Goal: Task Accomplishment & Management: Manage account settings

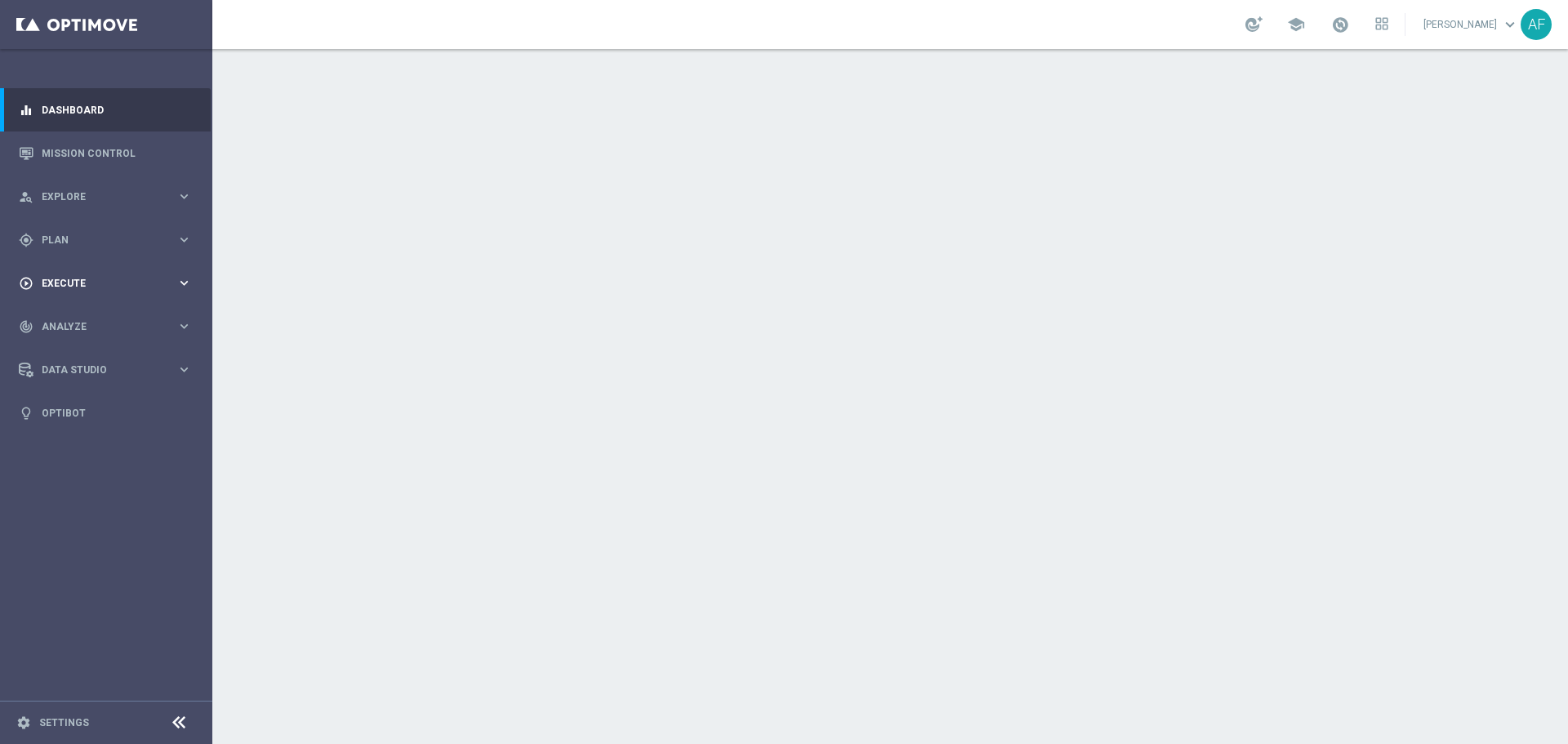
click at [121, 269] on div "play_circle_outline Execute keyboard_arrow_right" at bounding box center [105, 283] width 210 height 43
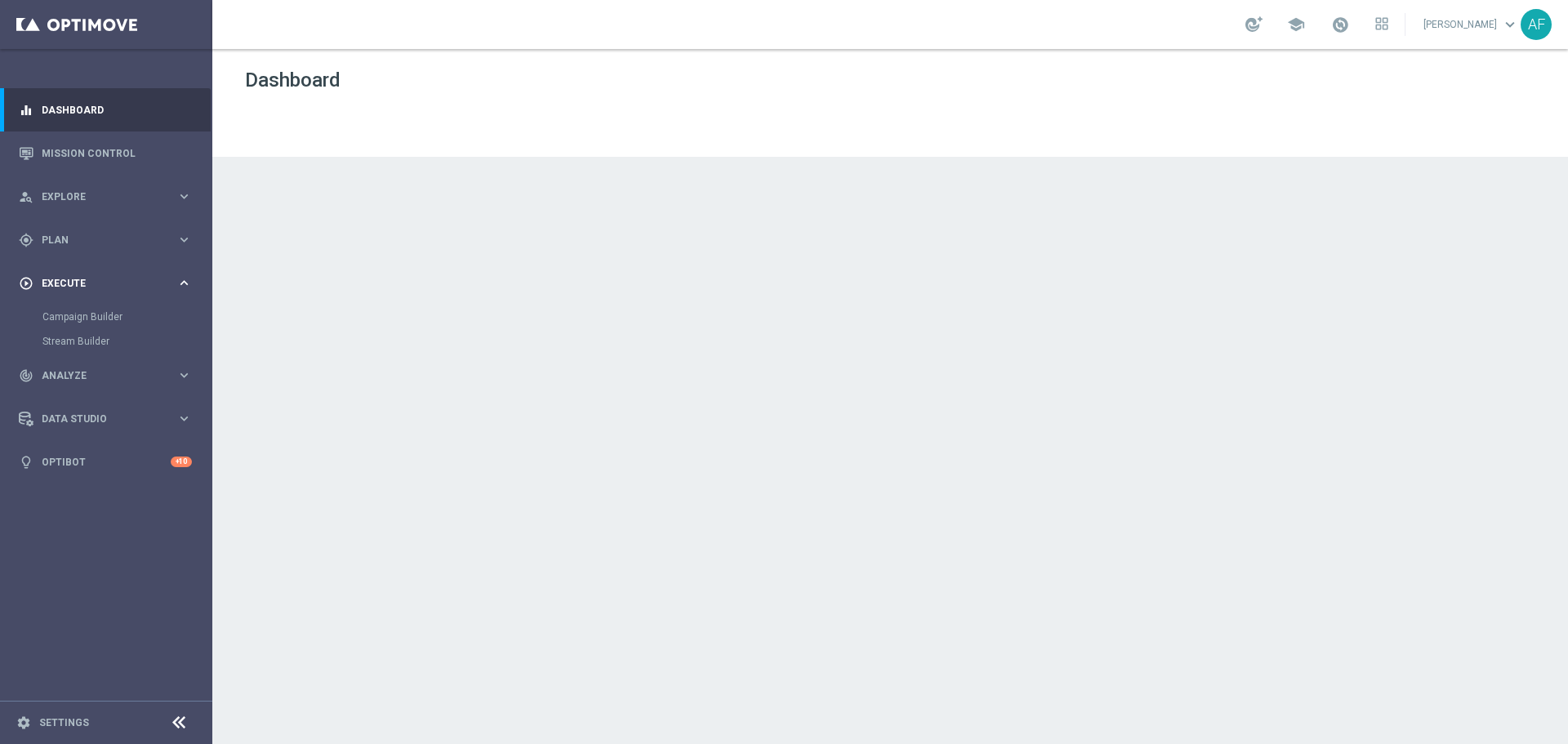
click at [112, 288] on div "play_circle_outline Execute" at bounding box center [98, 284] width 158 height 14
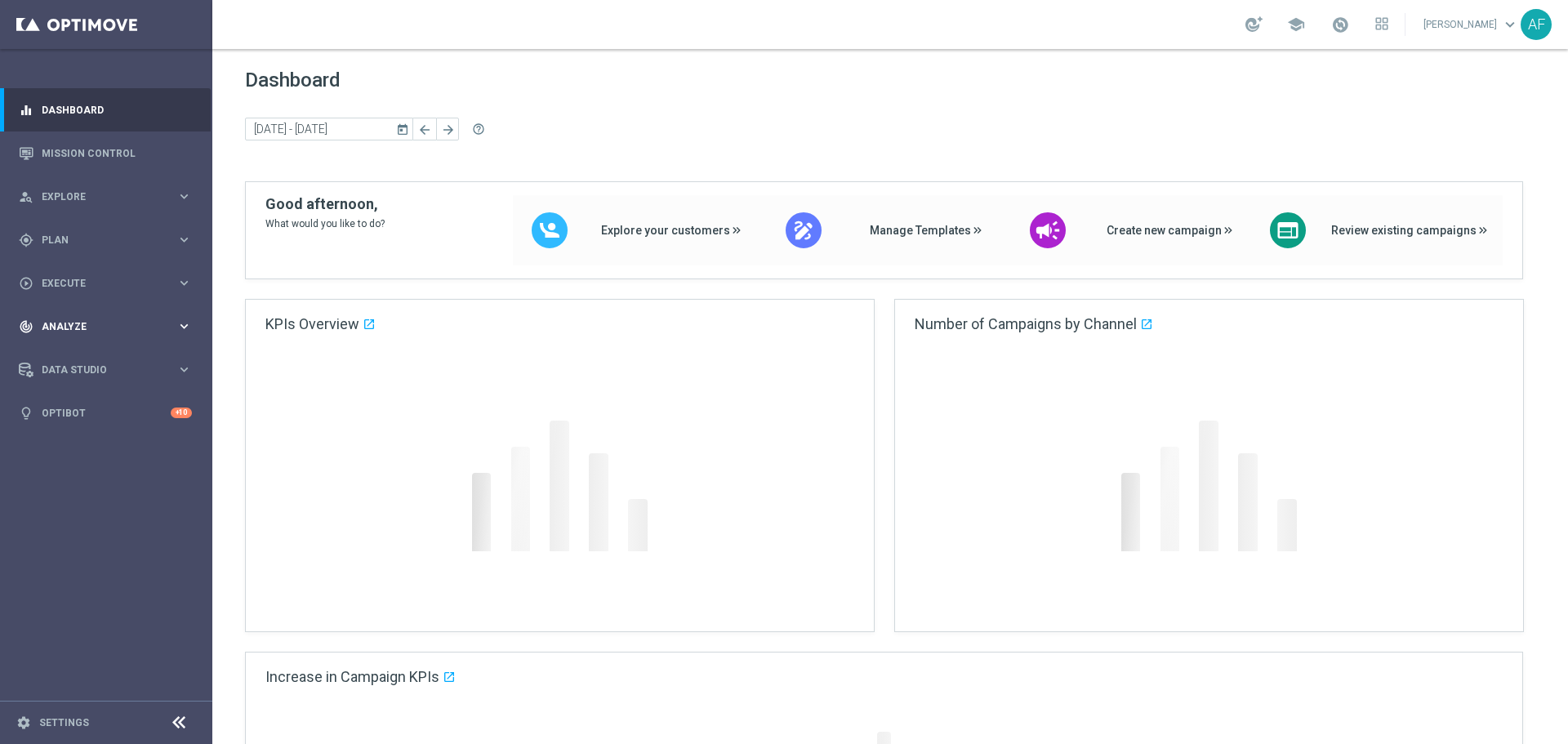
click at [111, 315] on div "track_changes Analyze keyboard_arrow_right" at bounding box center [105, 326] width 210 height 43
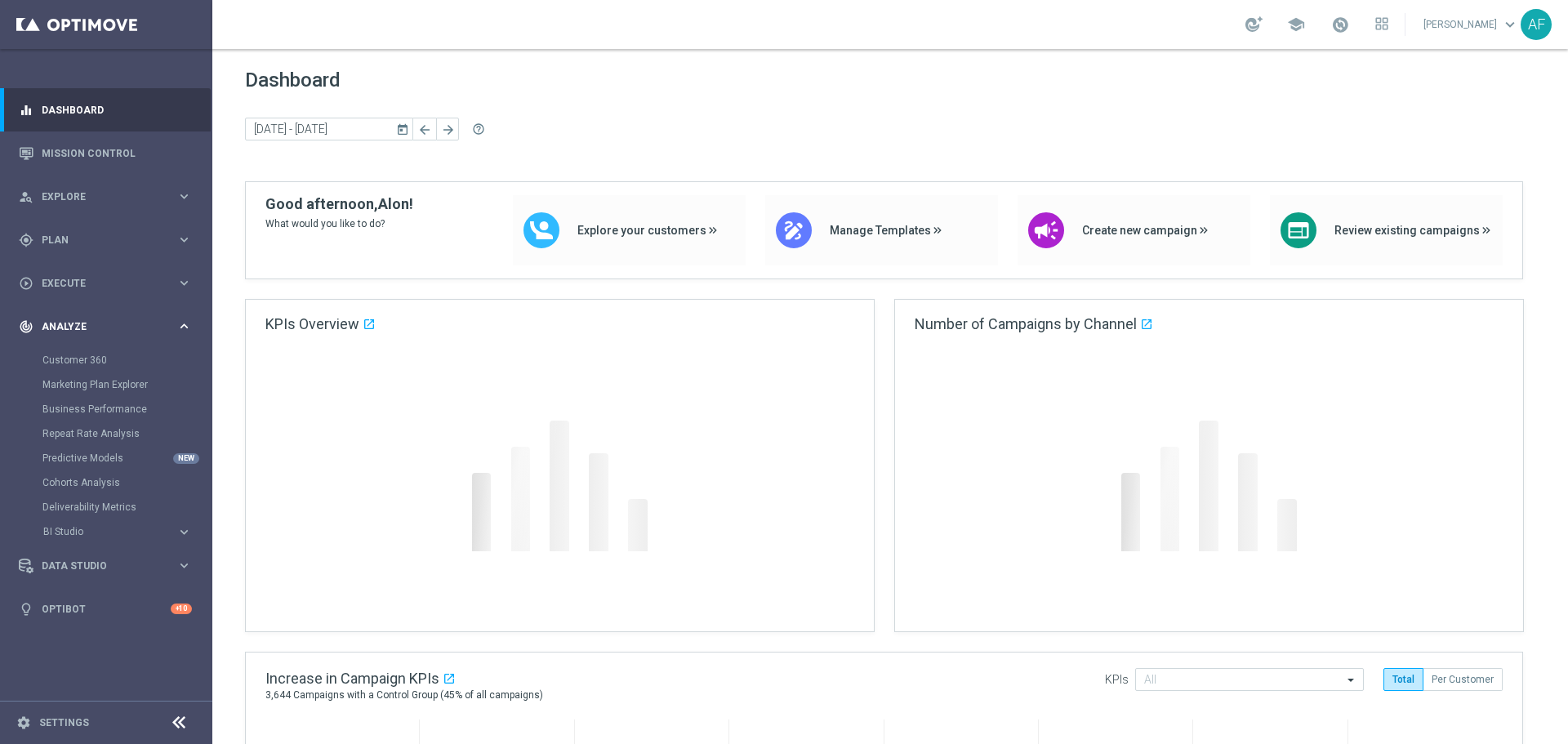
click at [111, 315] on div "track_changes Analyze keyboard_arrow_right" at bounding box center [105, 326] width 210 height 43
click at [112, 315] on div "track_changes Analyze keyboard_arrow_right" at bounding box center [105, 326] width 210 height 43
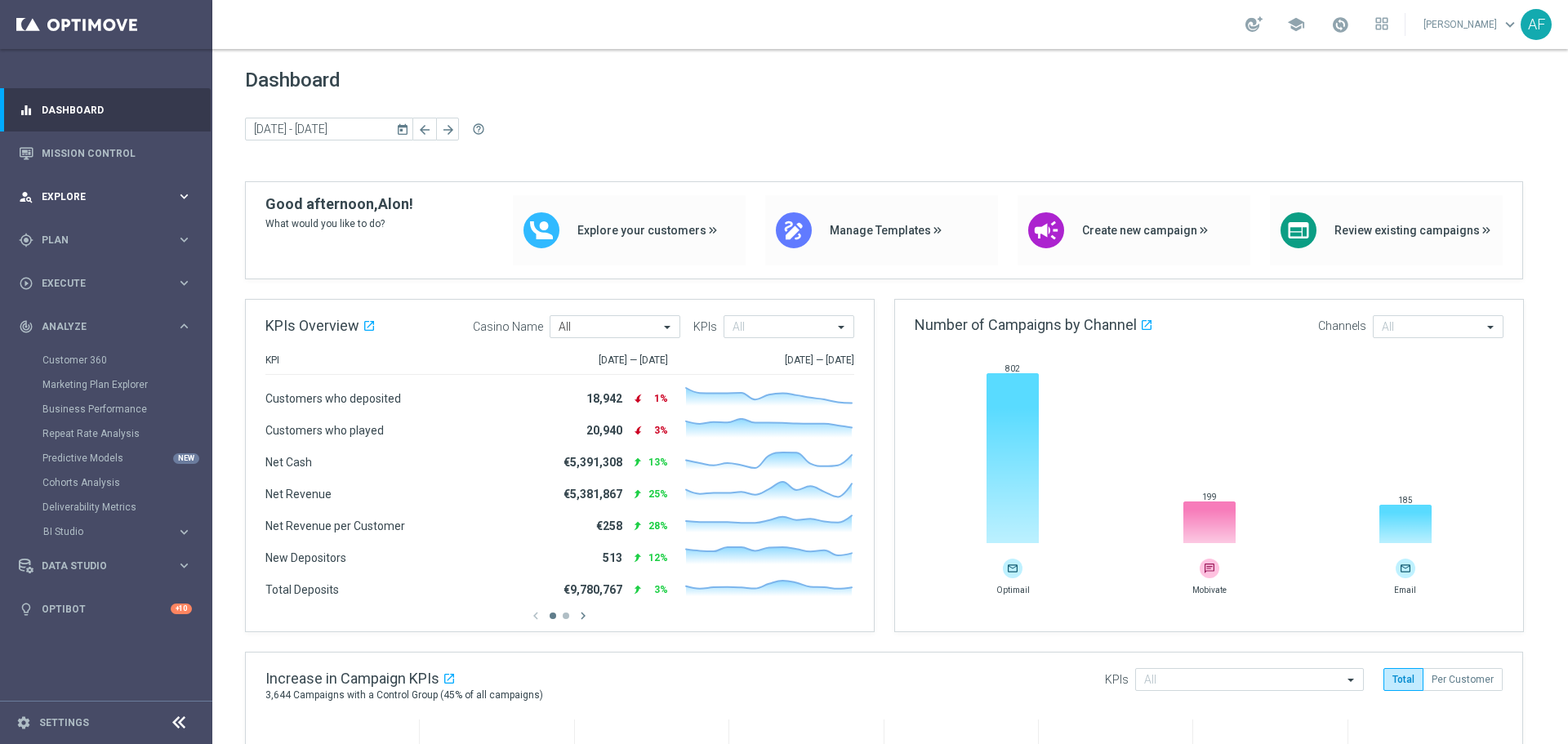
click at [89, 200] on span "Explore" at bounding box center [108, 197] width 135 height 10
click at [95, 310] on link "Migration Explorer" at bounding box center [106, 303] width 127 height 13
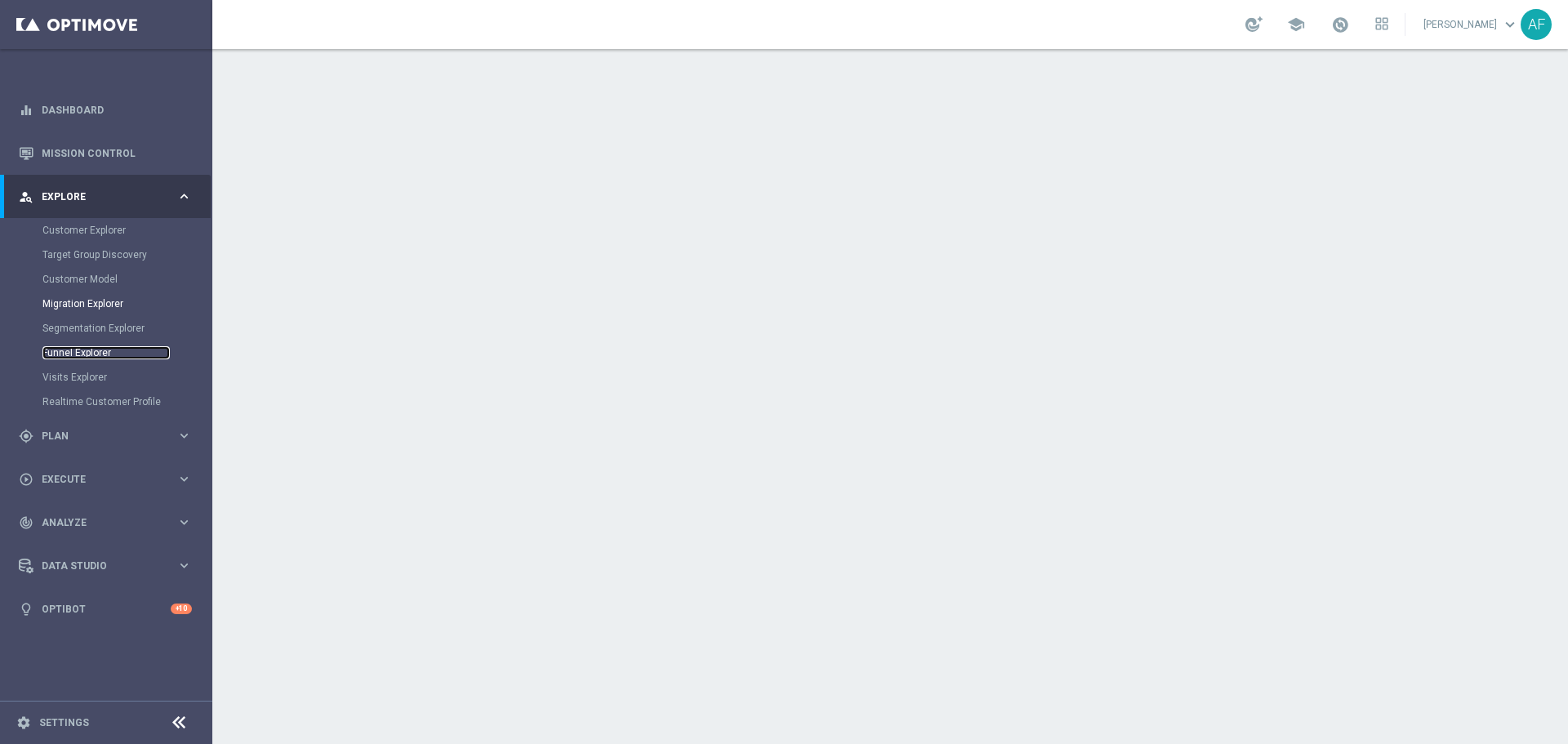
click at [89, 348] on link "Funnel Explorer" at bounding box center [106, 352] width 127 height 13
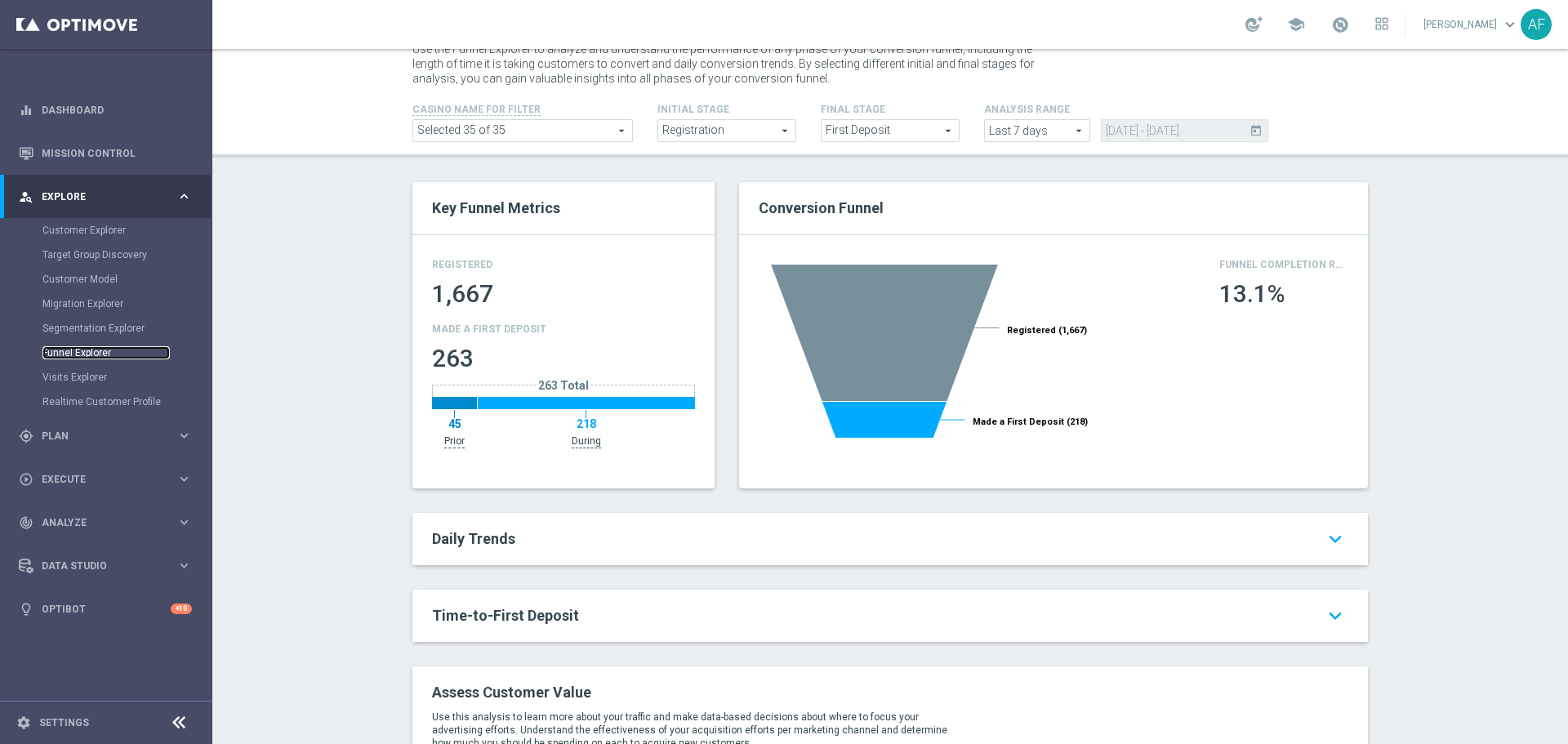
scroll to position [81, 0]
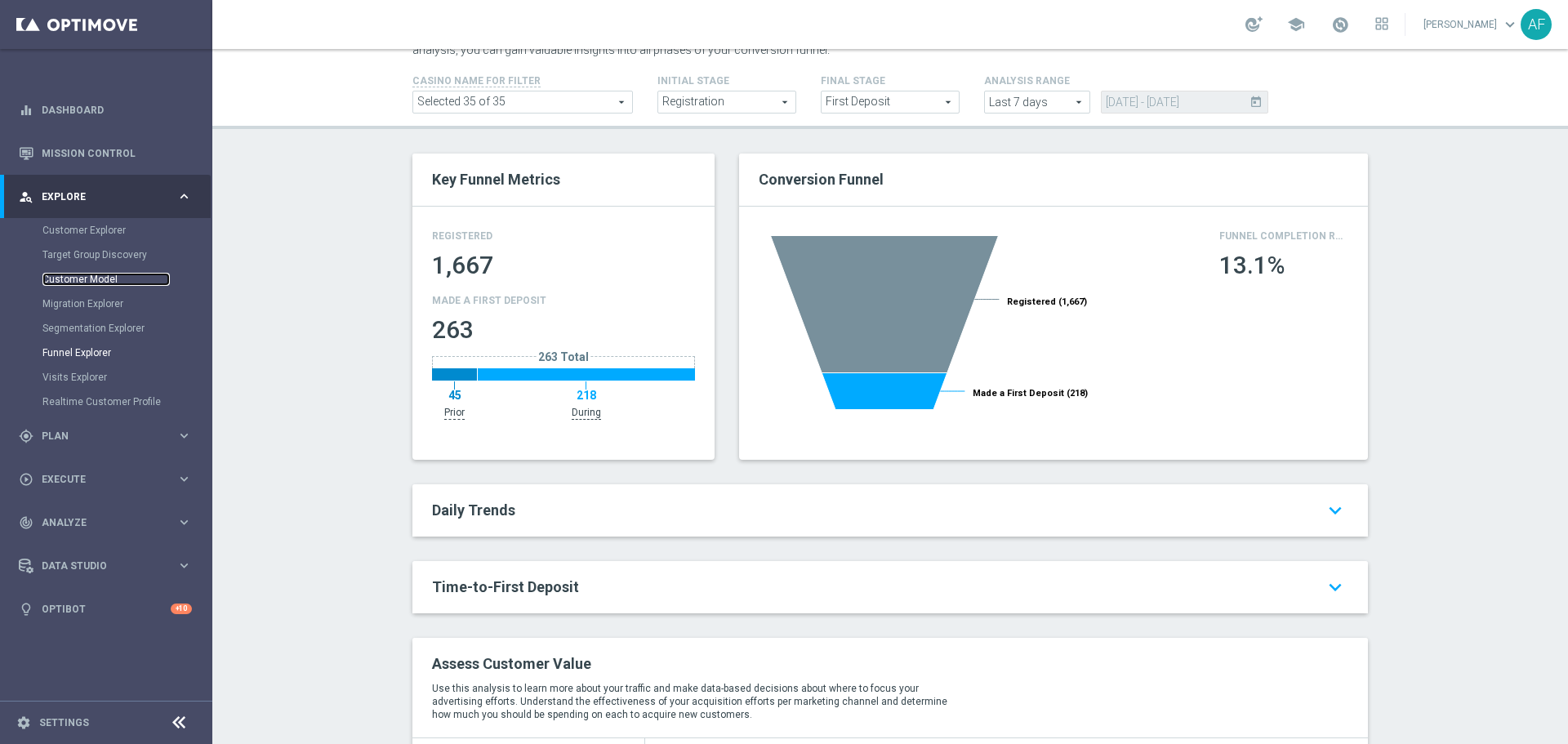
click at [81, 278] on link "Customer Model" at bounding box center [106, 279] width 127 height 13
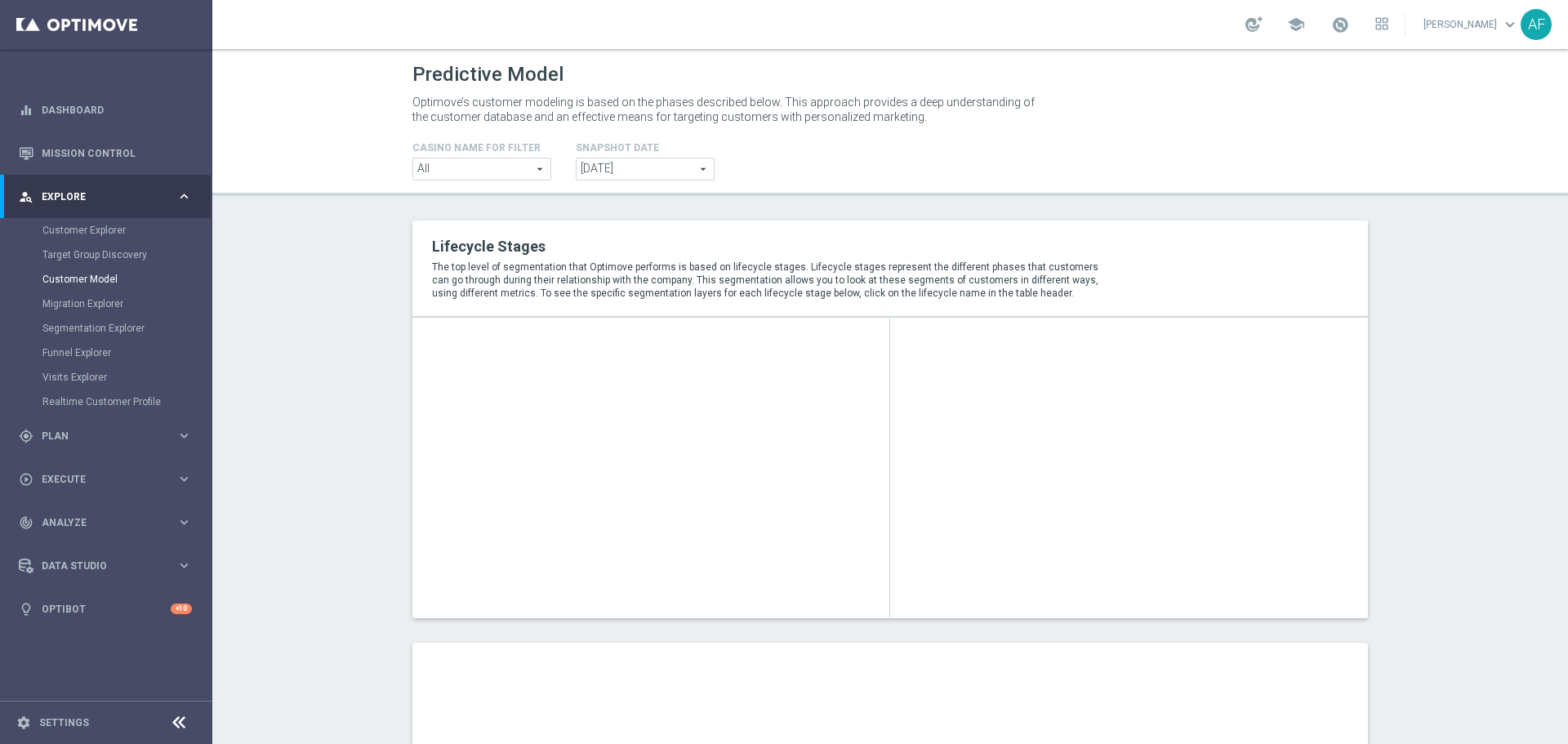
click at [597, 176] on span "2025-10-12" at bounding box center [645, 169] width 137 height 22
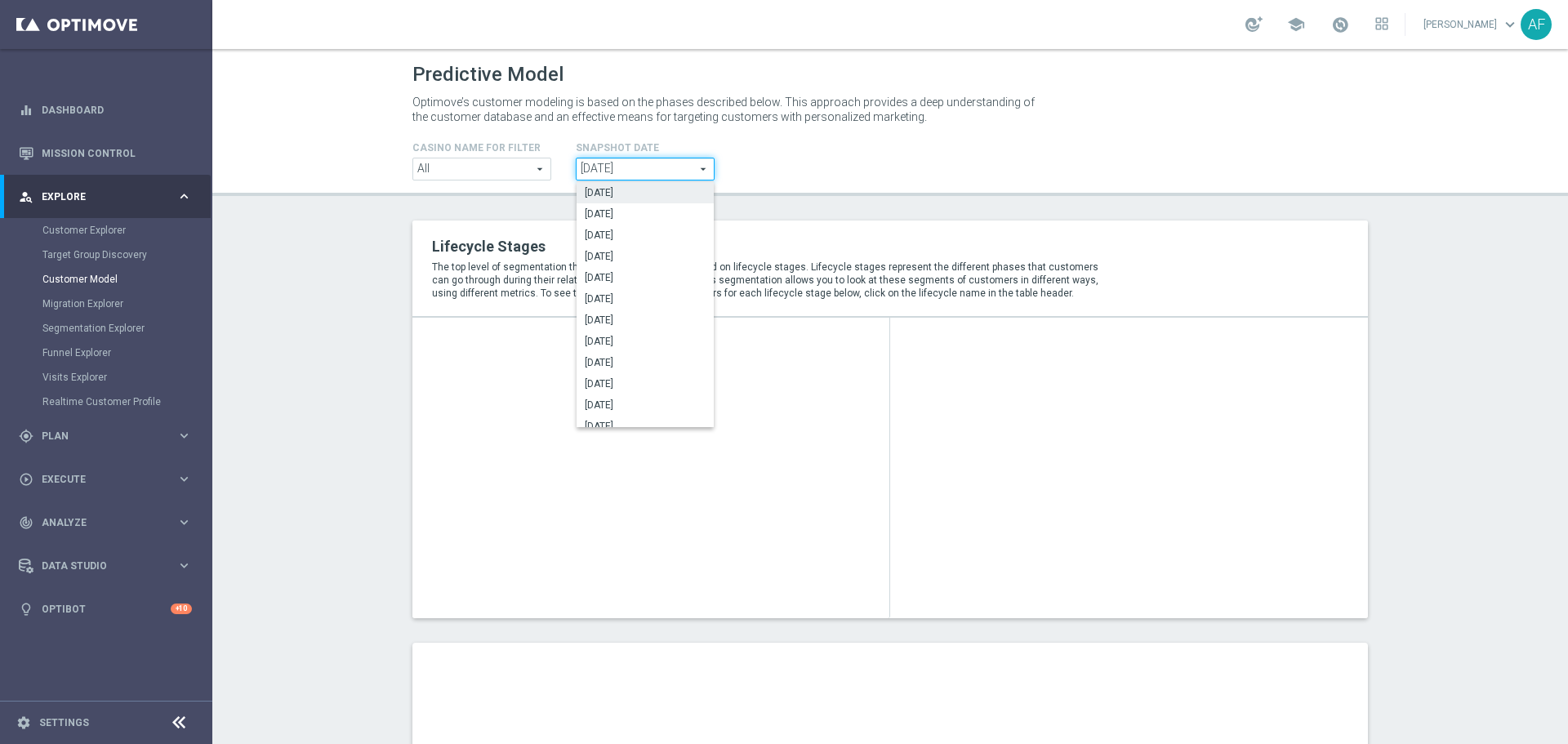
click at [818, 182] on header "Predictive Model Optimove’s customer modeling is based on the phases described …" at bounding box center [890, 122] width 1356 height 147
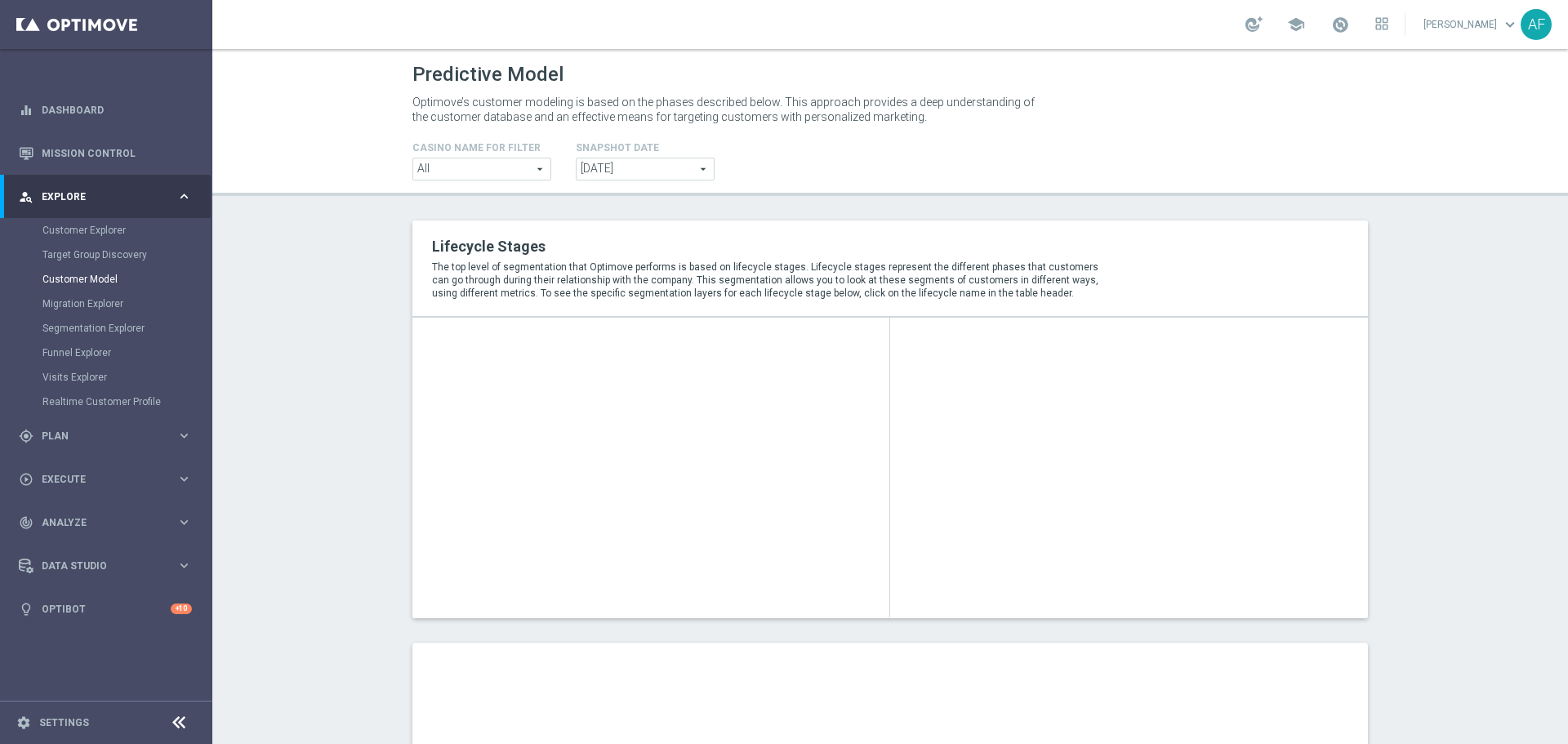
click at [664, 269] on p "The top level of segmentation that Optimove performs is based on lifecycle stag…" at bounding box center [772, 279] width 681 height 39
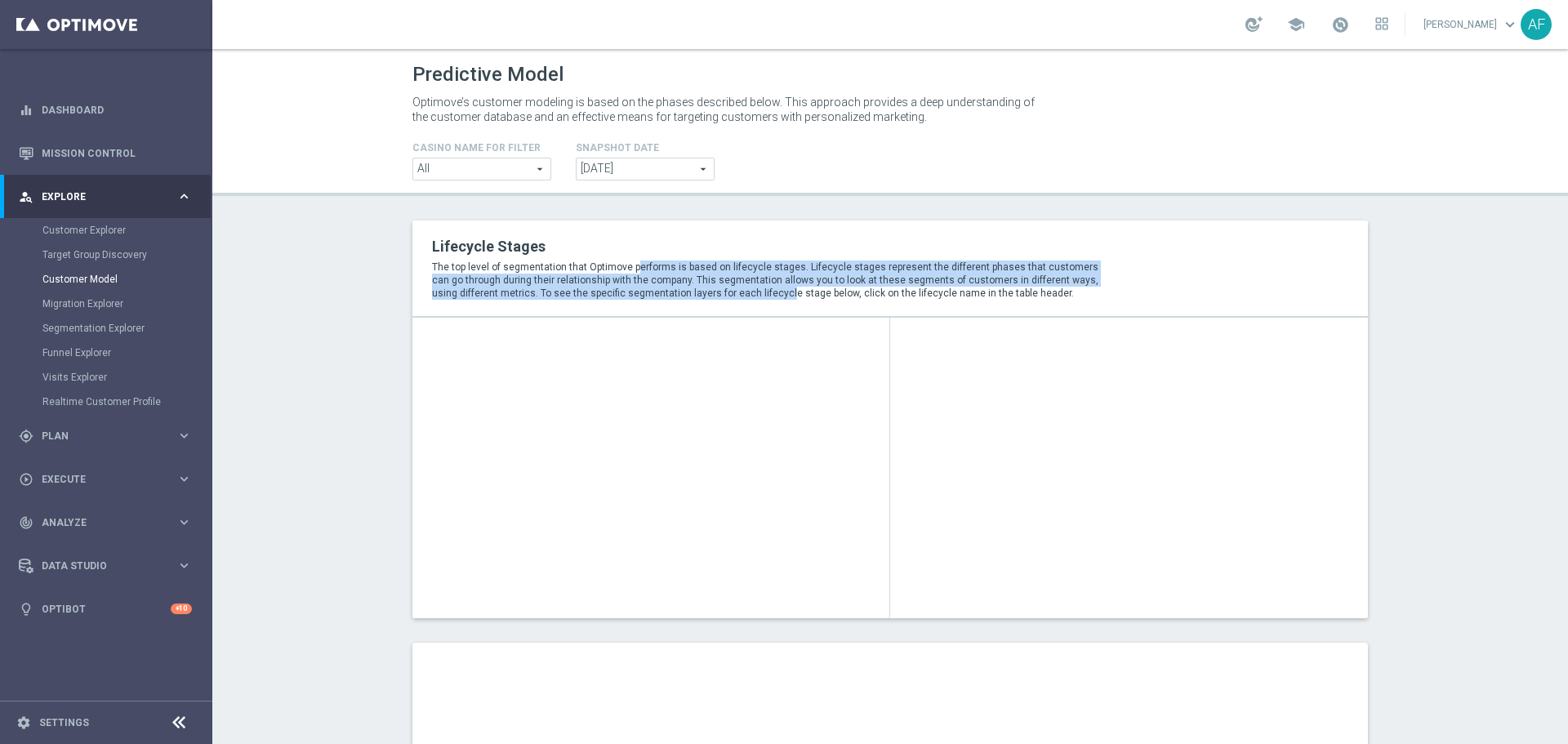
drag, startPoint x: 629, startPoint y: 265, endPoint x: 708, endPoint y: 300, distance: 86.4
click at [708, 300] on p "The top level of segmentation that Optimove performs is based on lifecycle stag…" at bounding box center [772, 279] width 681 height 39
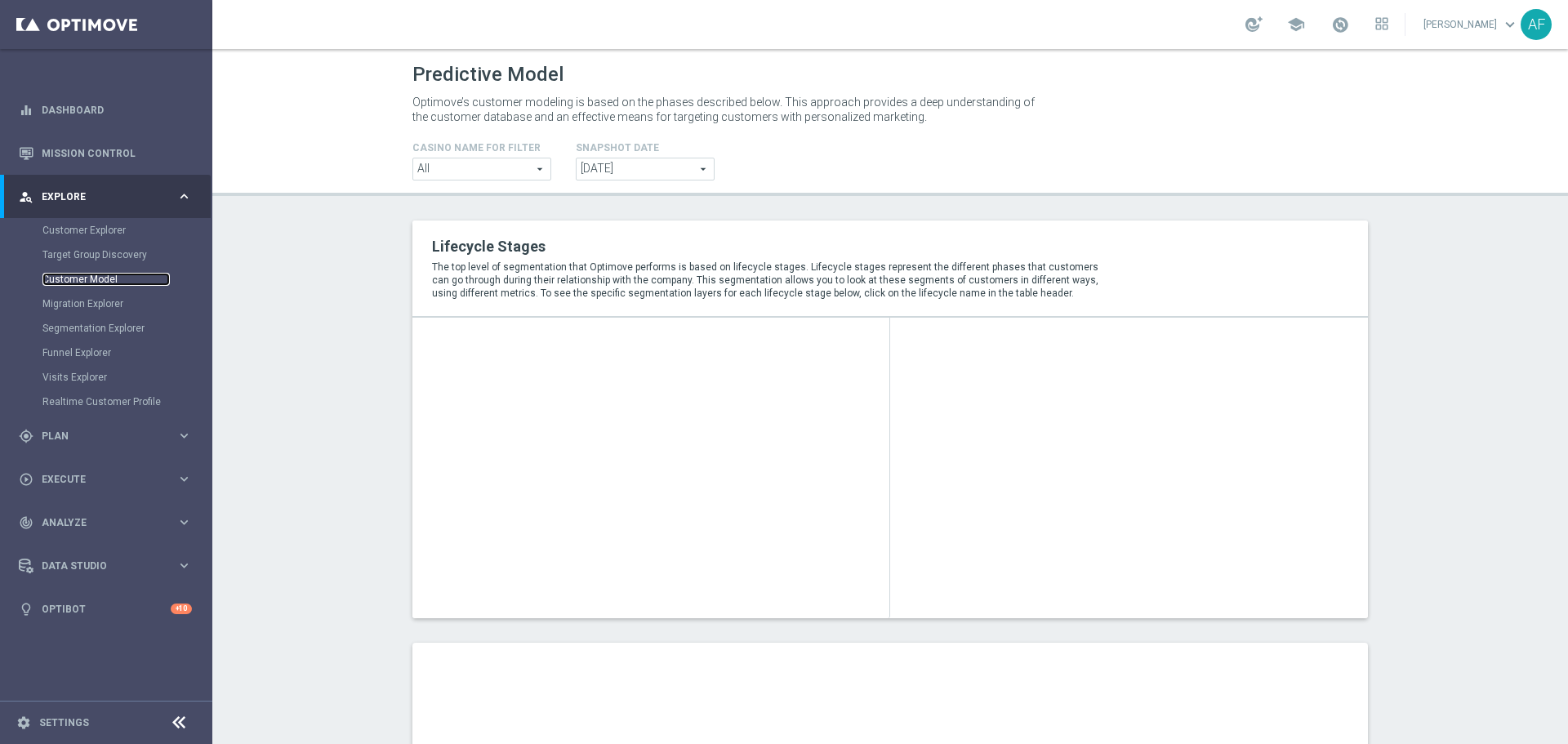
click at [99, 277] on link "Customer Model" at bounding box center [106, 279] width 127 height 13
click at [81, 232] on link "Customer Explorer" at bounding box center [106, 230] width 127 height 13
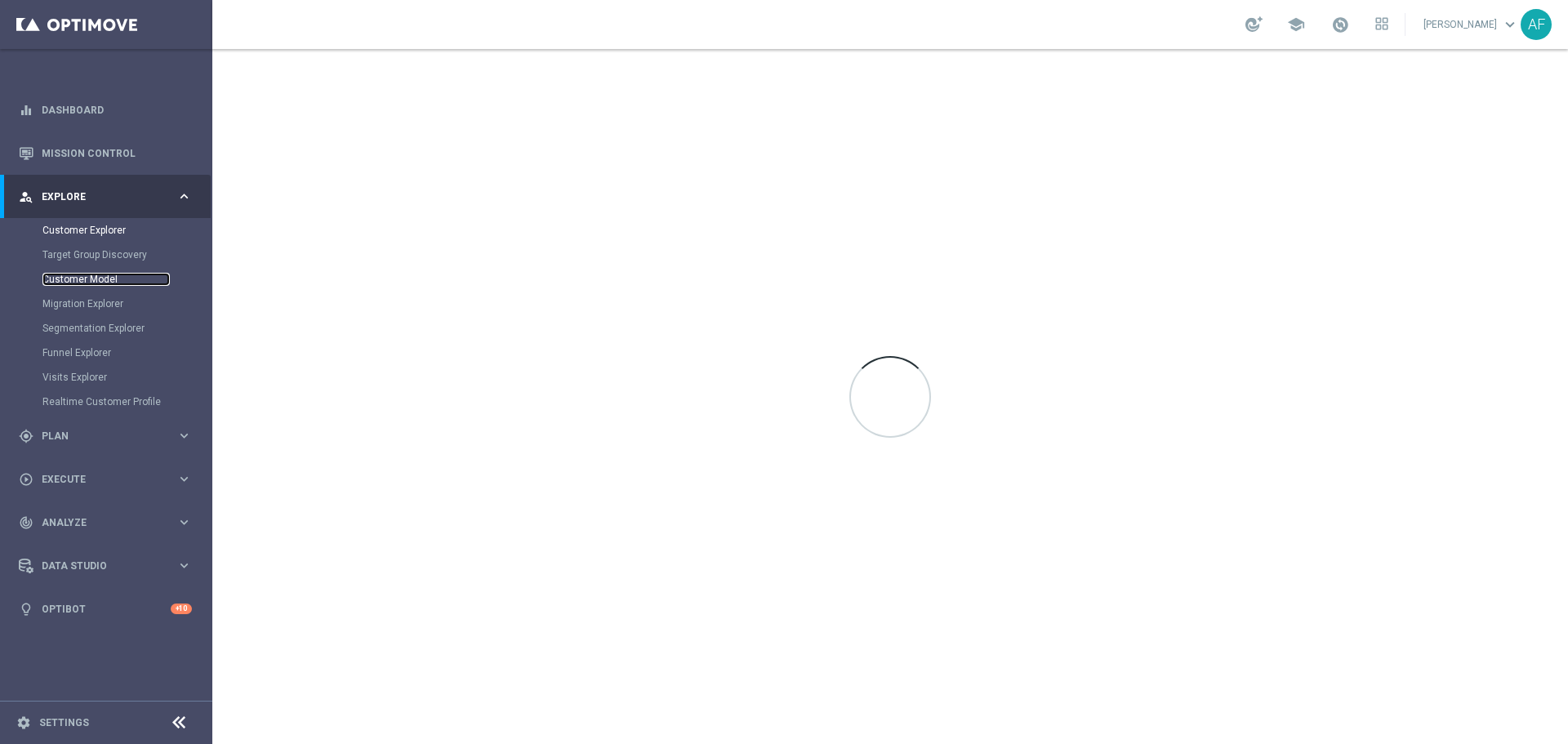
click at [65, 279] on link "Customer Model" at bounding box center [106, 279] width 127 height 13
click at [71, 277] on link "Customer Model" at bounding box center [106, 279] width 127 height 13
click at [99, 279] on link "Customer Model" at bounding box center [106, 279] width 127 height 13
click at [73, 274] on link "Customer Model" at bounding box center [106, 279] width 127 height 13
click at [94, 228] on link "Customer Explorer" at bounding box center [106, 230] width 127 height 13
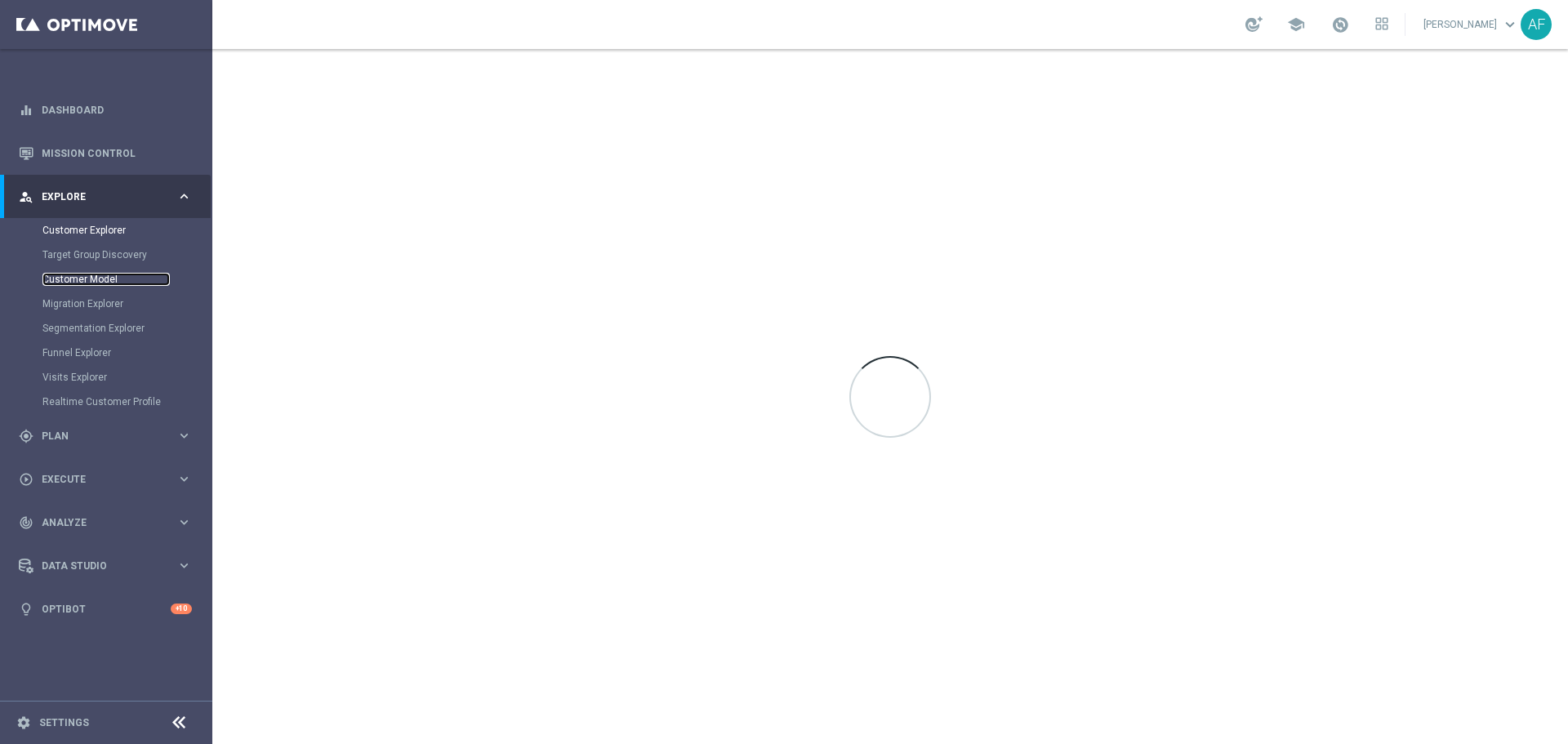
click at [98, 275] on link "Customer Model" at bounding box center [106, 279] width 127 height 13
click at [153, 432] on span "Plan" at bounding box center [108, 435] width 135 height 10
click at [77, 274] on link "Target Groups" at bounding box center [106, 274] width 127 height 13
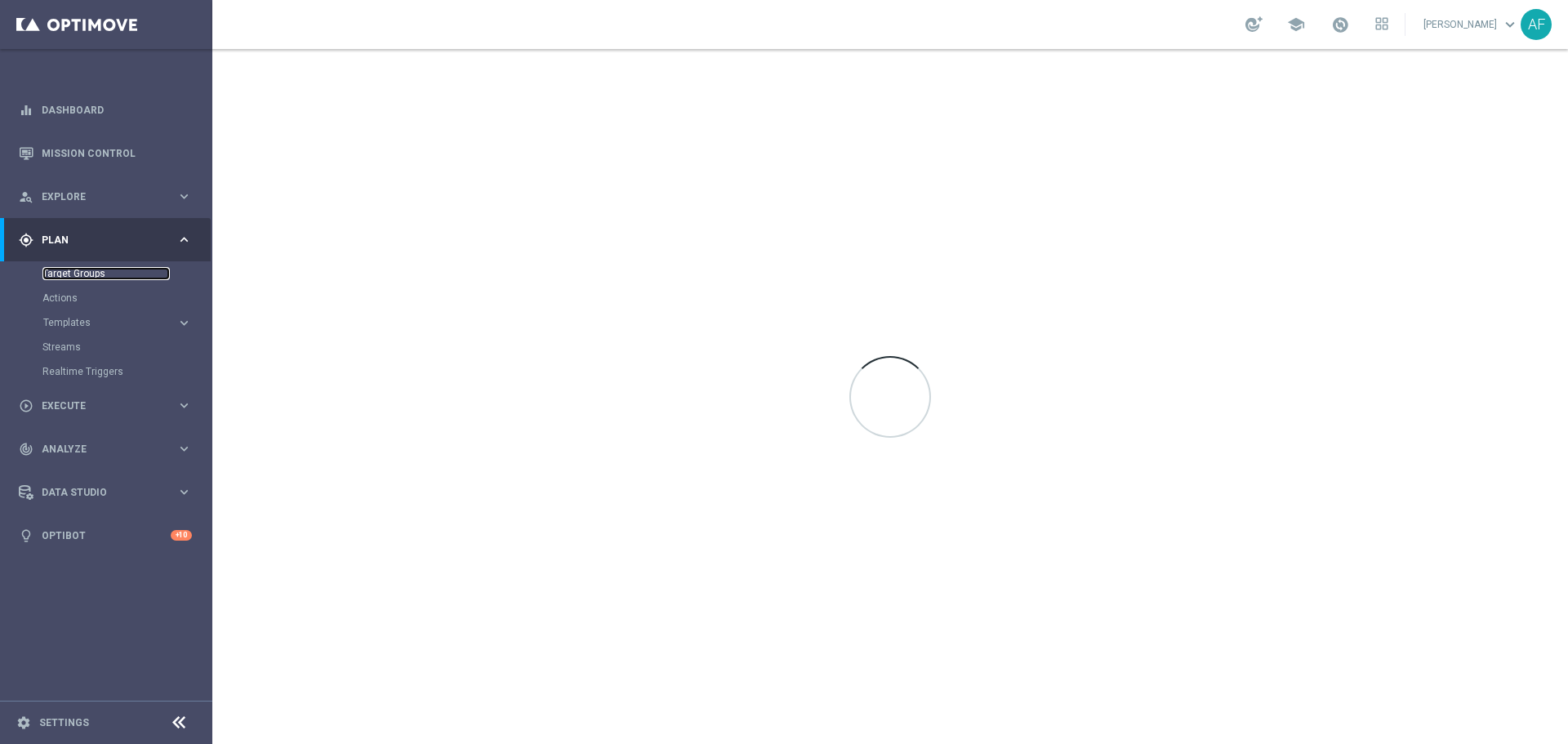
click at [76, 274] on link "Target Groups" at bounding box center [106, 274] width 127 height 13
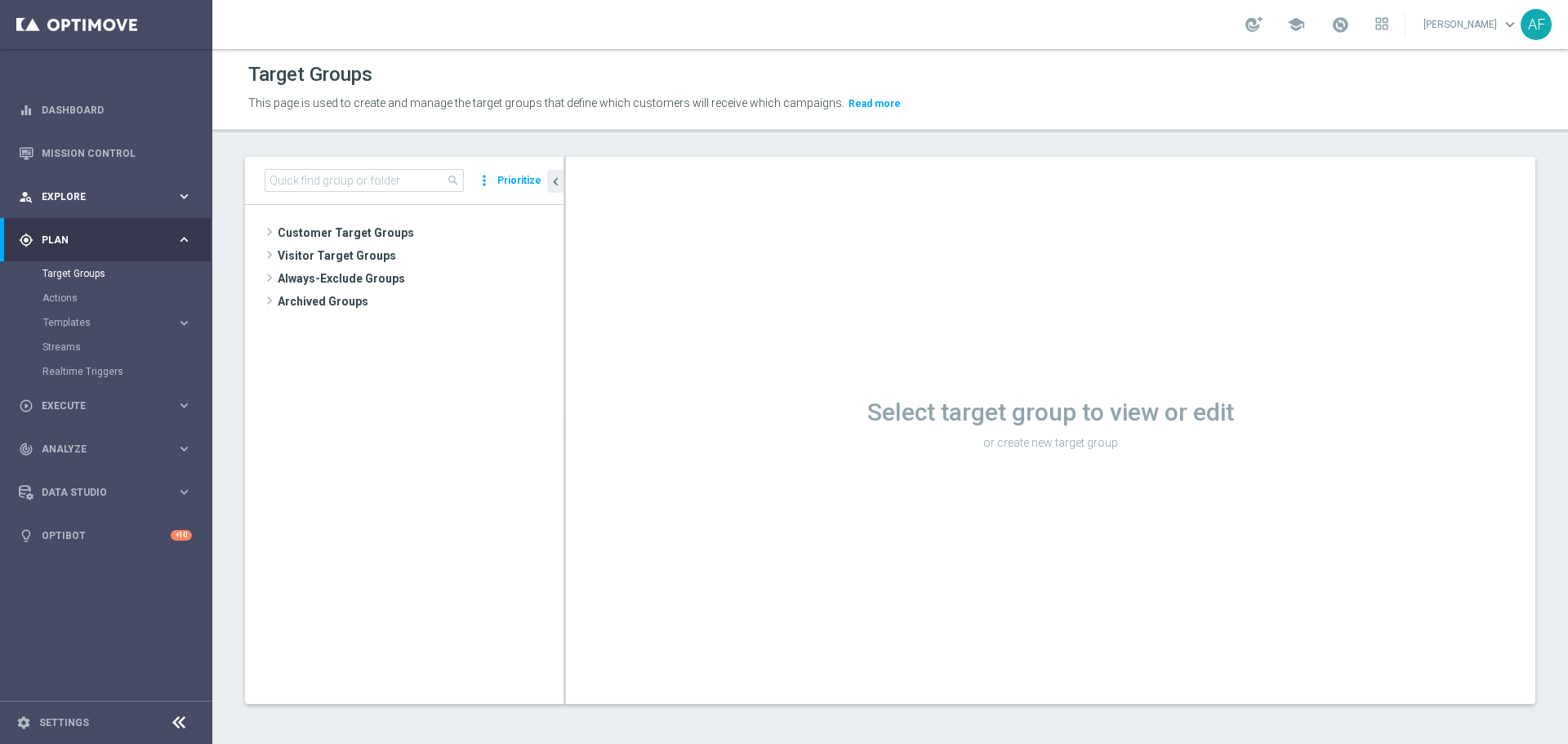
click at [111, 199] on span "Explore" at bounding box center [108, 197] width 135 height 10
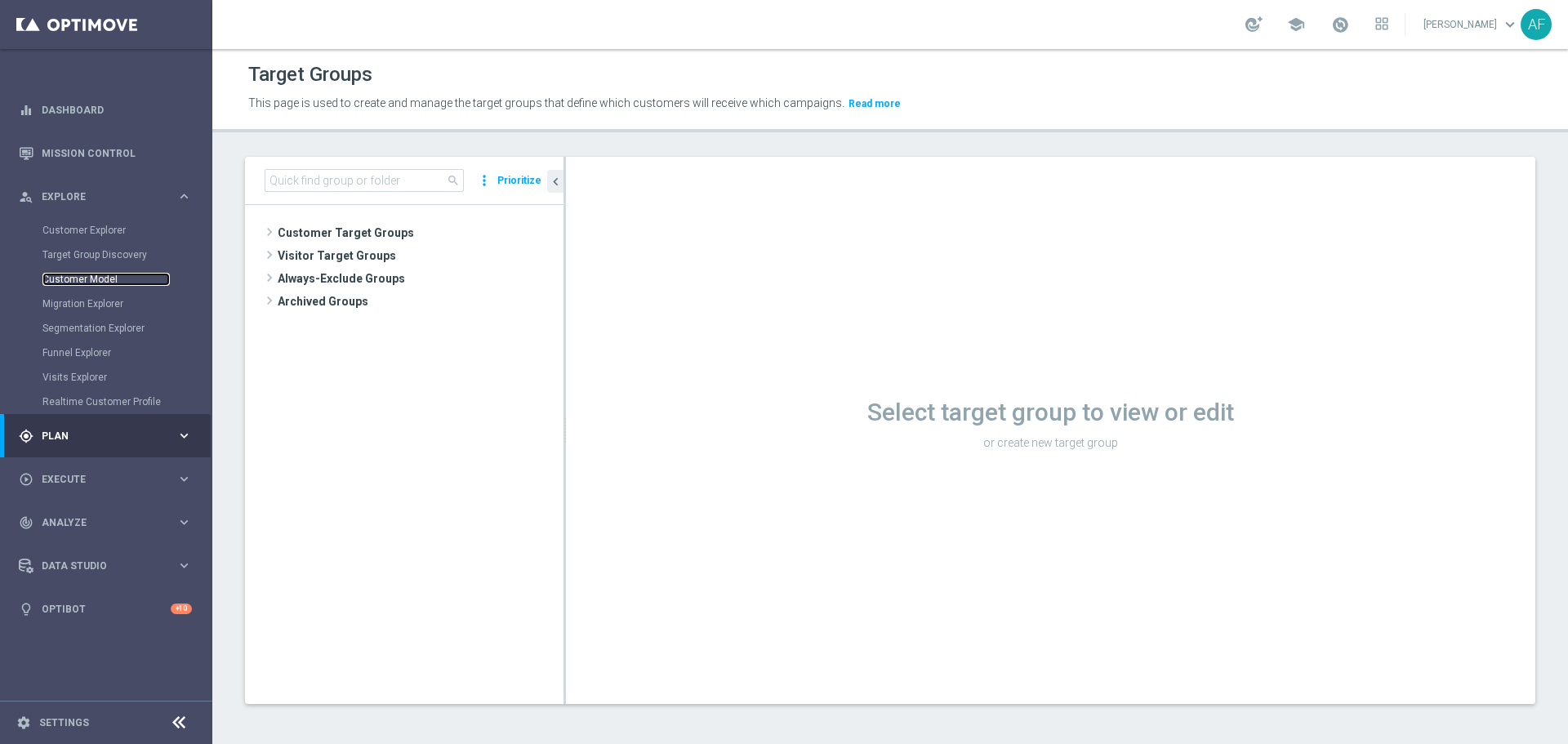
click at [98, 278] on link "Customer Model" at bounding box center [106, 279] width 127 height 13
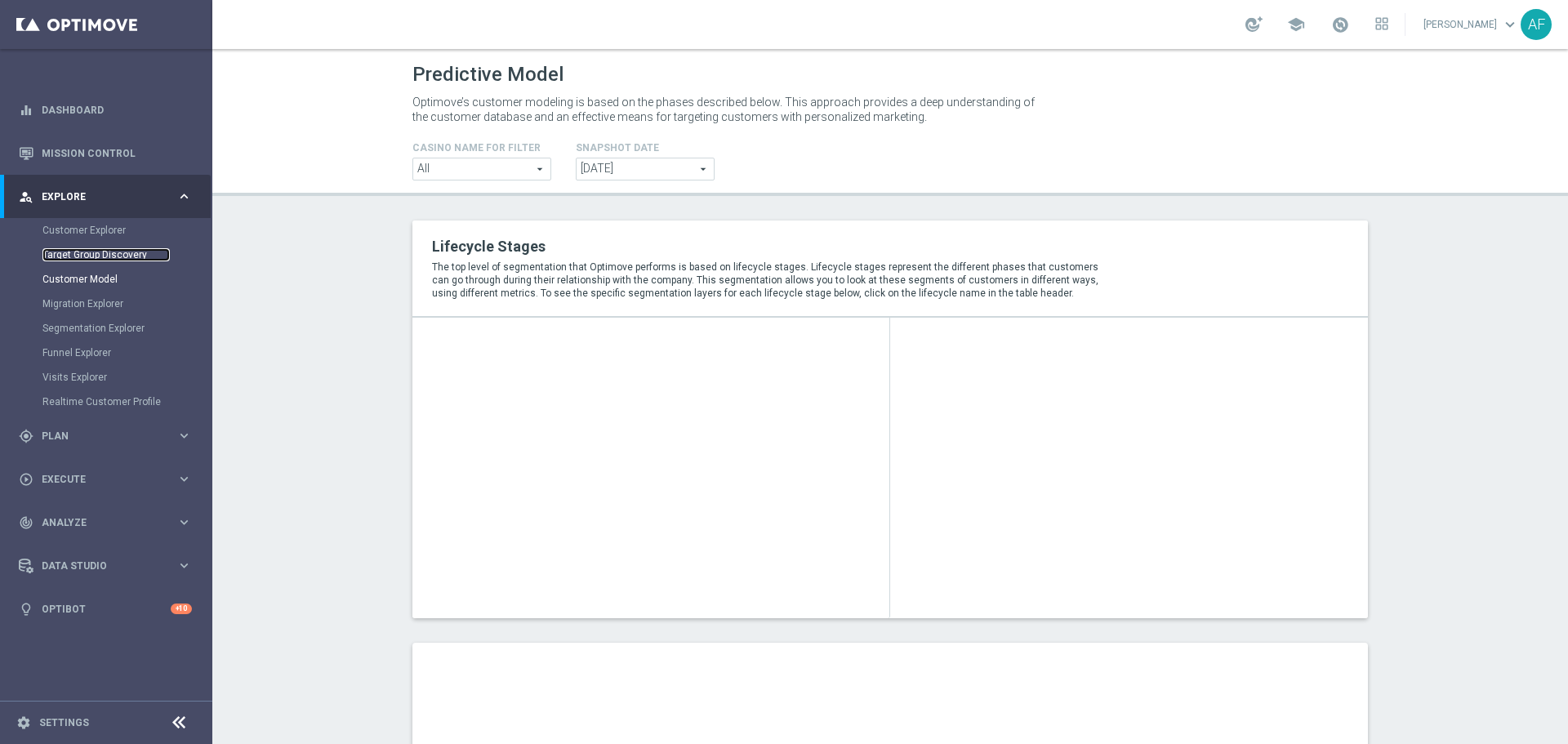
click at [93, 253] on link "Target Group Discovery" at bounding box center [106, 255] width 127 height 13
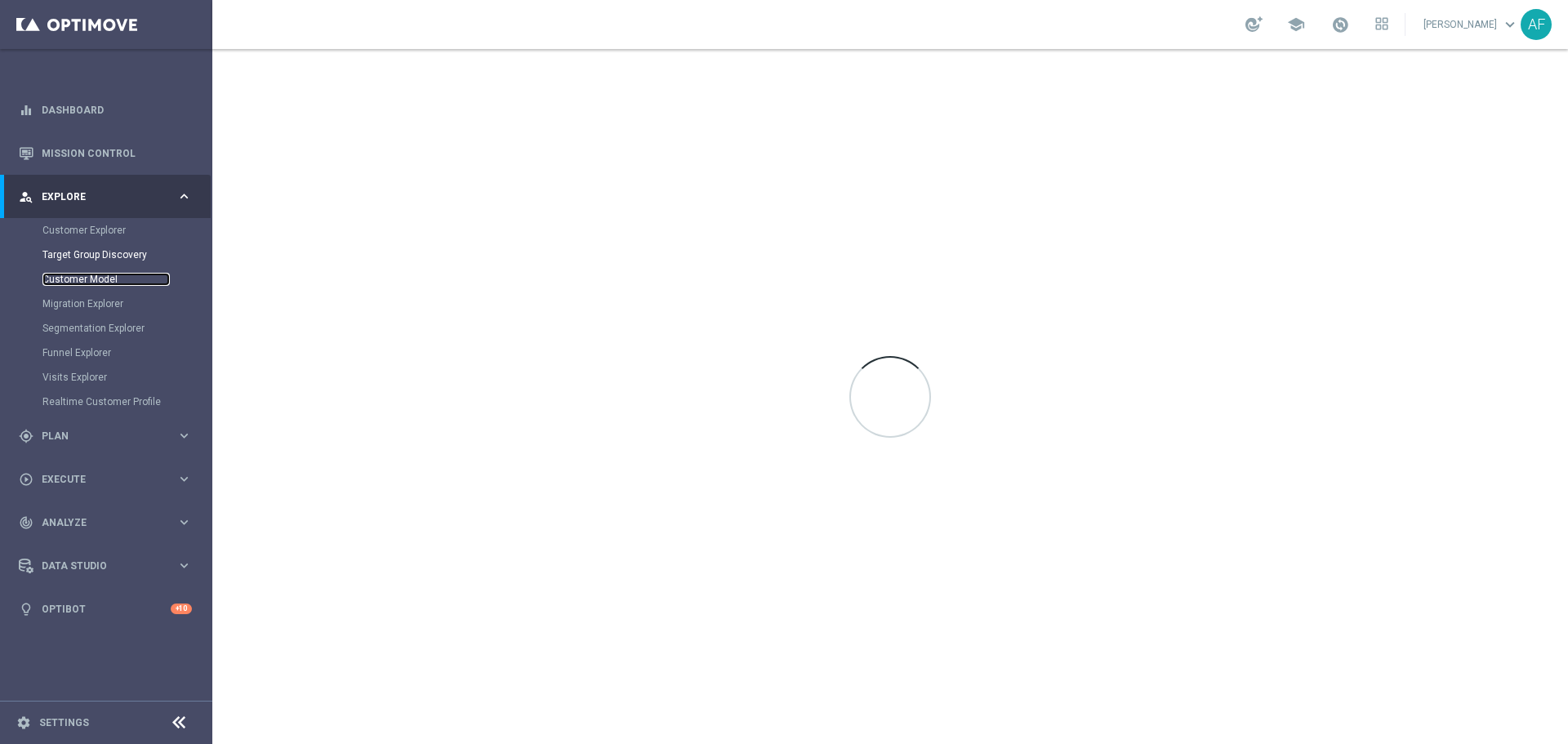
click at [94, 284] on link "Customer Model" at bounding box center [106, 279] width 127 height 13
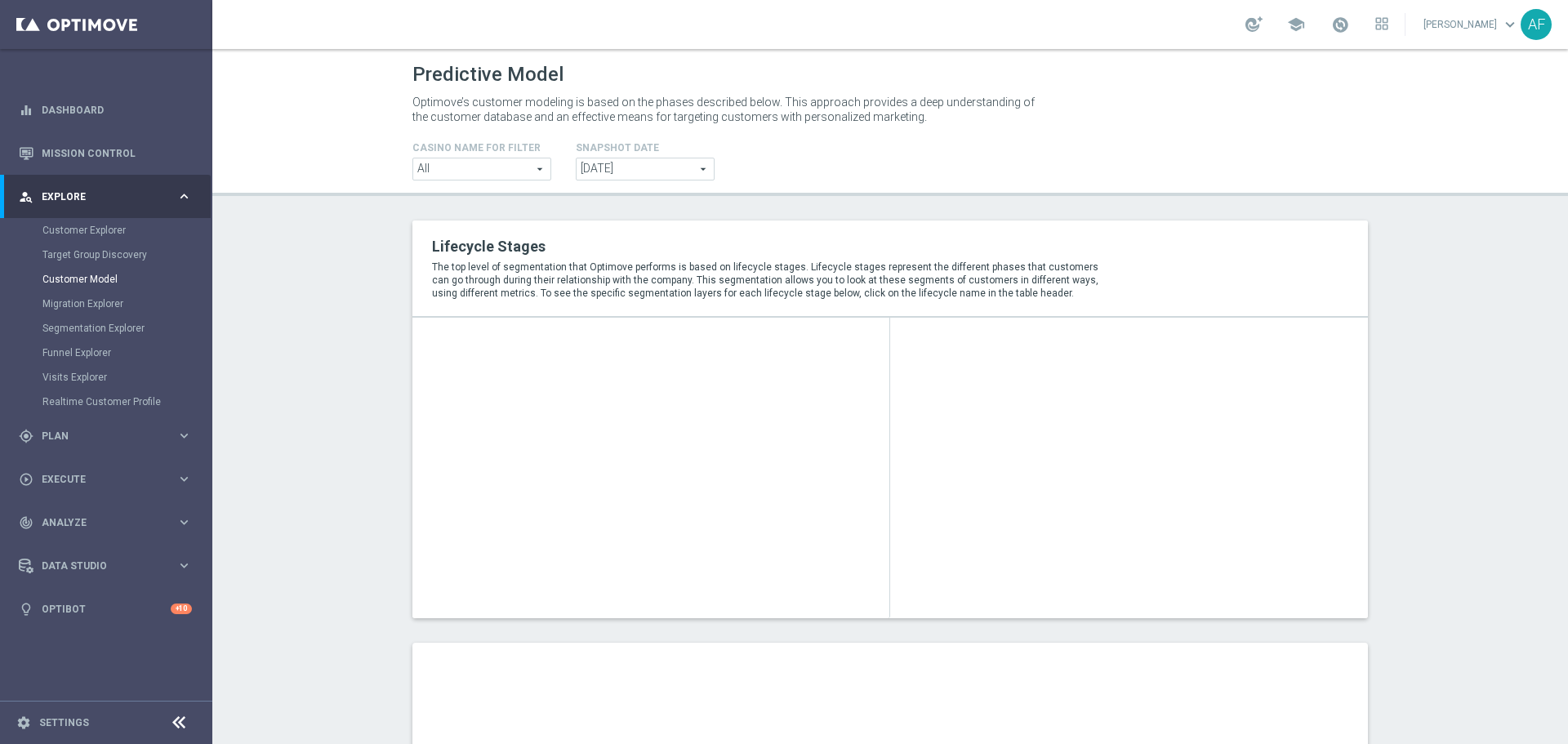
click at [645, 171] on span "2025-10-12" at bounding box center [645, 169] width 137 height 22
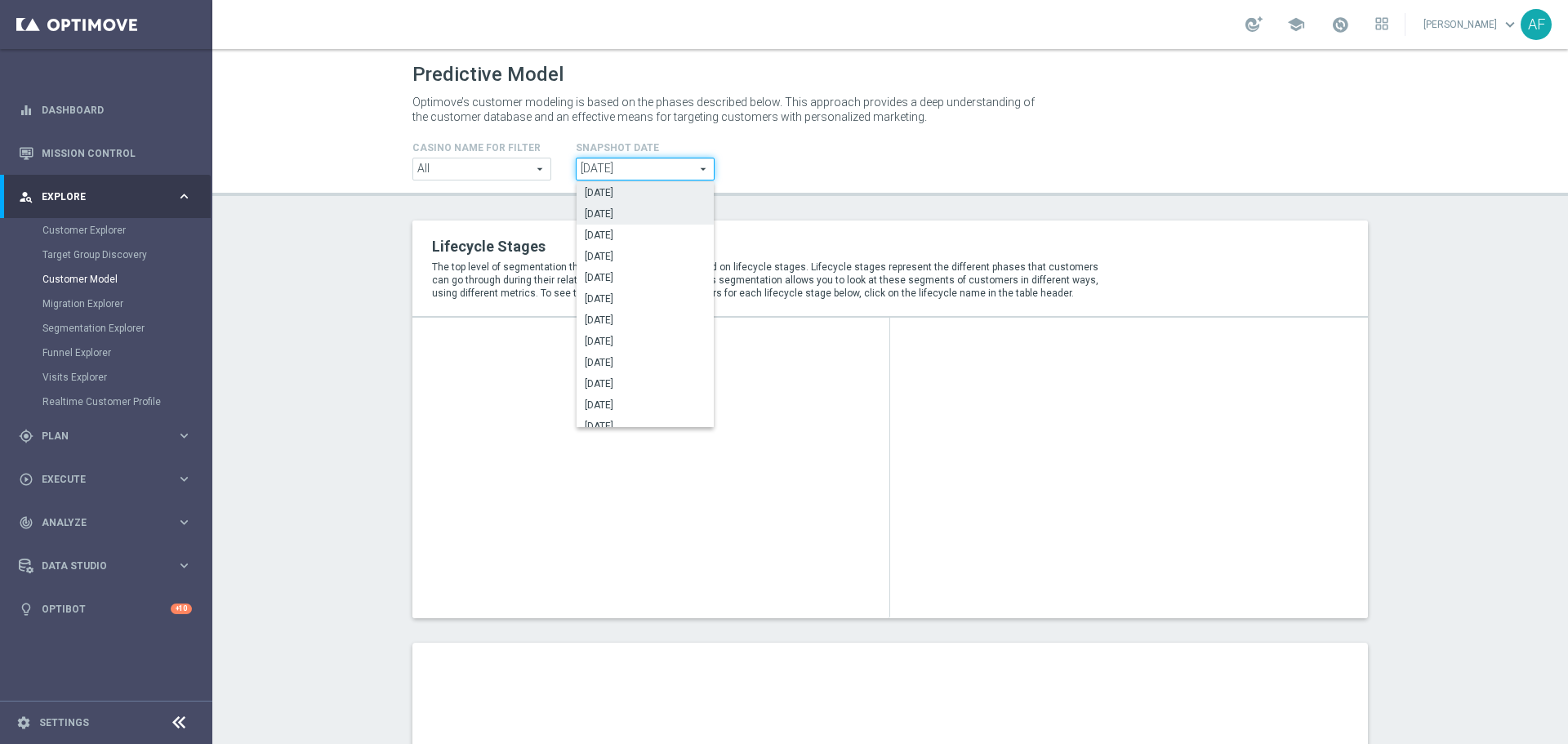
click at [639, 206] on label "2025-10-05" at bounding box center [645, 214] width 137 height 22
type input "2025-10-05"
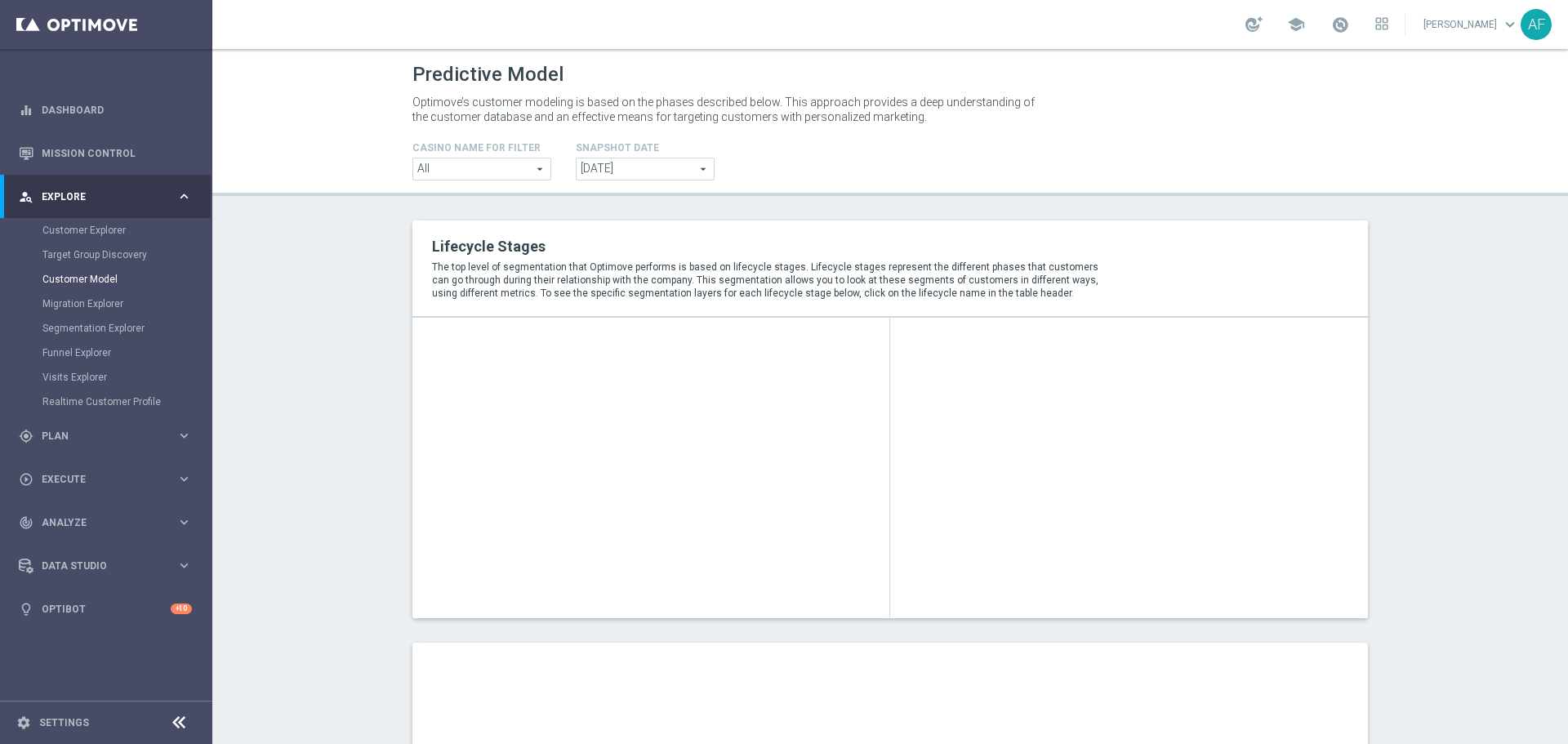
click at [531, 171] on span "All" at bounding box center [482, 169] width 137 height 22
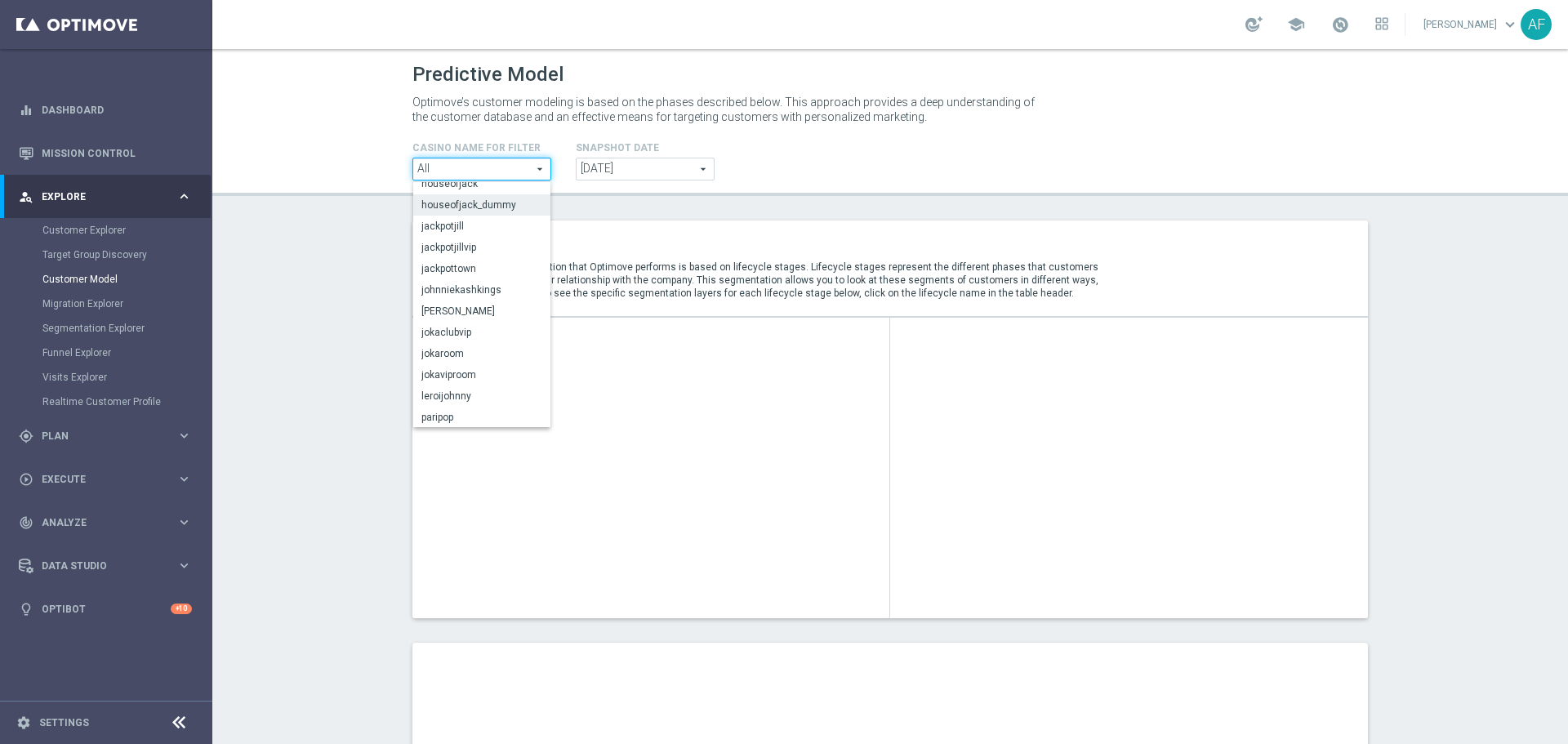
scroll to position [158, 0]
click at [468, 228] on label "jackpotjill" at bounding box center [482, 220] width 137 height 22
type input "jackpotjill"
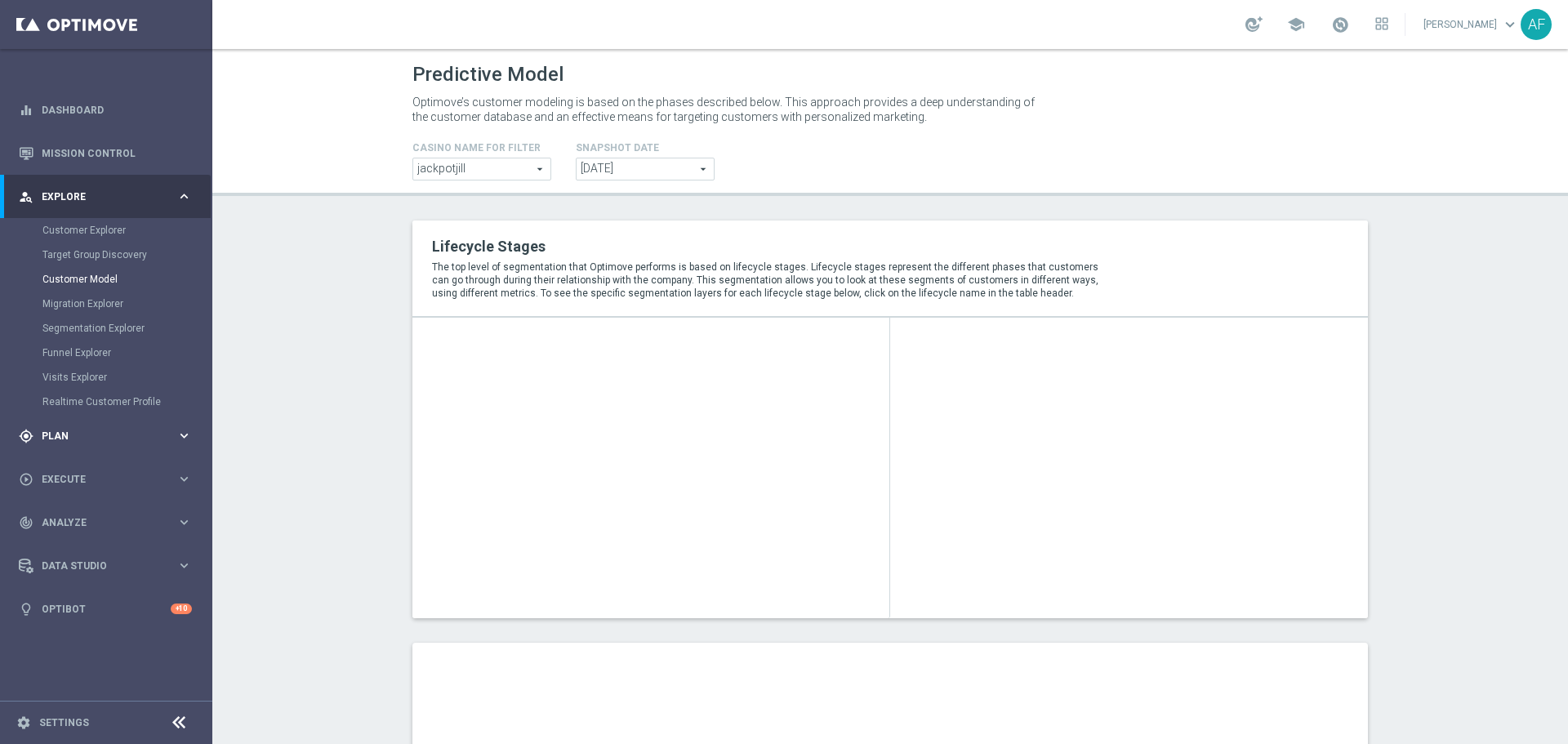
click at [108, 432] on span "Plan" at bounding box center [108, 435] width 135 height 10
click at [71, 267] on link "Target Groups" at bounding box center [106, 274] width 127 height 13
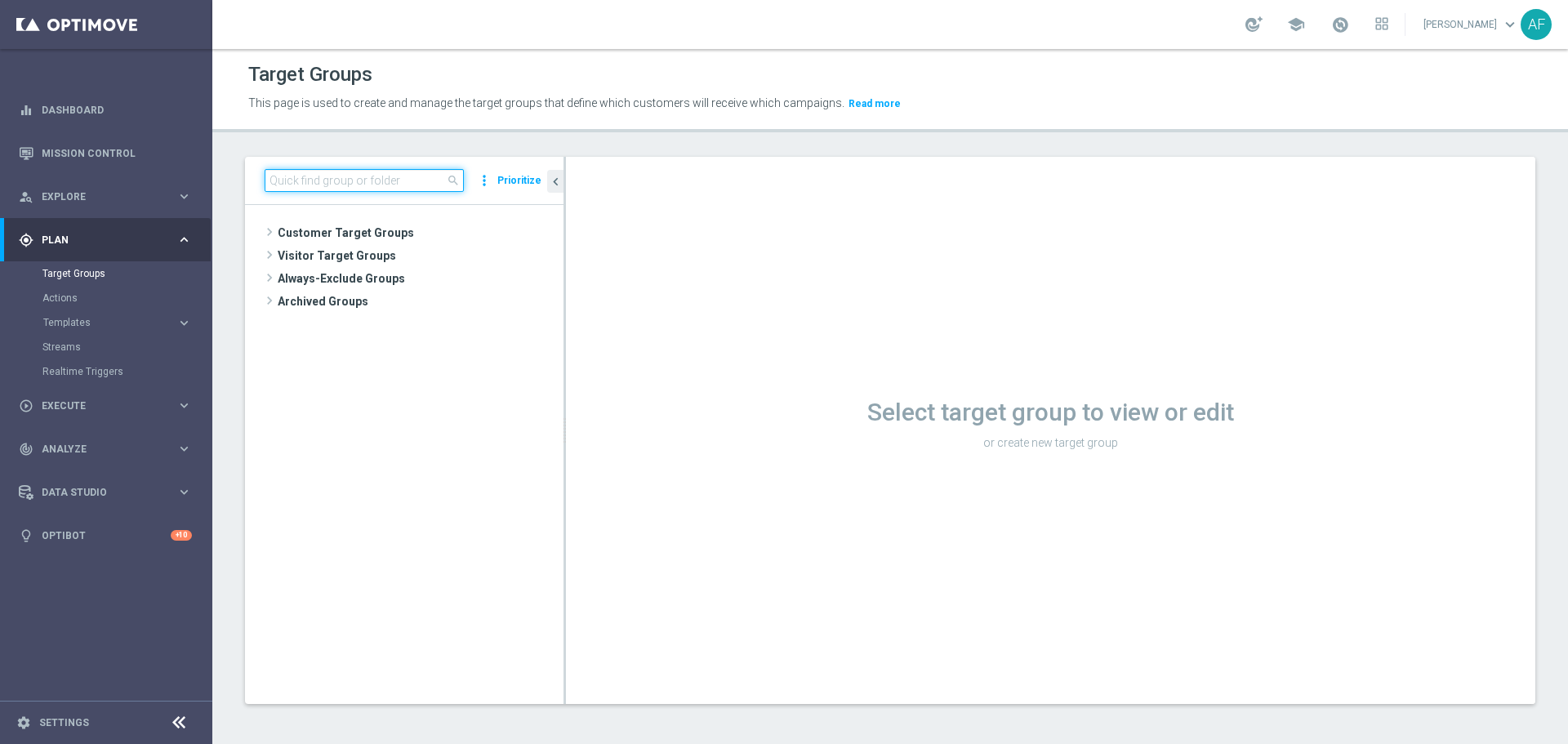
click at [344, 181] on input at bounding box center [364, 180] width 200 height 23
click at [315, 183] on input at bounding box center [364, 180] width 200 height 23
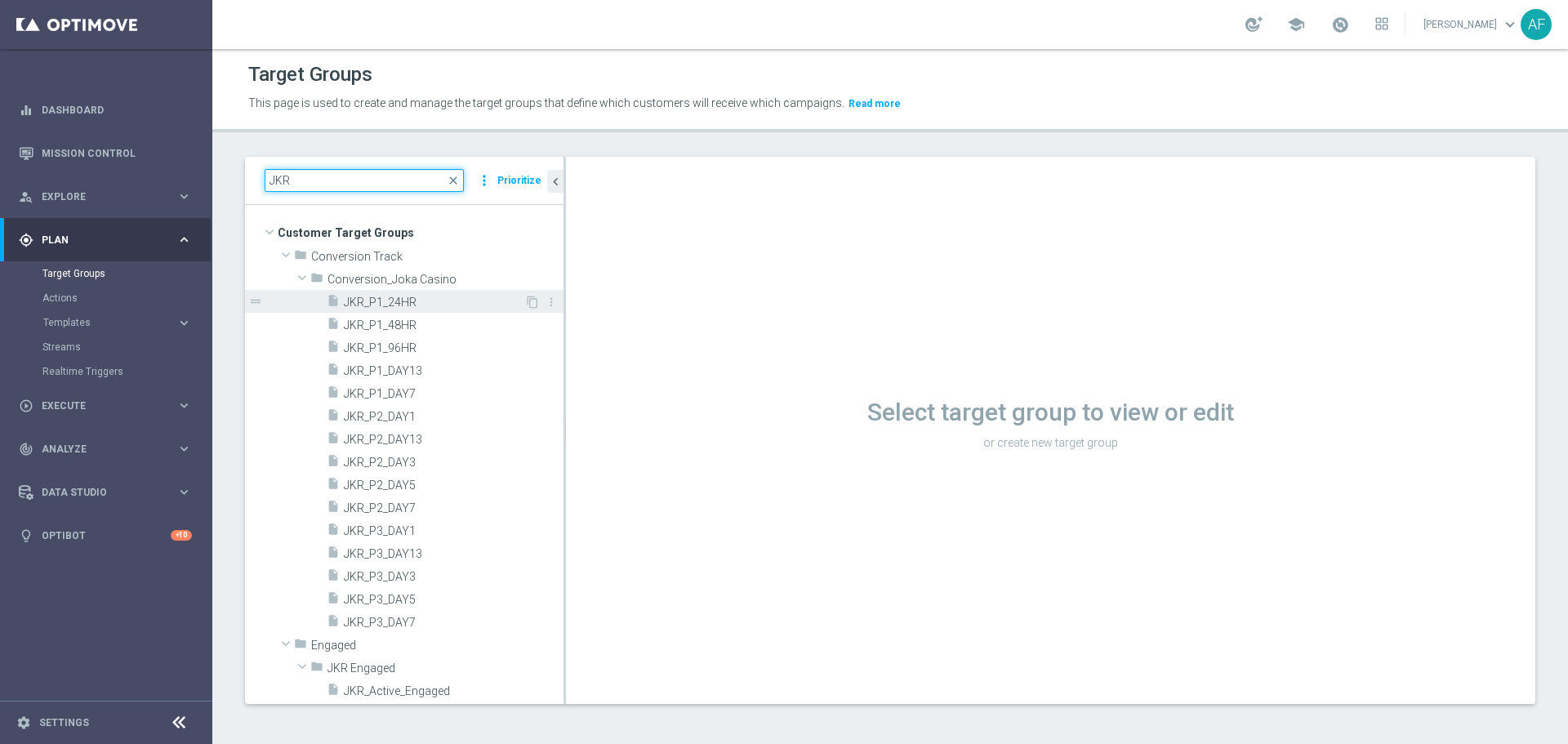
type input "JKR"
click at [402, 300] on span "JKR_P1_24HR" at bounding box center [434, 302] width 181 height 14
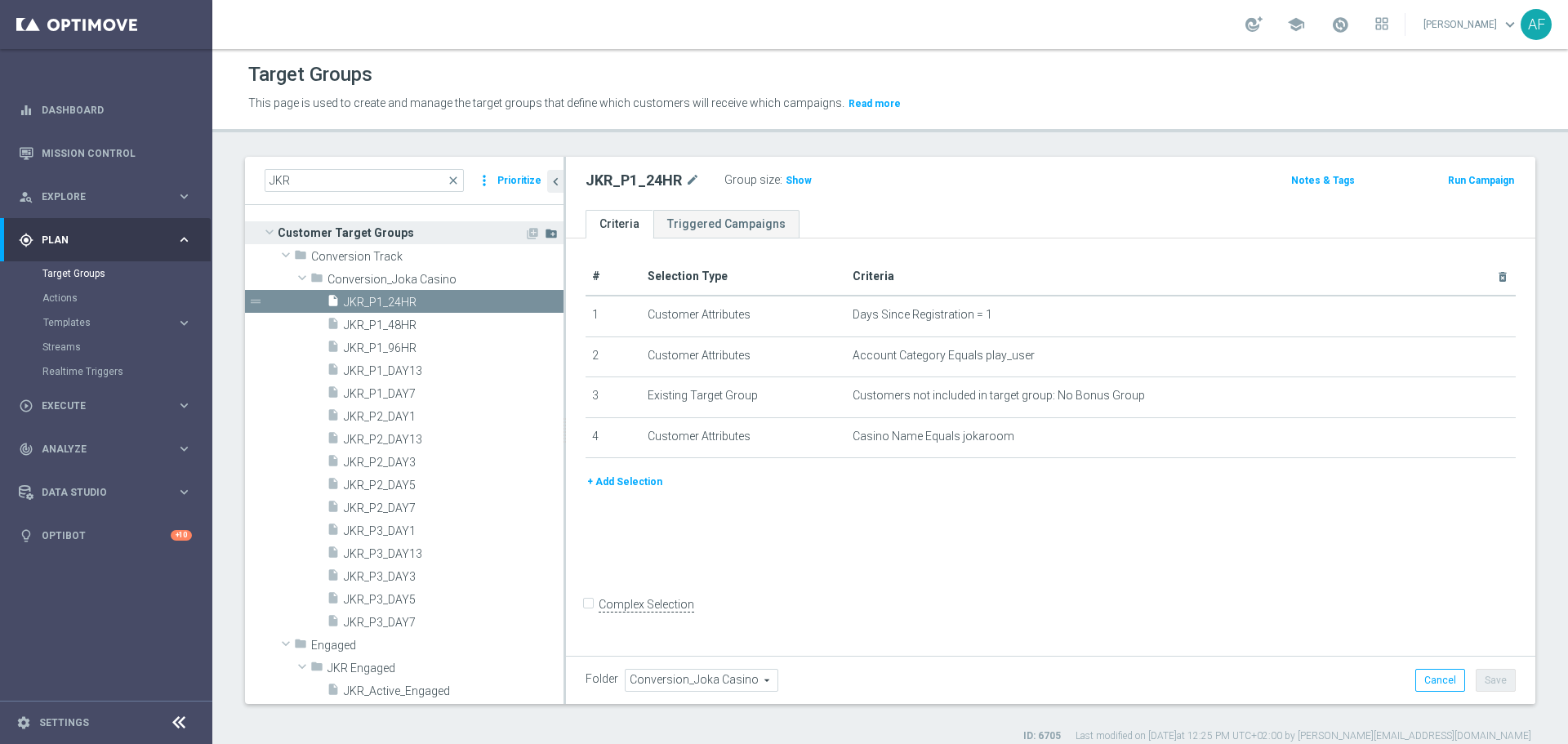
click at [545, 236] on icon "create_new_folder" at bounding box center [551, 233] width 13 height 13
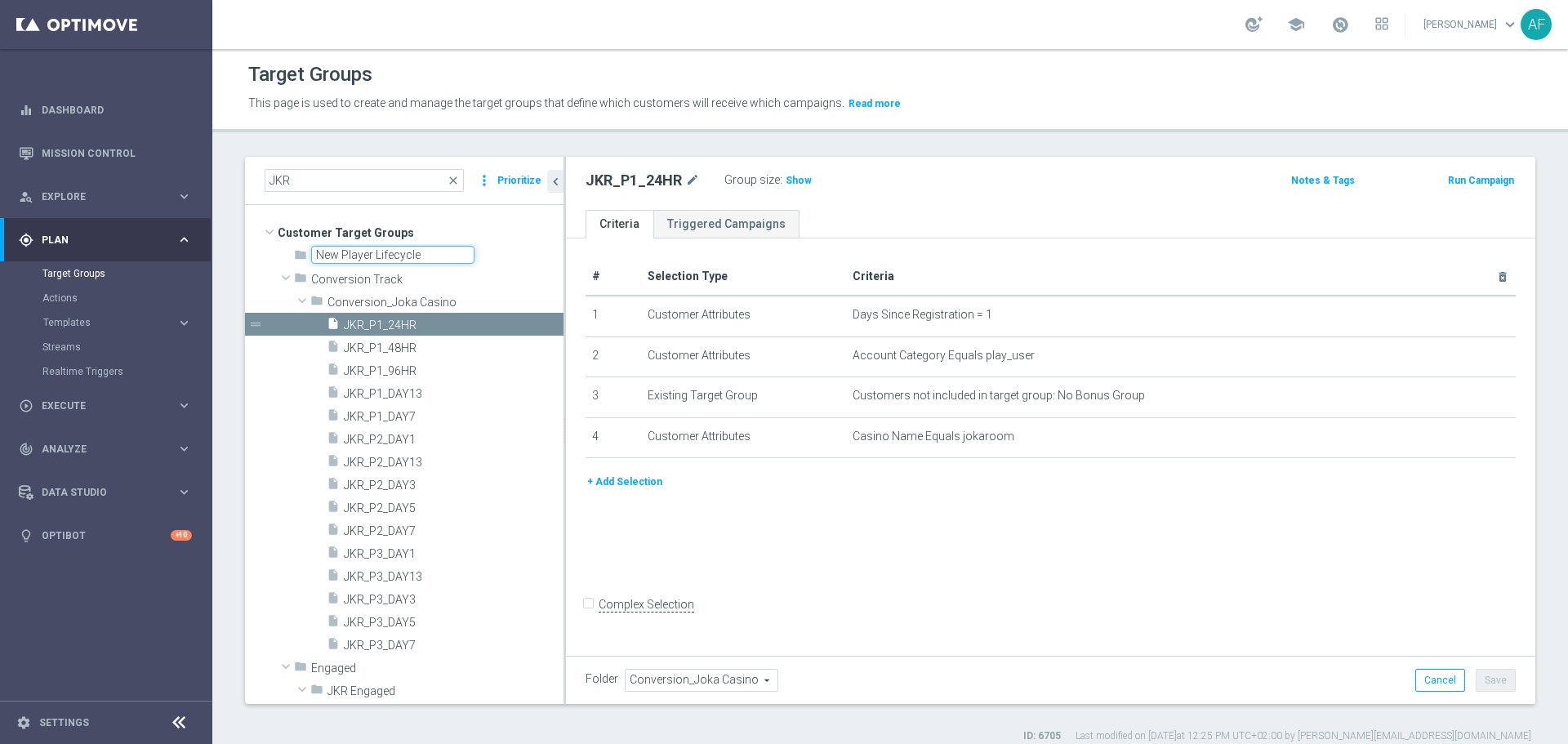
type input "New Player Lifecycle"
click at [514, 222] on span "Customer Target Groups" at bounding box center [420, 232] width 286 height 23
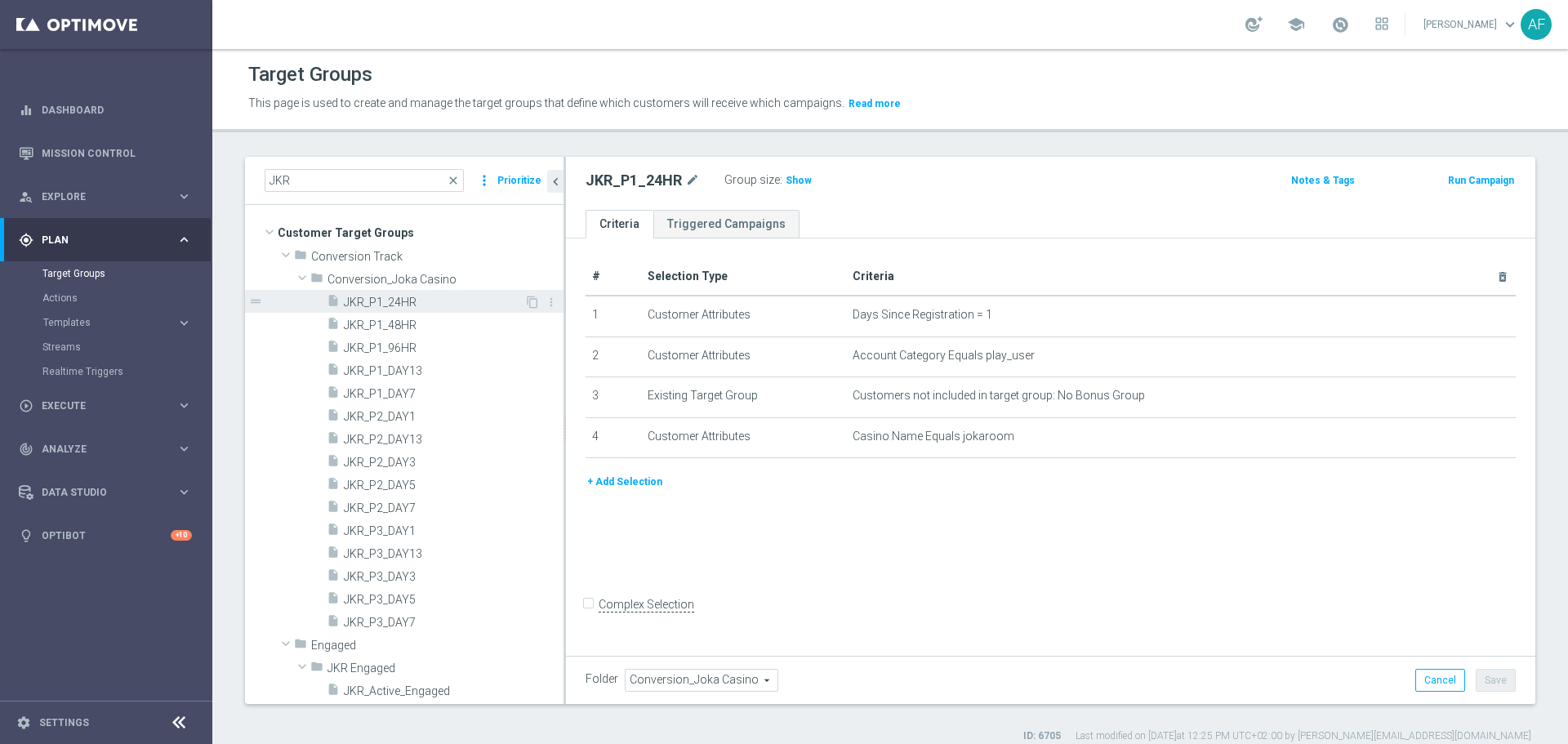
click at [444, 294] on div "insert_drive_file JKR_P1_24HR" at bounding box center [425, 301] width 198 height 23
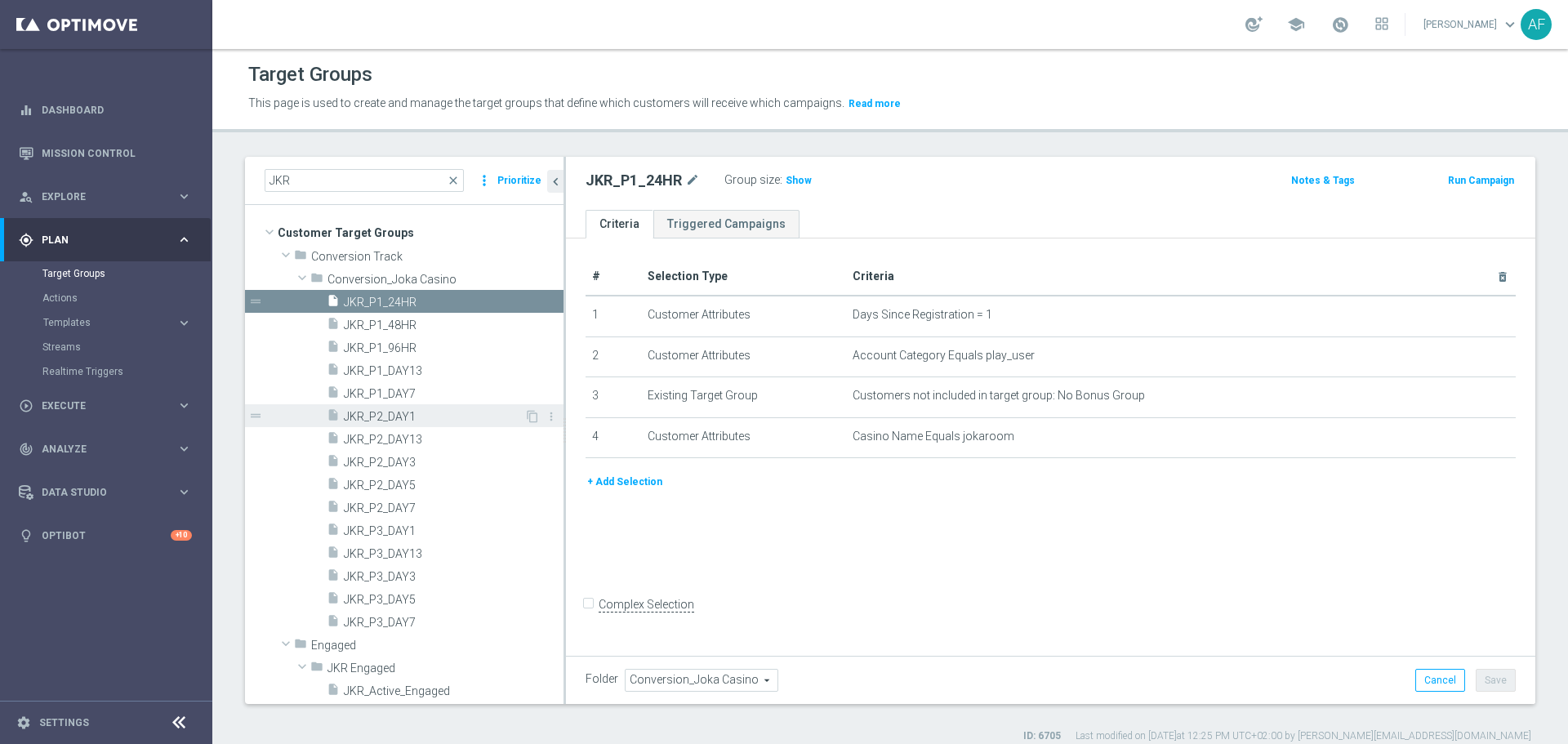
click at [418, 407] on div "insert_drive_file JKR_P2_DAY1" at bounding box center [425, 415] width 198 height 23
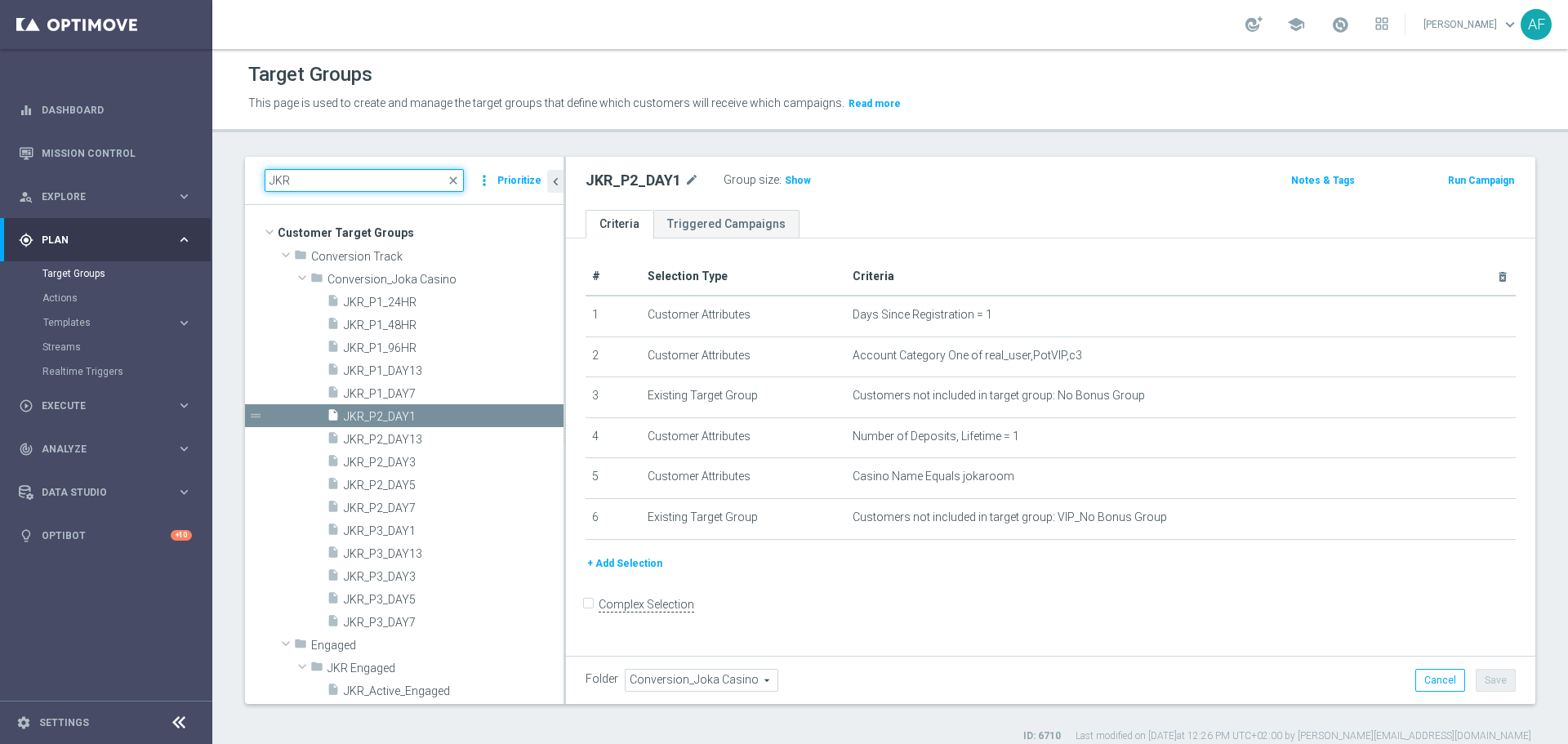
click at [331, 181] on input "JKR" at bounding box center [364, 180] width 200 height 23
type input "J"
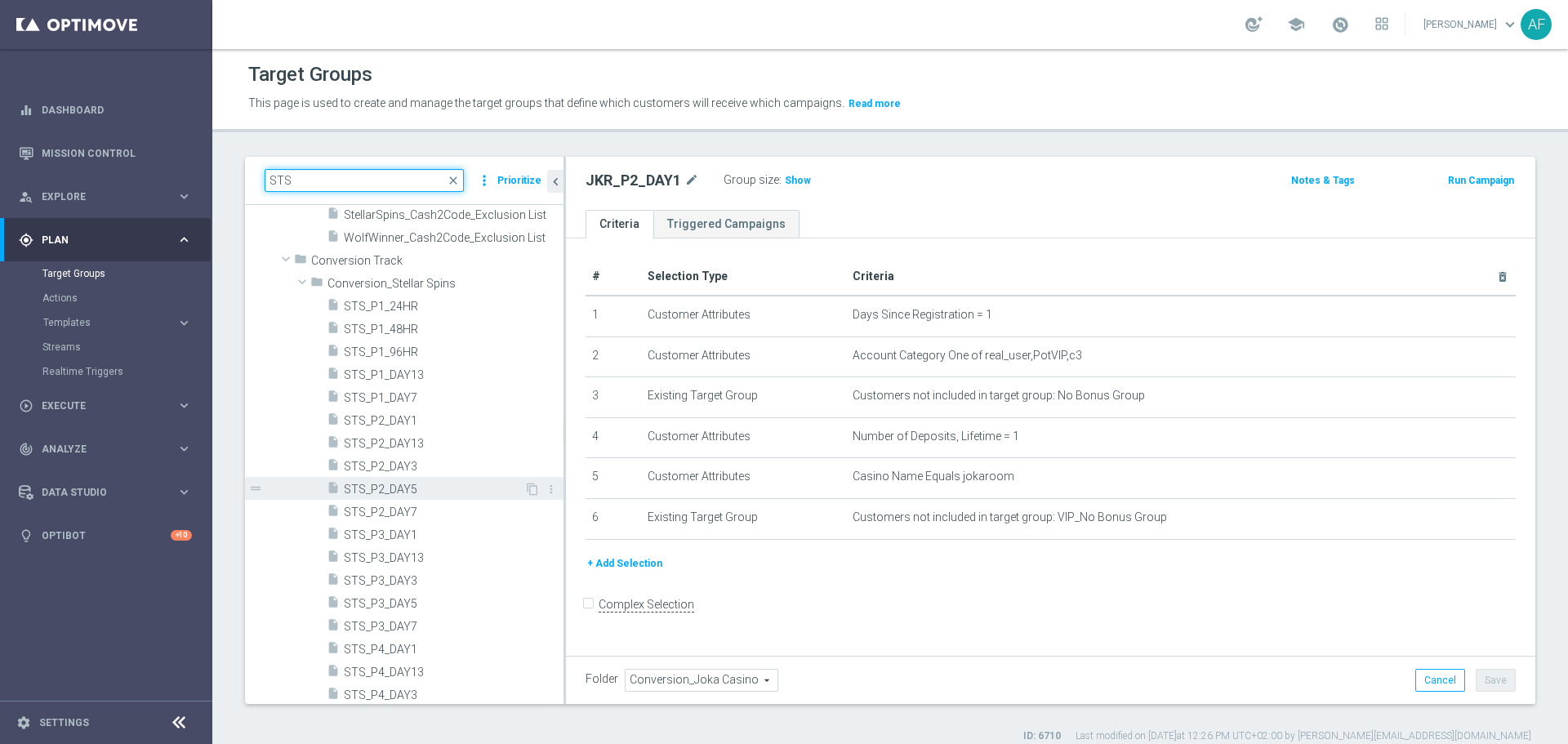
scroll to position [163, 0]
type input "STS"
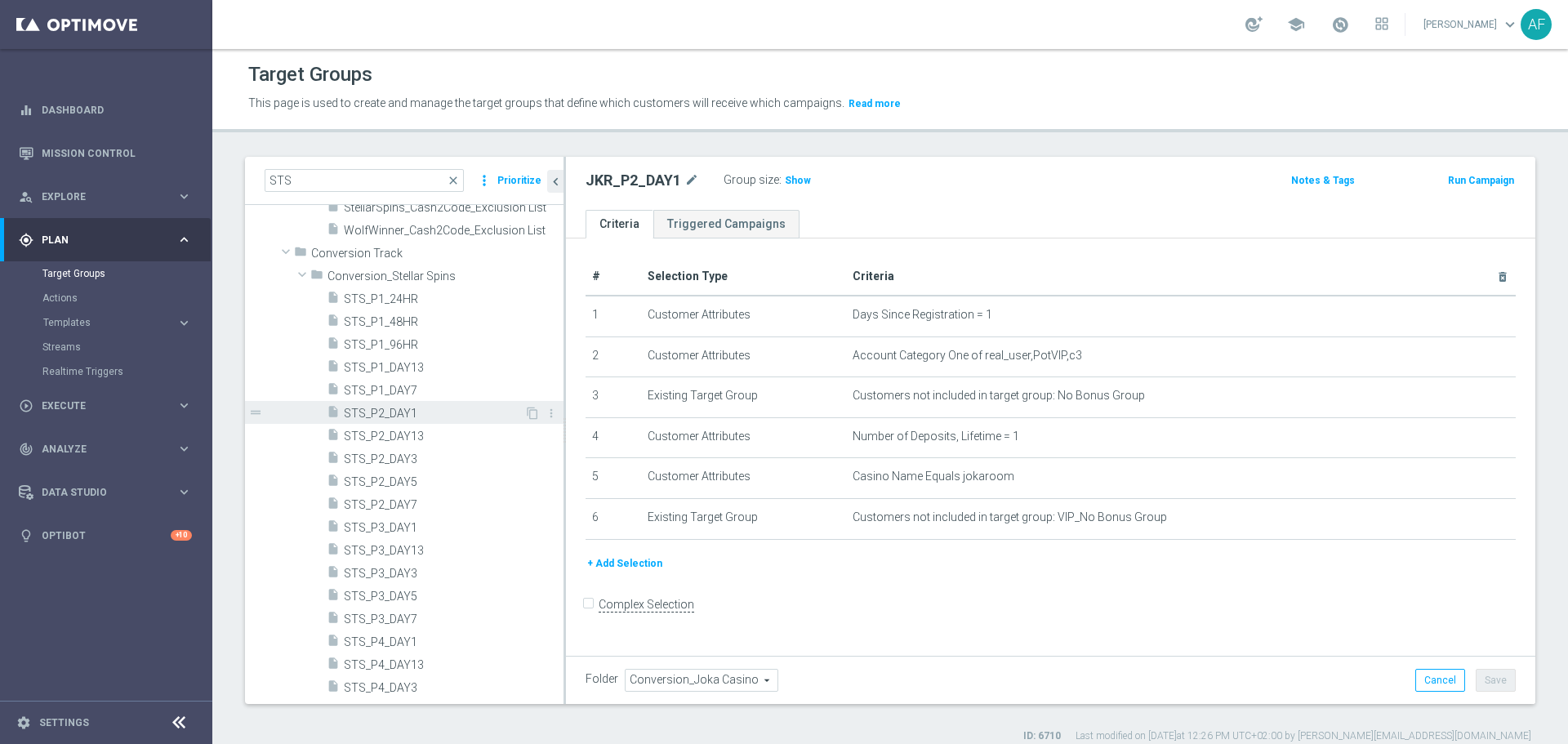
click at [389, 417] on span "STS_P2_DAY1" at bounding box center [434, 413] width 181 height 14
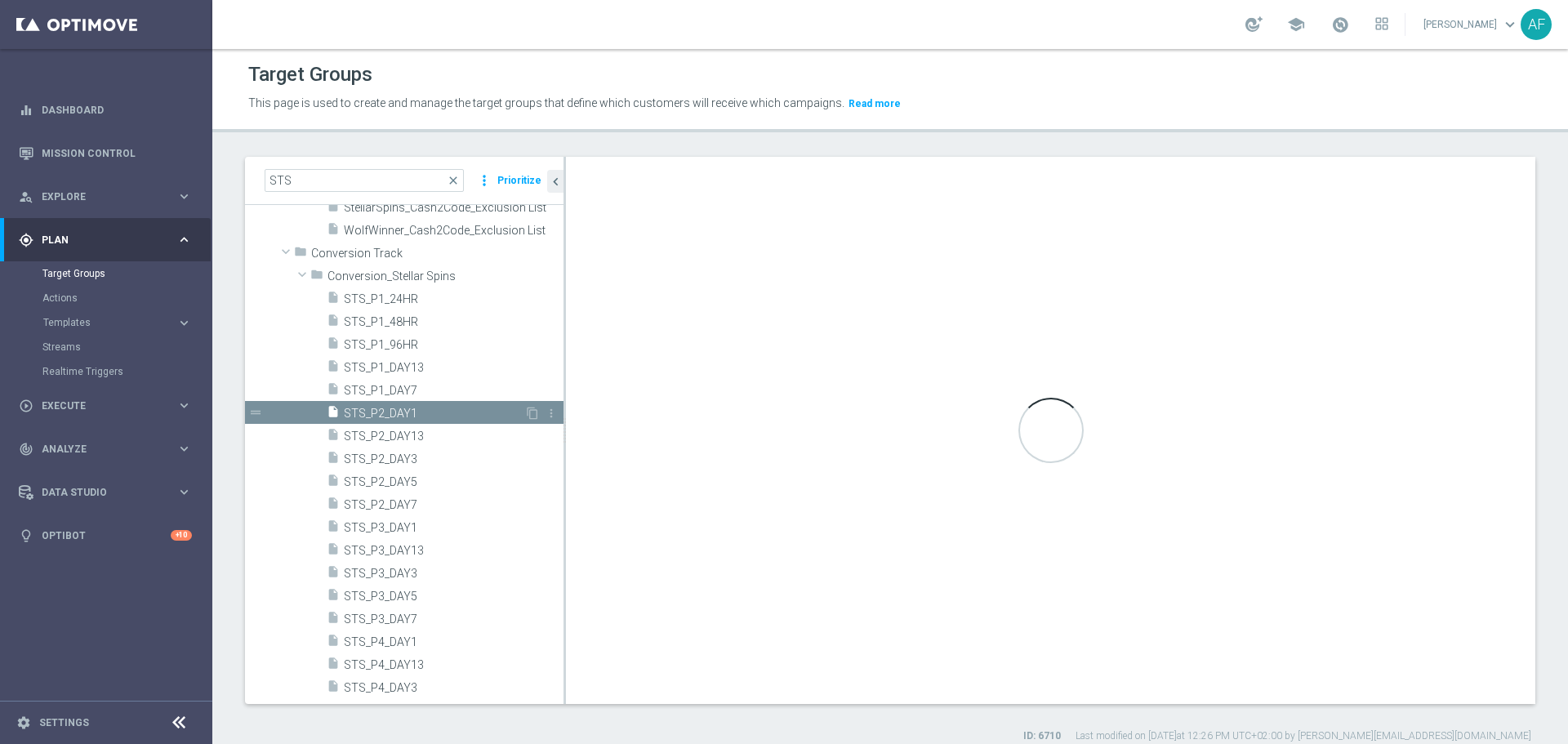
type input "Conversion_Stellar Spins"
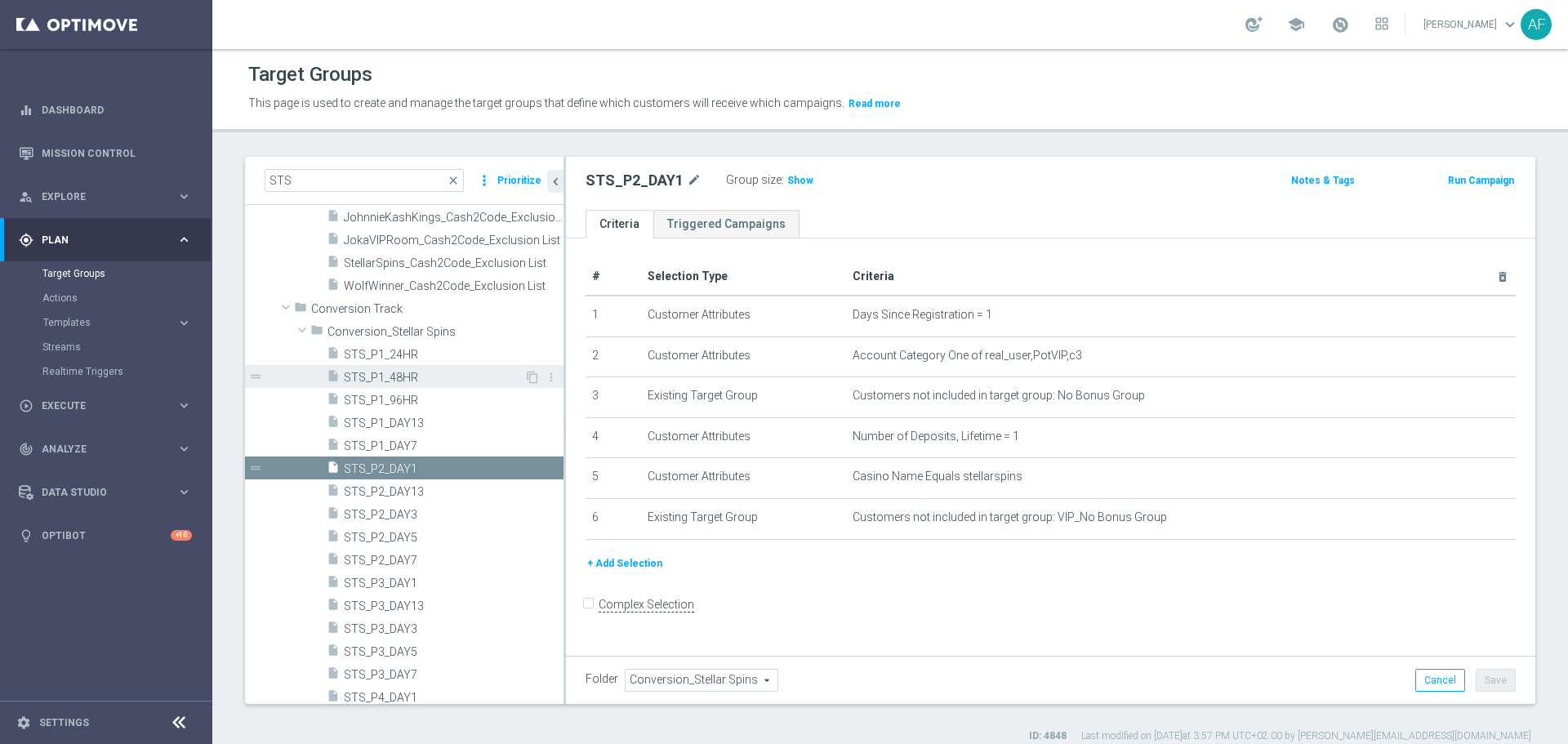
scroll to position [163, 0]
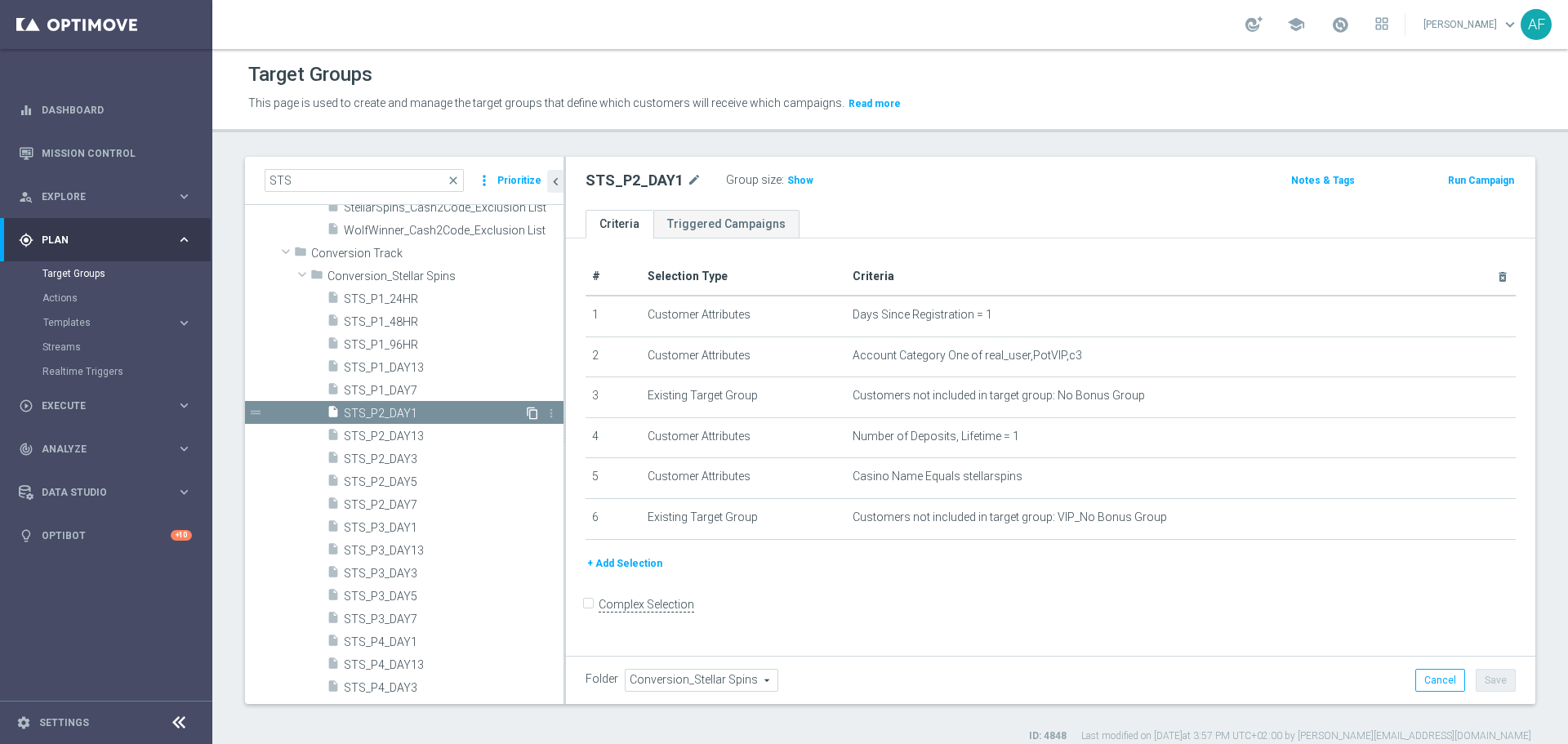
click at [526, 414] on icon "content_copy" at bounding box center [532, 413] width 13 height 13
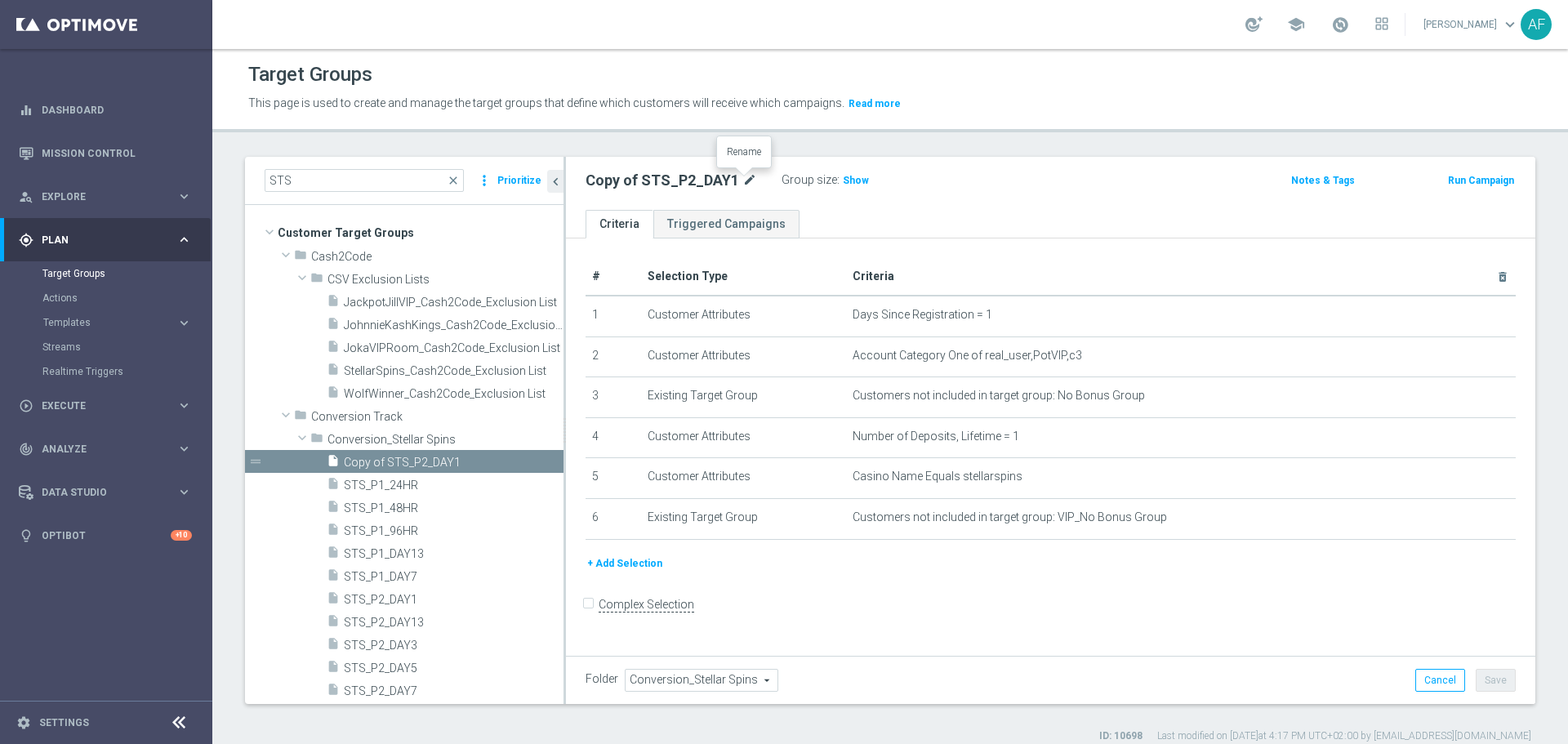
click at [747, 179] on icon "mode_edit" at bounding box center [750, 181] width 14 height 20
click at [649, 182] on input "Copy of STS_P2_DAY1" at bounding box center [695, 181] width 220 height 23
drag, startPoint x: 651, startPoint y: 182, endPoint x: 563, endPoint y: 182, distance: 88.0
click at [563, 182] on as-split "STS close more_vert Prioritize Customer Target Groups library_add create_new_fo…" at bounding box center [890, 431] width 1291 height 547
click at [628, 176] on input "JKC_P2_DAY1" at bounding box center [695, 181] width 220 height 23
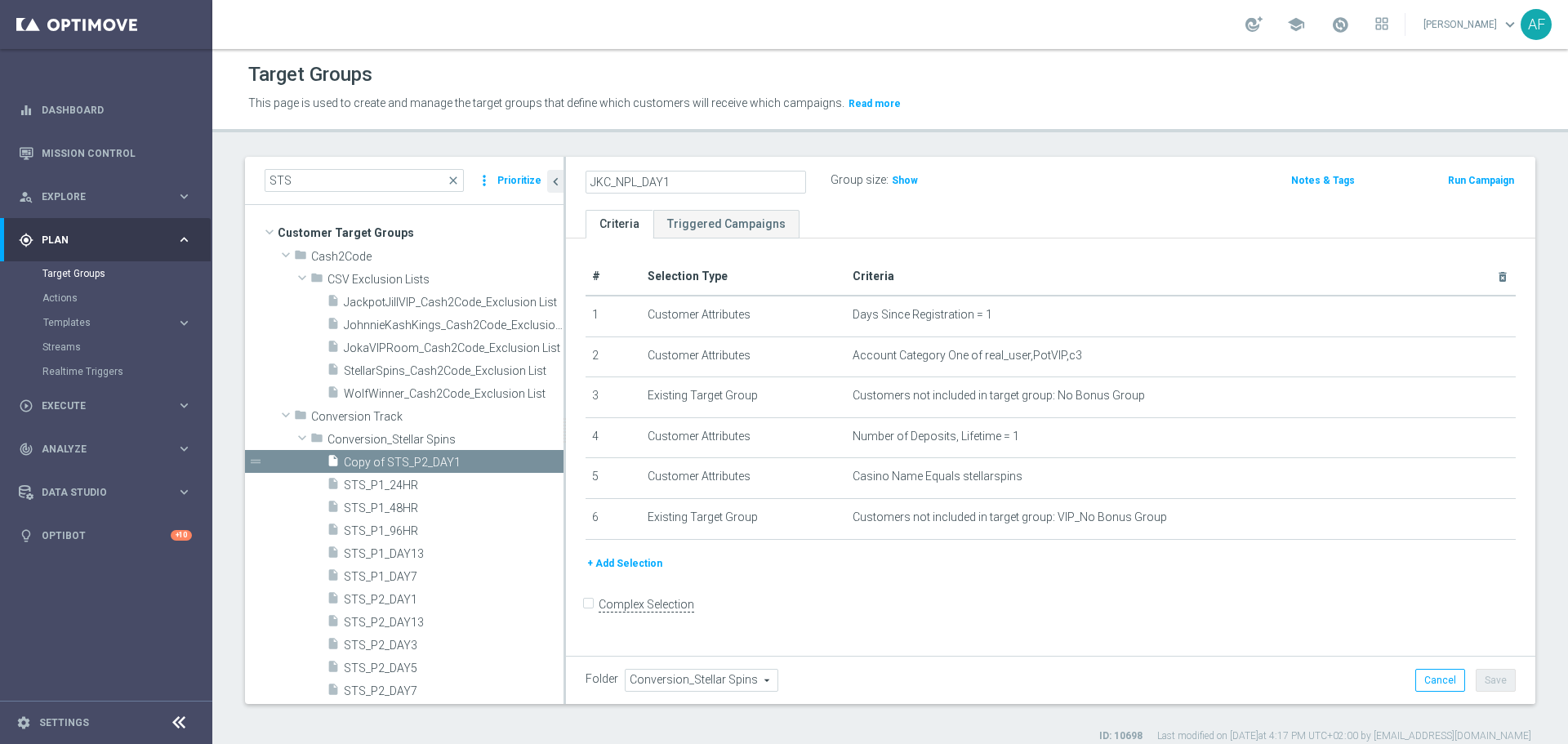
click at [670, 181] on input "JKC_NPL_DAY1" at bounding box center [695, 181] width 220 height 23
type input "JKC_NPL_DAY1"
click at [908, 228] on ul "Criteria Triggered Campaigns" at bounding box center [1050, 224] width 969 height 29
click at [751, 679] on span "Conversion_Stellar Spins" at bounding box center [702, 681] width 152 height 22
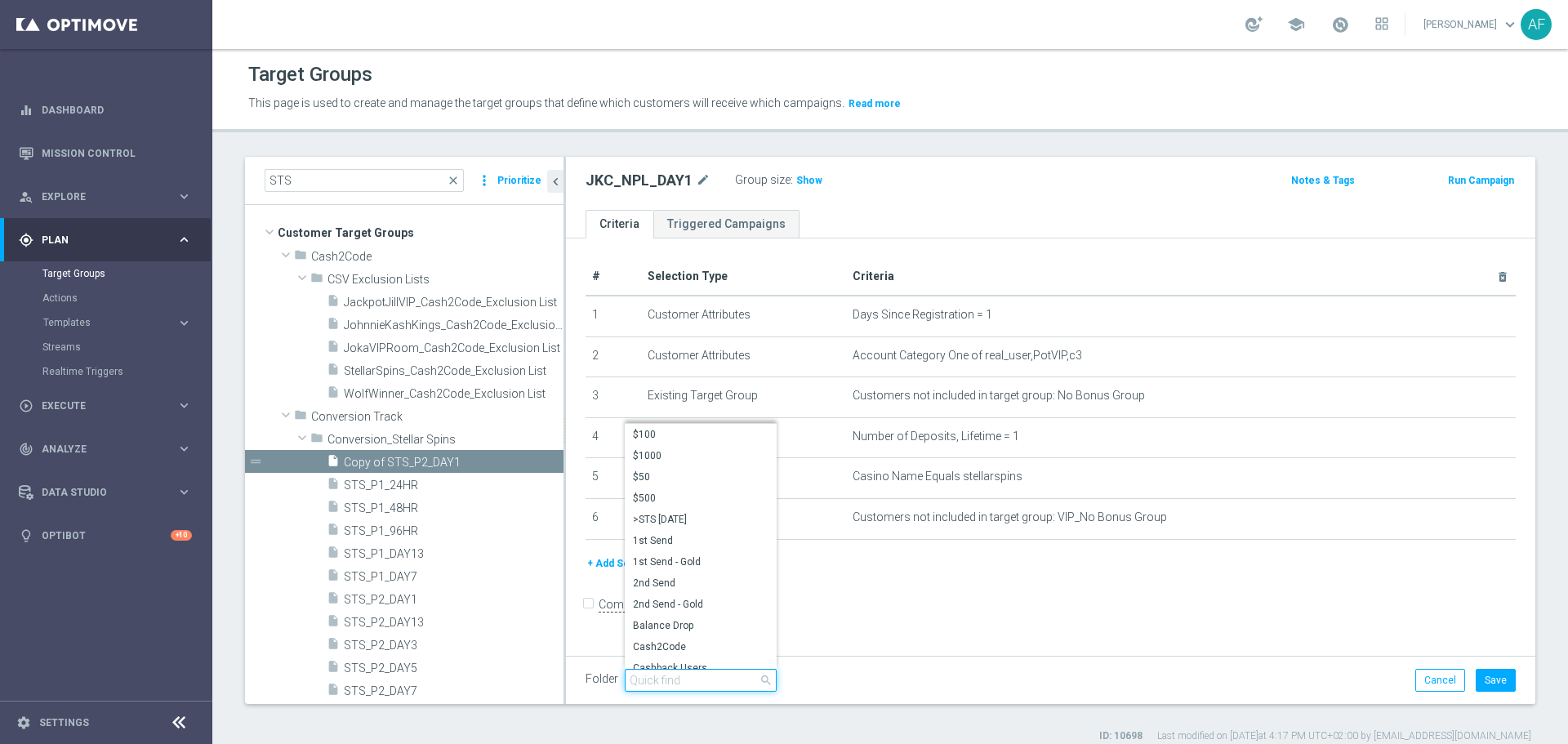
drag, startPoint x: 689, startPoint y: 687, endPoint x: 676, endPoint y: 693, distance: 14.3
click at [688, 687] on input "search" at bounding box center [701, 680] width 152 height 23
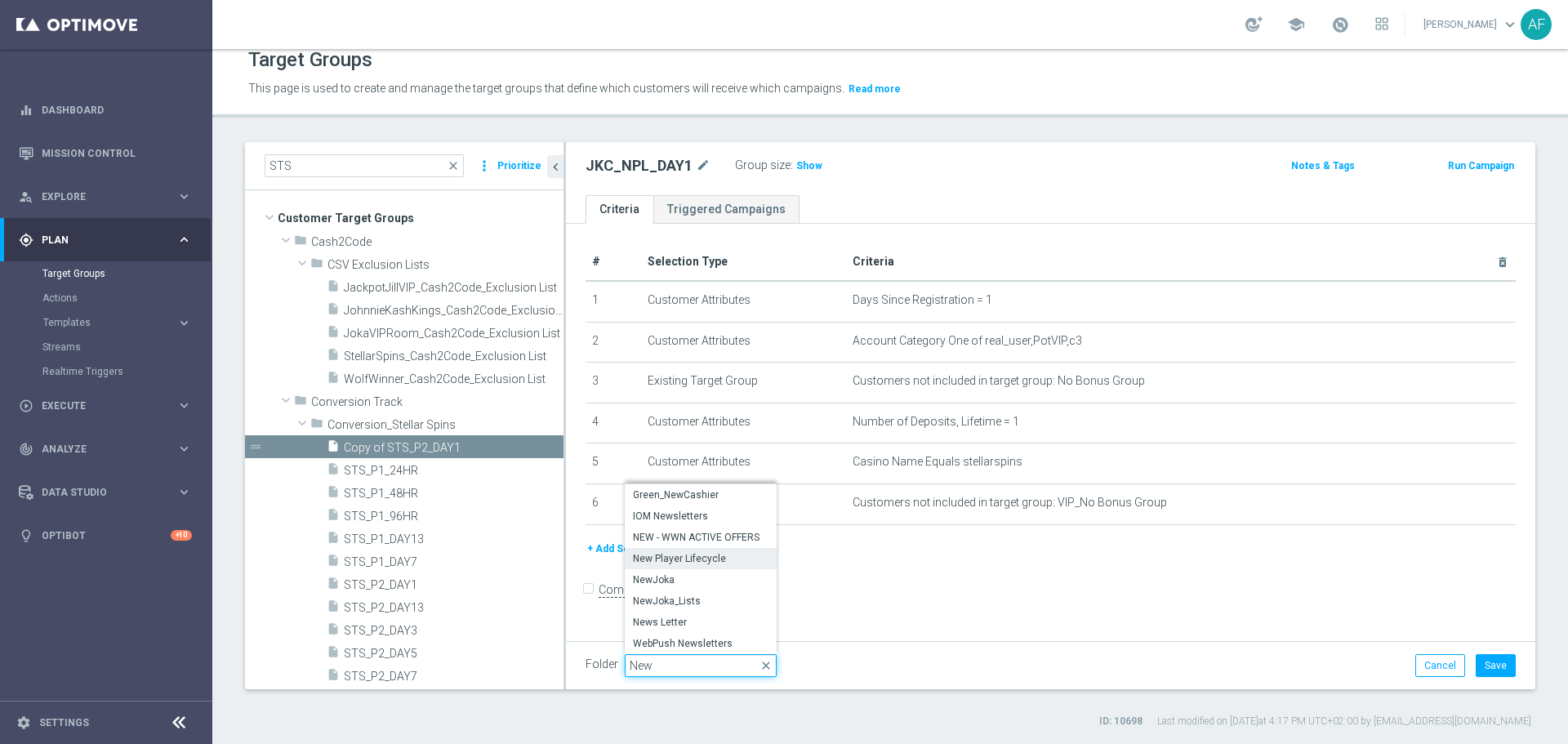
type input "New"
click at [674, 557] on span "New Player Lifecycle" at bounding box center [701, 558] width 135 height 13
type input "New Player Lifecycle"
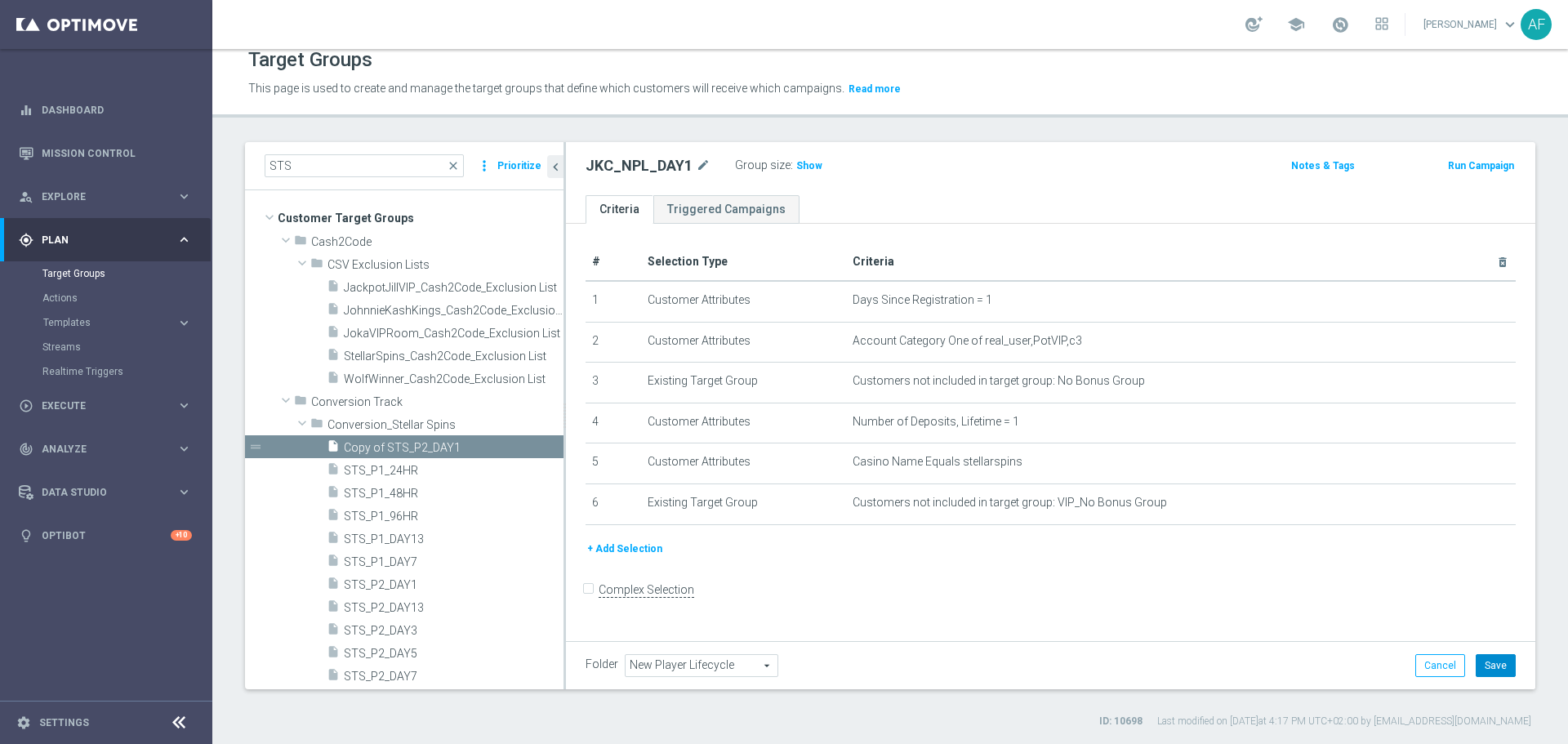
click at [1487, 665] on button "Save" at bounding box center [1496, 665] width 40 height 23
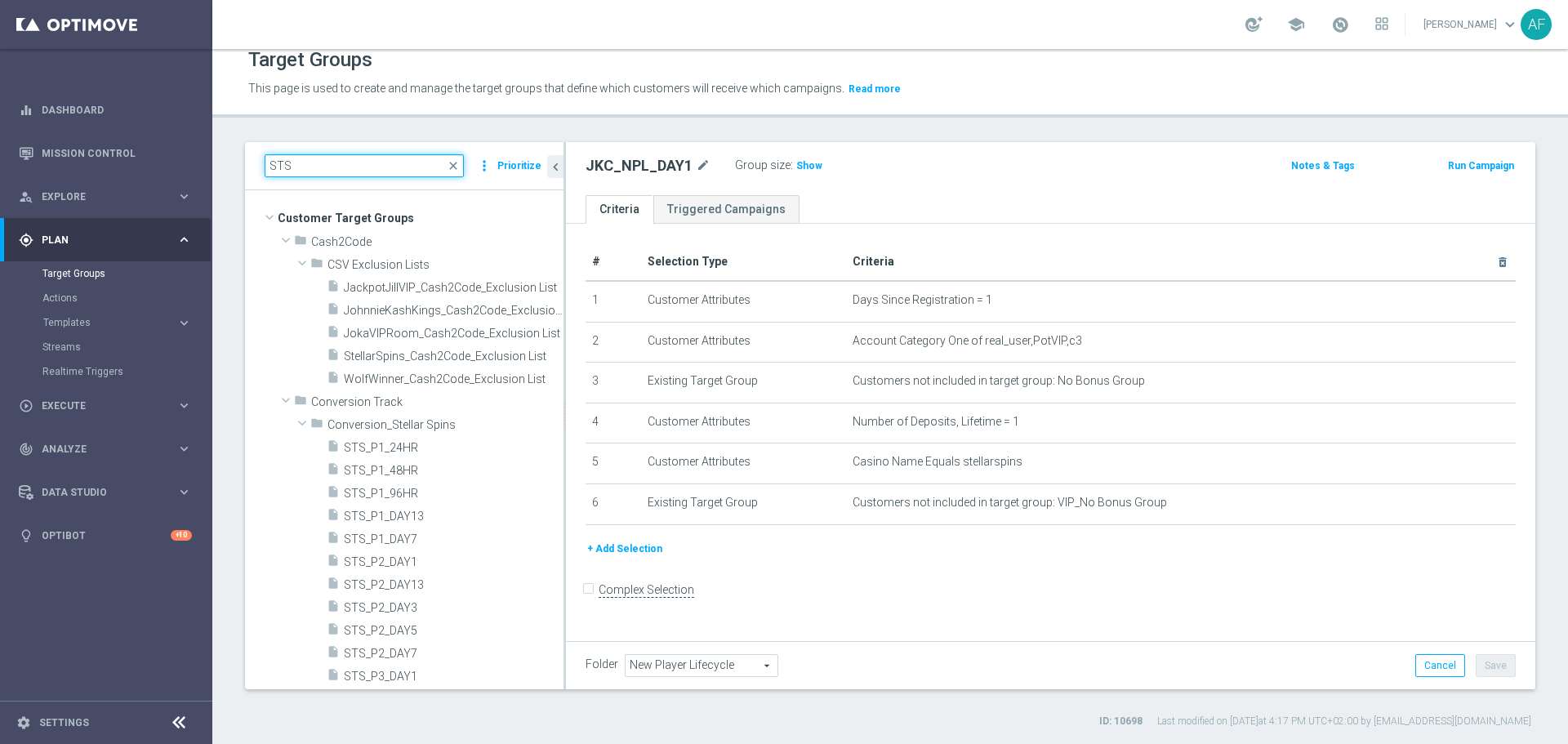
drag, startPoint x: 360, startPoint y: 168, endPoint x: 239, endPoint y: 166, distance: 121.0
click at [239, 166] on div "STS close more_vert Prioritize Customer Target Groups library_add create_new_fo…" at bounding box center [890, 434] width 1356 height 586
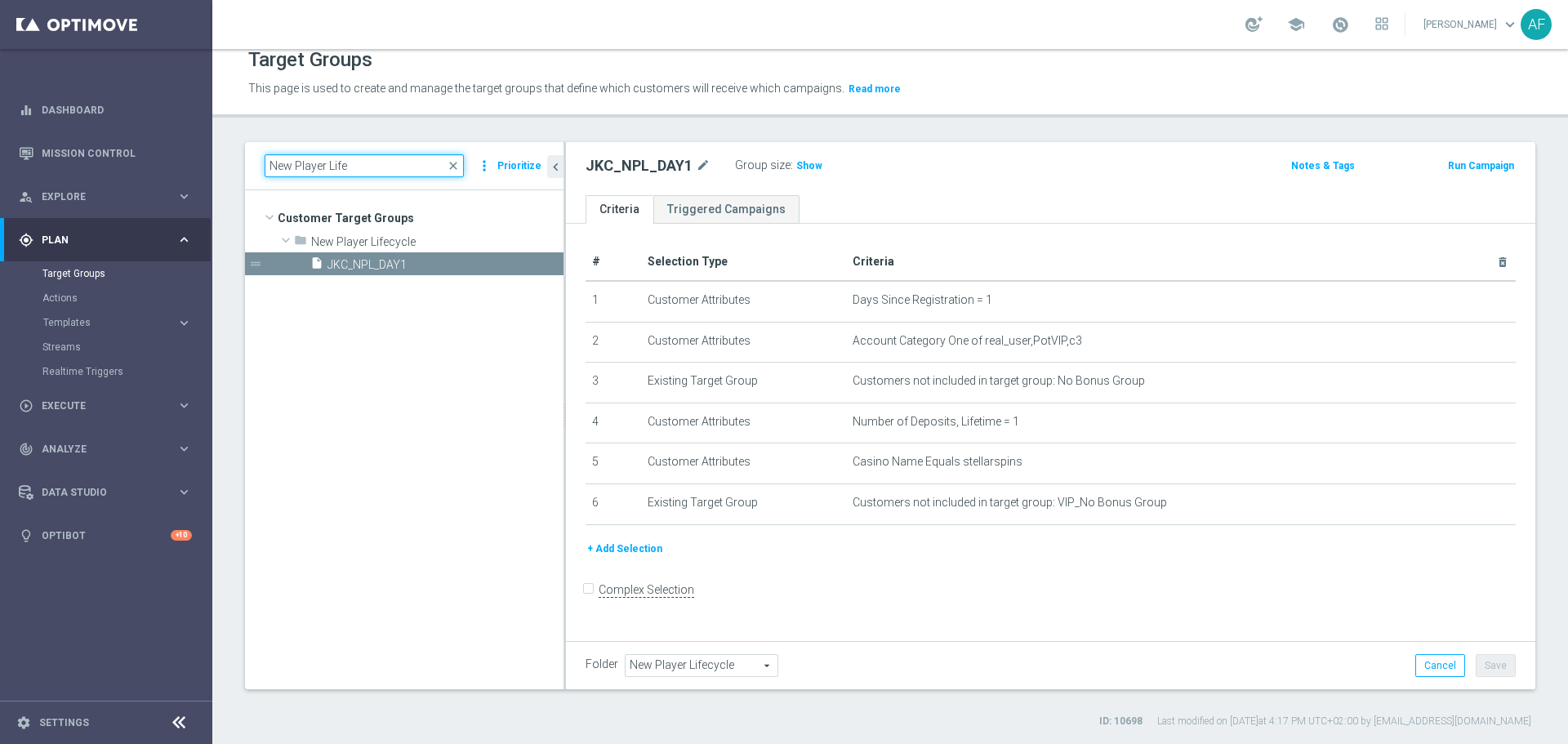
scroll to position [0, 0]
type input "New Player Life"
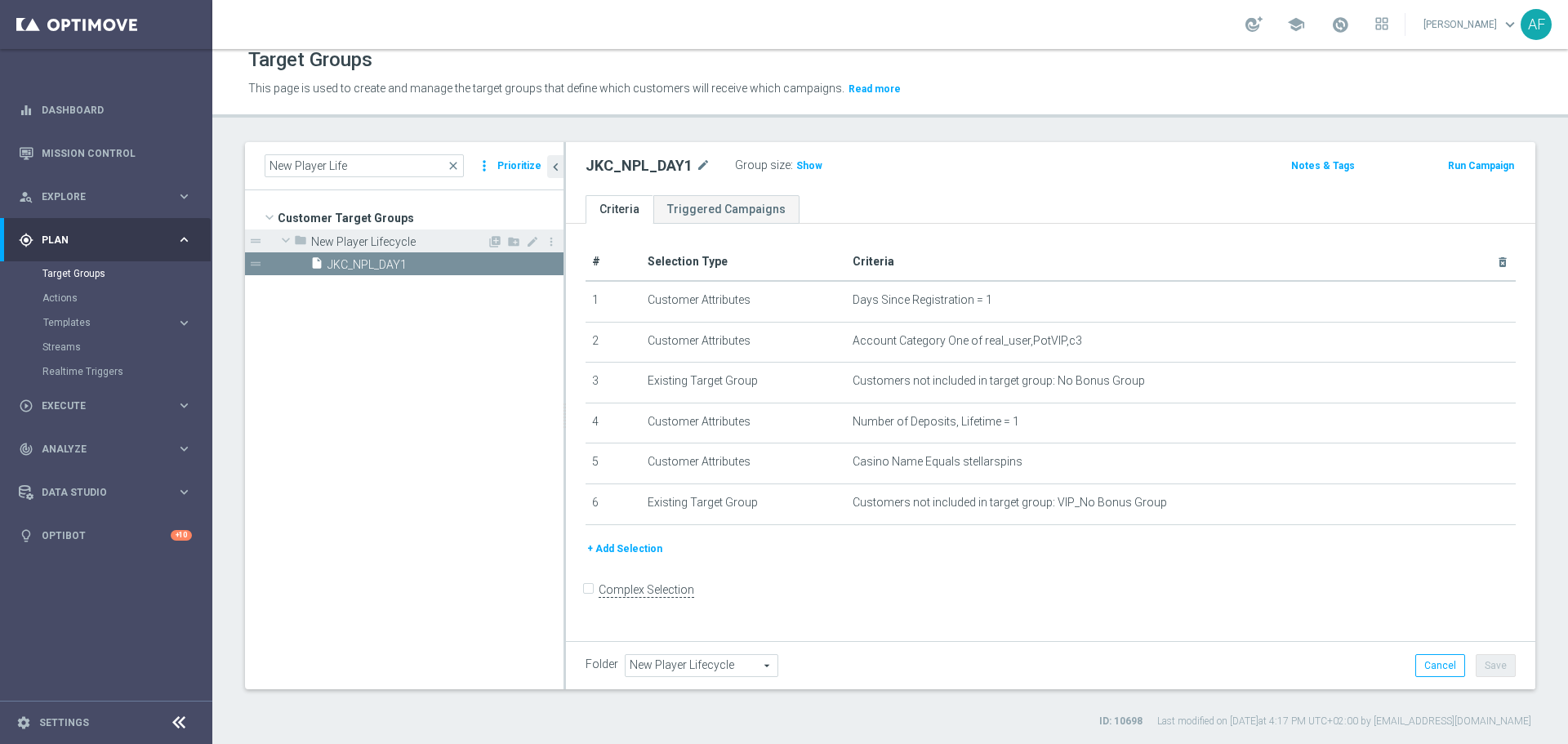
click at [340, 240] on span "New Player Lifecycle" at bounding box center [399, 241] width 175 height 14
click at [527, 237] on icon "mode_edit" at bounding box center [532, 241] width 13 height 13
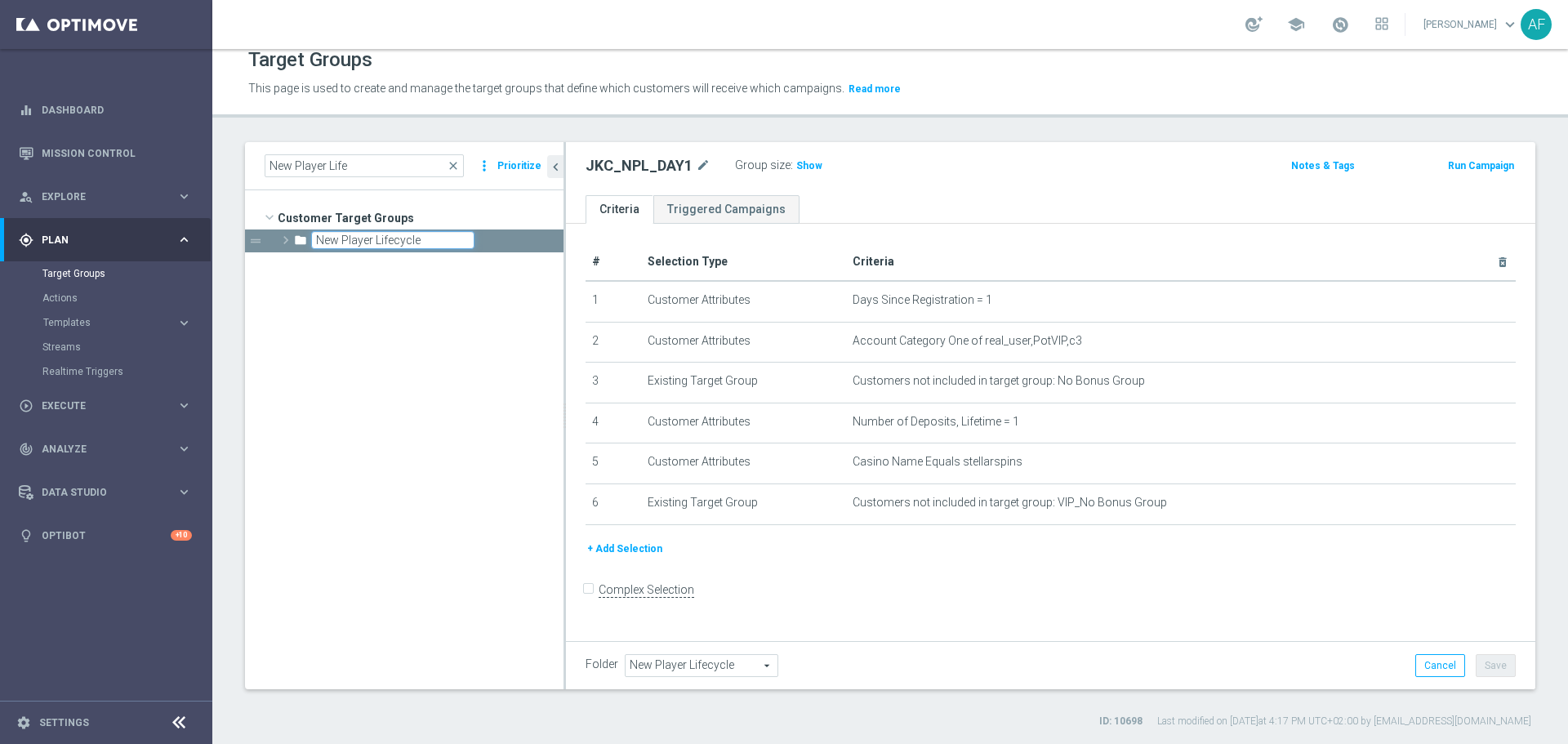
click at [344, 240] on input "New Player Lifecycle" at bounding box center [393, 240] width 163 height 18
type input "NewPlayerLifecycle"
click at [516, 208] on span "Customer Target Groups" at bounding box center [420, 218] width 286 height 23
click at [438, 219] on span "Customer Target Groups" at bounding box center [400, 218] width 247 height 23
click at [409, 273] on tree-viewport "Customer Target Groups library_add create_new_folder folder" at bounding box center [404, 440] width 319 height 498
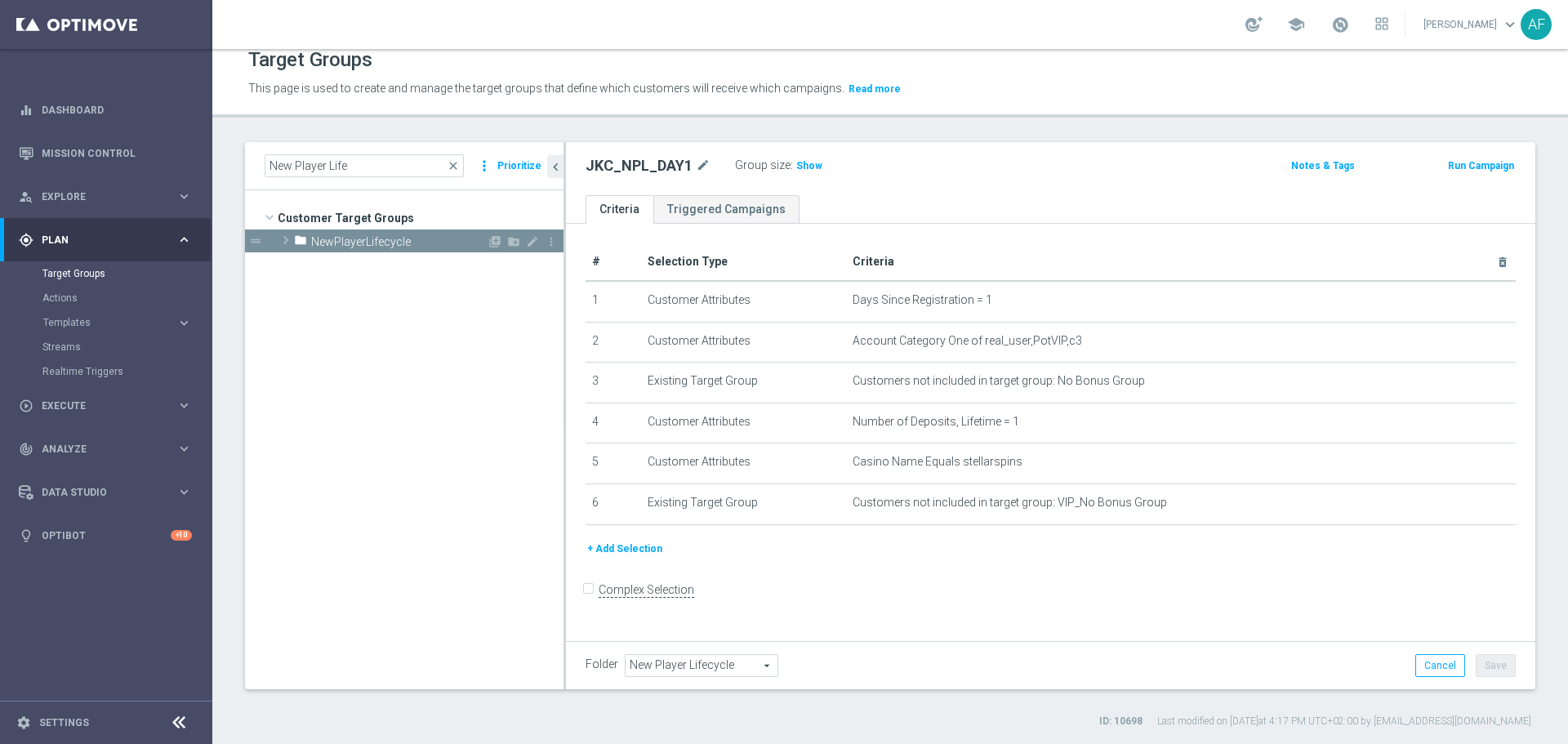
click at [288, 242] on span at bounding box center [285, 240] width 16 height 20
click at [342, 262] on span "JKC_NPL_DAY1" at bounding box center [426, 265] width 197 height 14
type input "NewPlayerLifecycle"
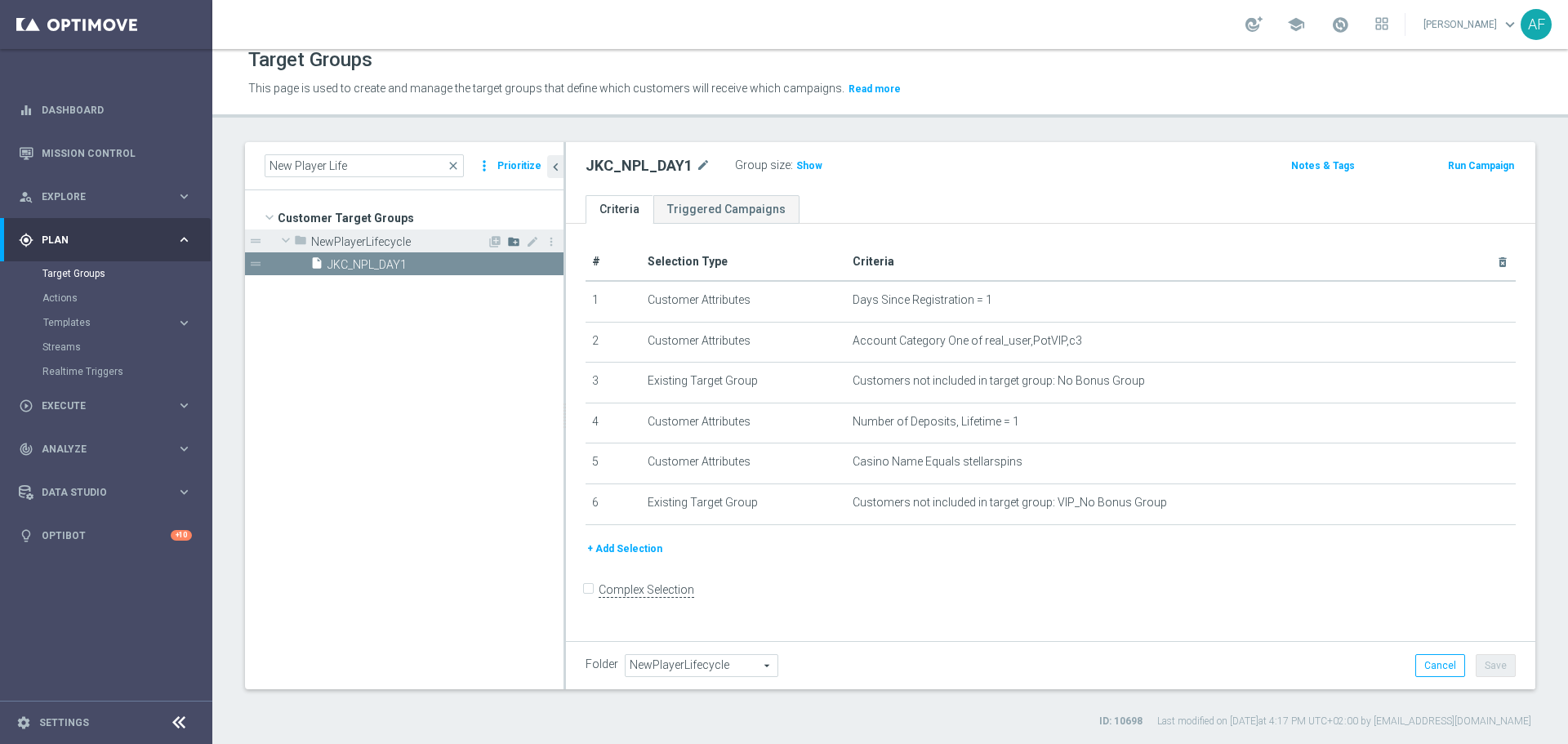
click at [511, 243] on icon "create_new_folder" at bounding box center [514, 241] width 13 height 13
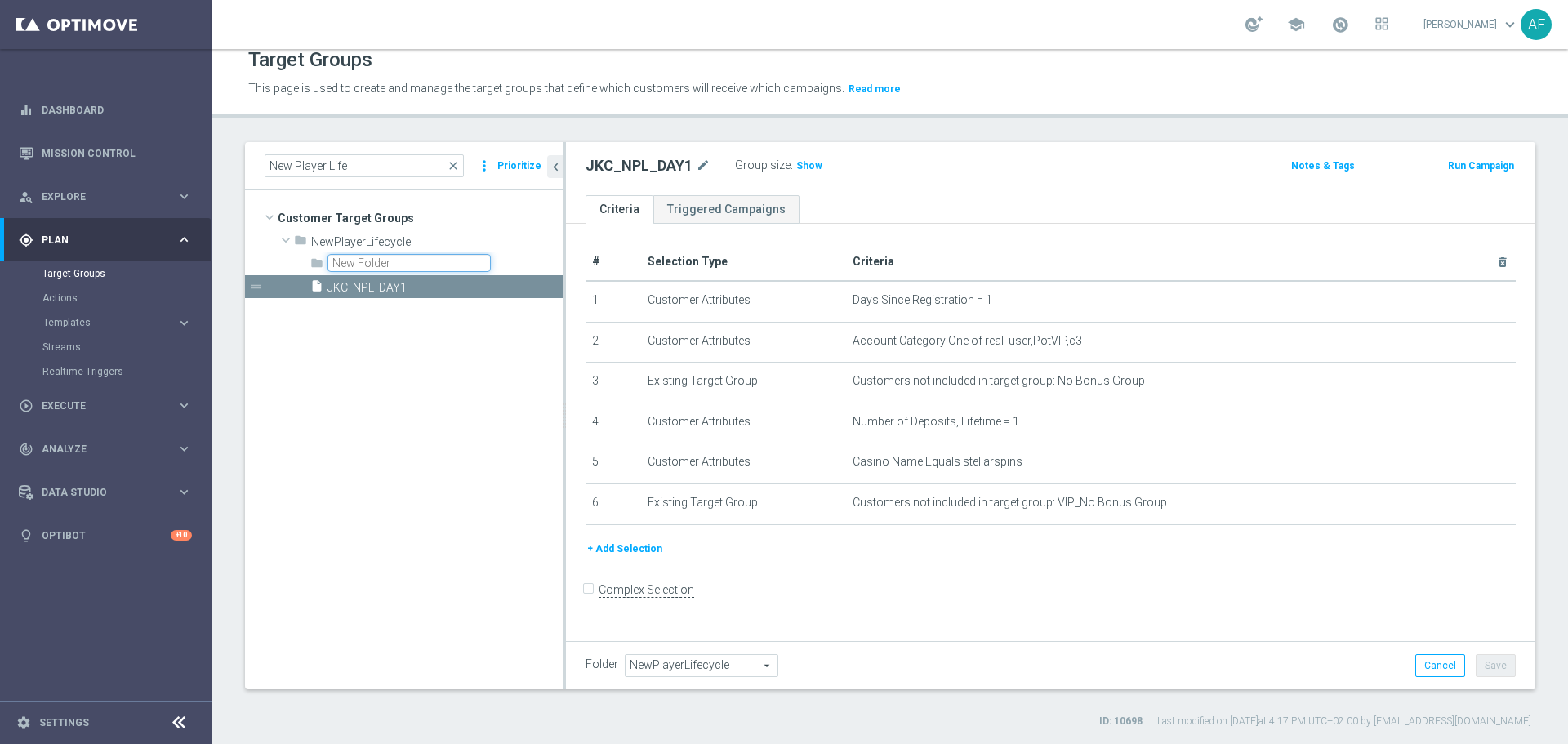
click at [405, 265] on input "text" at bounding box center [409, 263] width 163 height 18
type input "NPL_JKC"
click at [499, 193] on tree-viewport "Customer Target Groups library_add create_new_folder folder" at bounding box center [404, 440] width 319 height 498
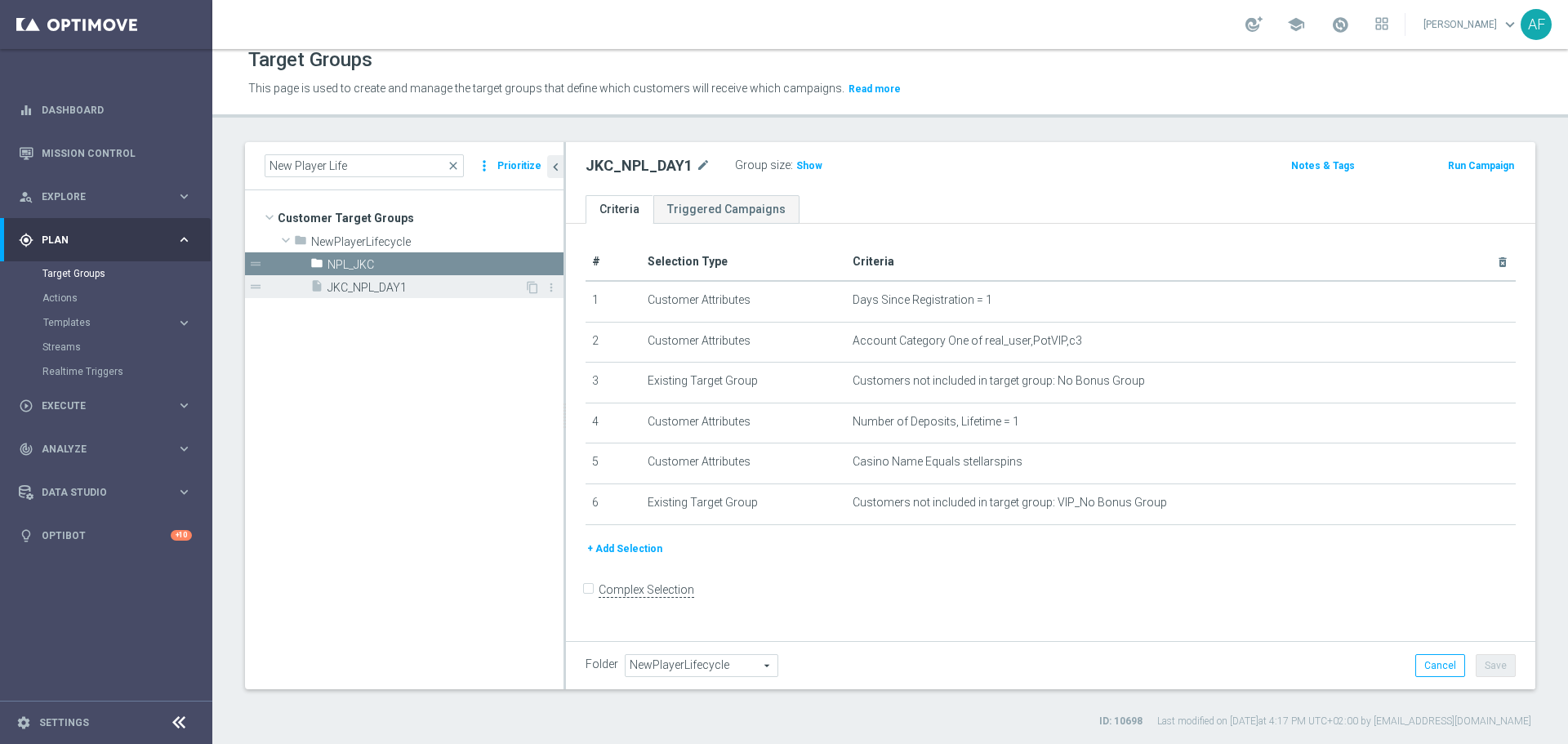
click at [391, 286] on span "JKC_NPL_DAY1" at bounding box center [426, 287] width 197 height 14
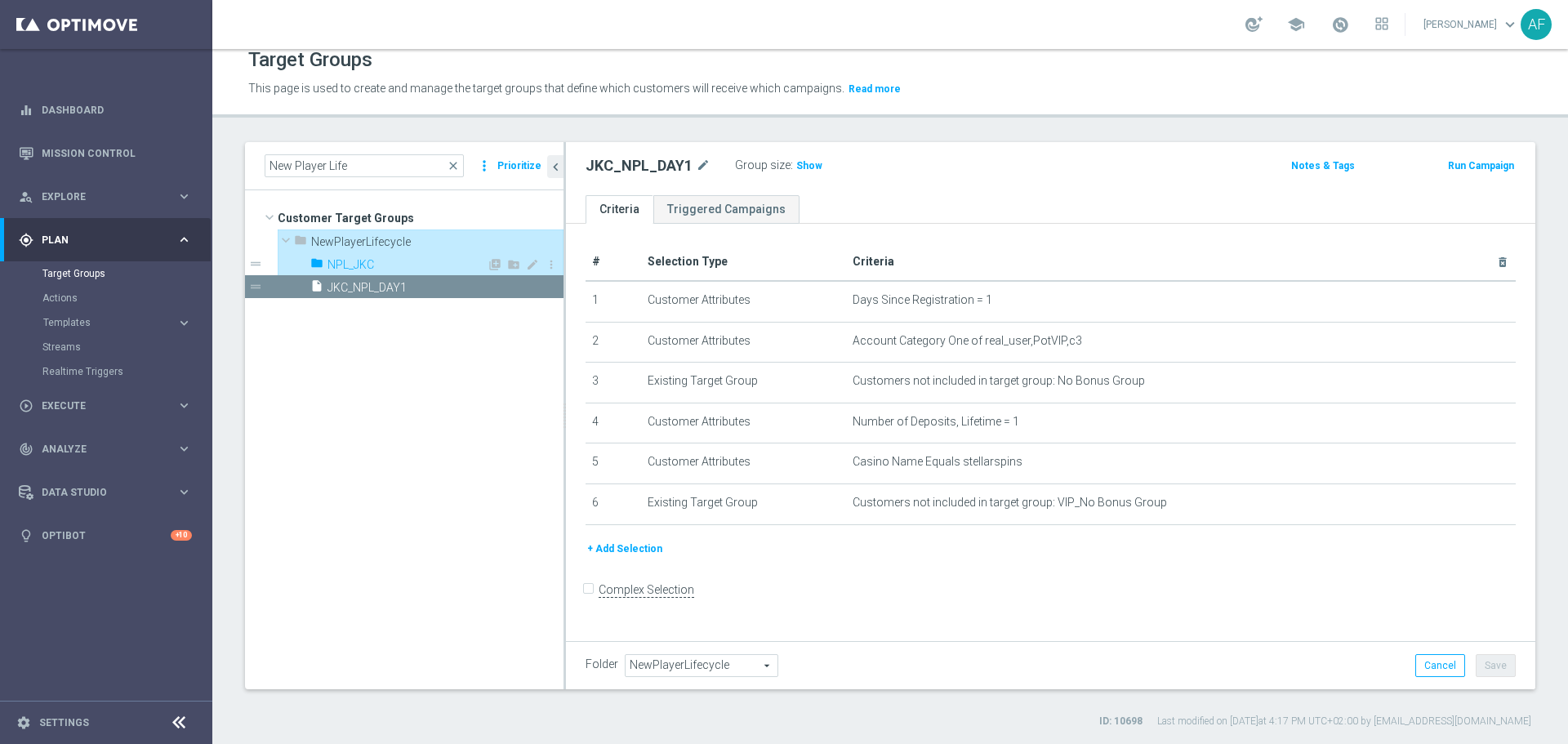
type input "NPL_JKC"
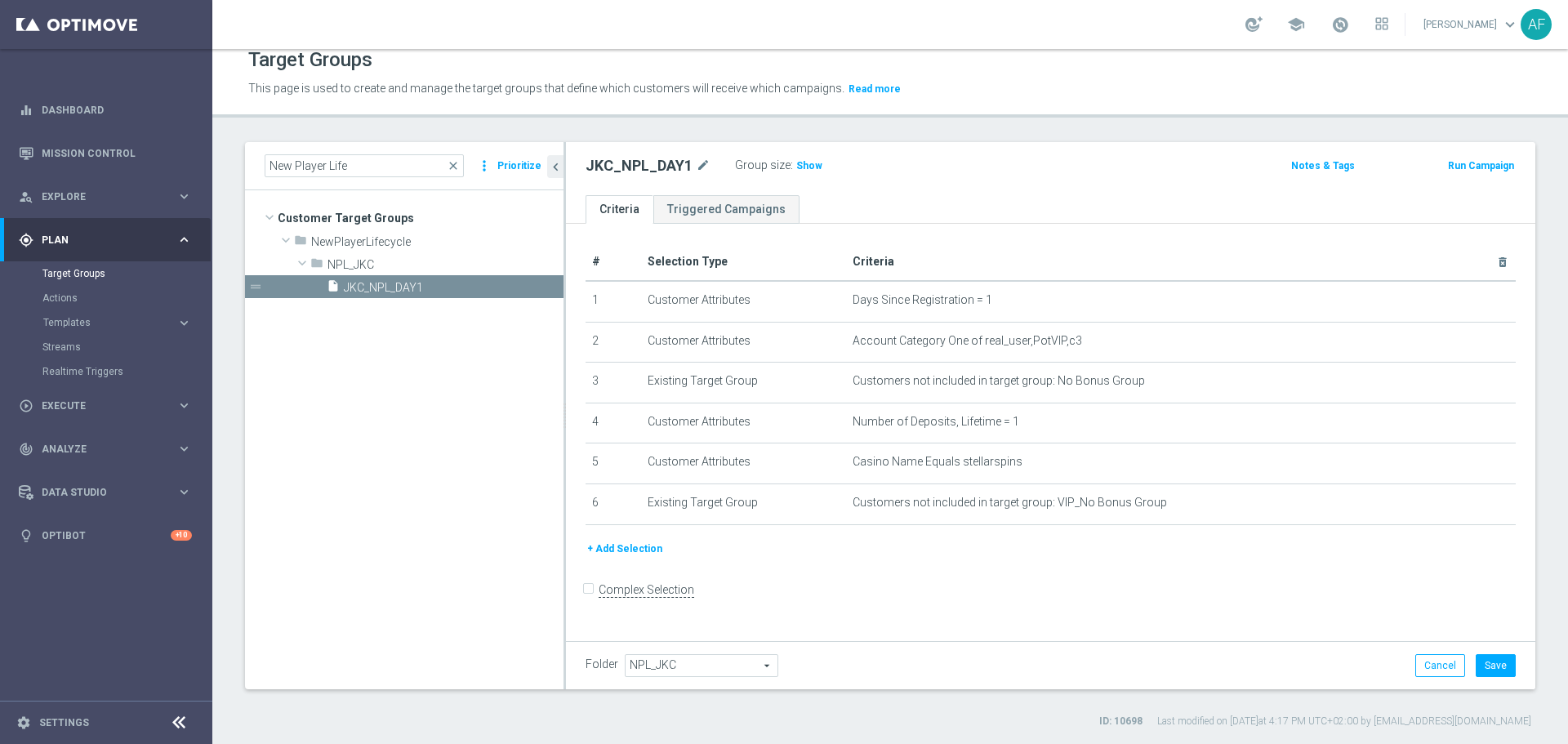
click at [363, 312] on tree-viewport "Customer Target Groups library_add create_new_folder folder" at bounding box center [404, 440] width 319 height 498
click at [369, 289] on span "JKC_NPL_DAY1" at bounding box center [434, 287] width 181 height 14
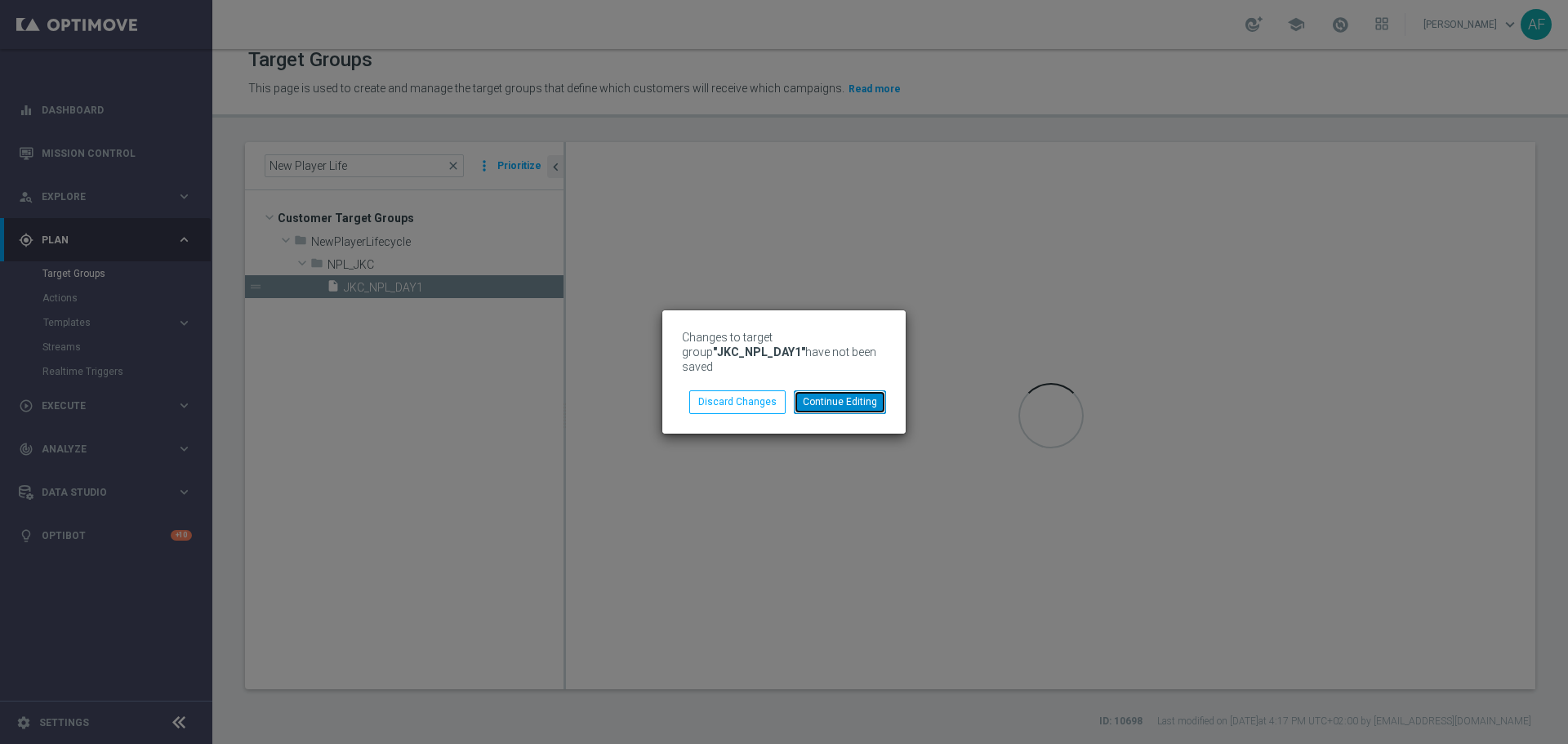
click at [824, 399] on button "Continue Editing" at bounding box center [840, 401] width 92 height 23
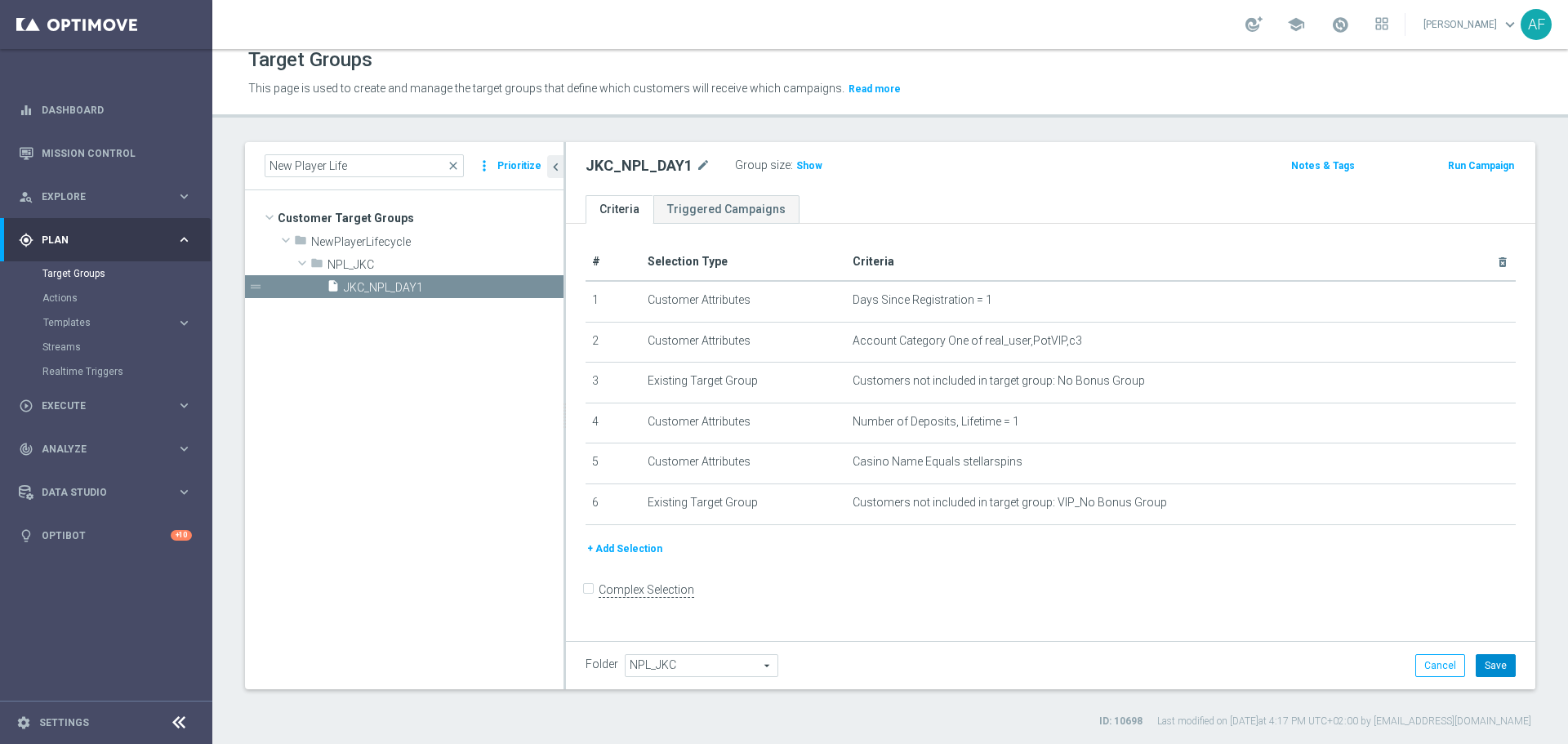
click at [1498, 670] on button "Save" at bounding box center [1496, 665] width 40 height 23
click at [479, 329] on tree-viewport "Customer Target Groups library_add create_new_folder folder" at bounding box center [404, 440] width 319 height 498
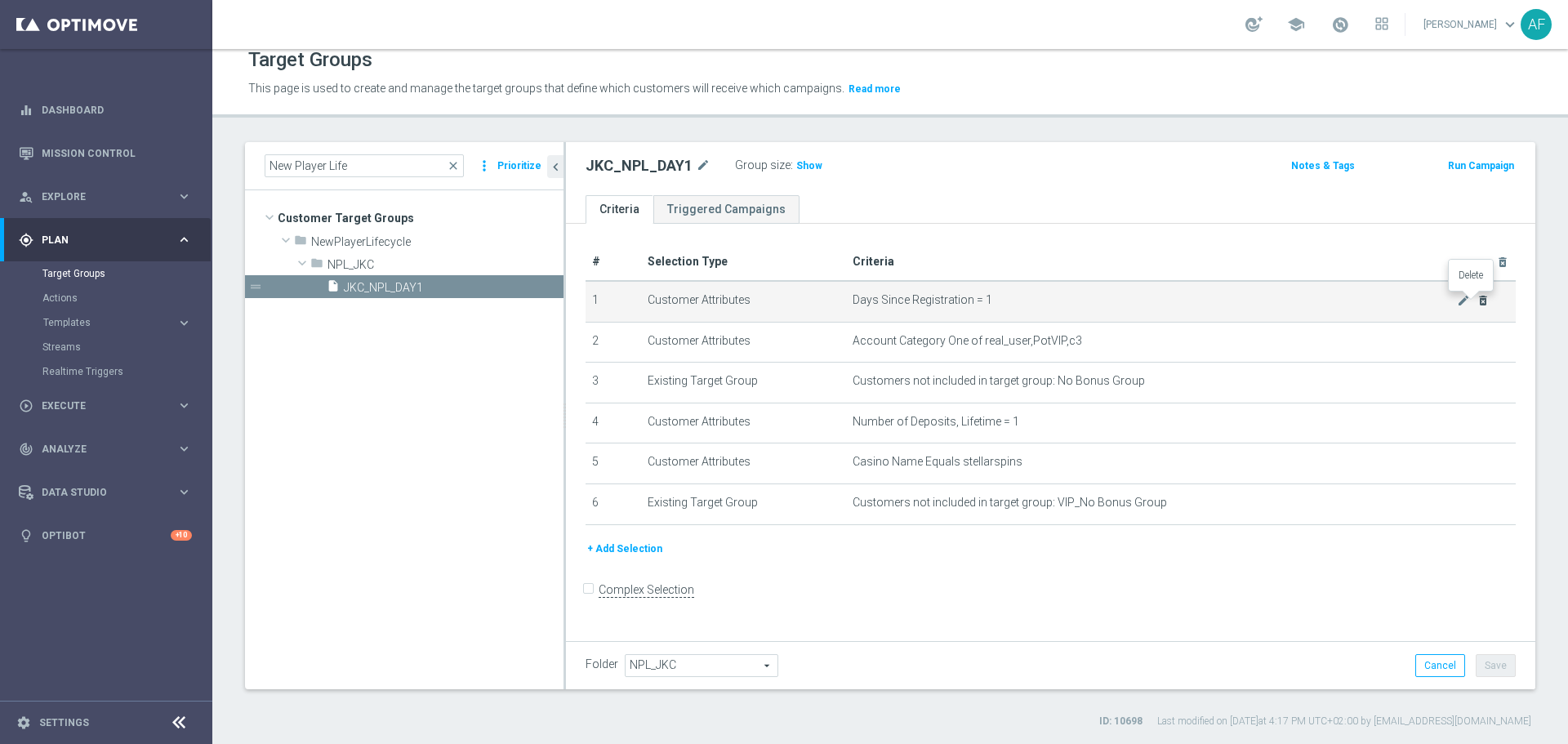
click at [1477, 302] on icon "delete_forever" at bounding box center [1483, 301] width 13 height 13
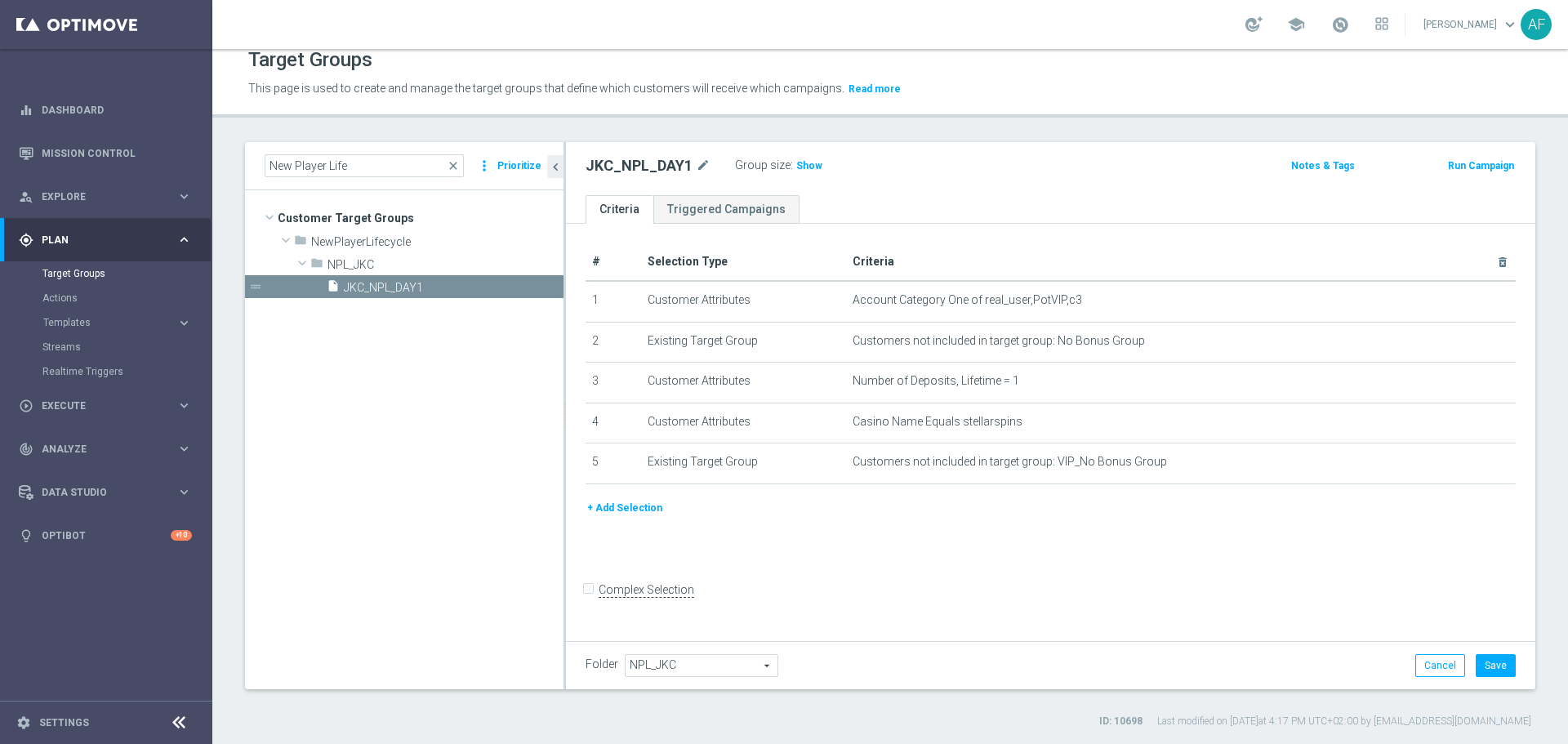
click at [611, 515] on button "+ Add Selection" at bounding box center [624, 508] width 79 height 18
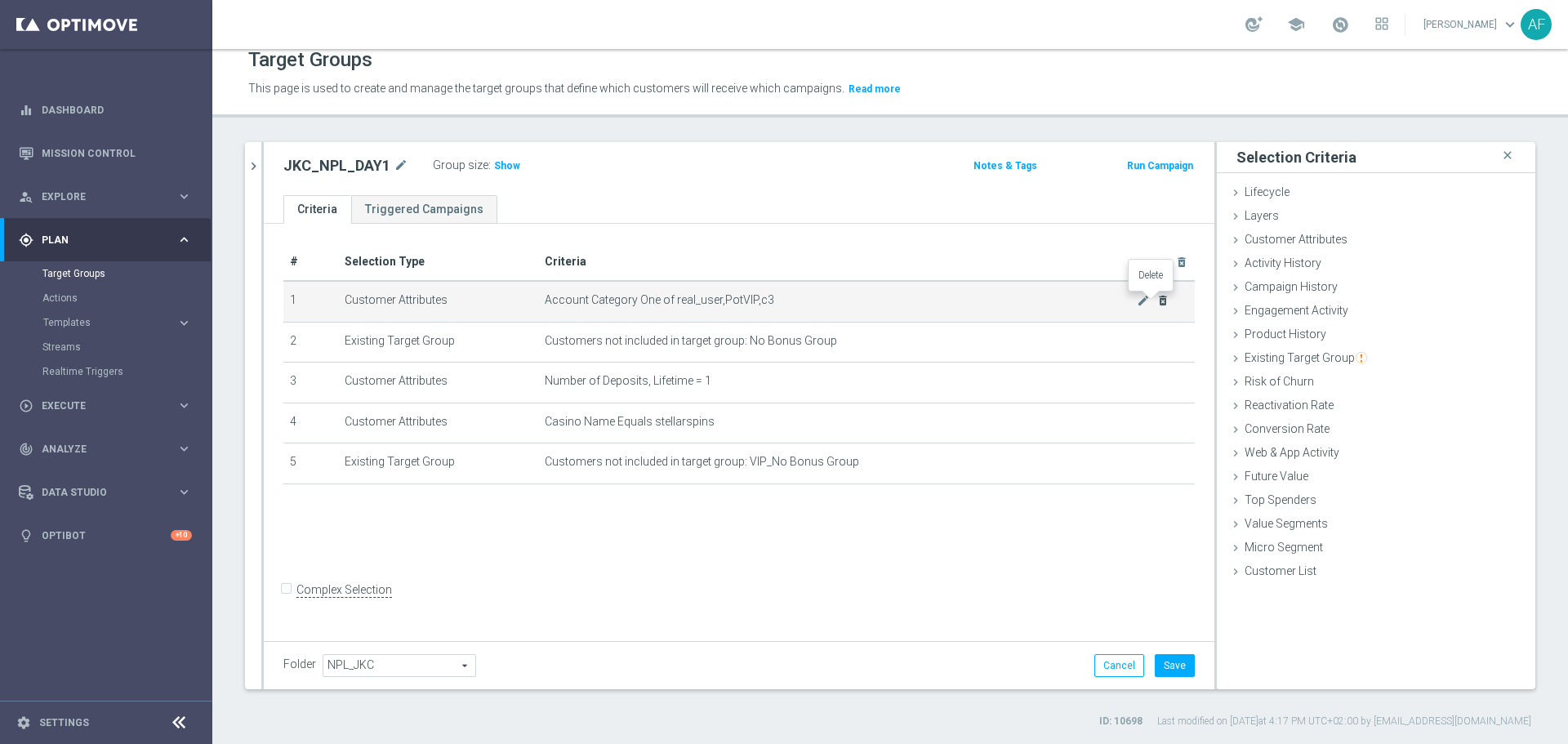
click at [1157, 302] on icon "delete_forever" at bounding box center [1163, 301] width 13 height 13
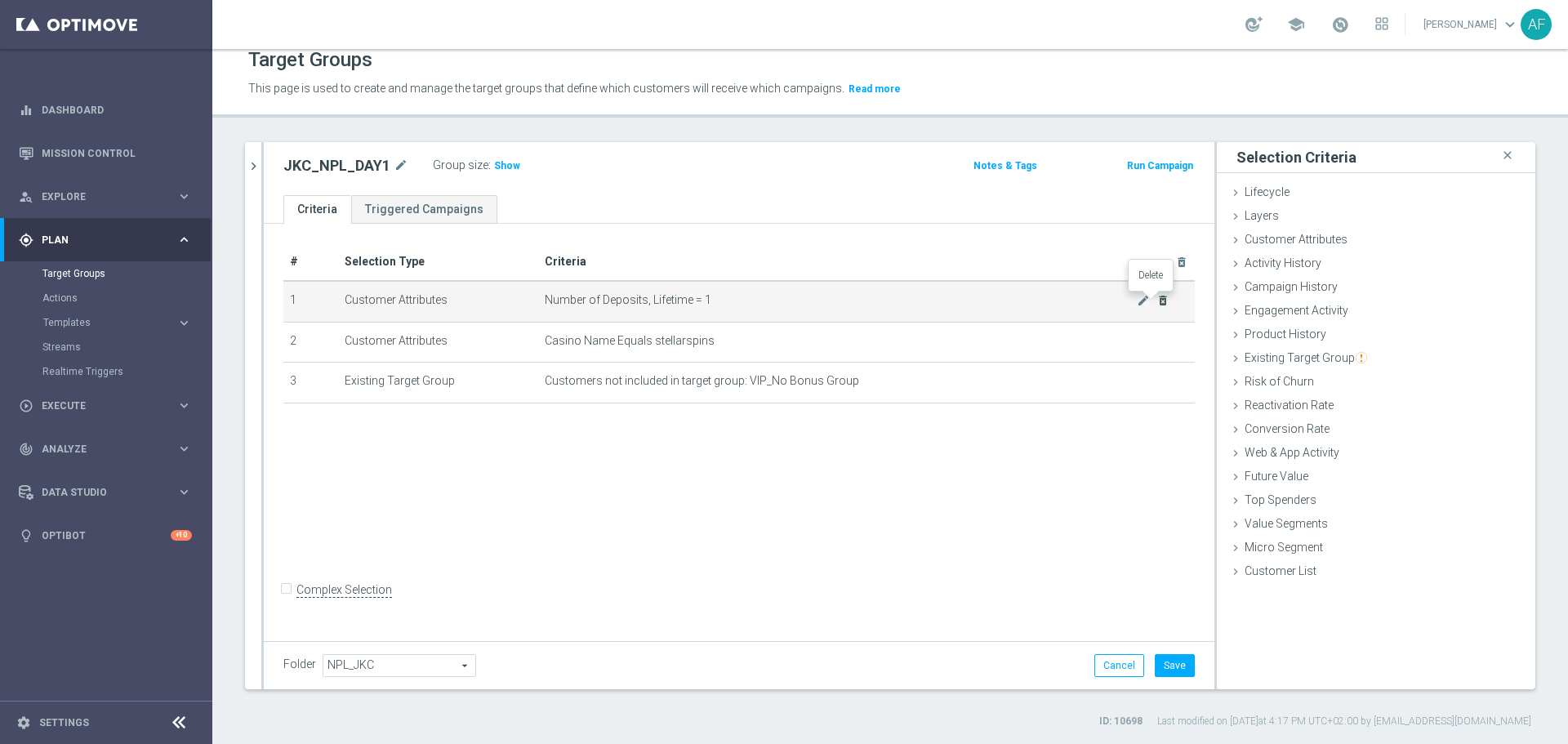
click at [1157, 302] on icon "delete_forever" at bounding box center [1163, 301] width 13 height 13
click at [1137, 303] on icon "mode_edit" at bounding box center [1143, 301] width 13 height 13
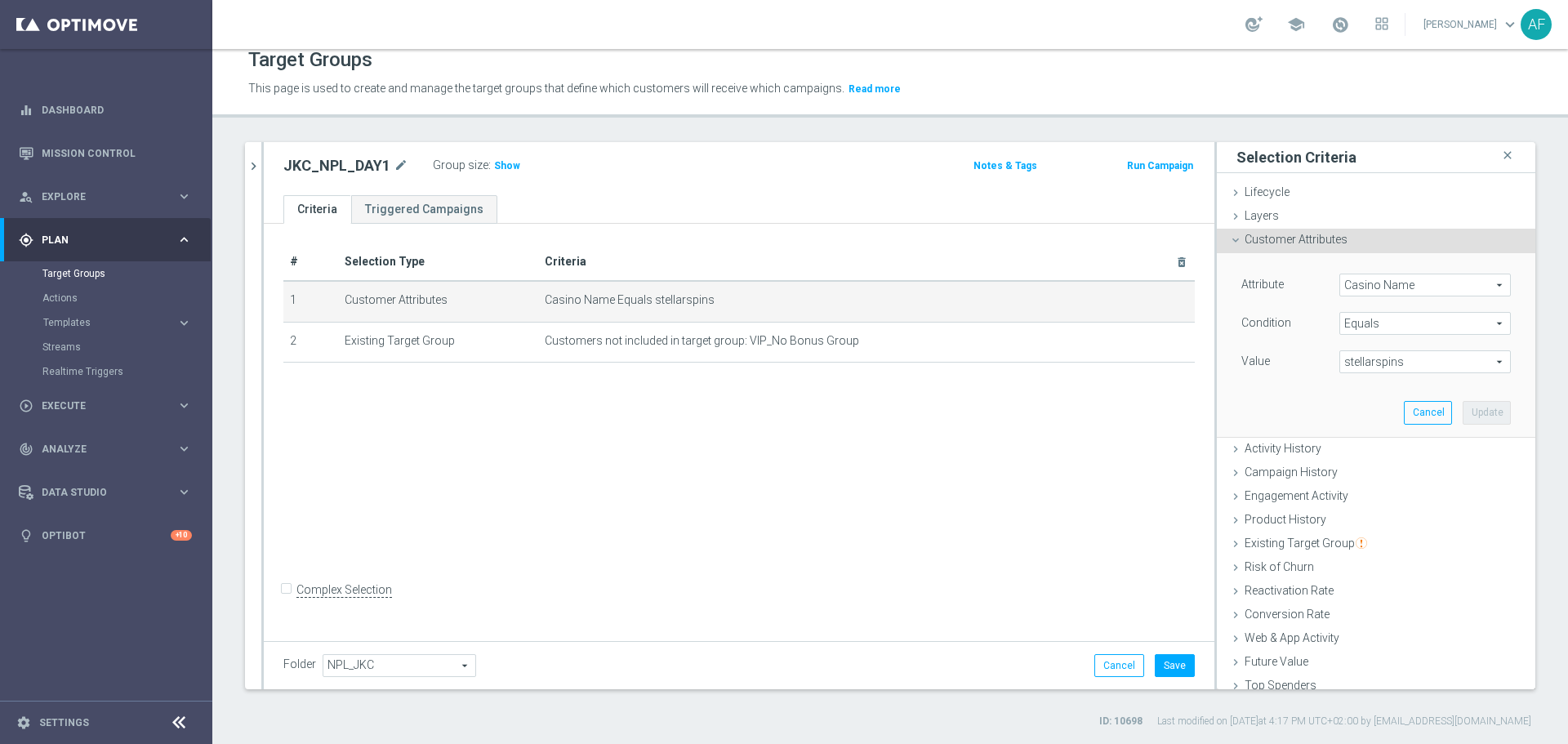
click at [1387, 367] on span "stellarspins" at bounding box center [1425, 362] width 170 height 22
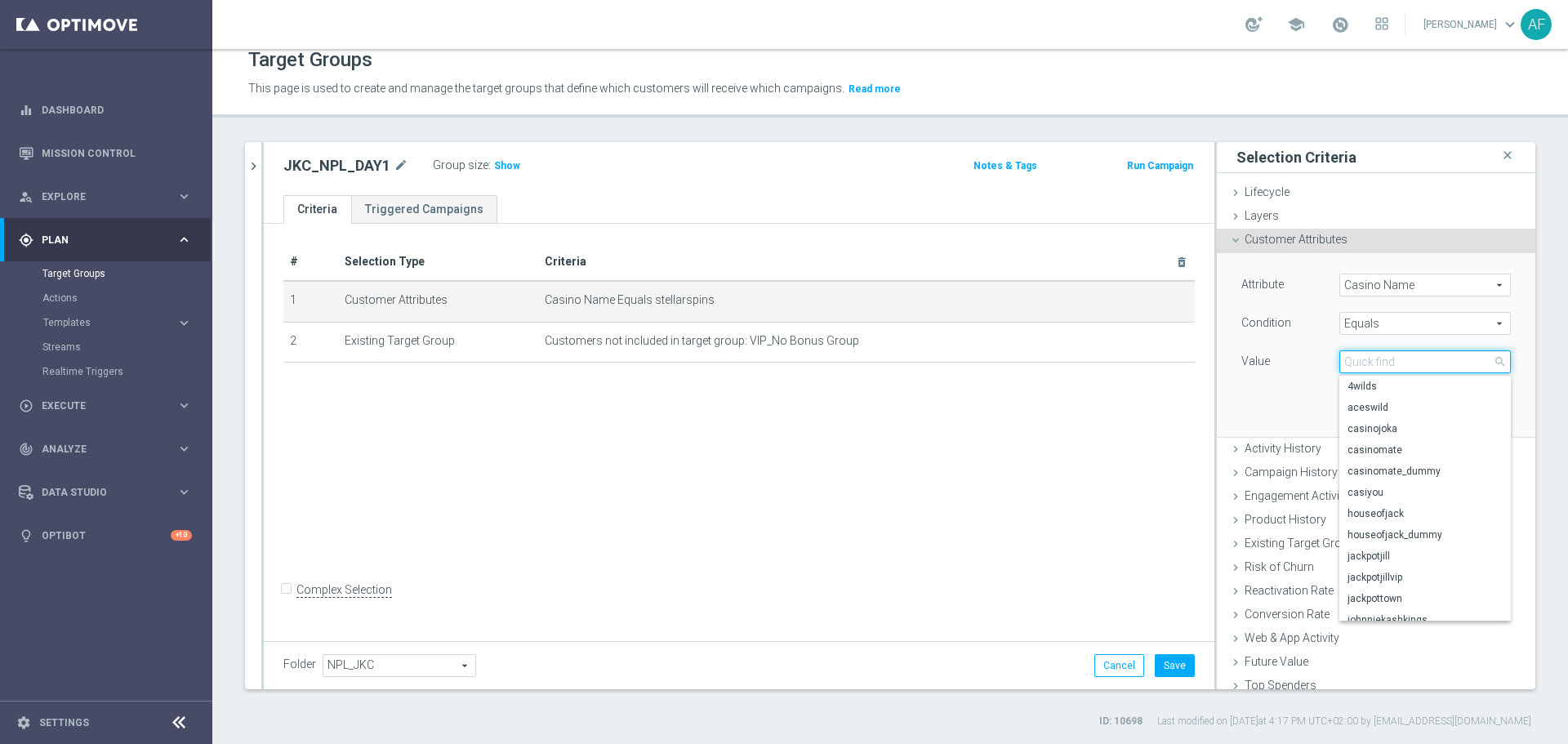
click at [1377, 368] on input "search" at bounding box center [1425, 361] width 172 height 23
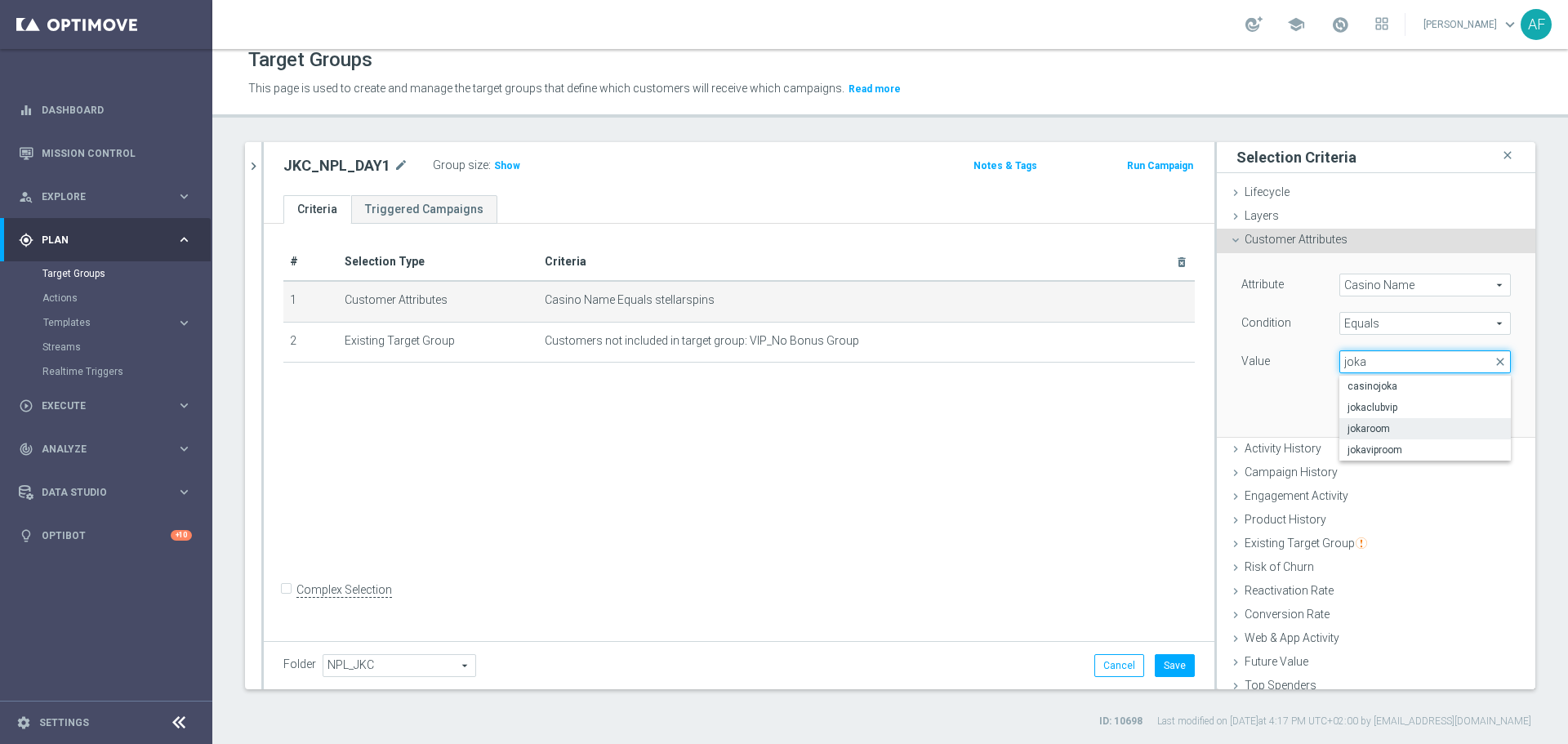
type input "joka"
click at [1390, 423] on span "jokaroom" at bounding box center [1425, 429] width 155 height 13
type input "jokaroom"
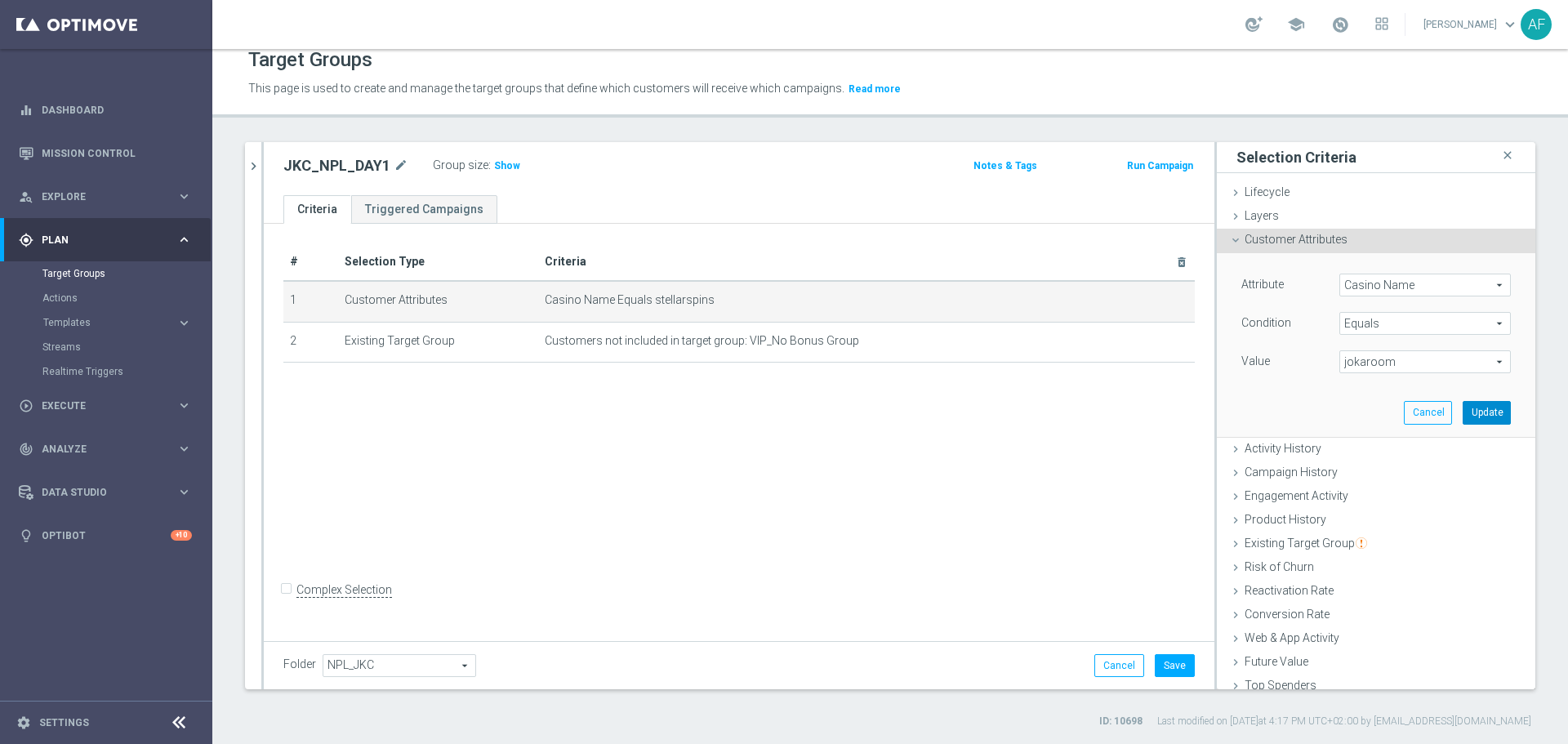
click at [1463, 406] on button "Update" at bounding box center [1487, 412] width 48 height 23
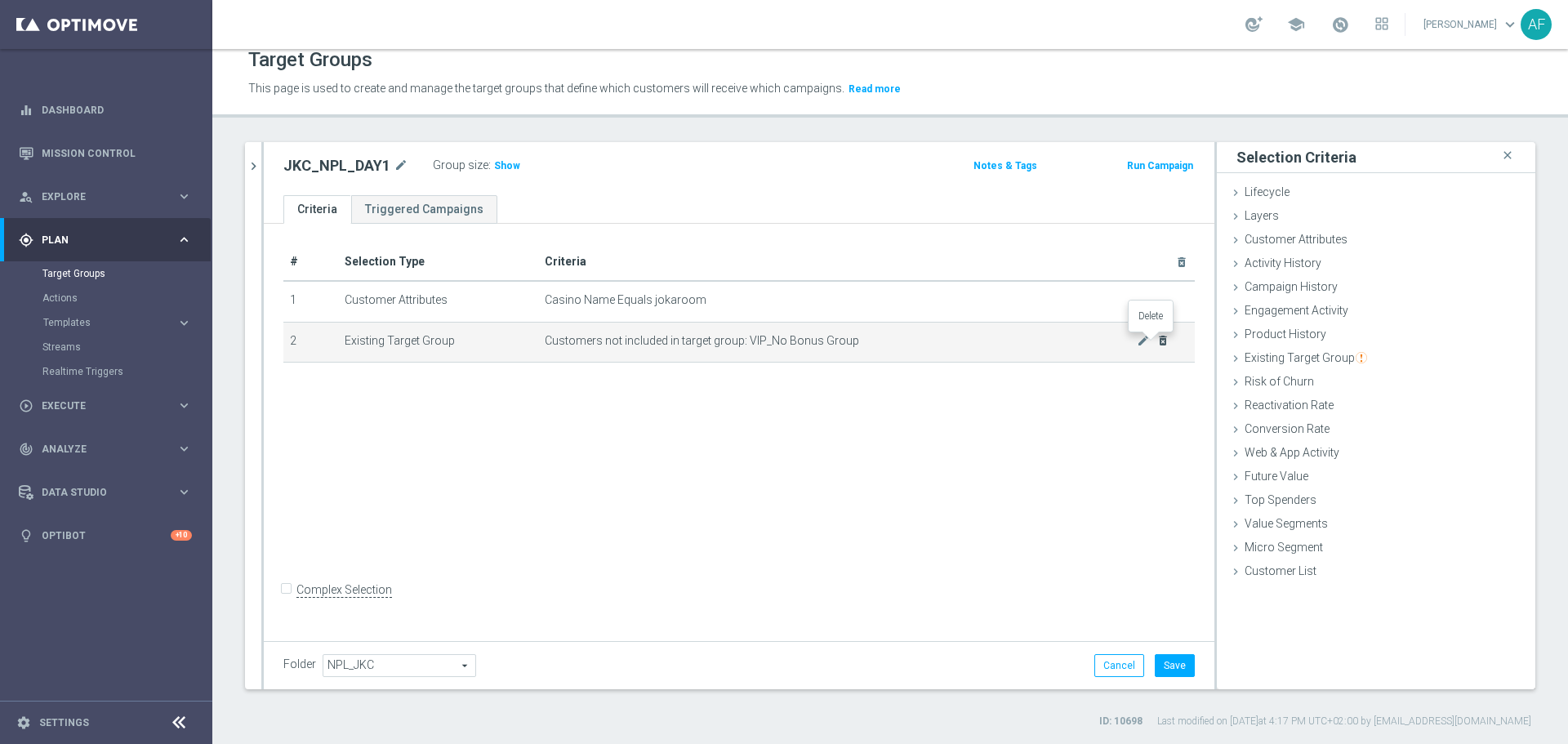
click at [1157, 345] on icon "delete_forever" at bounding box center [1163, 340] width 13 height 13
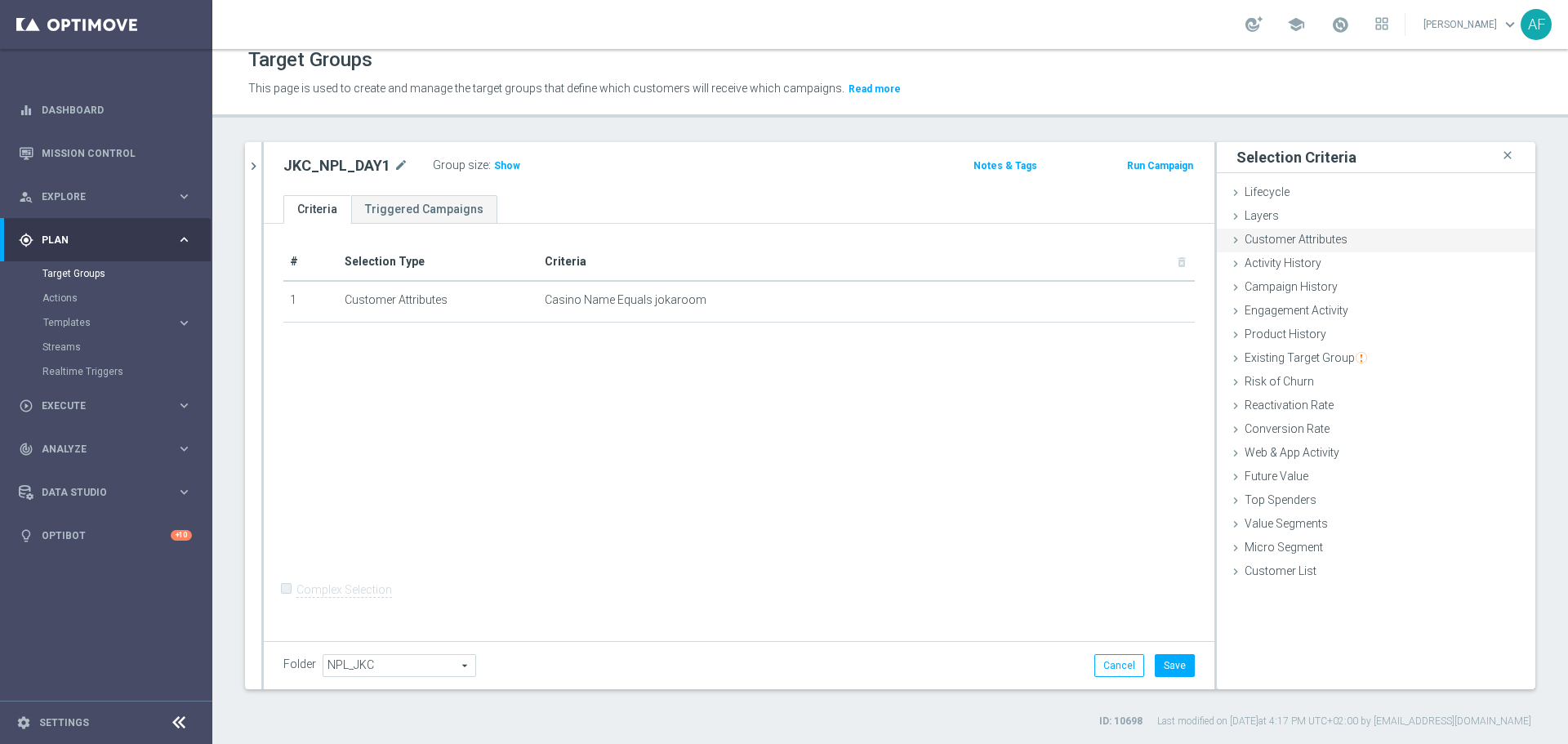
click at [1261, 245] on span "Customer Attributes" at bounding box center [1296, 239] width 103 height 13
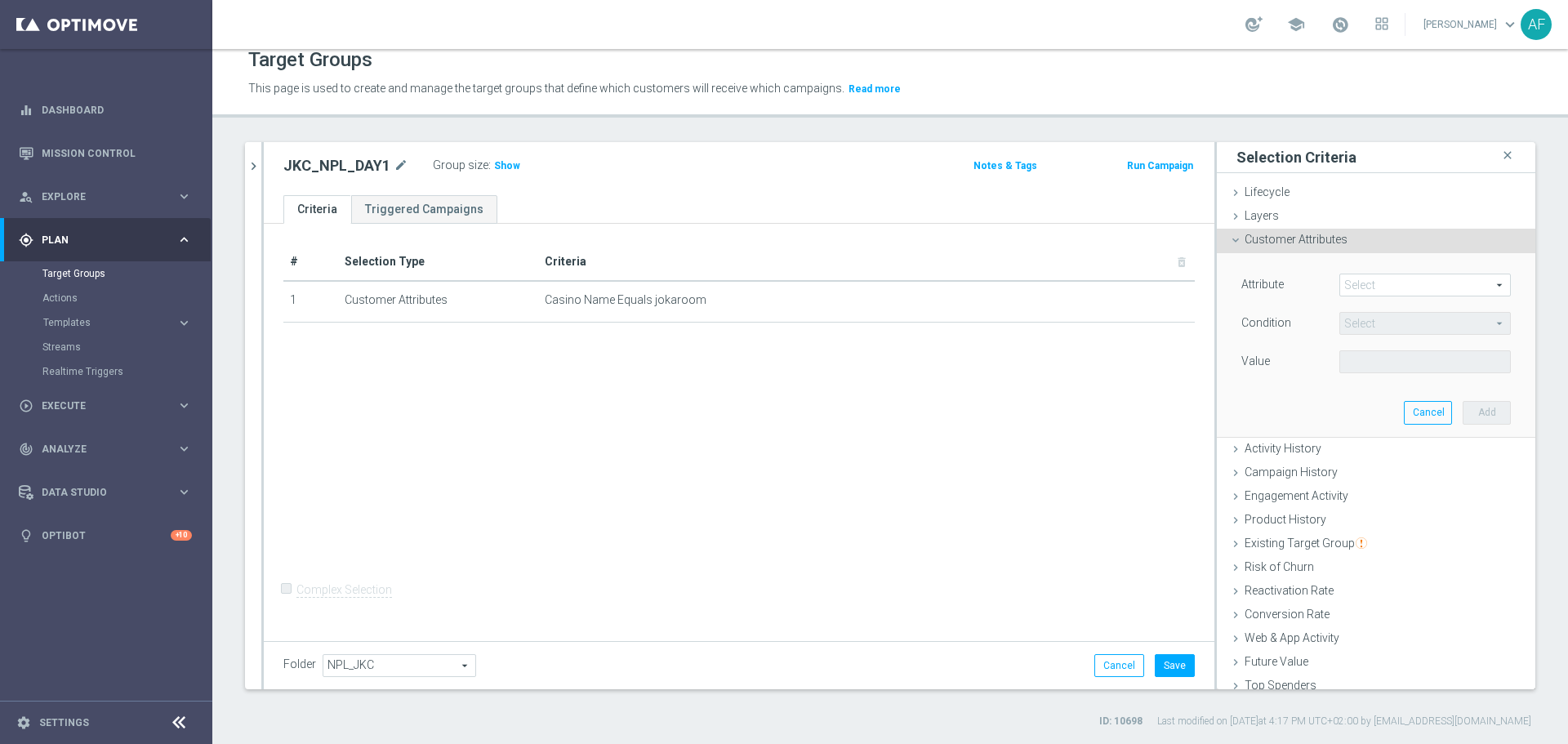
click at [1360, 280] on span at bounding box center [1425, 285] width 170 height 22
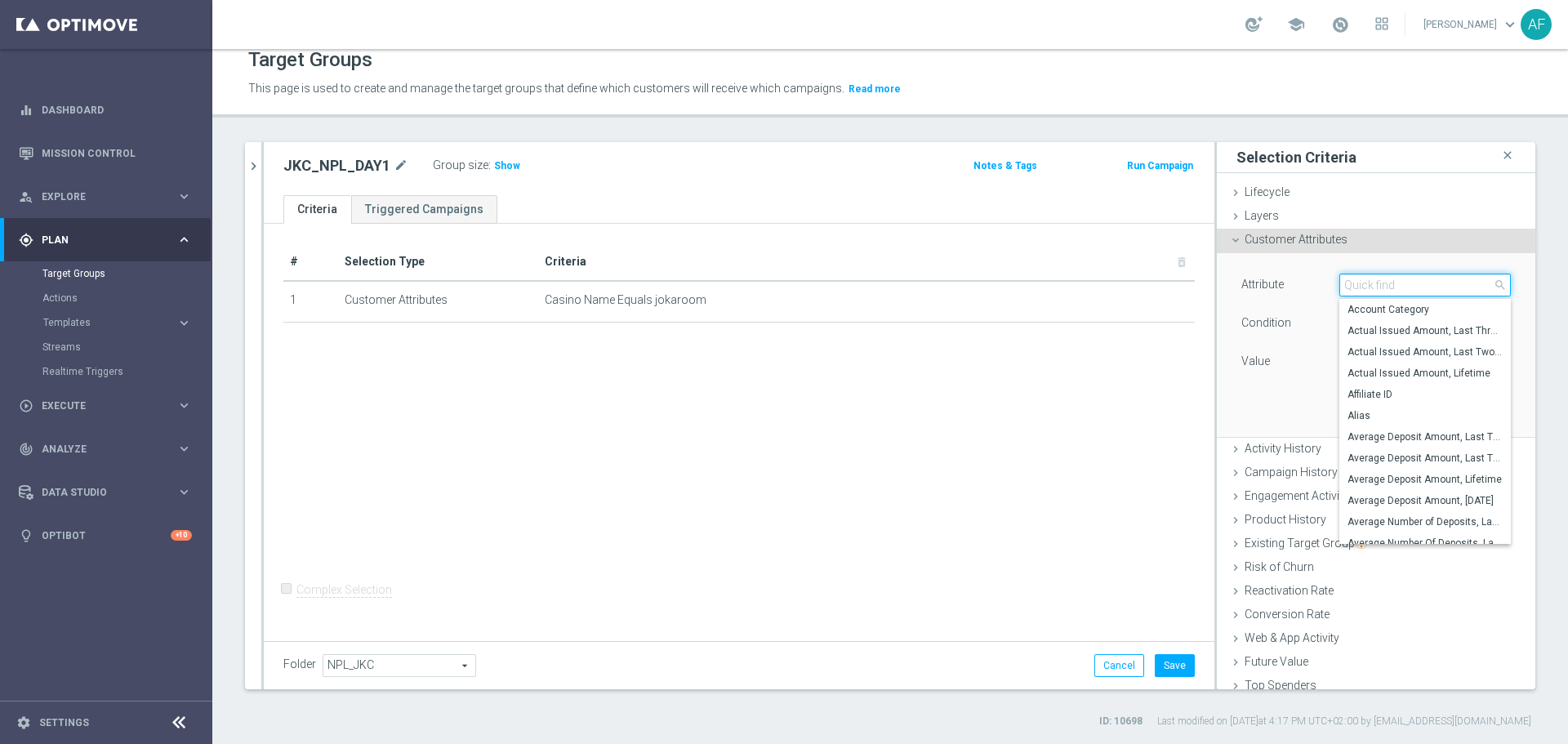
click at [1362, 286] on input "search" at bounding box center [1425, 284] width 172 height 23
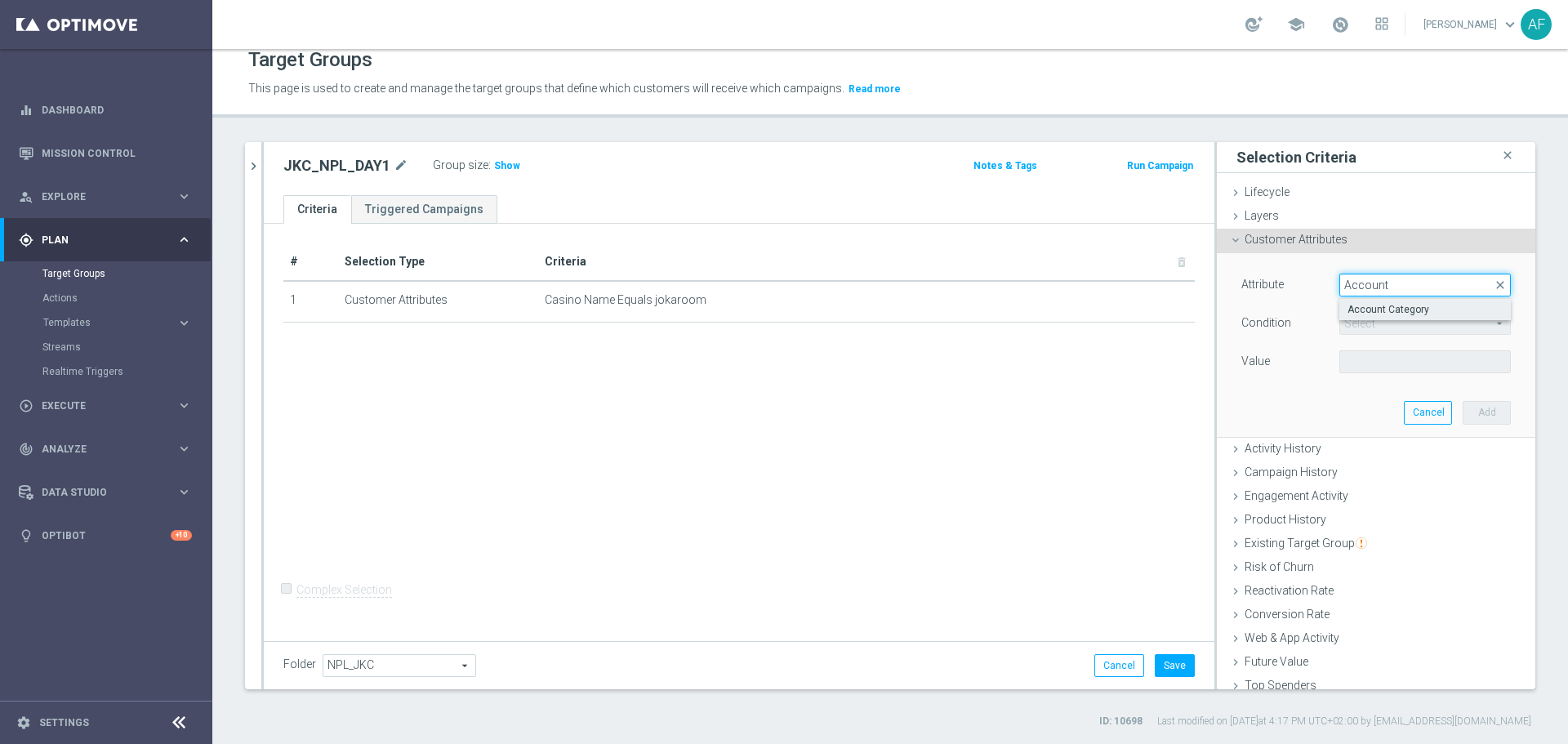
type input "Account"
click at [1409, 305] on span "Account Category" at bounding box center [1425, 310] width 155 height 13
type input "Account Category"
click at [1393, 320] on span "Equals" at bounding box center [1425, 323] width 170 height 22
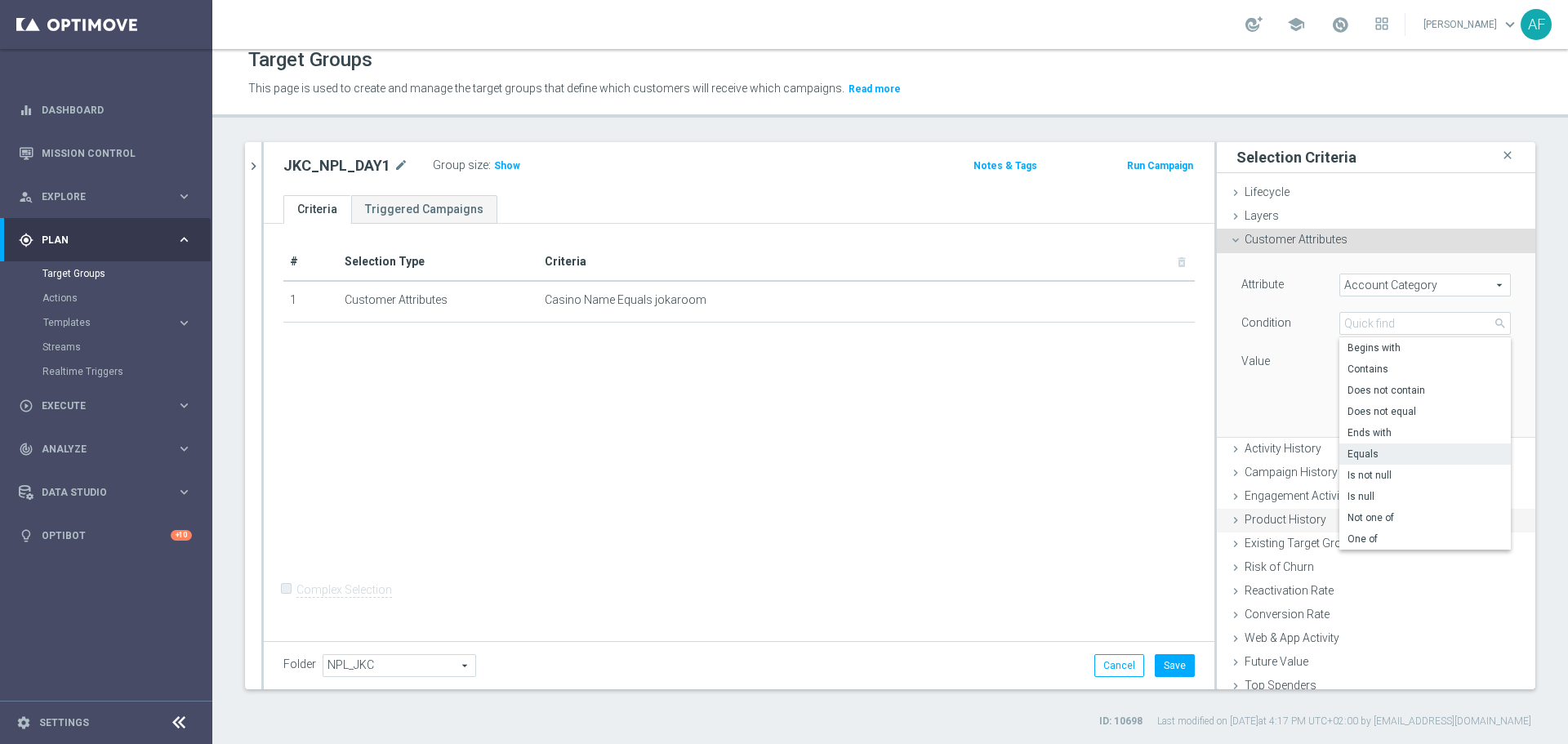
click at [1377, 533] on span "One of" at bounding box center [1425, 539] width 155 height 13
type input "One of"
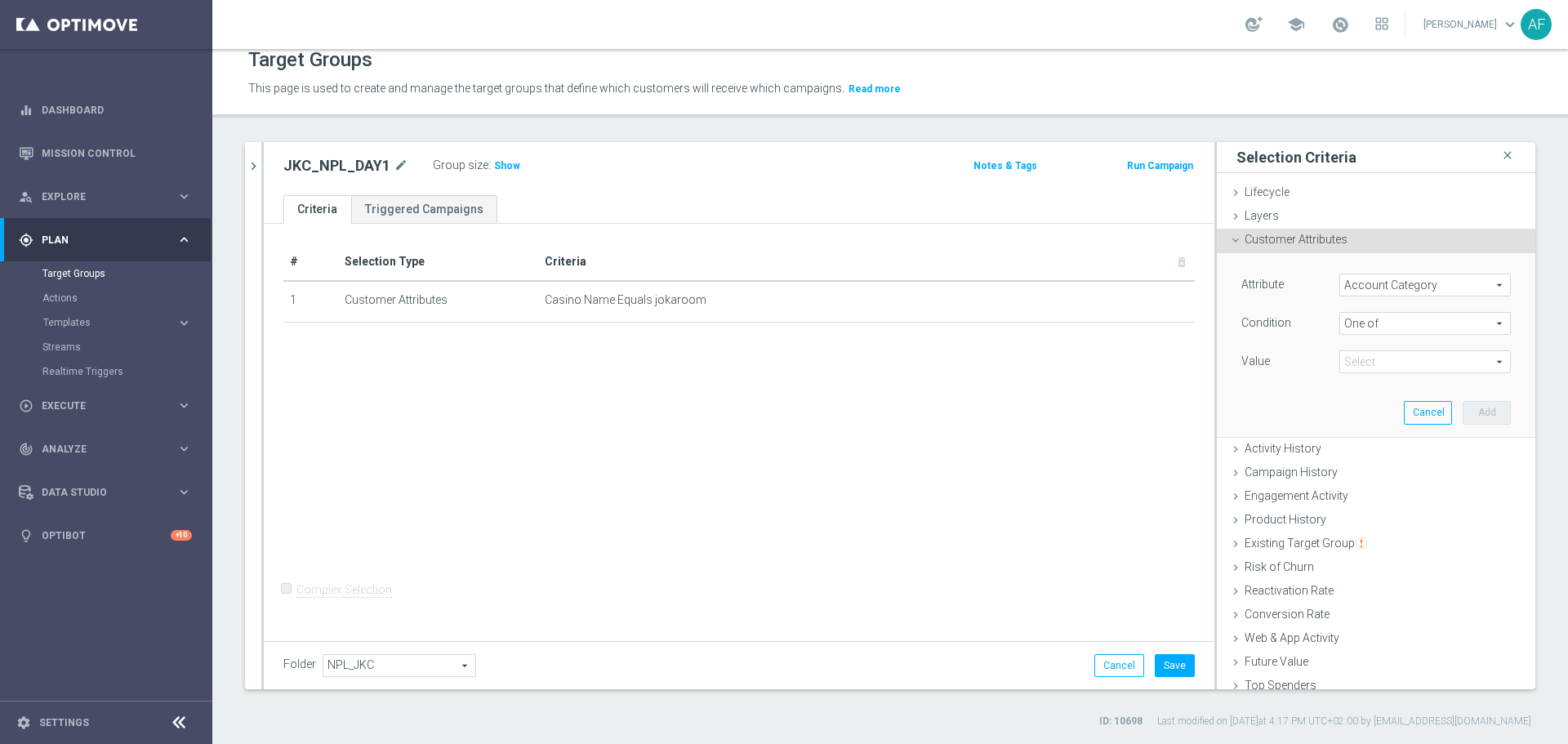
click at [1371, 363] on span at bounding box center [1425, 362] width 170 height 22
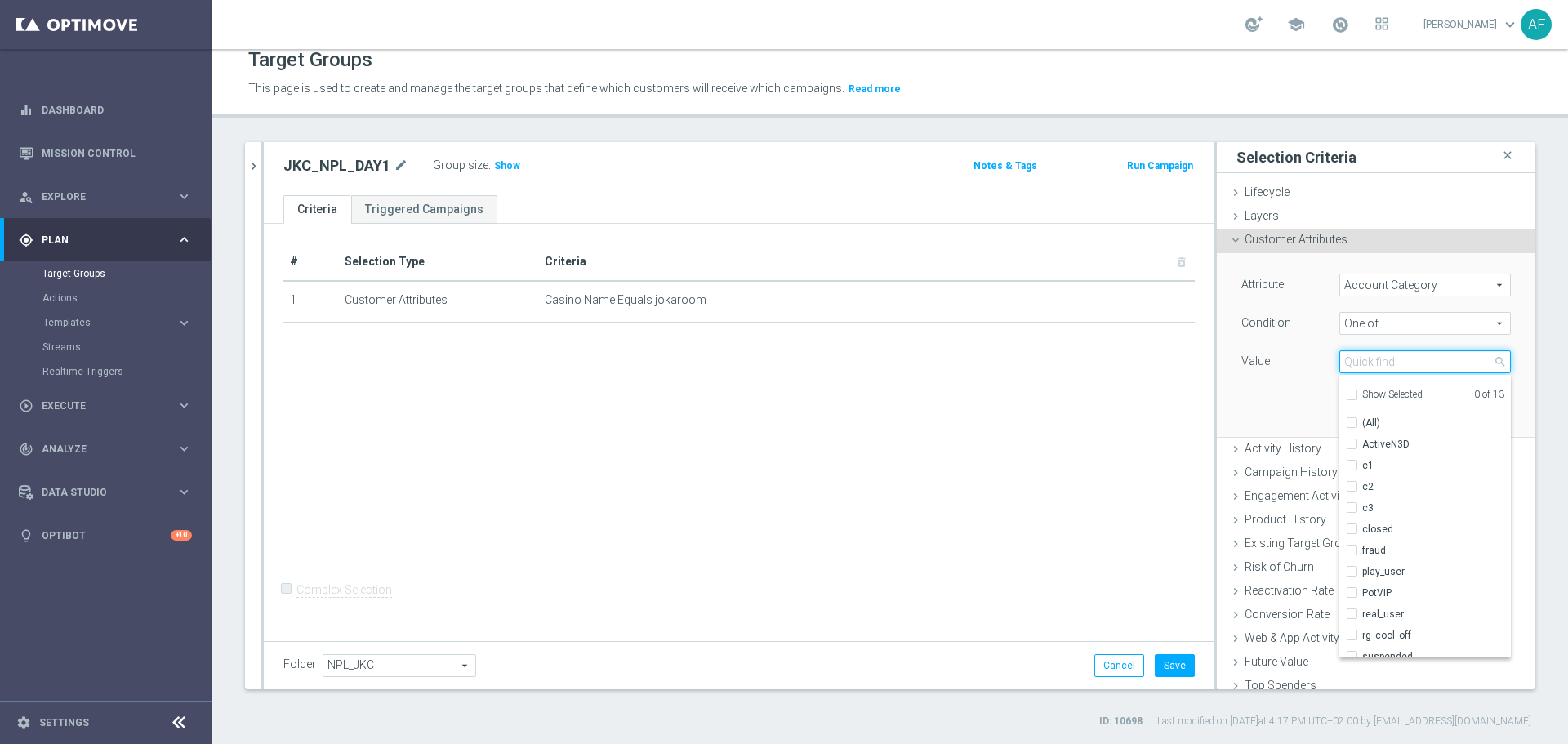
click at [1371, 363] on input "search" at bounding box center [1425, 361] width 172 height 23
click at [1352, 561] on input "real_user" at bounding box center [1358, 563] width 11 height 11
checkbox input "true"
type input "real_user"
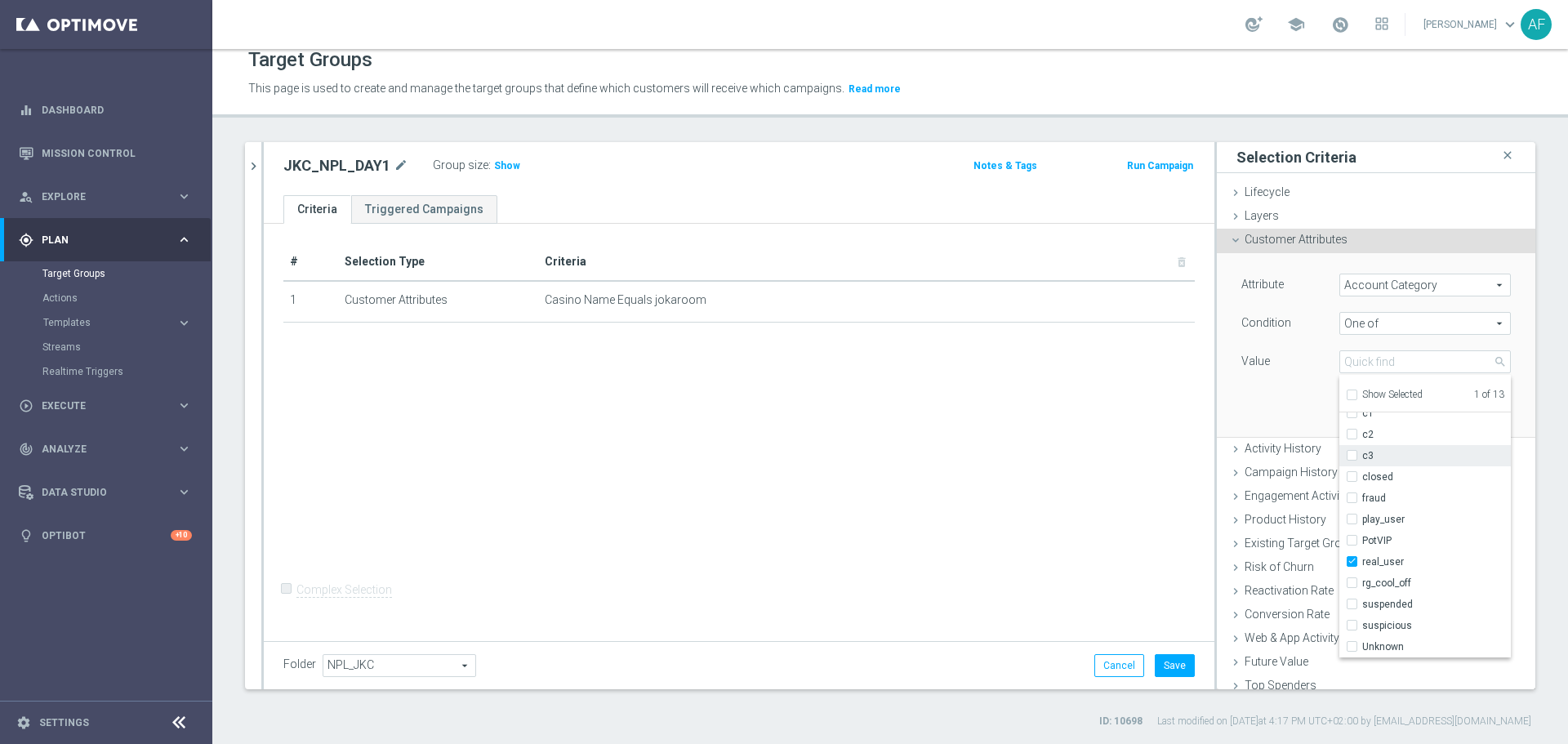
click at [1352, 459] on input "c3" at bounding box center [1358, 456] width 11 height 11
checkbox input "true"
type input "Selected 2 of 13"
click at [1278, 410] on div "Attribute Account Category Account Category arrow_drop_down search Condition On…" at bounding box center [1377, 344] width 294 height 183
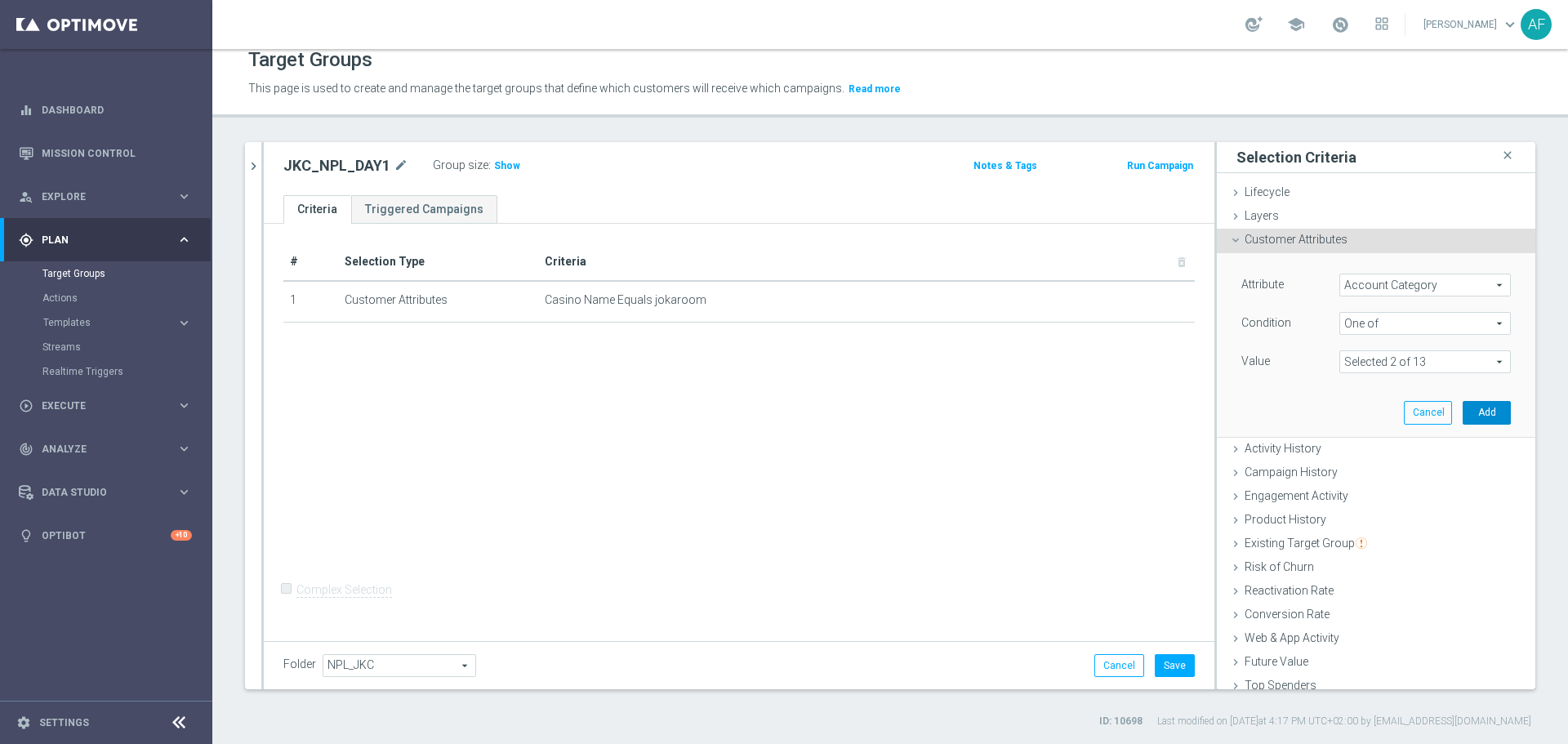
click at [1463, 416] on button "Add" at bounding box center [1487, 412] width 48 height 23
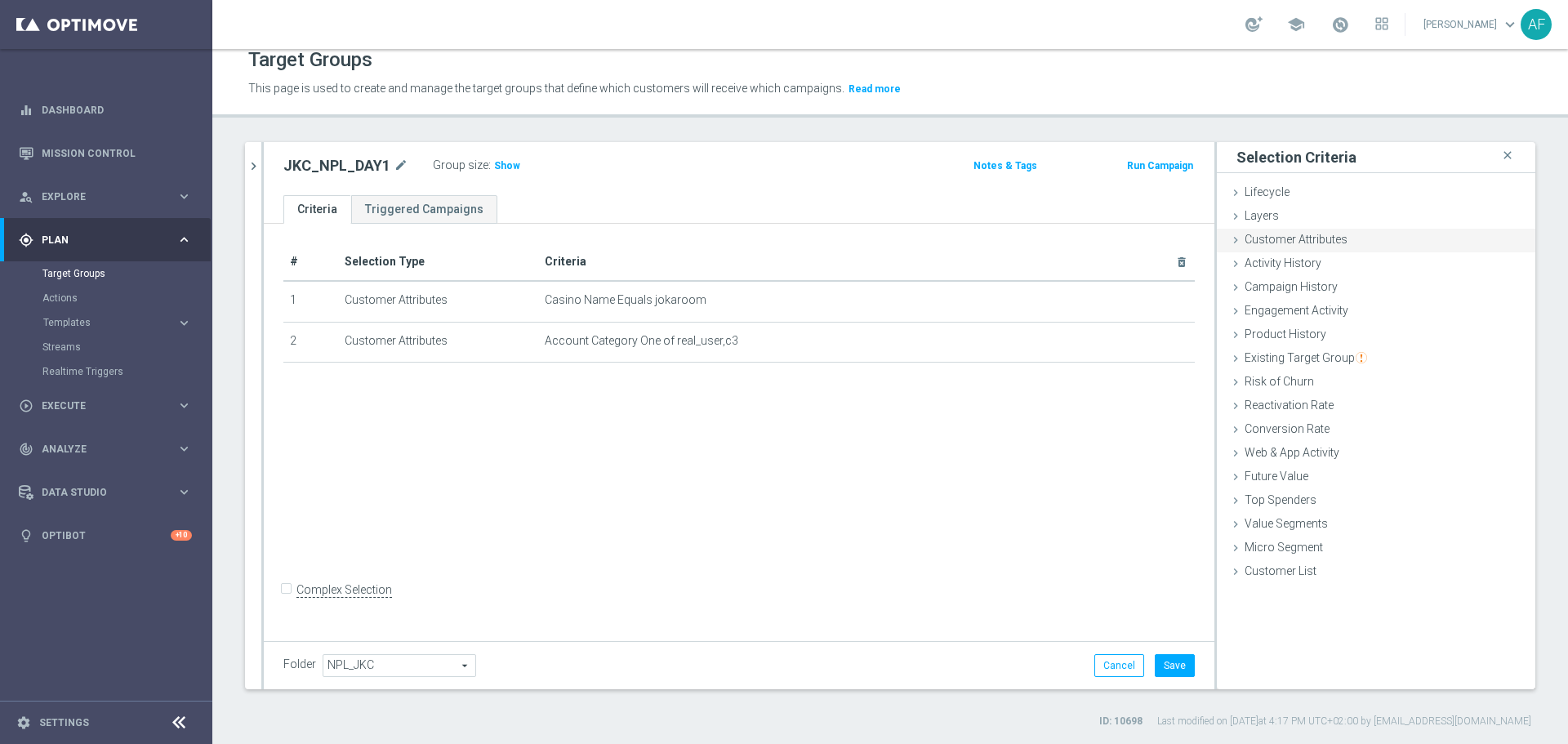
click at [1292, 241] on span "Customer Attributes" at bounding box center [1296, 239] width 103 height 13
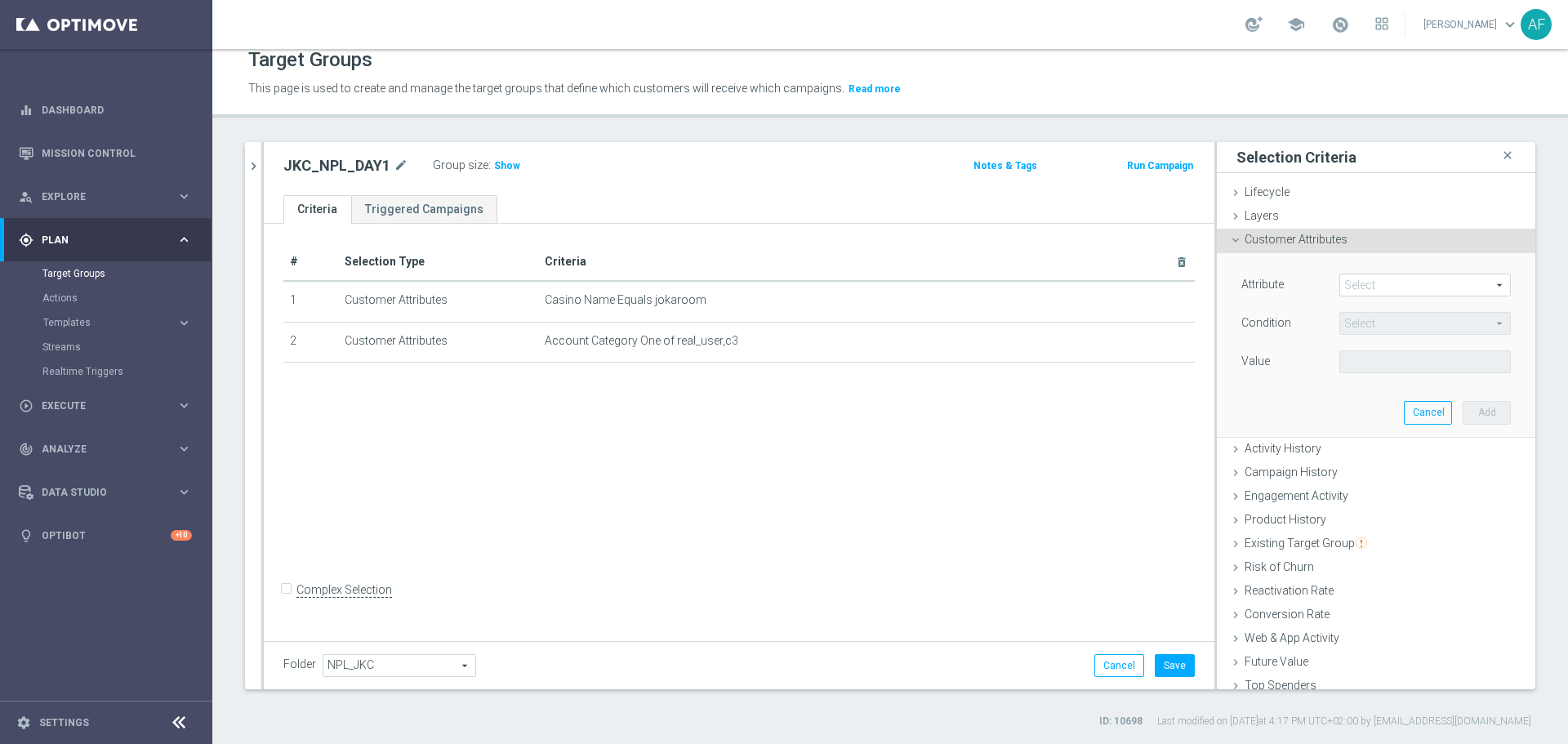
click at [1360, 280] on span at bounding box center [1425, 285] width 170 height 22
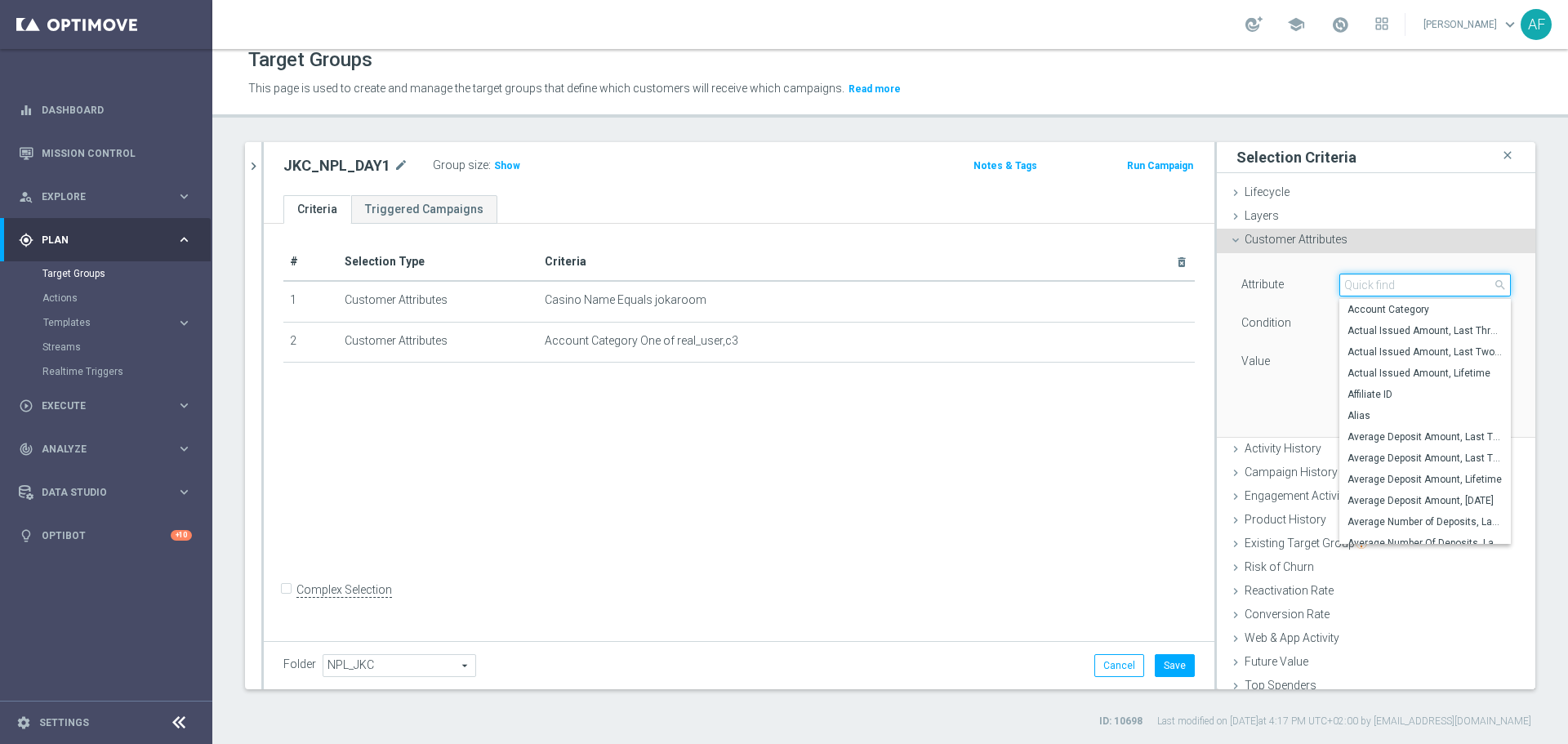
click at [1364, 281] on input "search" at bounding box center [1425, 284] width 172 height 23
type input "Days Since"
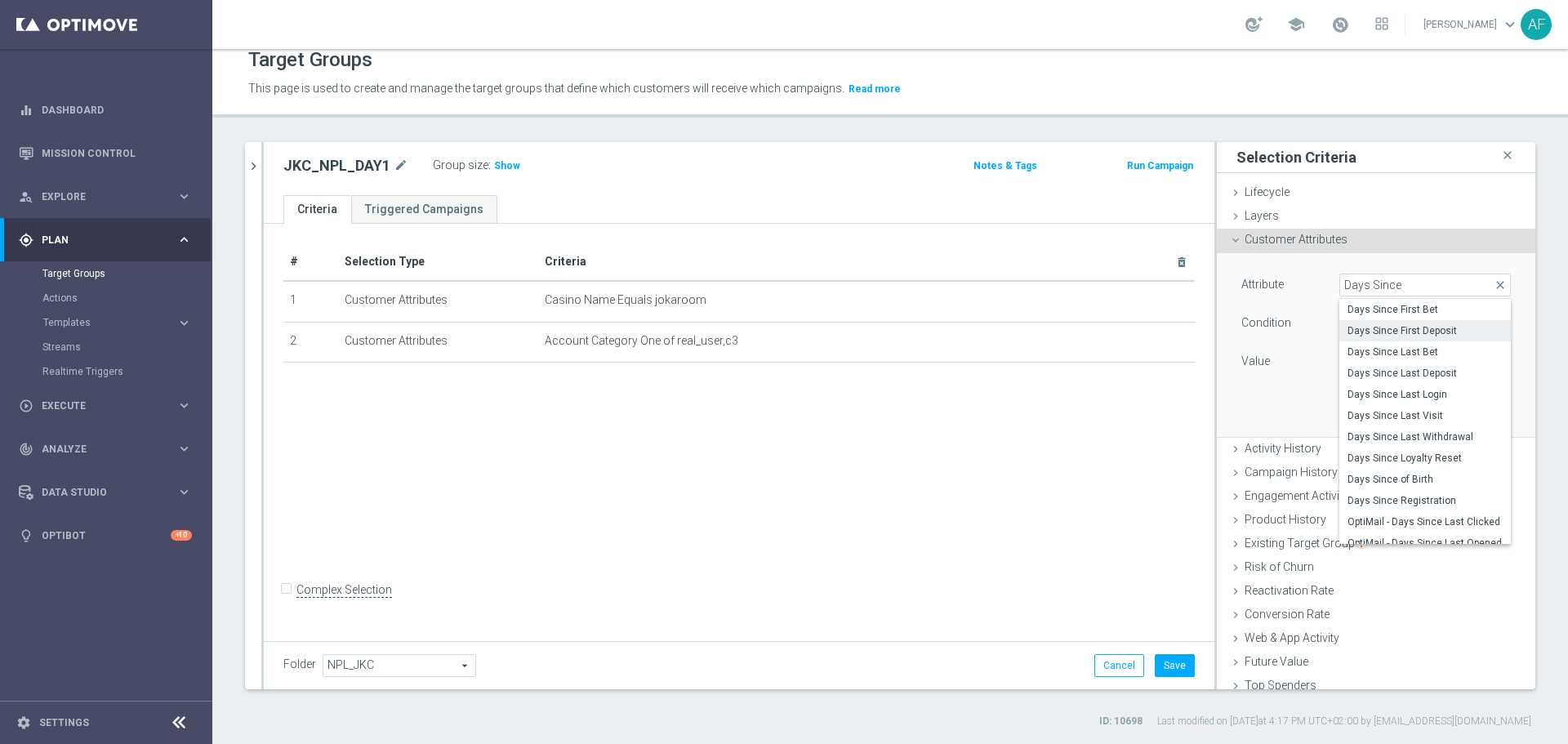
click at [1364, 327] on span "Days Since First Deposit" at bounding box center [1425, 330] width 155 height 13
type input "Days Since First Deposit"
type input "="
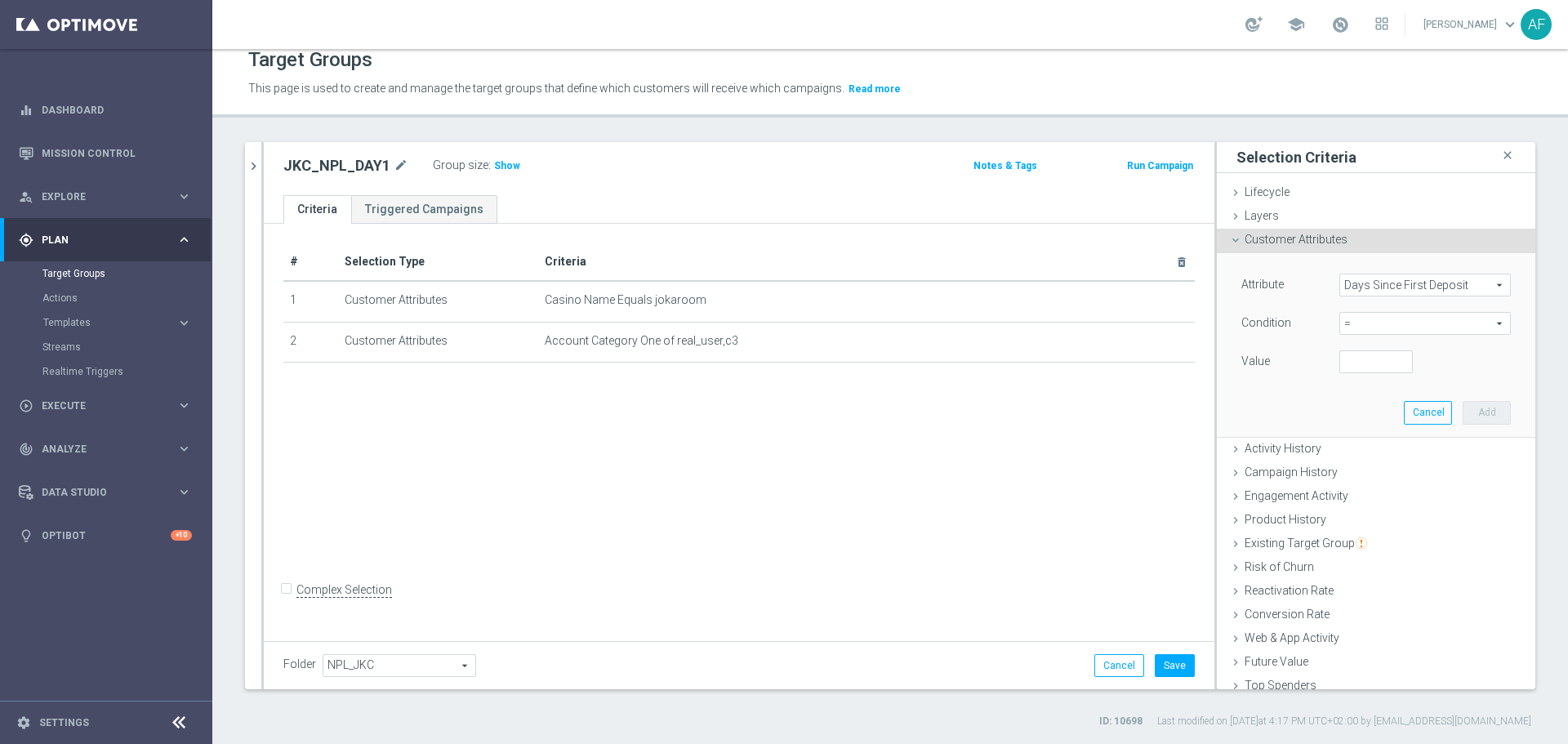
click at [1360, 325] on span "=" at bounding box center [1425, 323] width 170 height 22
click at [1358, 408] on span "=" at bounding box center [1425, 412] width 155 height 13
click at [1353, 365] on input "number" at bounding box center [1376, 361] width 73 height 23
type input "1"
click at [1463, 407] on button "Add" at bounding box center [1487, 412] width 48 height 23
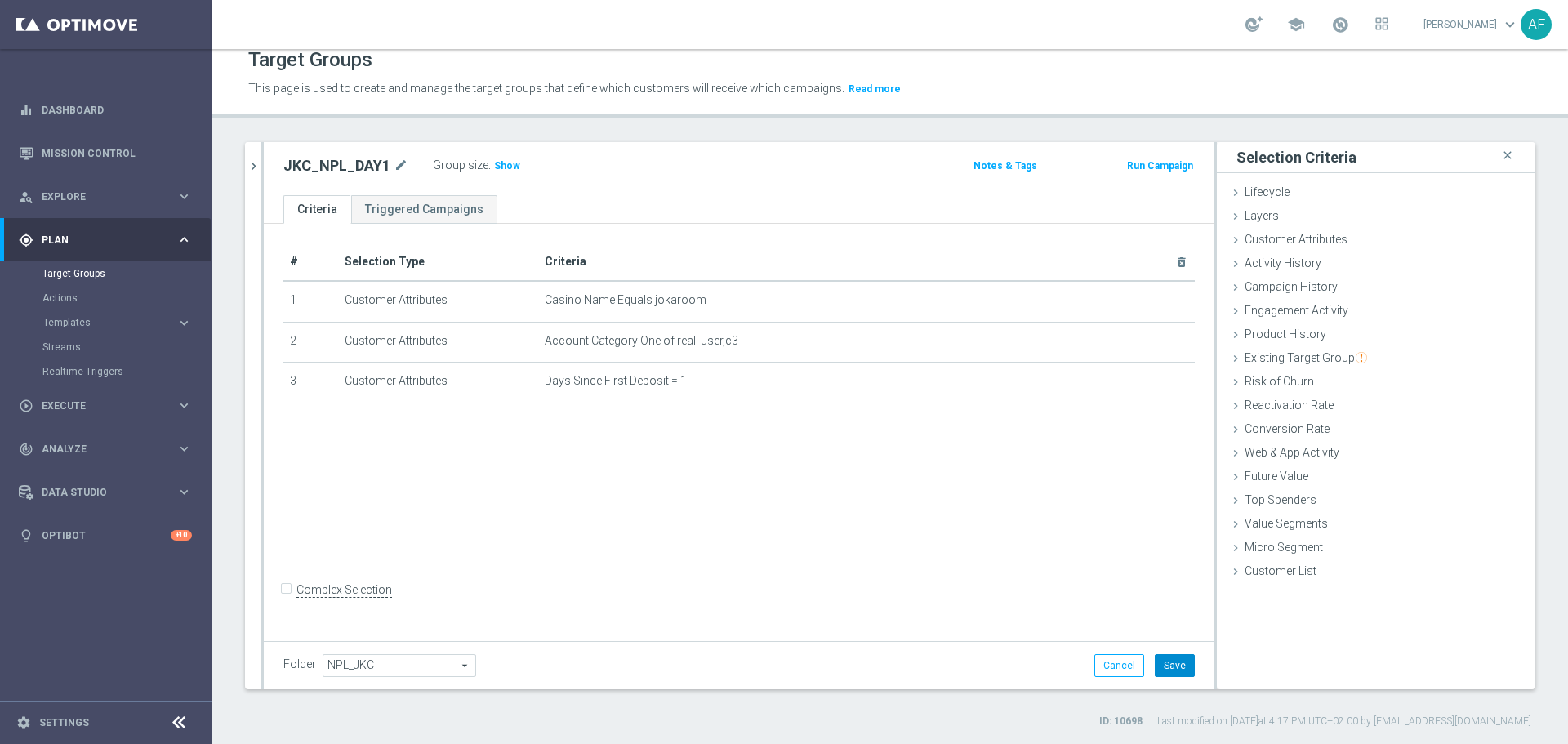
click at [1171, 668] on button "Save" at bounding box center [1175, 665] width 40 height 23
click at [509, 166] on span "Show" at bounding box center [507, 165] width 26 height 12
click at [1302, 361] on span "Existing Target Group" at bounding box center [1306, 358] width 123 height 13
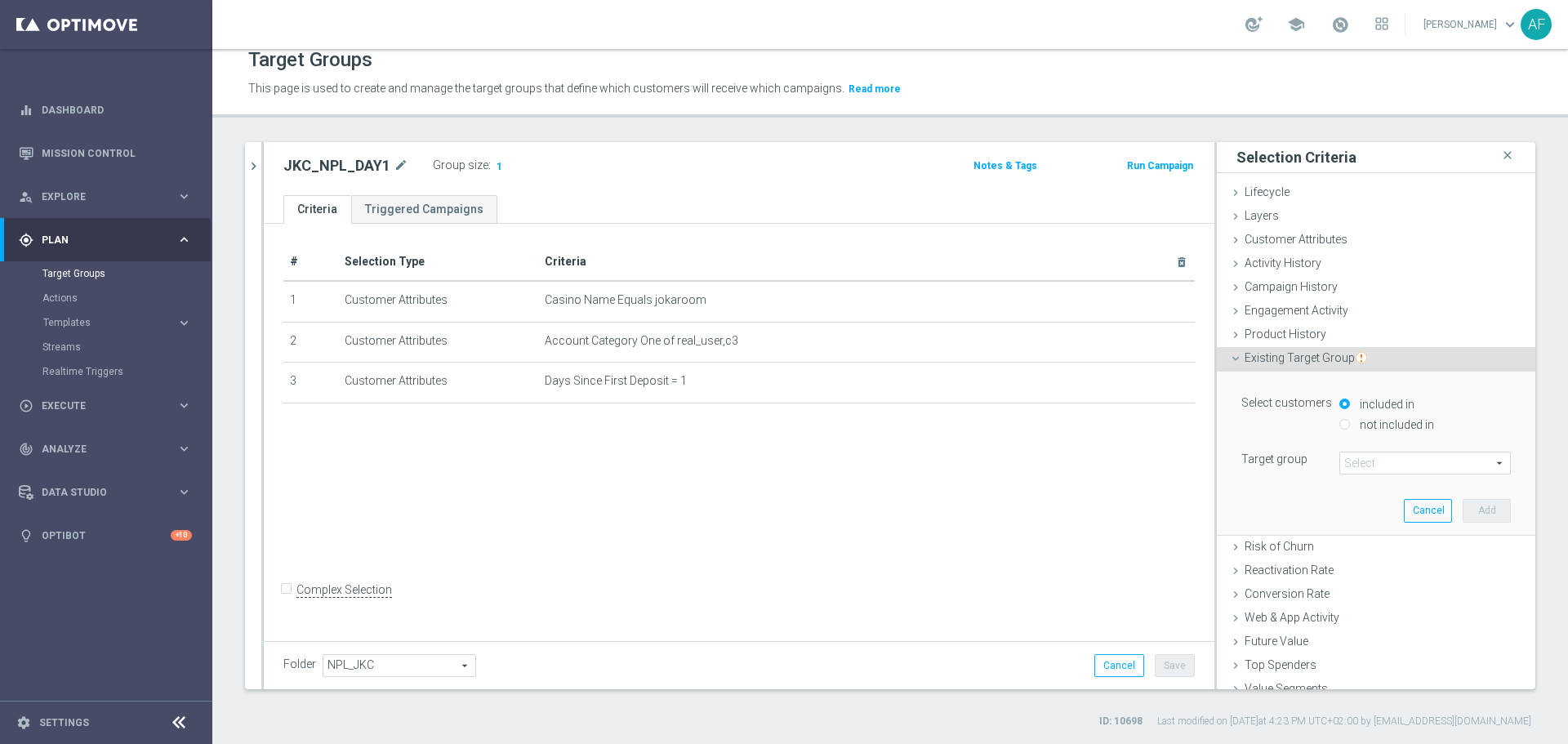
click at [1356, 426] on label "not included in" at bounding box center [1395, 424] width 79 height 14
click at [1350, 426] on input "not included in" at bounding box center [1345, 424] width 11 height 11
radio input "true"
click at [1359, 455] on span at bounding box center [1425, 463] width 170 height 22
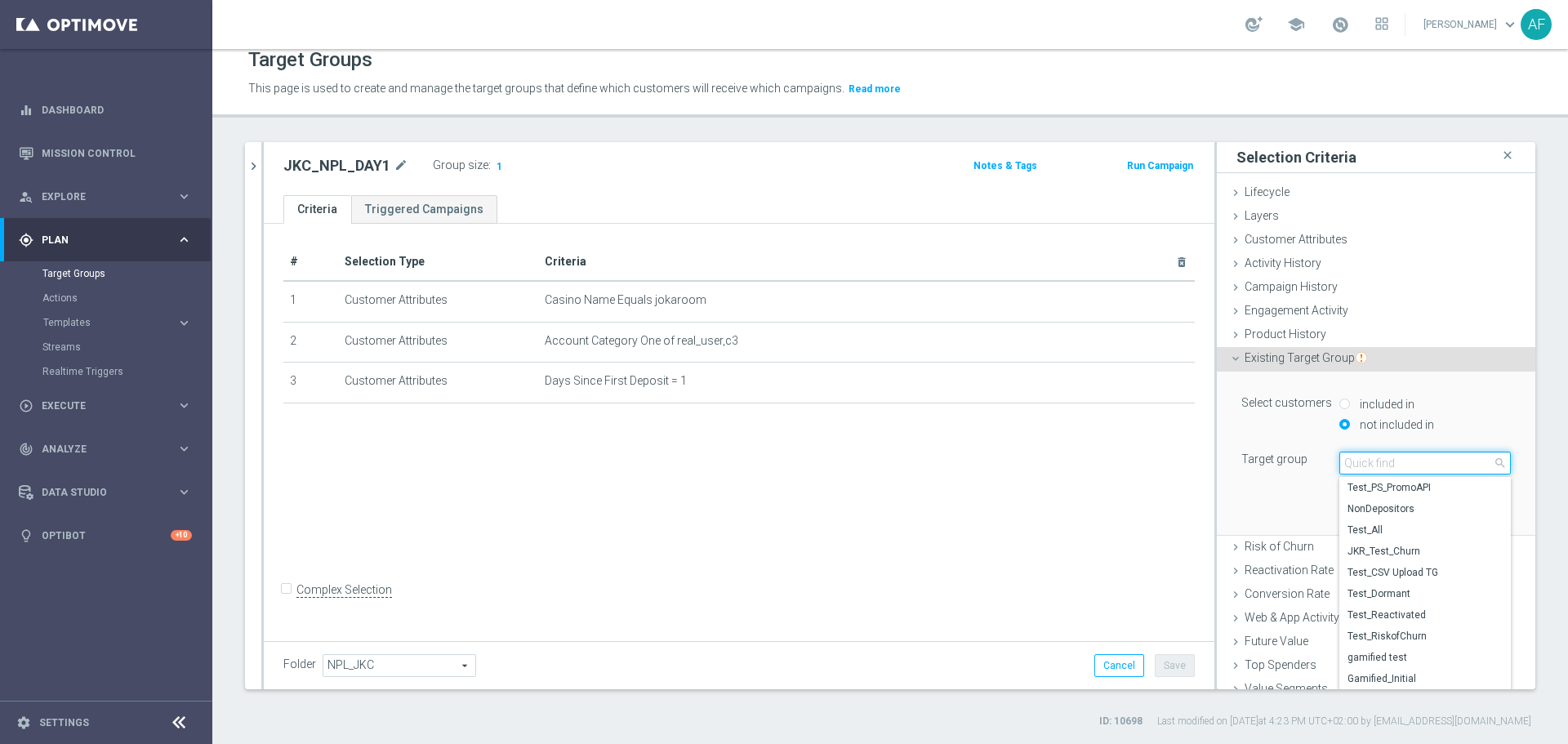
click at [1359, 456] on input "search" at bounding box center [1425, 462] width 172 height 23
type input "No Bonus"
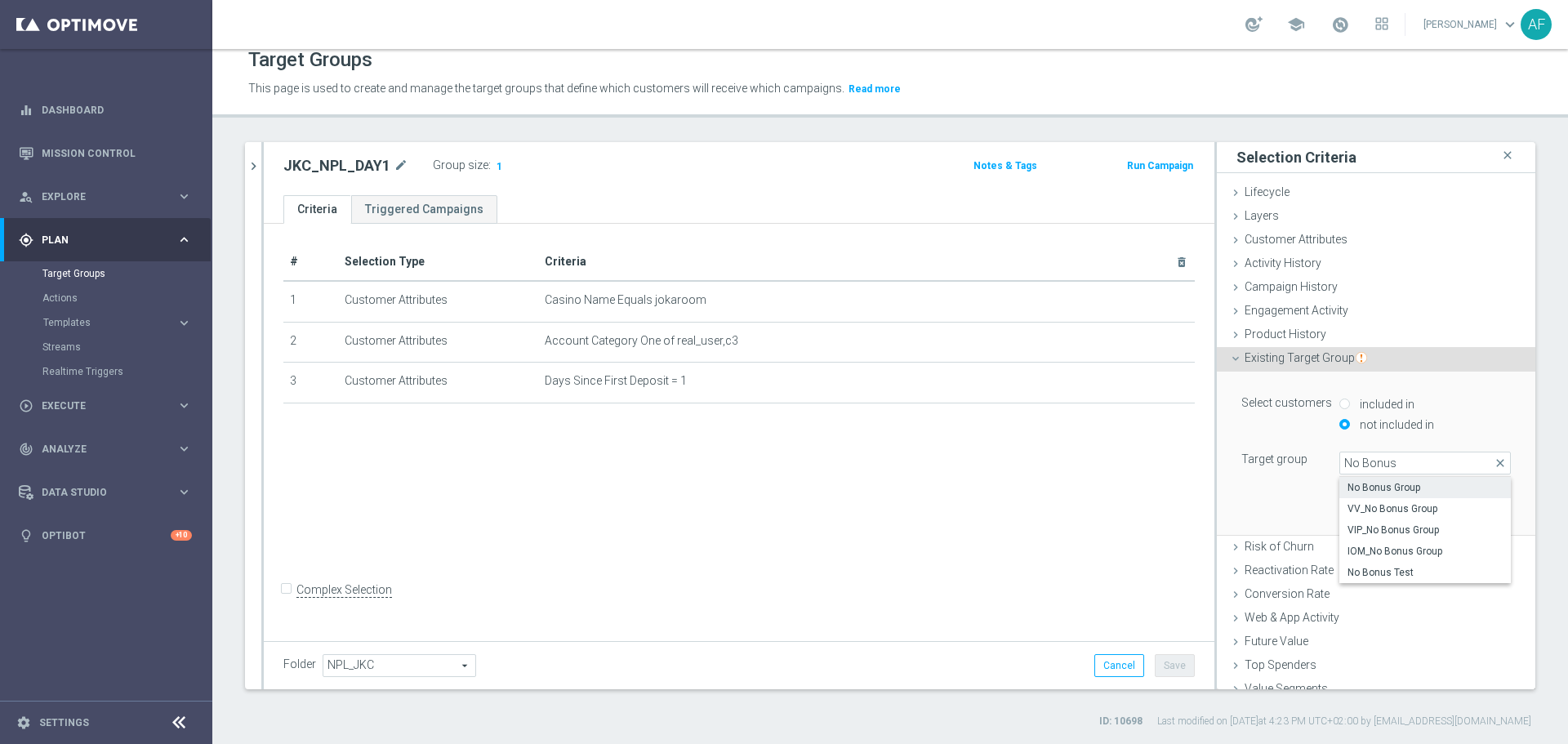
click at [1395, 490] on span "No Bonus Group" at bounding box center [1425, 488] width 155 height 13
type input "No Bonus Group"
click at [1465, 516] on button "Add" at bounding box center [1487, 510] width 48 height 23
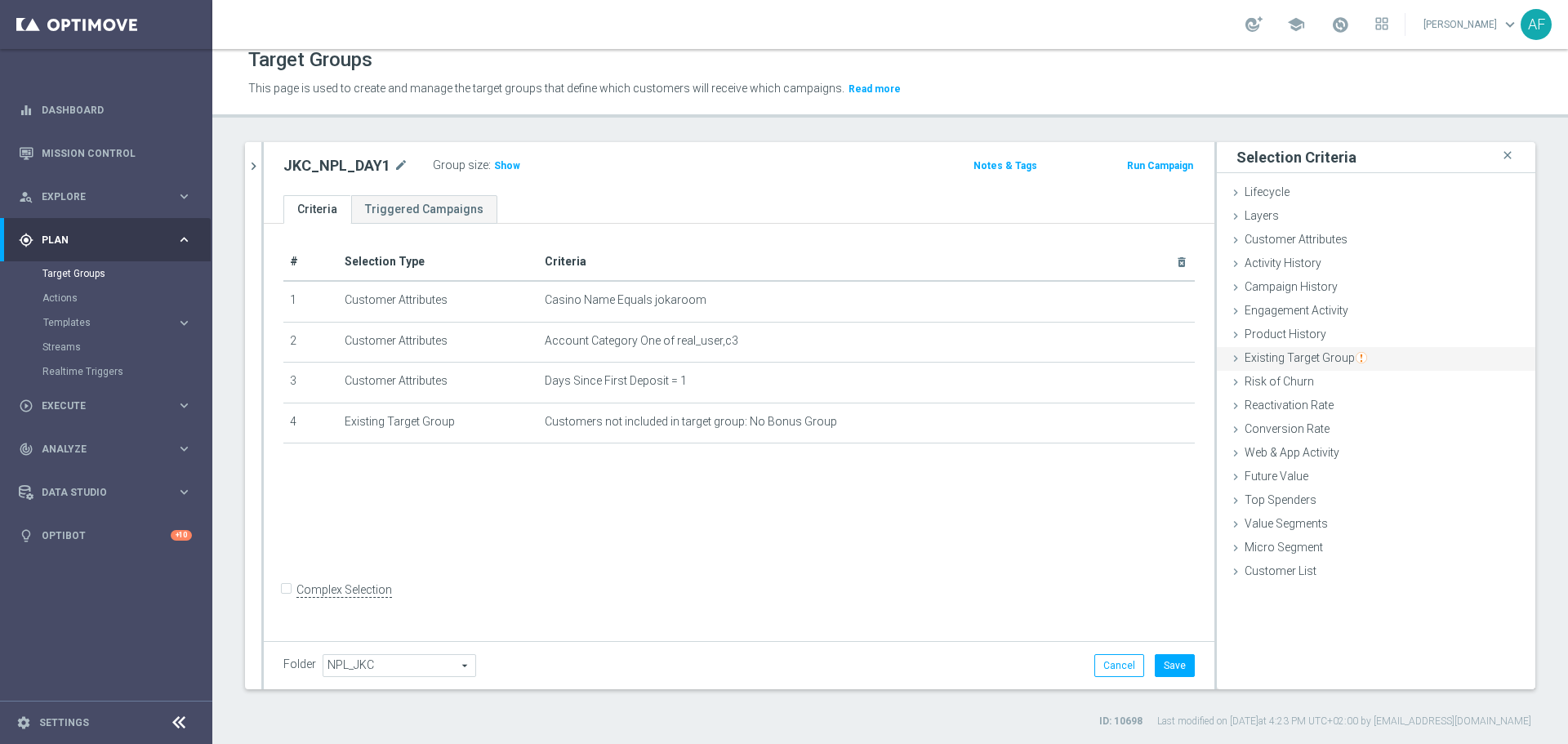
click at [1300, 357] on span "Existing Target Group" at bounding box center [1306, 358] width 123 height 13
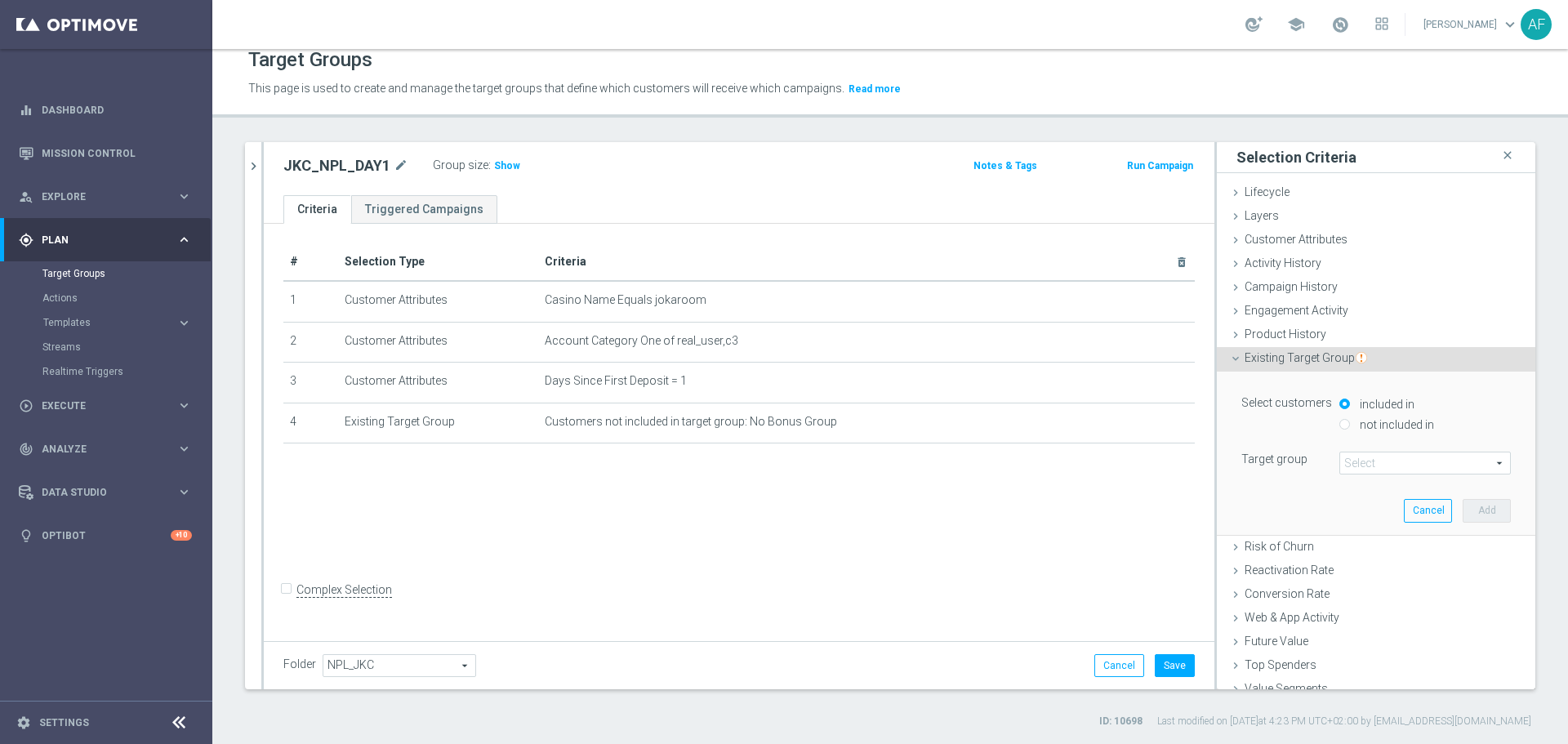
click at [1366, 421] on label "not included in" at bounding box center [1395, 424] width 79 height 14
click at [1350, 421] on input "not included in" at bounding box center [1345, 424] width 11 height 11
radio input "true"
click at [1360, 457] on span at bounding box center [1425, 463] width 170 height 22
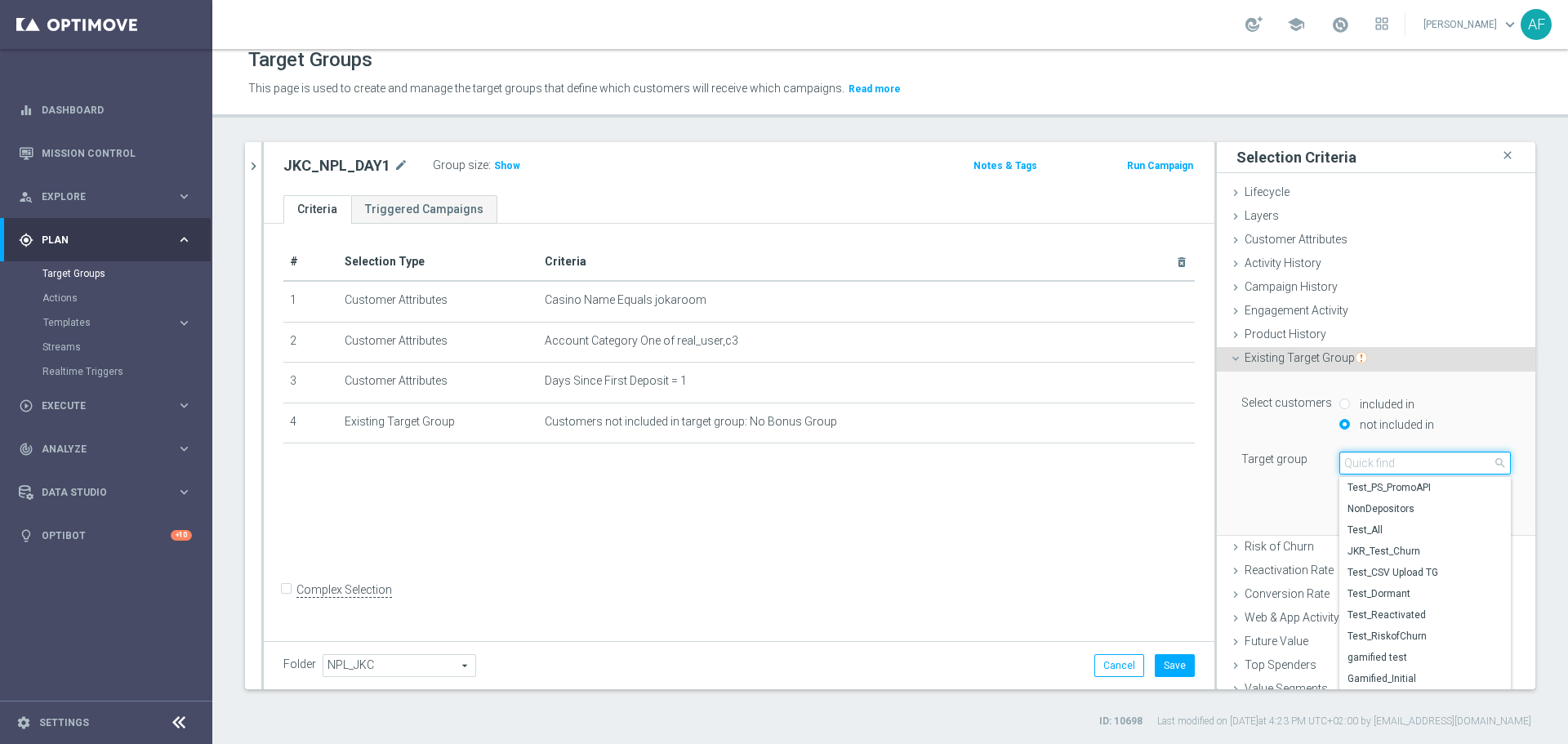
click at [1358, 457] on input "search" at bounding box center [1425, 462] width 172 height 23
type input "No Bonus"
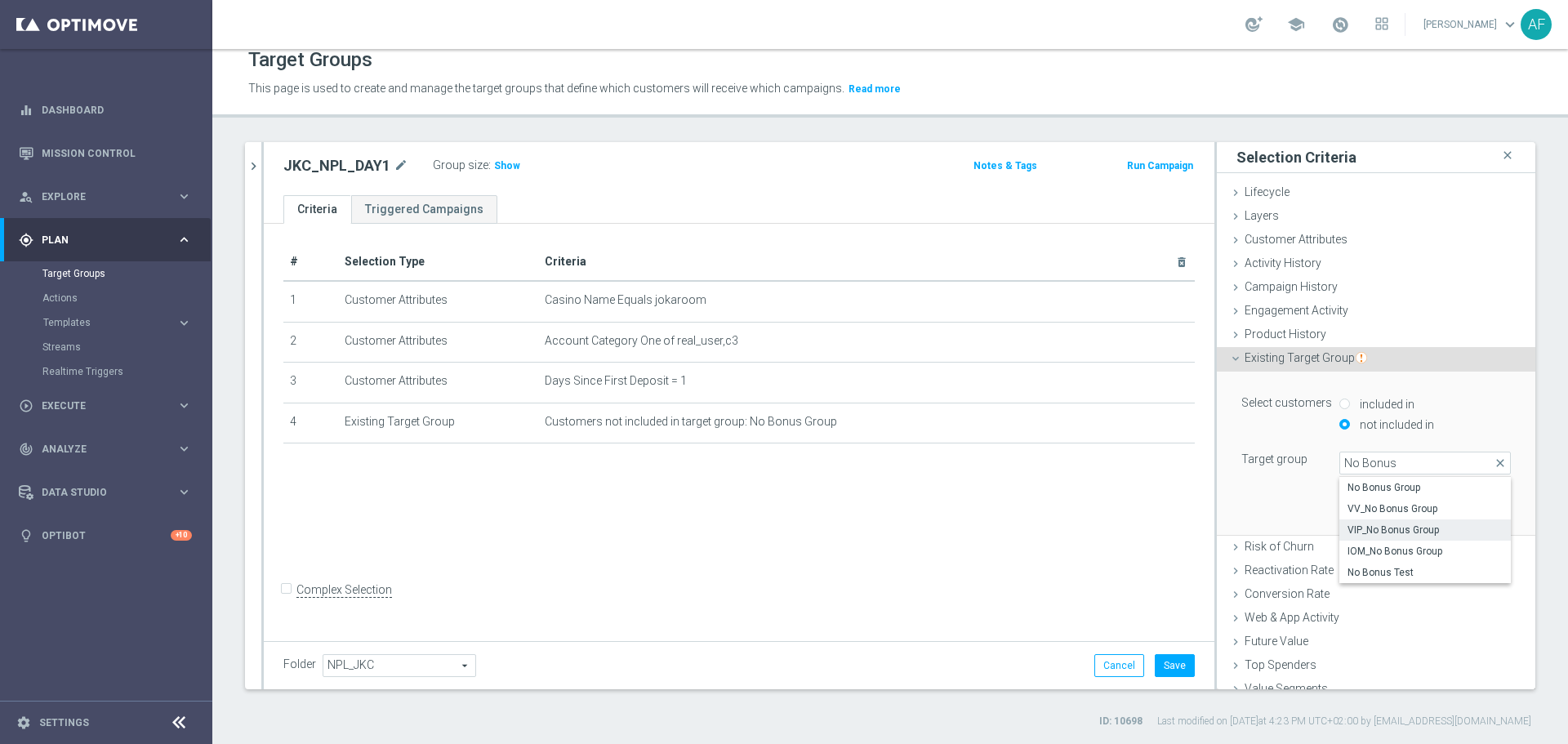
click at [1404, 527] on span "VIP_No Bonus Group" at bounding box center [1425, 530] width 155 height 13
type input "VIP_No Bonus Group"
click at [1463, 516] on button "Add" at bounding box center [1487, 510] width 48 height 23
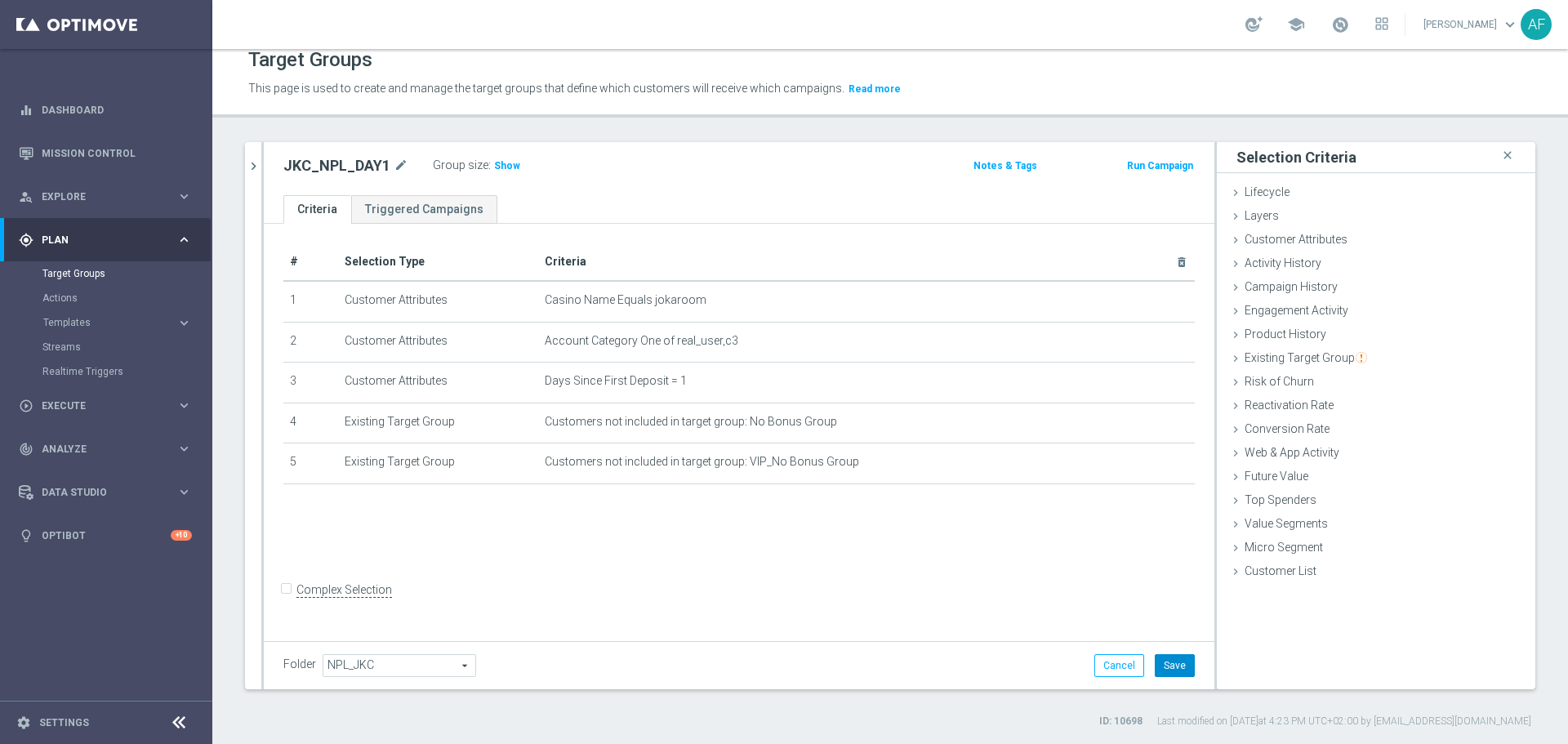
click at [1164, 659] on button "Save" at bounding box center [1175, 665] width 40 height 23
click at [509, 165] on span "Show" at bounding box center [507, 165] width 26 height 12
click at [259, 170] on icon "chevron_right" at bounding box center [253, 165] width 15 height 15
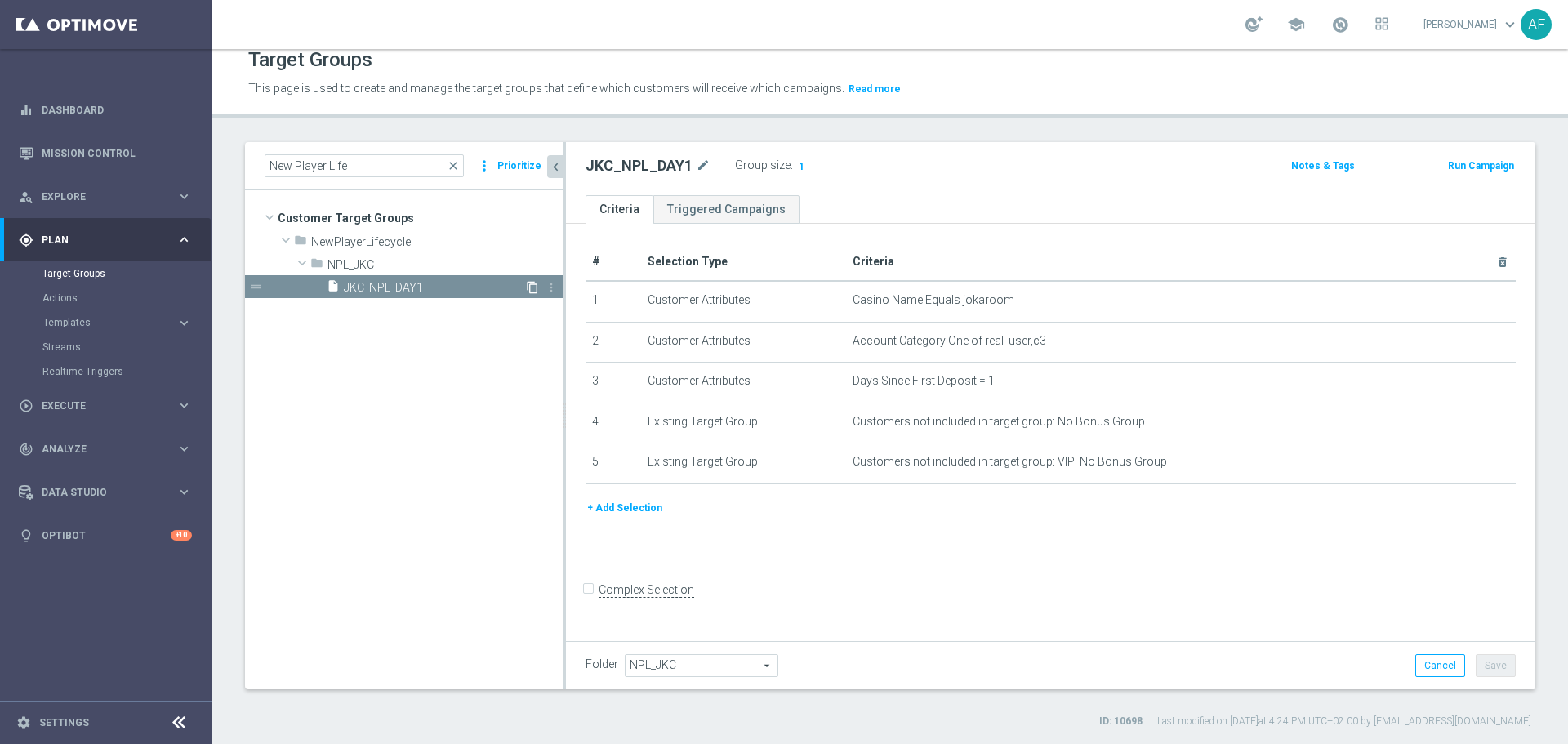
click at [533, 286] on icon "content_copy" at bounding box center [532, 287] width 13 height 13
click at [756, 172] on icon "mode_edit" at bounding box center [759, 166] width 14 height 20
drag, startPoint x: 658, startPoint y: 165, endPoint x: 641, endPoint y: 167, distance: 17.1
click at [657, 165] on input "Copy of JKC_NPL_DAY1" at bounding box center [695, 167] width 220 height 23
click at [638, 167] on input "Copy of JKC_NPL_DAY1" at bounding box center [695, 167] width 220 height 23
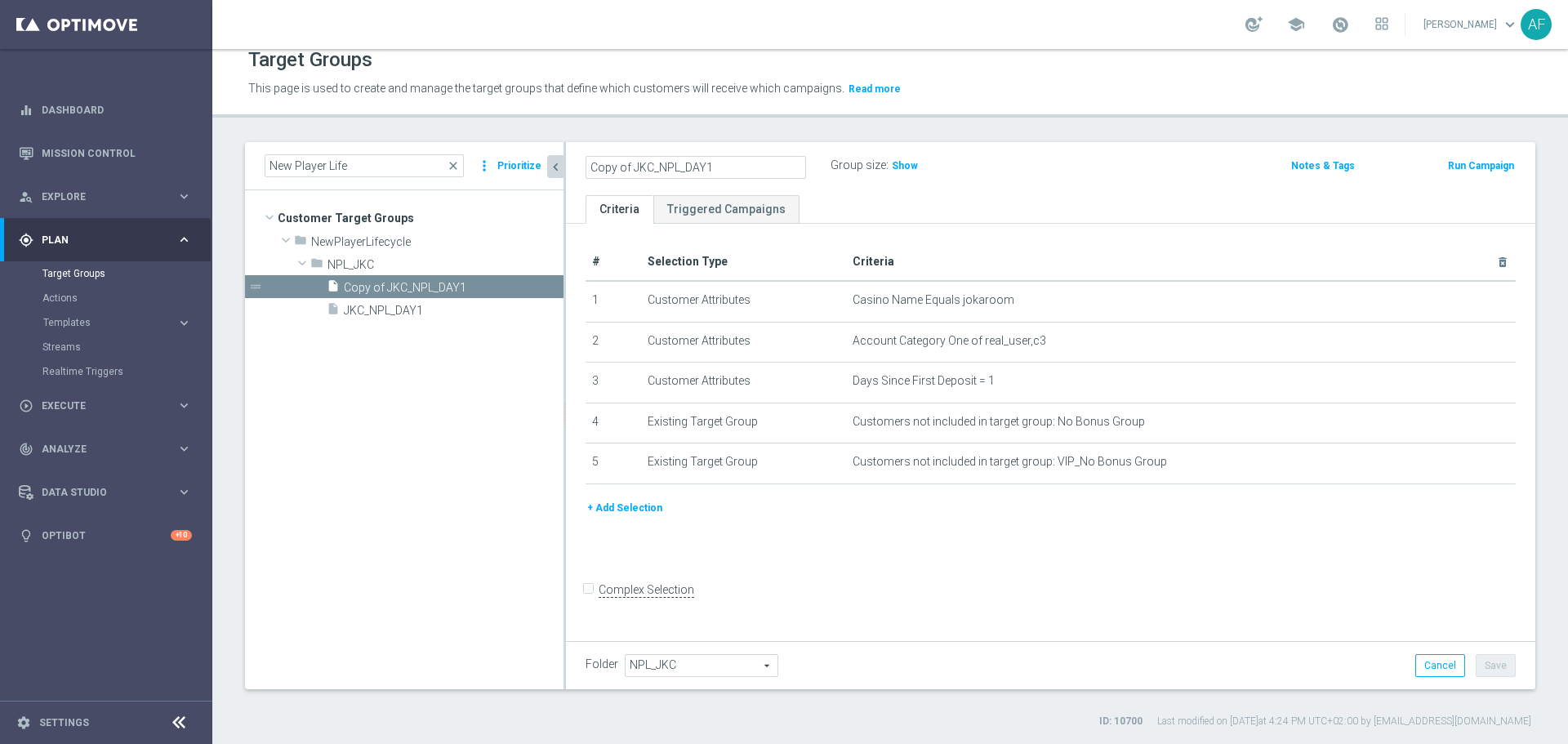
drag, startPoint x: 634, startPoint y: 166, endPoint x: 581, endPoint y: 162, distance: 53.2
click at [582, 163] on div "Copy of JKC_NPL_DAY1" at bounding box center [695, 167] width 245 height 23
click at [689, 160] on input "JKC_NPL_DAY1" at bounding box center [695, 167] width 220 height 23
type input "JKC_NPL_DAY2"
click at [925, 219] on ul "Criteria Triggered Campaigns" at bounding box center [1050, 209] width 969 height 29
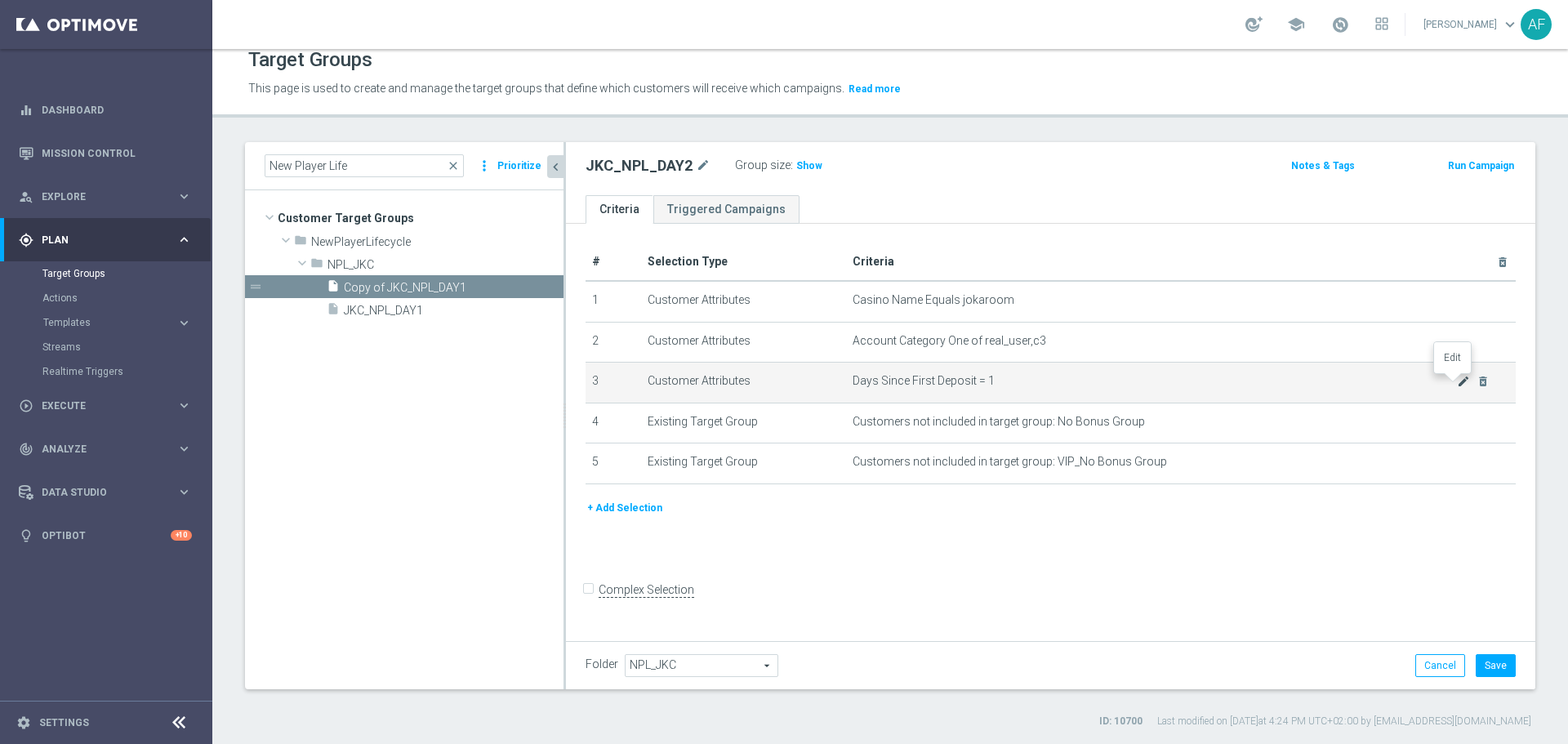
click at [1457, 385] on icon "mode_edit" at bounding box center [1463, 381] width 13 height 13
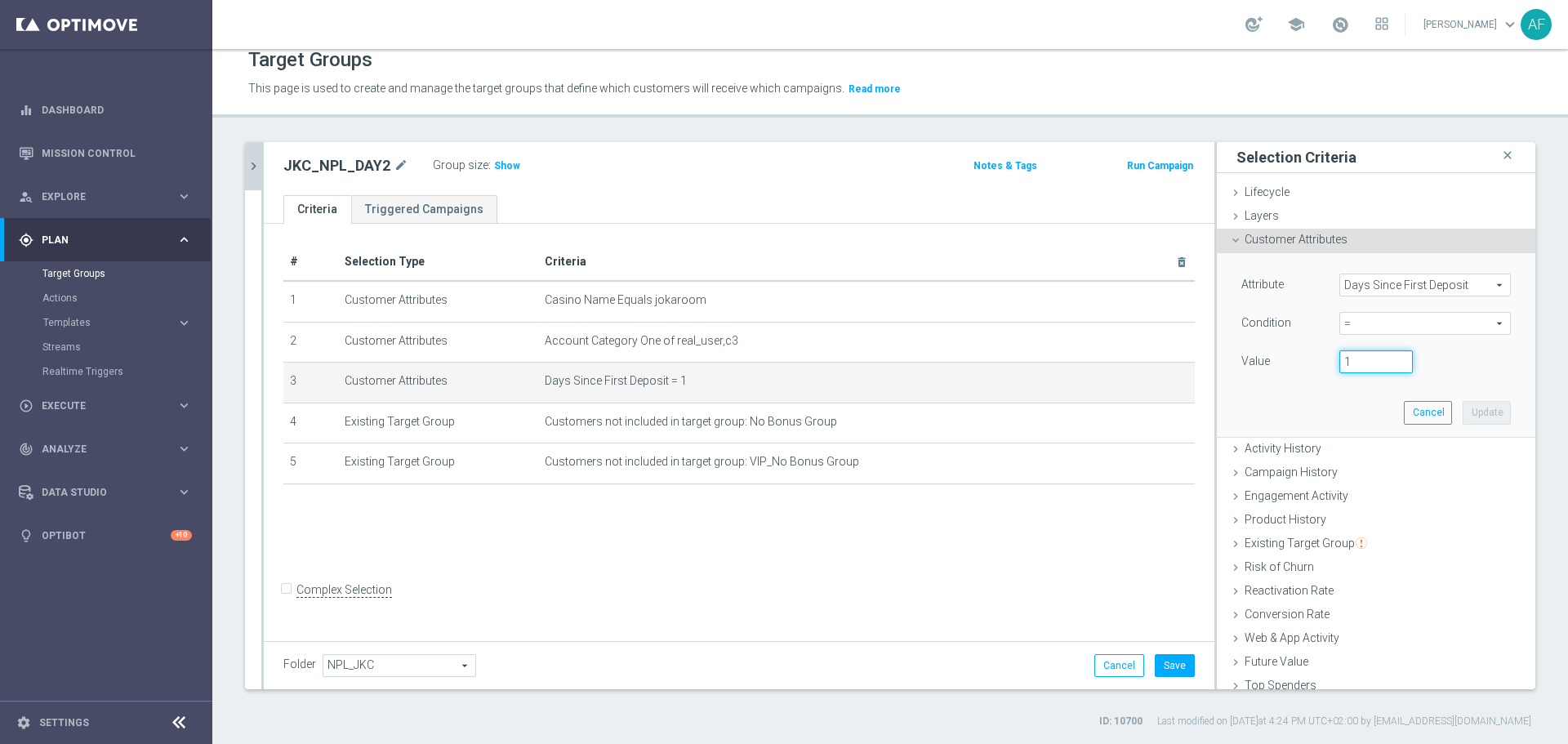
click at [1353, 360] on input "1" at bounding box center [1376, 361] width 73 height 23
type input "2"
click at [1473, 413] on button "Update" at bounding box center [1487, 412] width 48 height 23
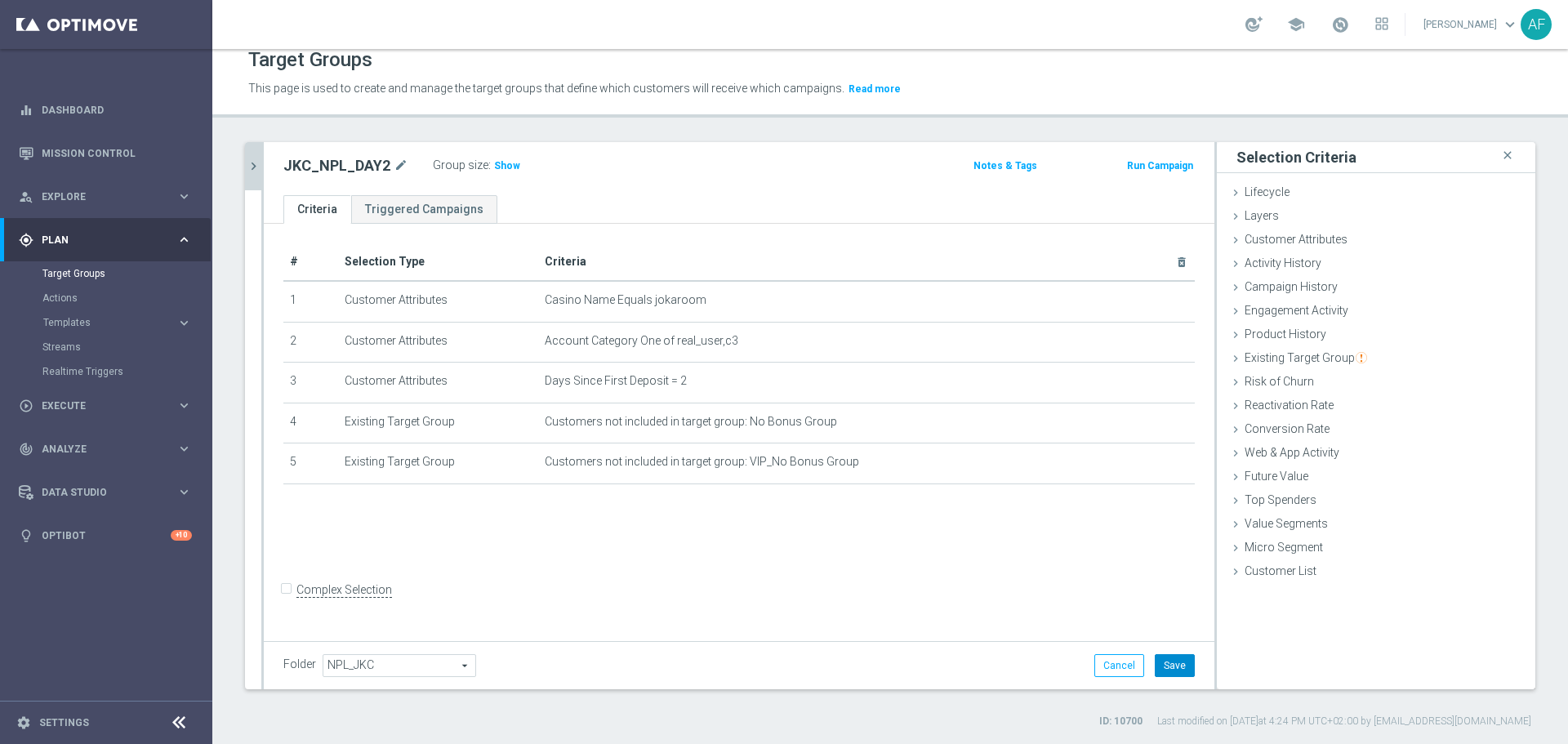
click at [1159, 663] on button "Save" at bounding box center [1175, 665] width 40 height 23
click at [260, 170] on icon "chevron_right" at bounding box center [253, 165] width 15 height 15
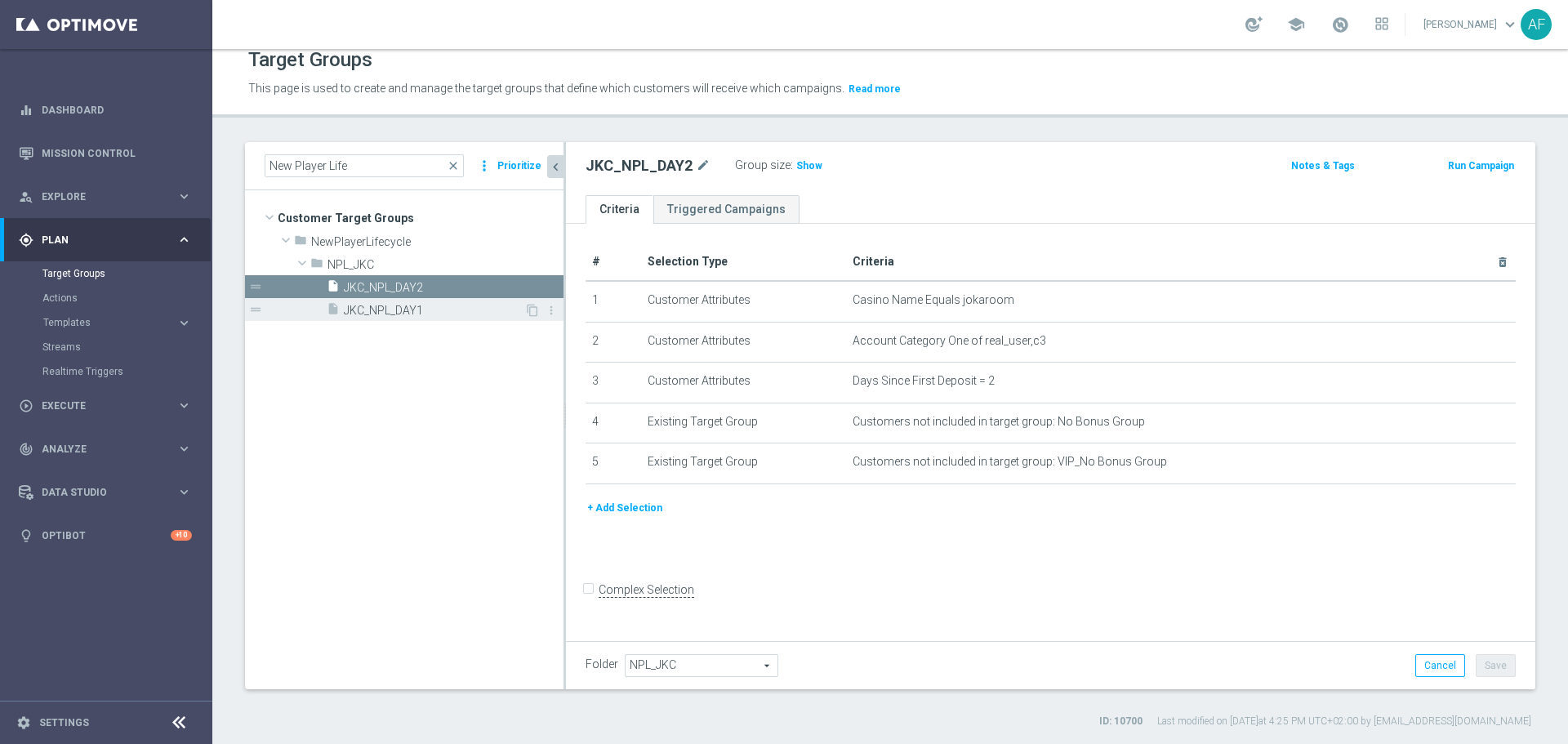
click at [403, 307] on span "JKC_NPL_DAY1" at bounding box center [434, 310] width 181 height 14
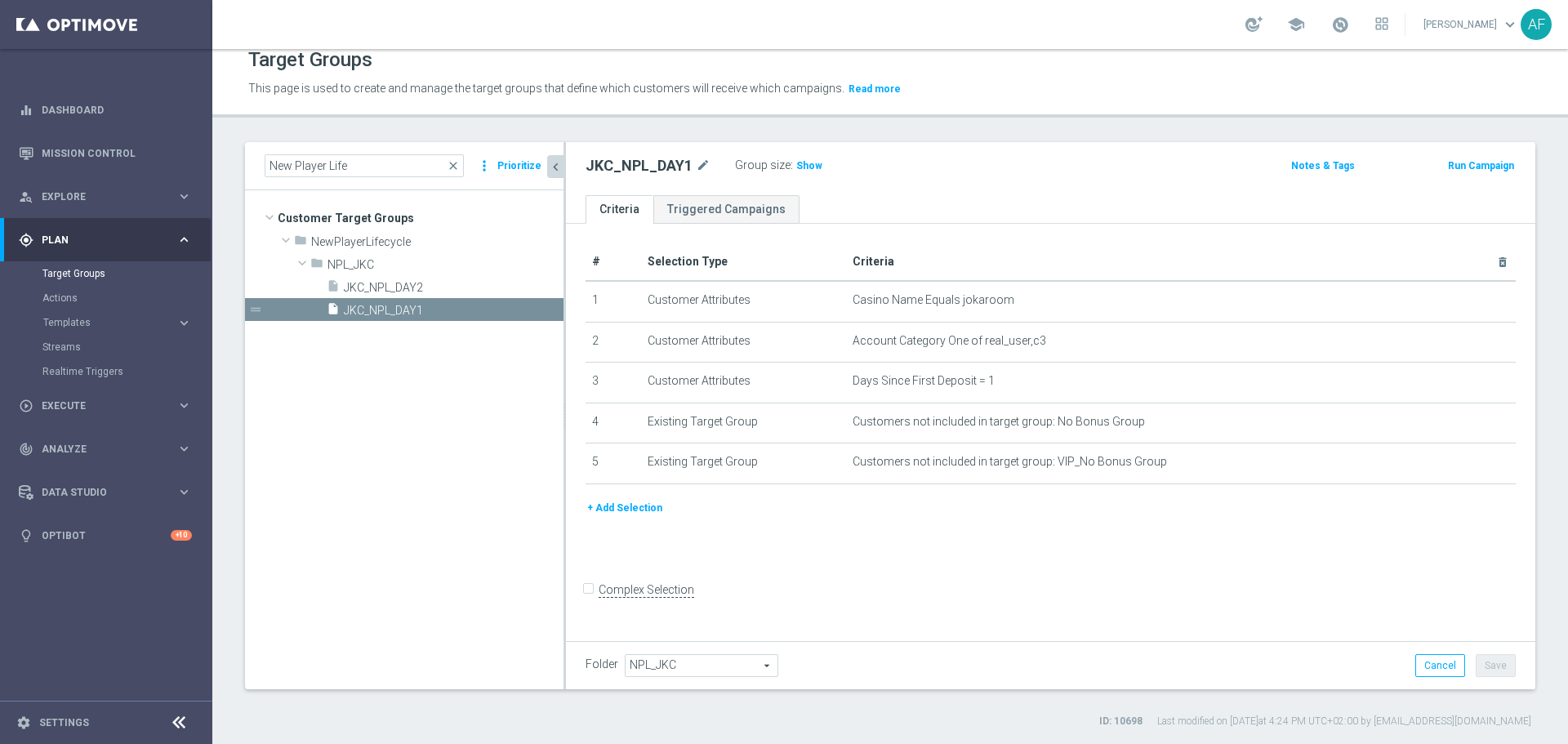
click at [405, 356] on tree-viewport "Customer Target Groups library_add create_new_folder folder" at bounding box center [404, 440] width 319 height 498
click at [425, 290] on span "JKC_NPL_DAY2" at bounding box center [434, 287] width 181 height 14
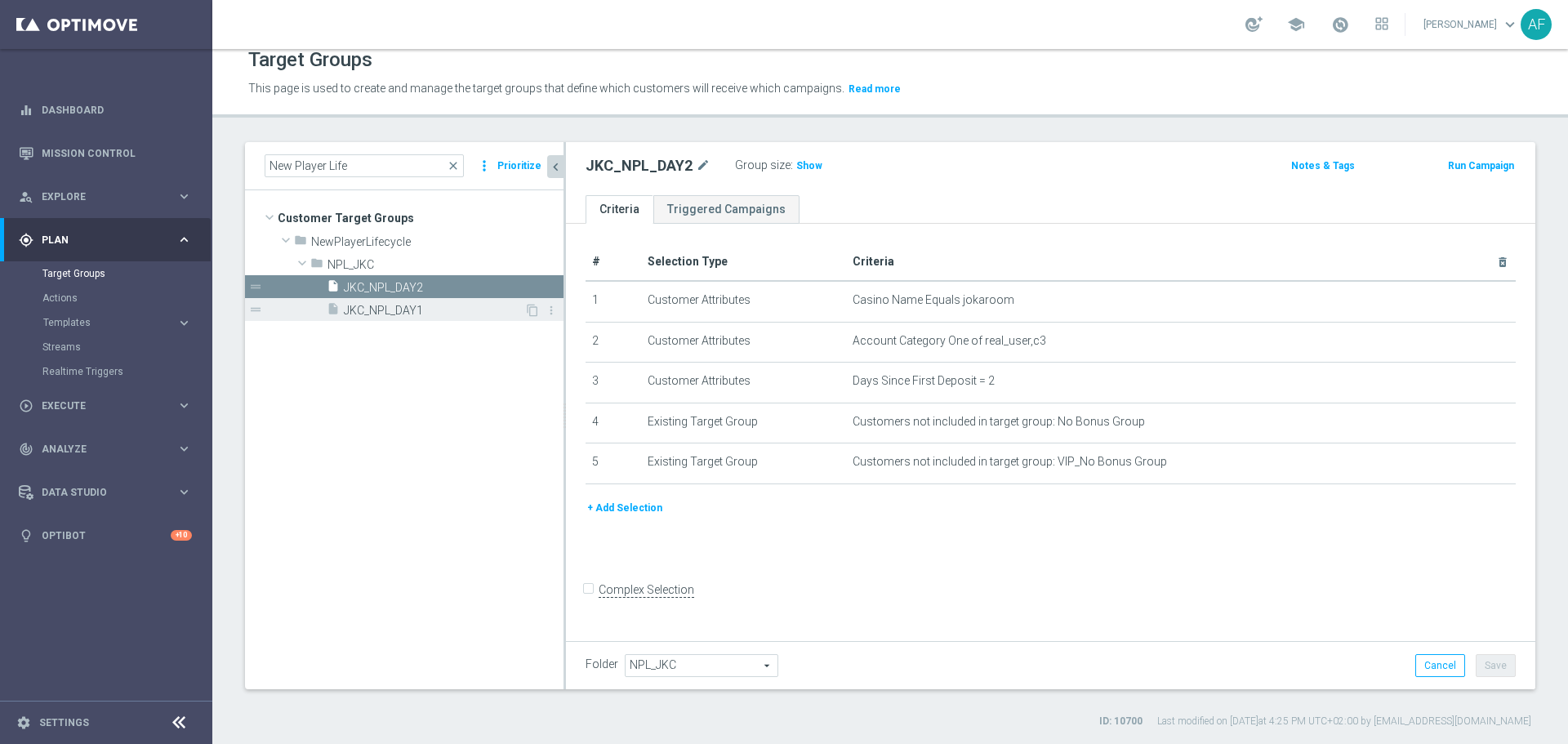
click at [425, 306] on span "JKC_NPL_DAY1" at bounding box center [434, 310] width 181 height 14
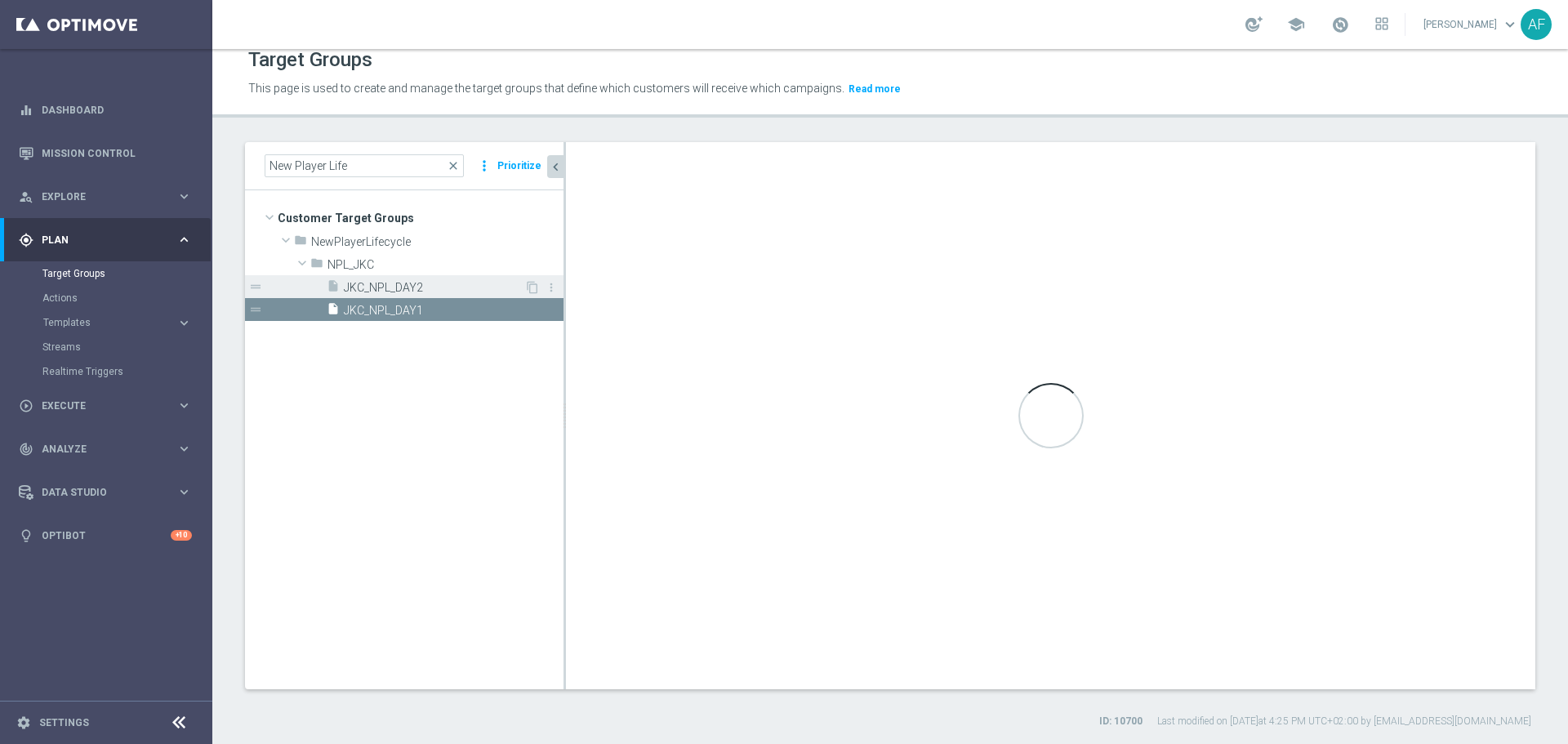
click at [426, 286] on span "JKC_NPL_DAY2" at bounding box center [434, 287] width 181 height 14
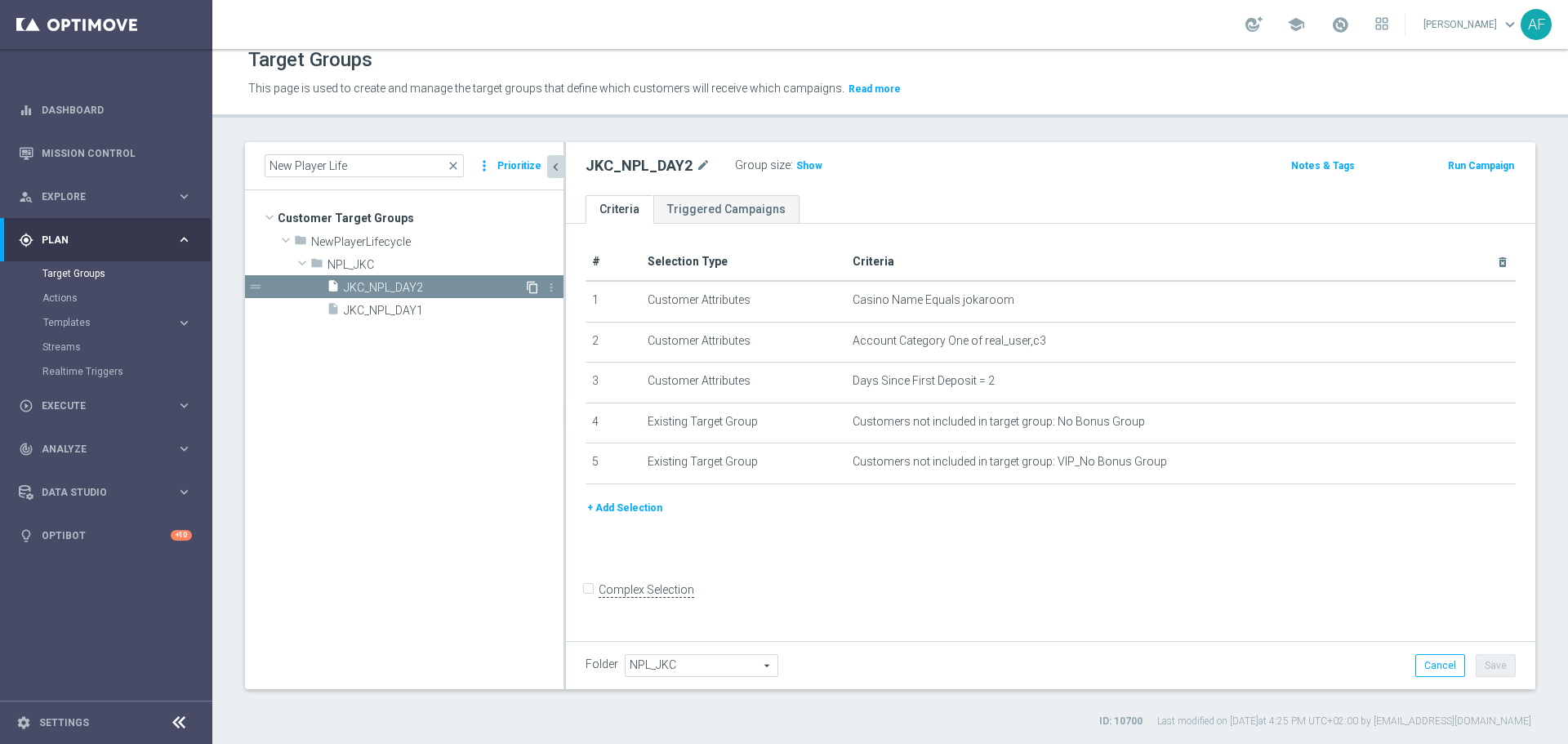
click at [534, 281] on icon "content_copy" at bounding box center [532, 287] width 13 height 13
click at [754, 159] on icon "mode_edit" at bounding box center [759, 166] width 14 height 20
click at [632, 169] on input "Copy of JKC_NPL_DAY2" at bounding box center [695, 167] width 220 height 23
drag, startPoint x: 632, startPoint y: 169, endPoint x: 585, endPoint y: 169, distance: 47.0
click at [585, 169] on input "Copy of JKC_NPL_DAY2" at bounding box center [695, 167] width 220 height 23
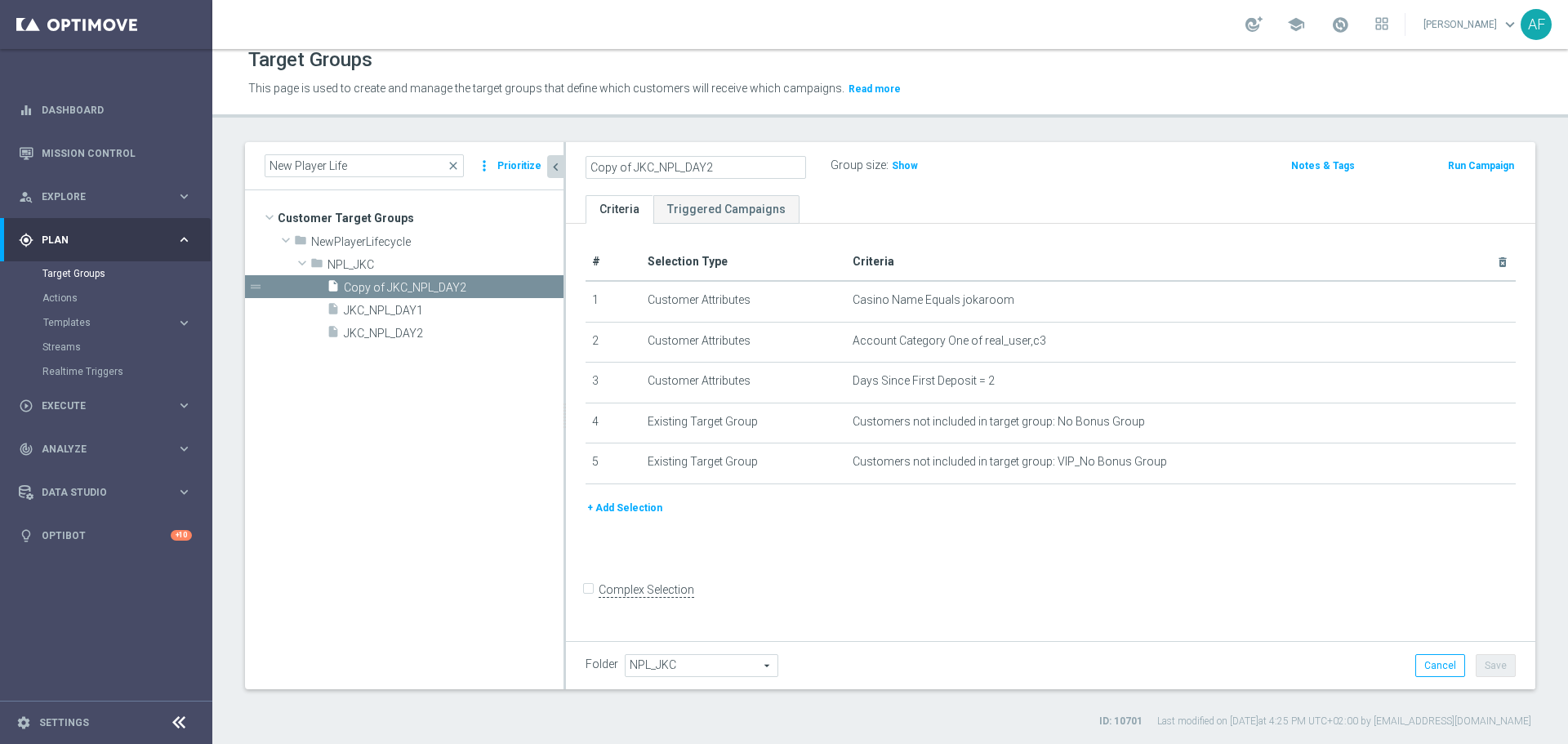
click at [635, 163] on input "Copy of JKC_NPL_DAY2" at bounding box center [695, 167] width 220 height 23
click at [708, 164] on input "JKC_NPL_DAY2" at bounding box center [695, 167] width 220 height 23
type input "JKC_NPL_DAY3"
click at [1012, 218] on ul "Criteria Triggered Campaigns" at bounding box center [1050, 209] width 969 height 29
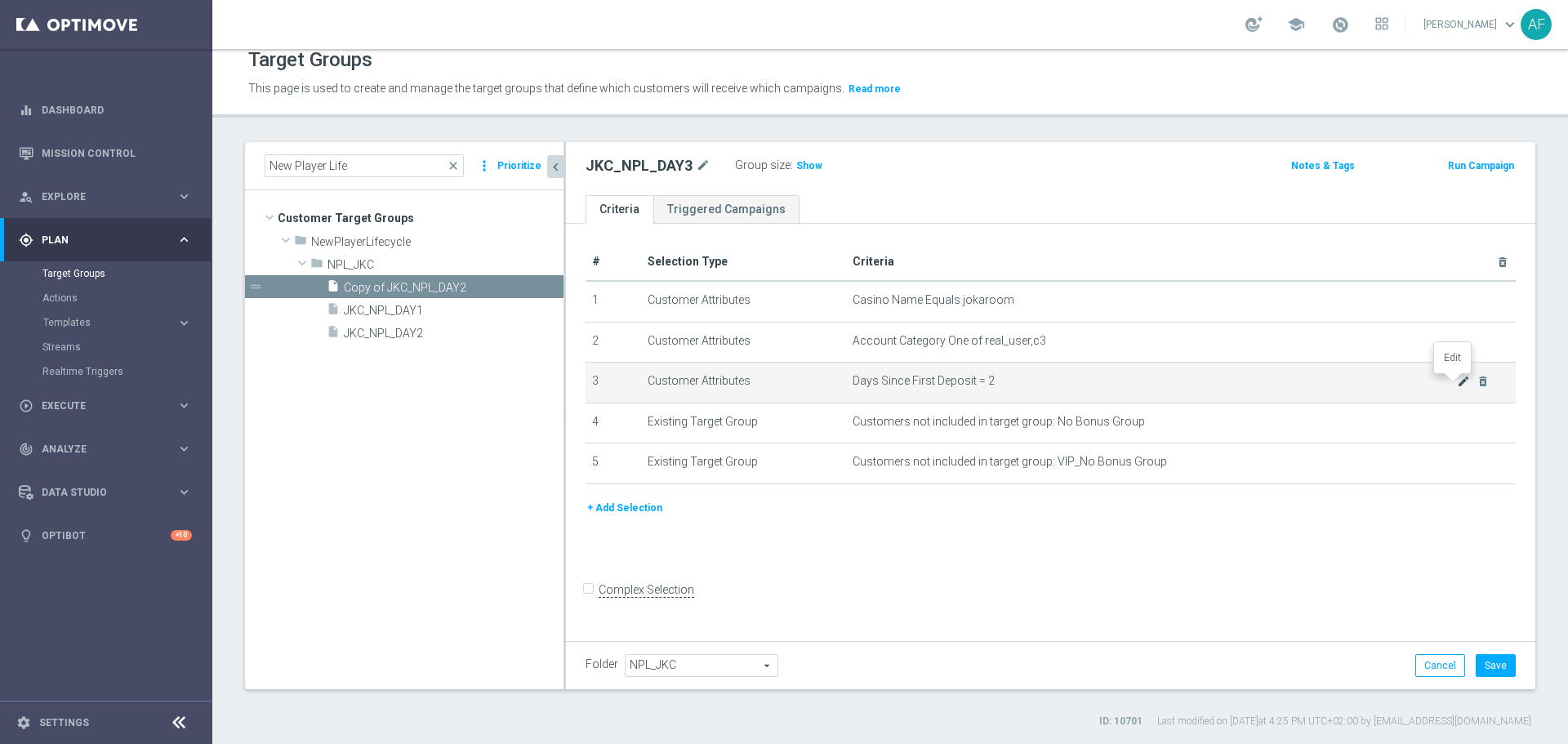
click at [1457, 385] on icon "mode_edit" at bounding box center [1463, 381] width 13 height 13
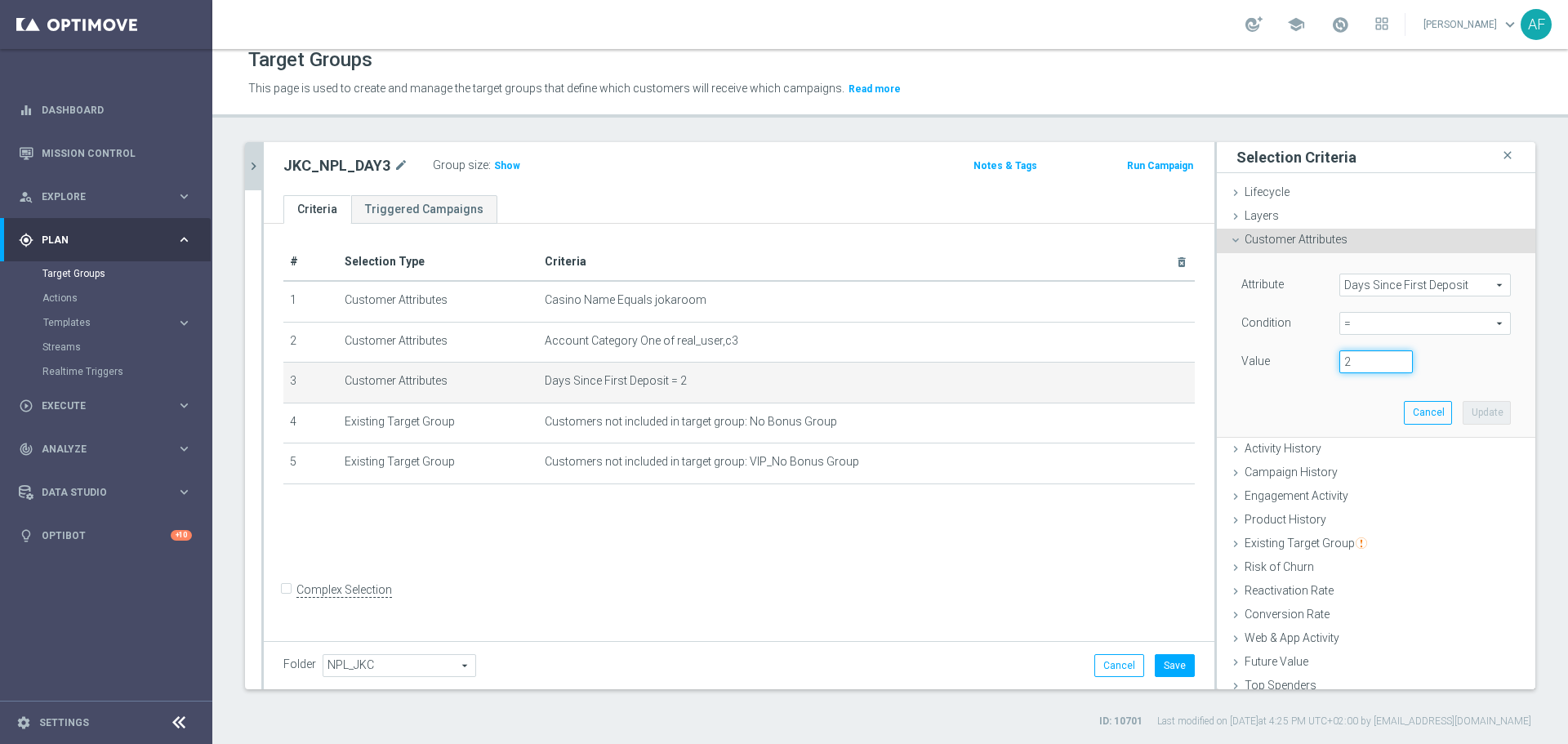
click at [1353, 364] on input "2" at bounding box center [1376, 361] width 73 height 23
type input "3"
click at [1463, 408] on button "Update" at bounding box center [1487, 412] width 48 height 23
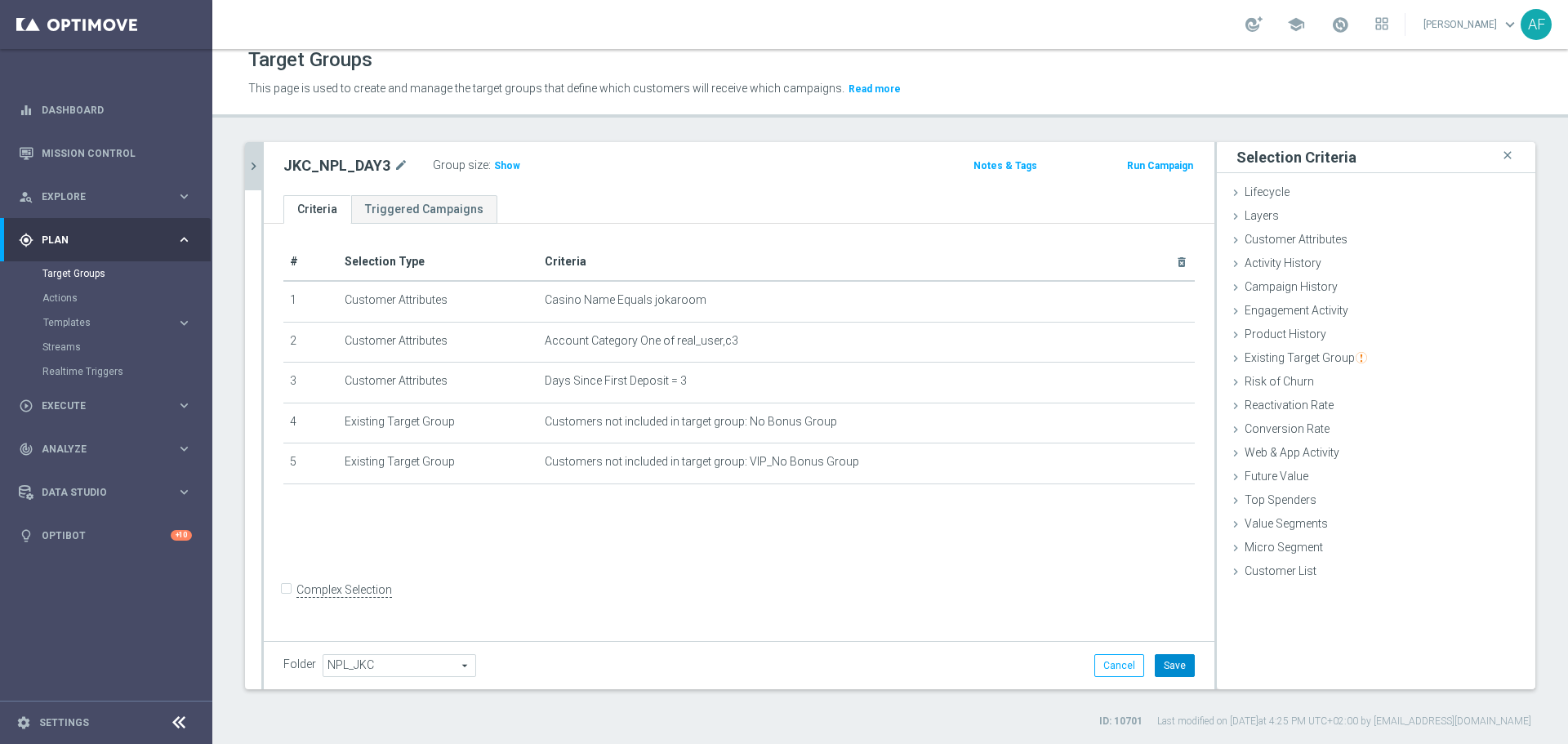
click at [1155, 662] on button "Save" at bounding box center [1175, 665] width 40 height 23
click at [252, 166] on icon "chevron_right" at bounding box center [253, 165] width 15 height 15
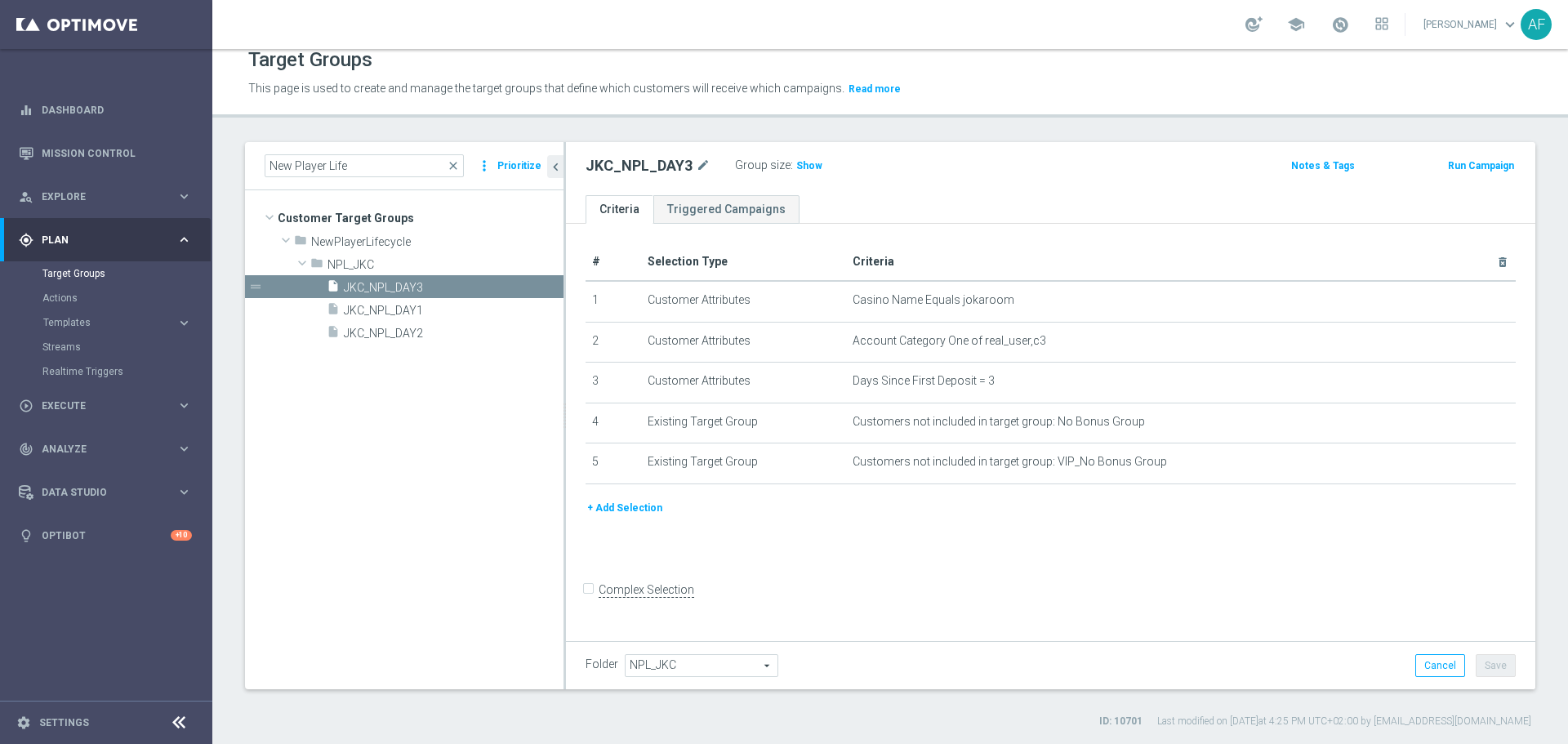
click at [450, 386] on tree-viewport "Customer Target Groups library_add create_new_folder folder" at bounding box center [404, 440] width 319 height 498
click at [527, 284] on icon "content_copy" at bounding box center [532, 287] width 13 height 13
click at [756, 168] on icon "mode_edit" at bounding box center [759, 166] width 14 height 20
click at [683, 173] on input "Copy of JKC_NPL_DAY3" at bounding box center [695, 167] width 220 height 23
drag, startPoint x: 635, startPoint y: 167, endPoint x: 582, endPoint y: 172, distance: 53.2
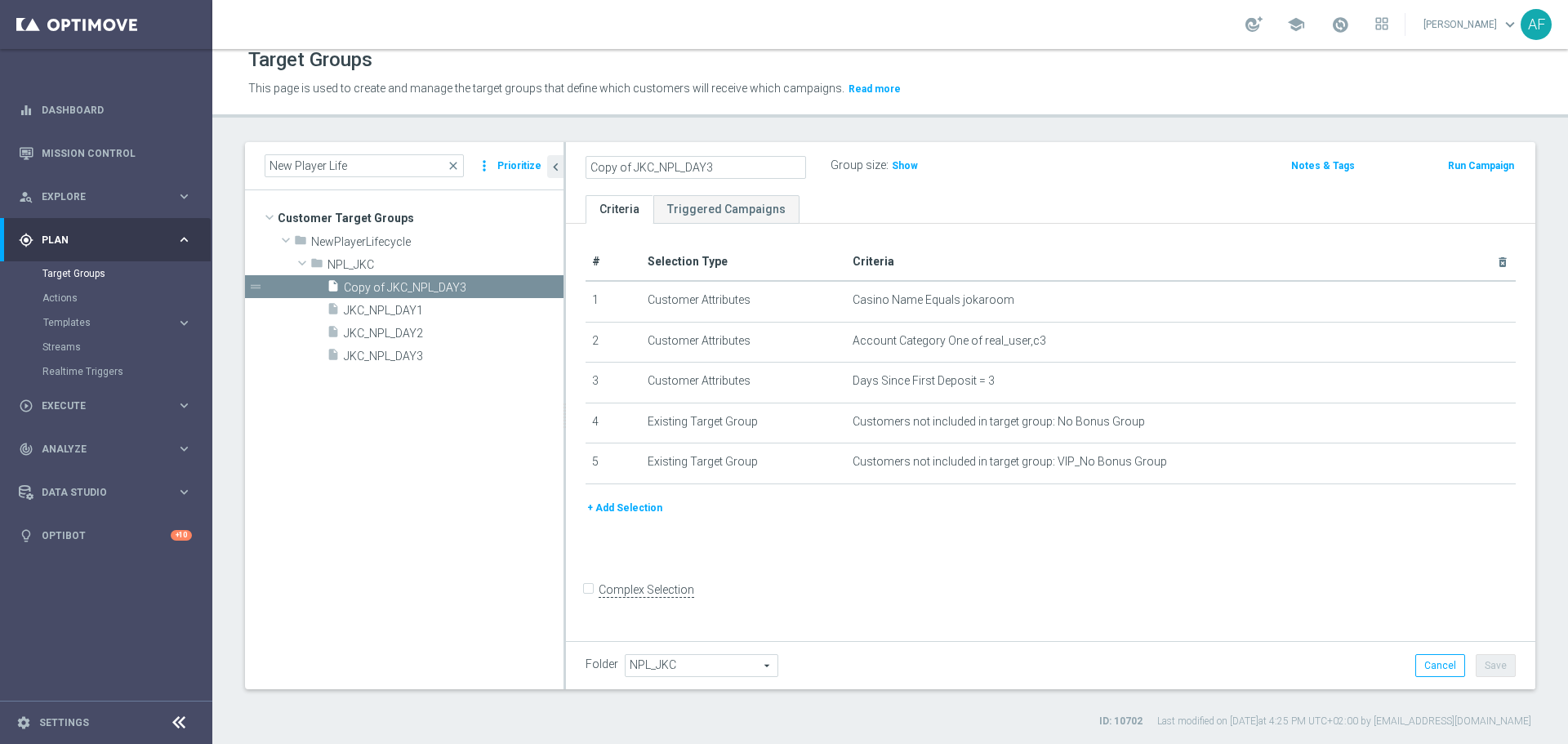
click at [582, 172] on div "Copy of JKC_NPL_DAY3" at bounding box center [695, 167] width 245 height 23
click at [708, 166] on input "JKC_NPL_DAY3" at bounding box center [695, 167] width 220 height 23
type input "JKC_NPL_DAY4"
click at [873, 216] on ul "Criteria Triggered Campaigns" at bounding box center [1050, 209] width 969 height 29
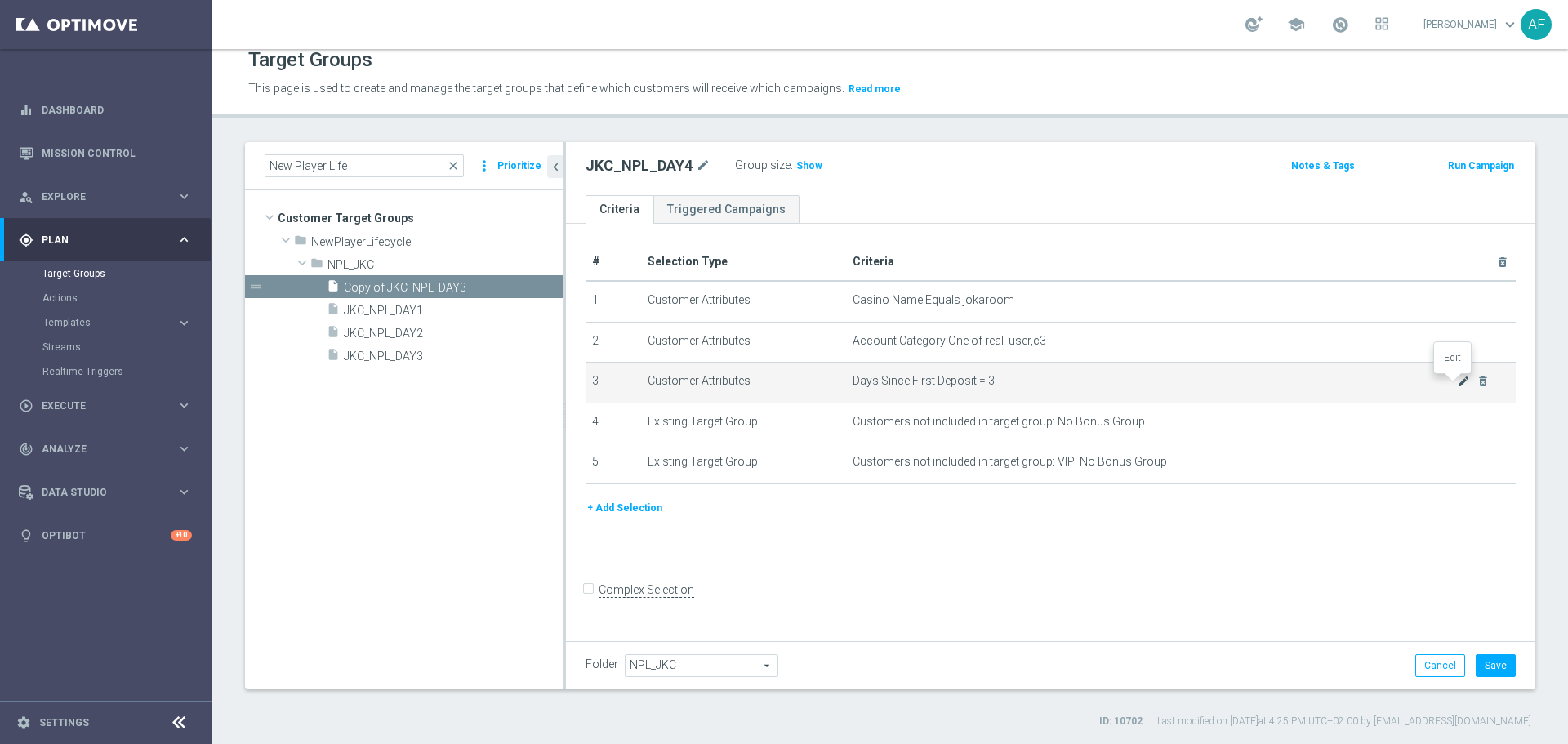
click at [1457, 383] on icon "mode_edit" at bounding box center [1463, 381] width 13 height 13
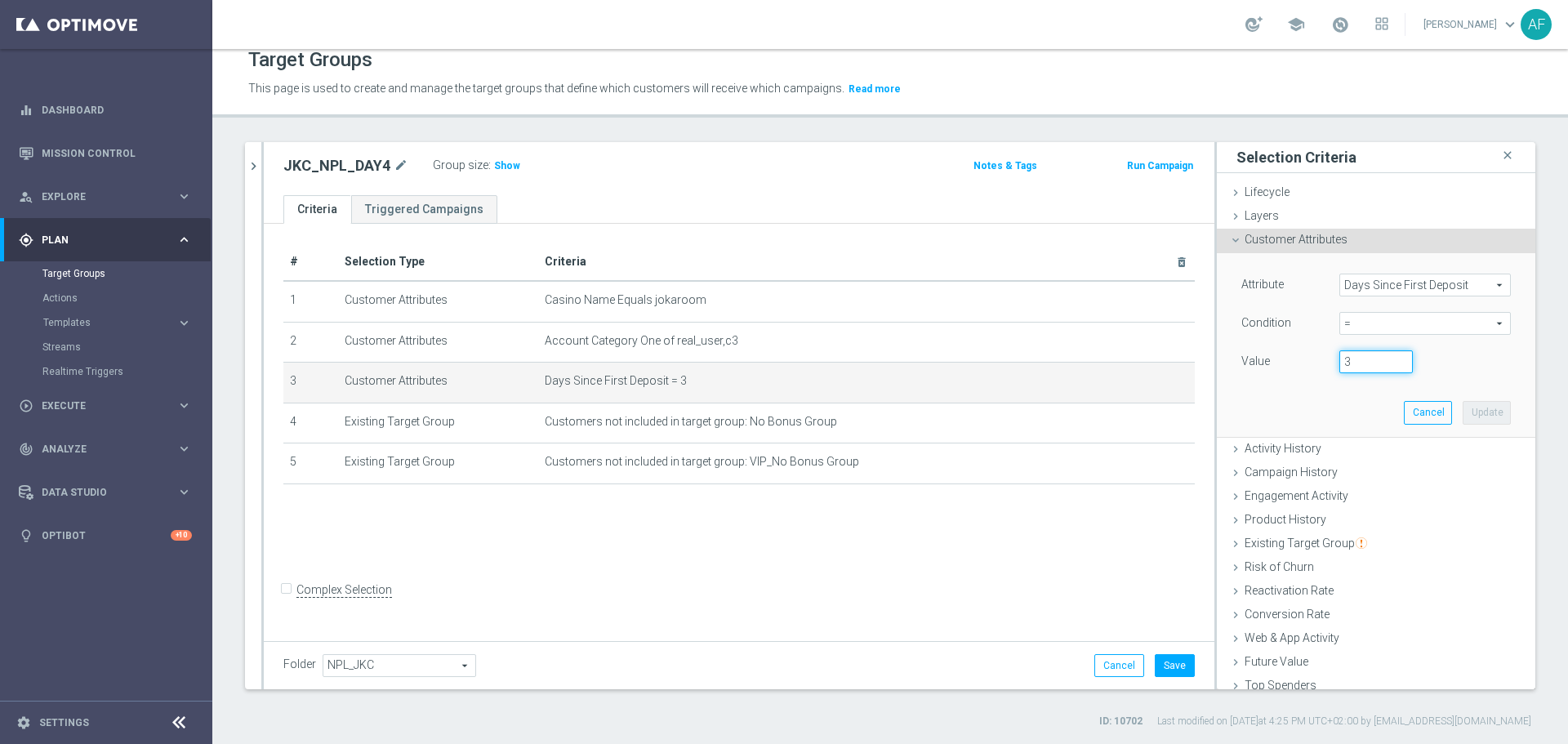
click at [1341, 358] on input "3" at bounding box center [1376, 361] width 73 height 23
type input "4"
click at [1466, 405] on button "Update" at bounding box center [1487, 412] width 48 height 23
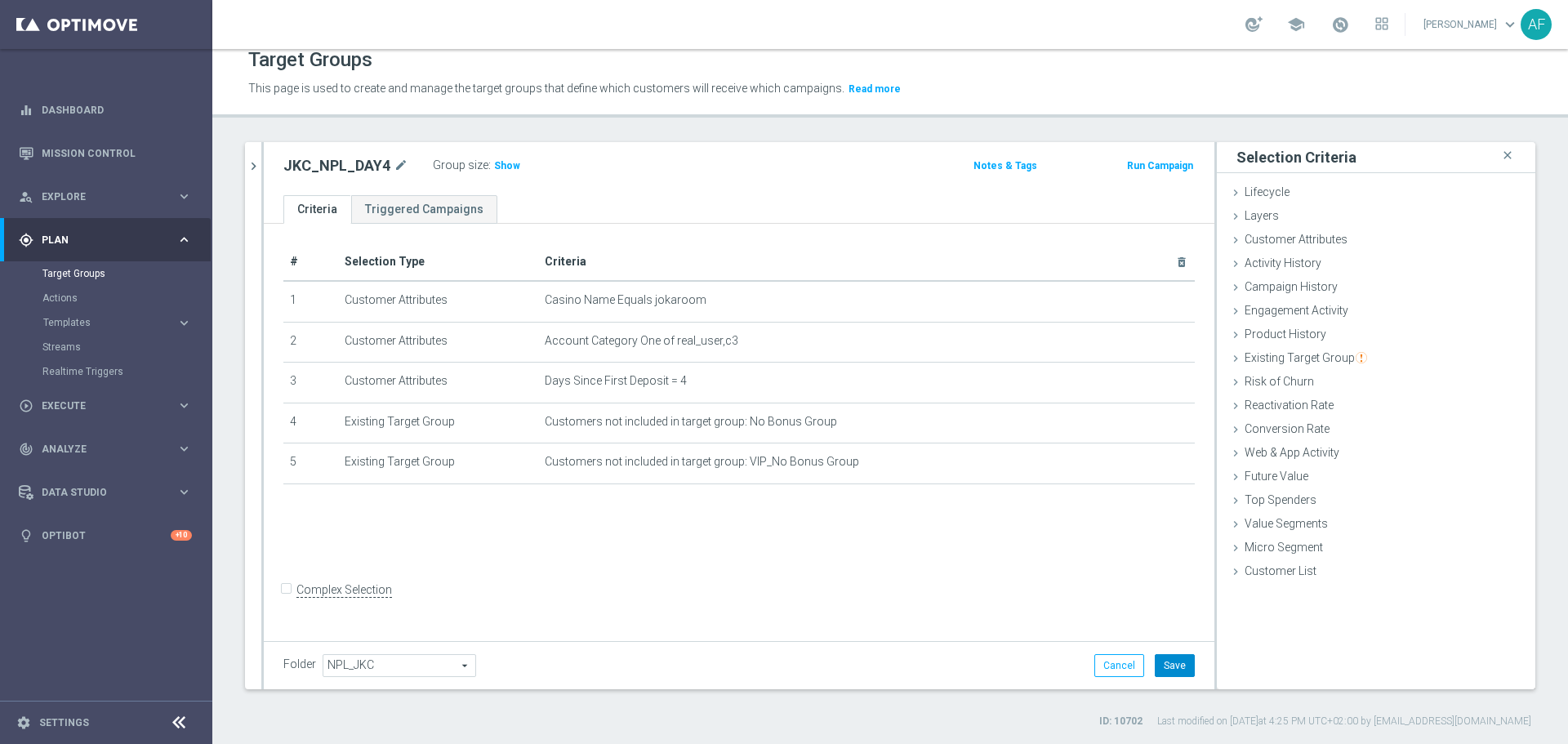
click at [1162, 665] on button "Save" at bounding box center [1175, 665] width 40 height 23
click at [249, 169] on icon "chevron_right" at bounding box center [253, 165] width 15 height 15
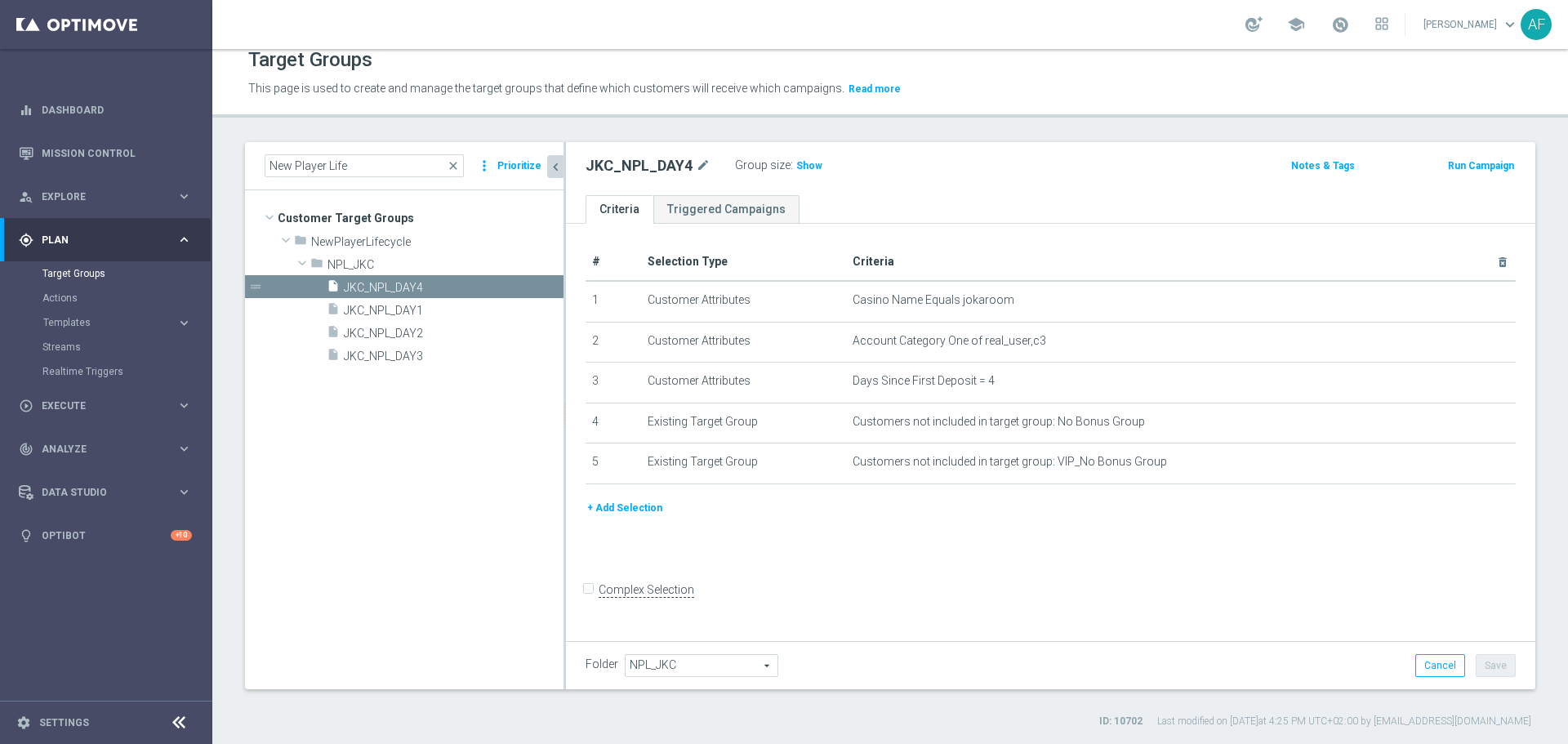
click at [492, 405] on tree-viewport "Customer Target Groups library_add create_new_folder folder" at bounding box center [404, 440] width 319 height 498
click at [444, 304] on span "JKC_NPL_DAY1" at bounding box center [434, 310] width 181 height 14
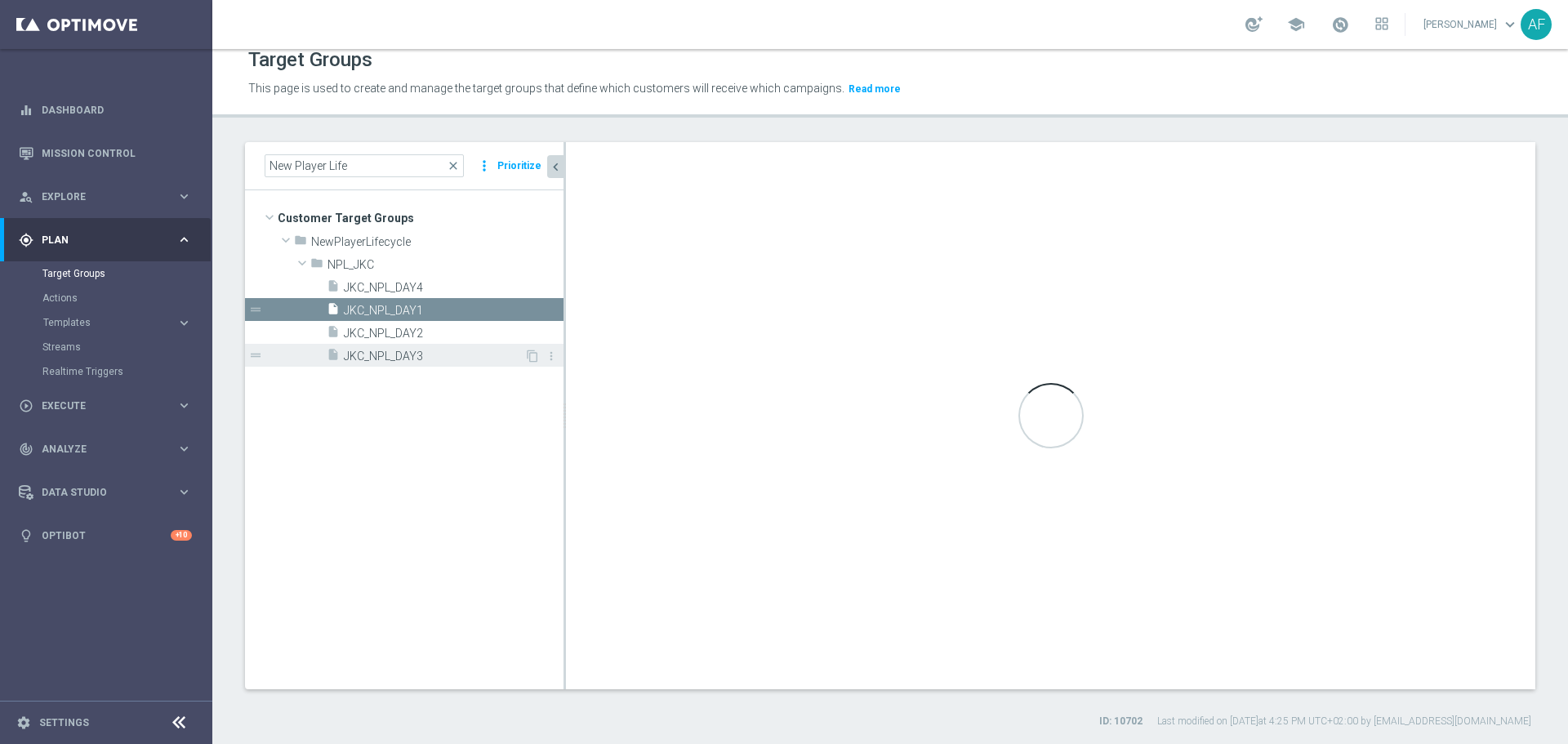
click at [453, 360] on span "JKC_NPL_DAY3" at bounding box center [434, 356] width 181 height 14
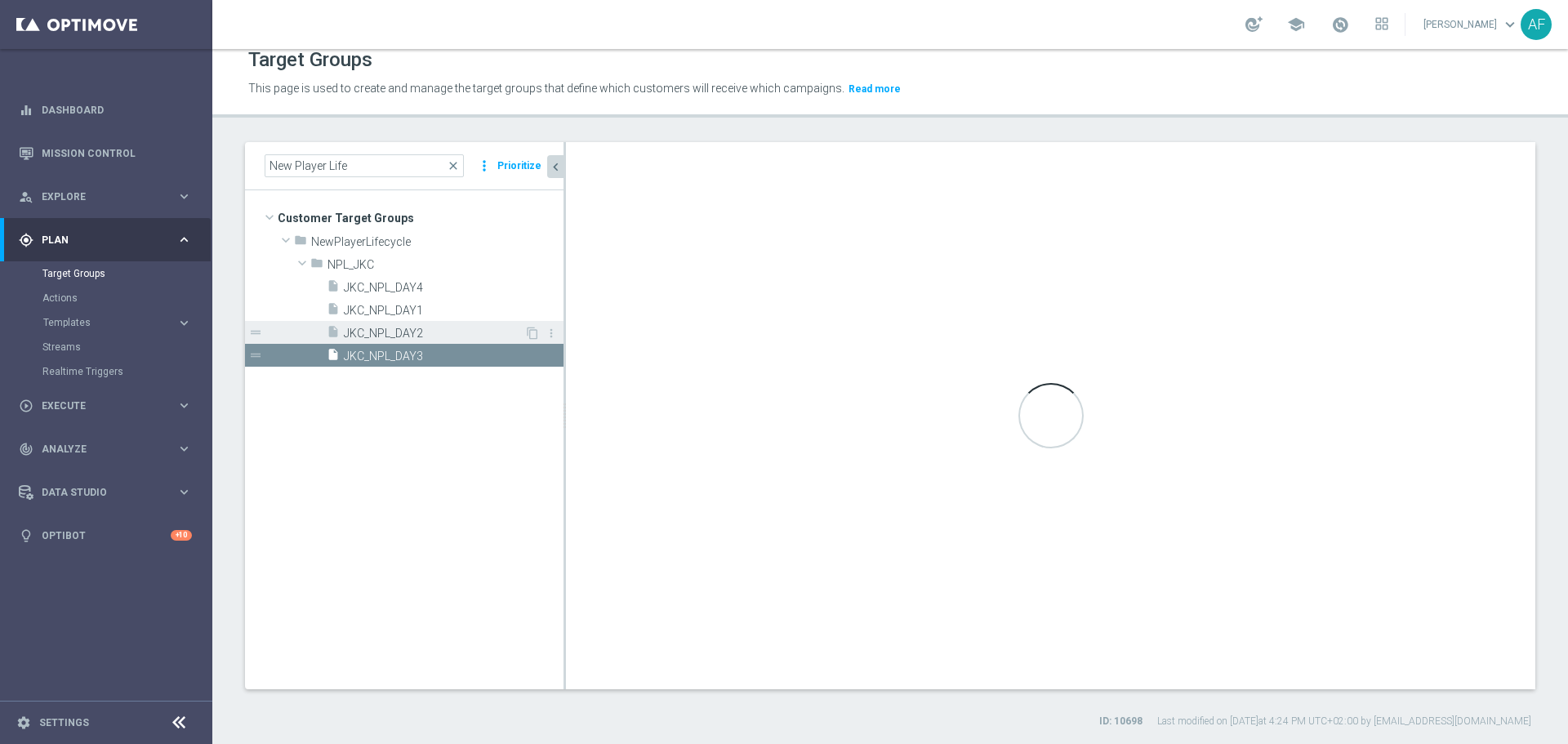
click at [449, 327] on span "JKC_NPL_DAY2" at bounding box center [434, 333] width 181 height 14
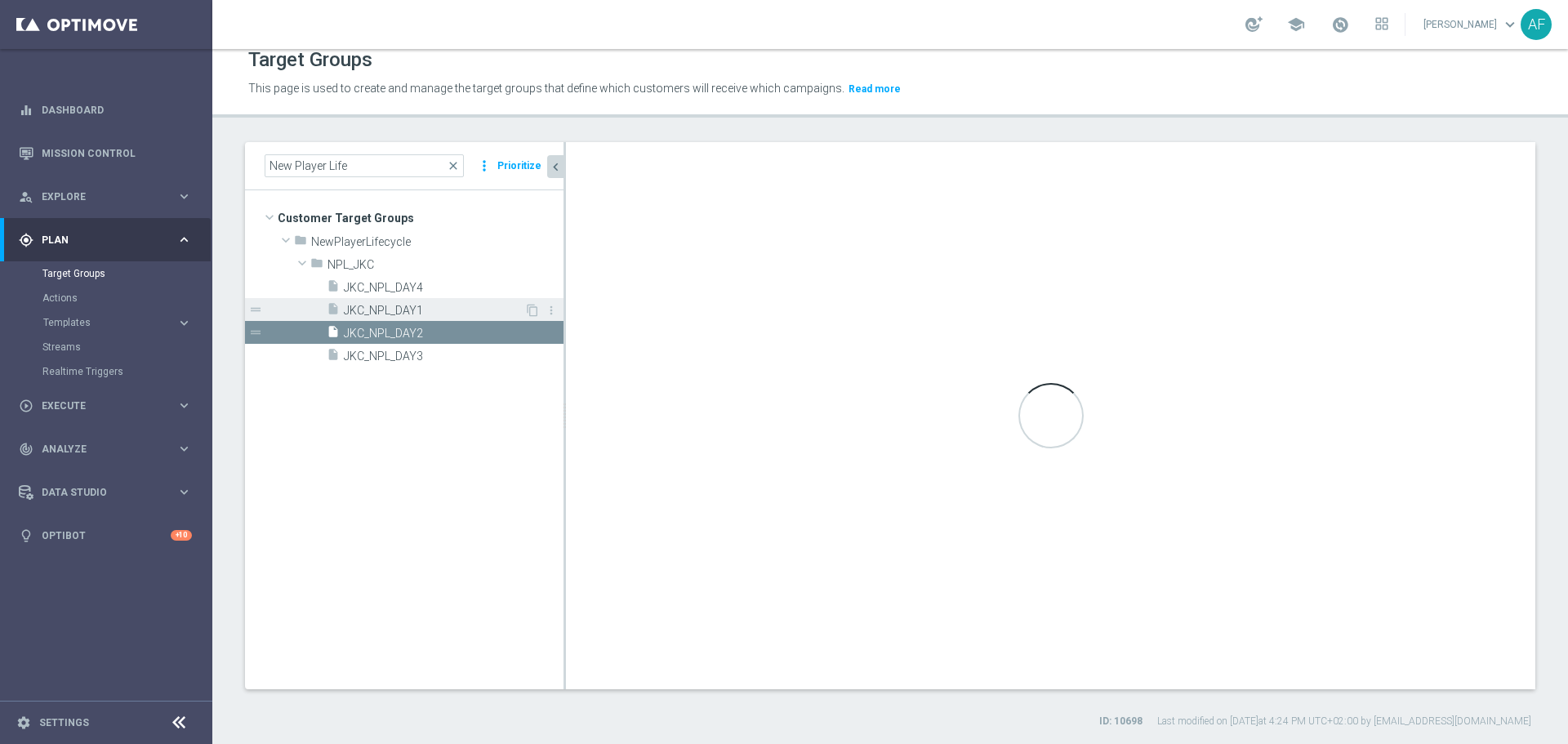
click at [448, 307] on span "JKC_NPL_DAY1" at bounding box center [434, 310] width 181 height 14
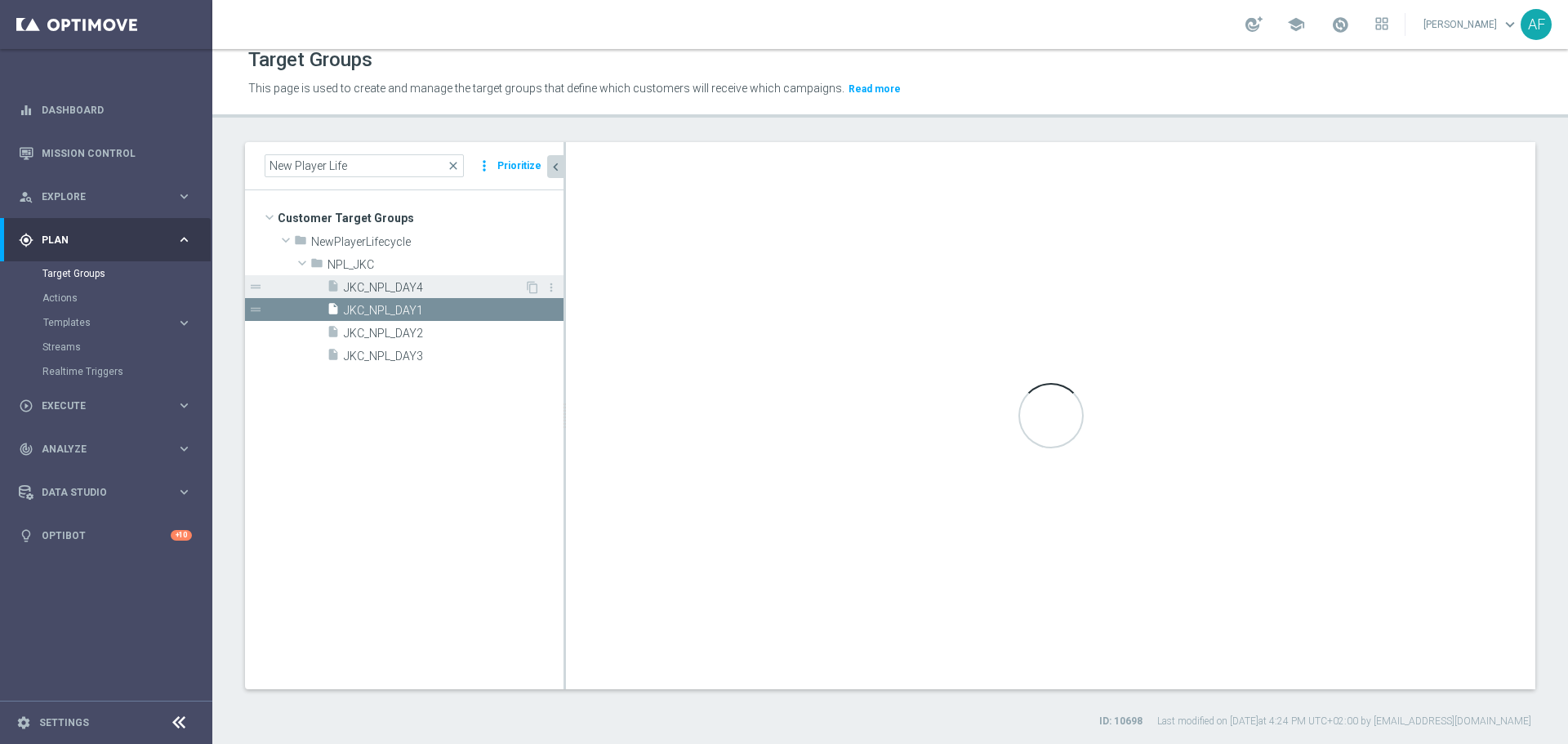
click at [451, 284] on span "JKC_NPL_DAY4" at bounding box center [434, 287] width 181 height 14
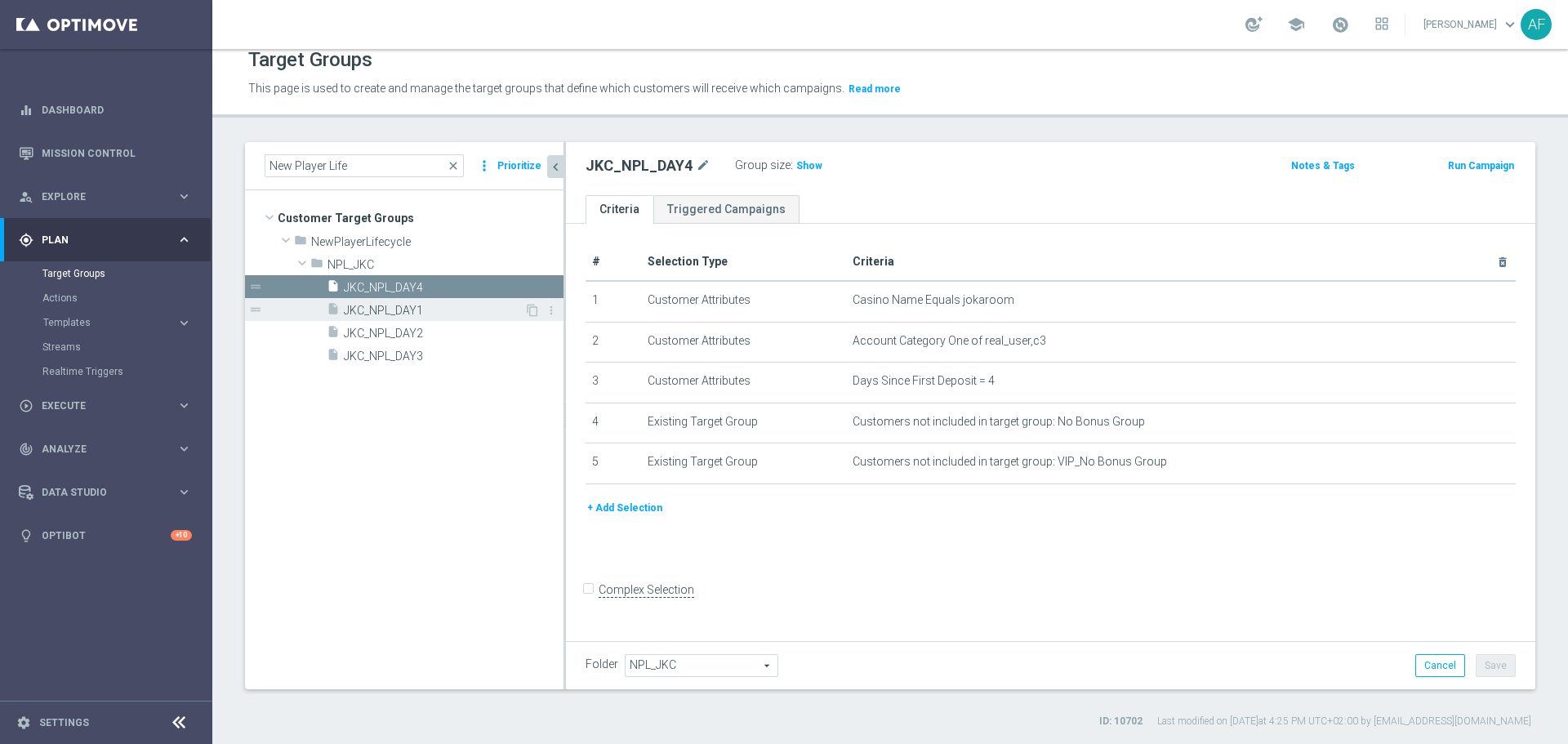
click at [445, 310] on span "JKC_NPL_DAY1" at bounding box center [434, 310] width 181 height 14
click at [431, 310] on span "JKC_NPL_DAY1" at bounding box center [453, 310] width 219 height 14
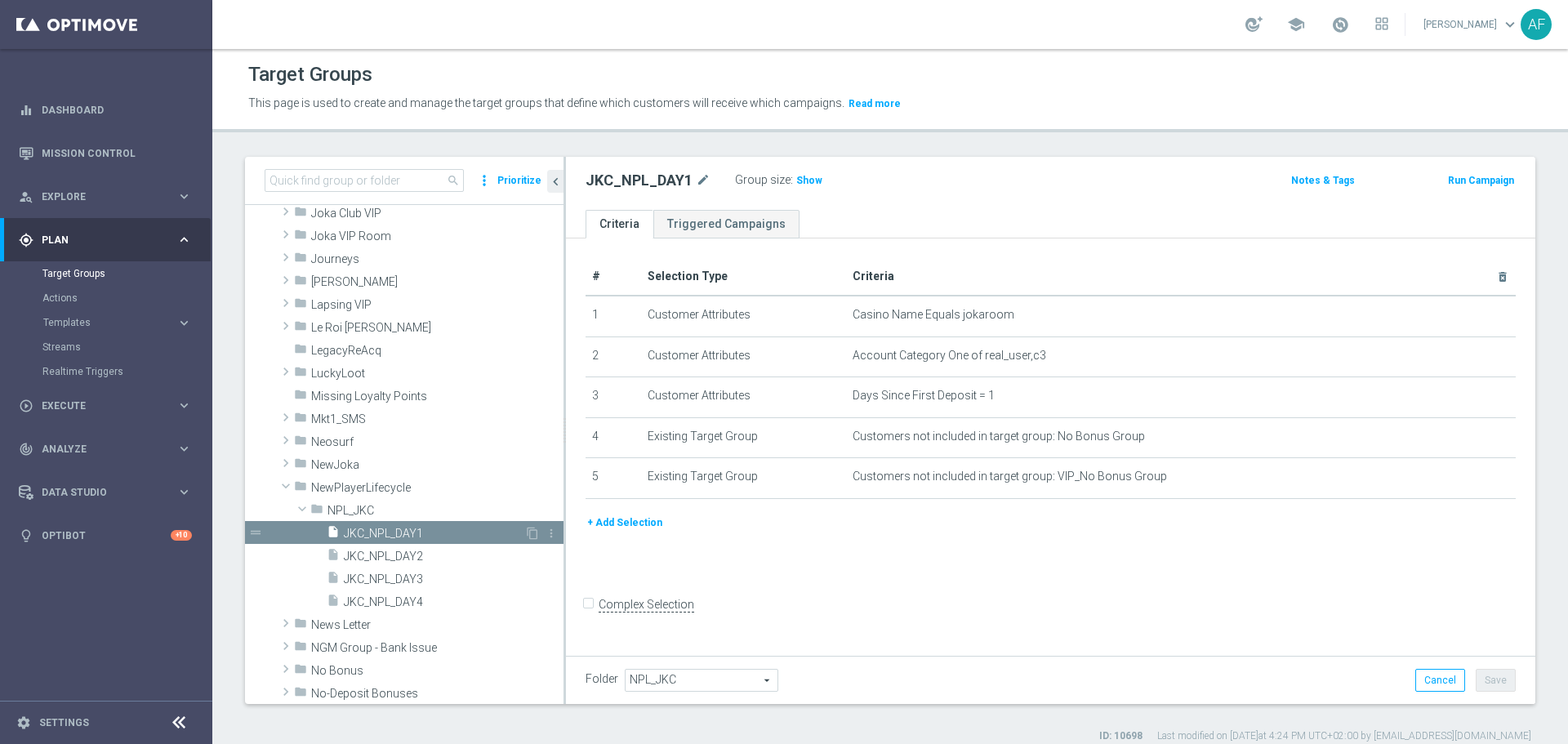
click at [432, 534] on span "JKC_NPL_DAY1" at bounding box center [434, 533] width 181 height 14
click at [357, 187] on input at bounding box center [364, 180] width 200 height 23
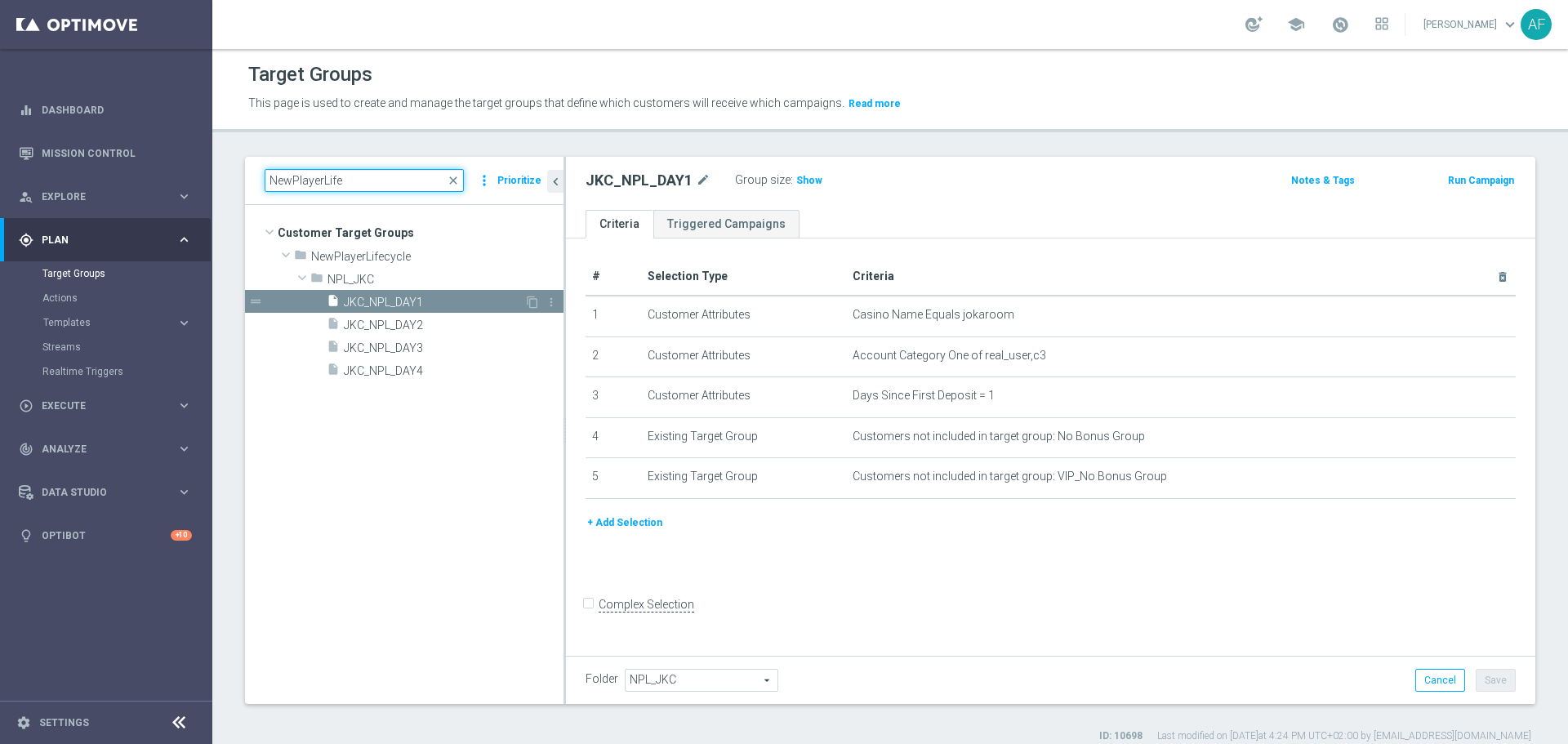
type input "NewPlayerLife"
click at [452, 303] on span "JKC_NPL_DAY1" at bounding box center [434, 302] width 181 height 14
drag, startPoint x: 355, startPoint y: 179, endPoint x: 229, endPoint y: 176, distance: 126.0
click at [229, 176] on div "NewPlayerLife close more_vert Prioritize Customer Target Groups library_add cre…" at bounding box center [890, 450] width 1356 height 586
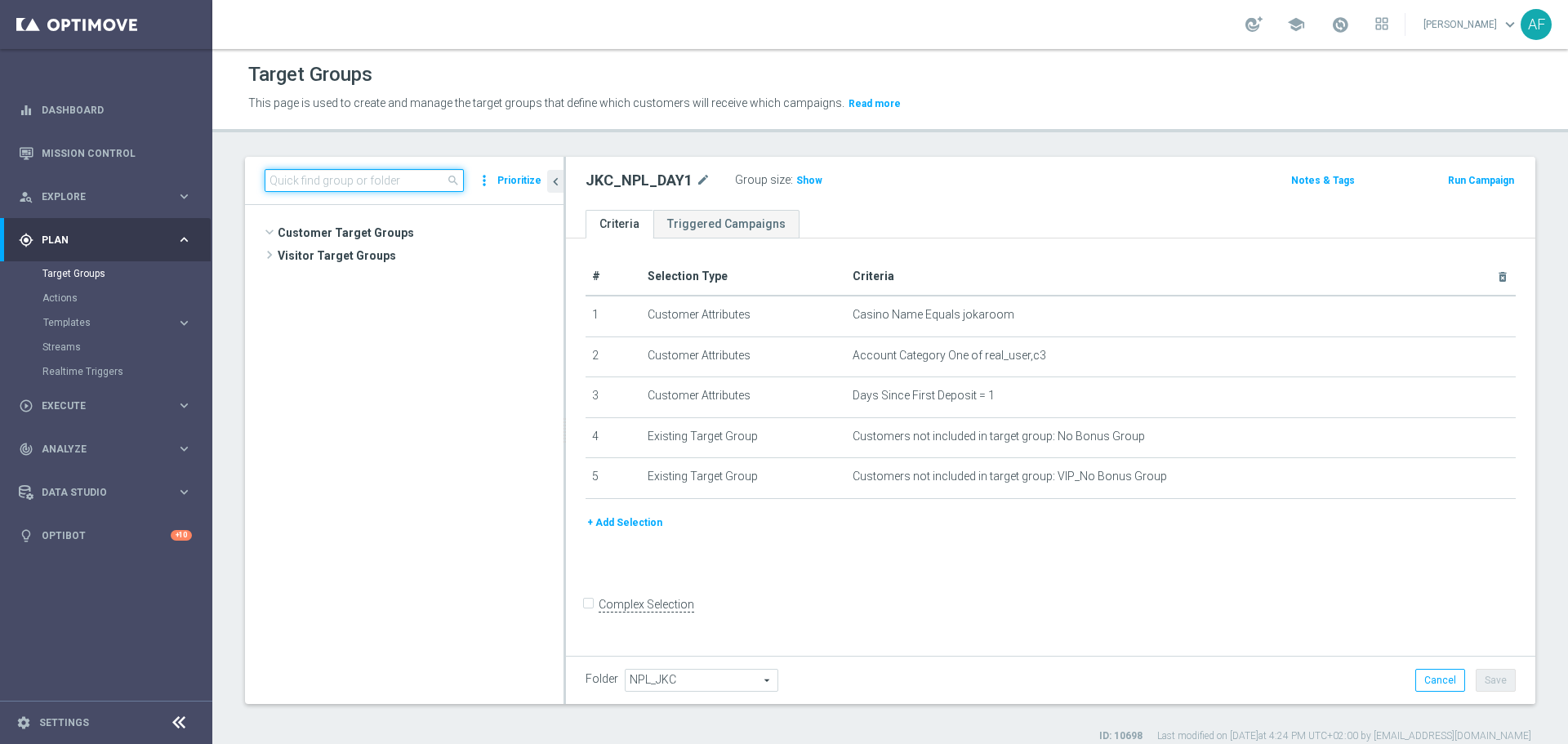
scroll to position [551, 0]
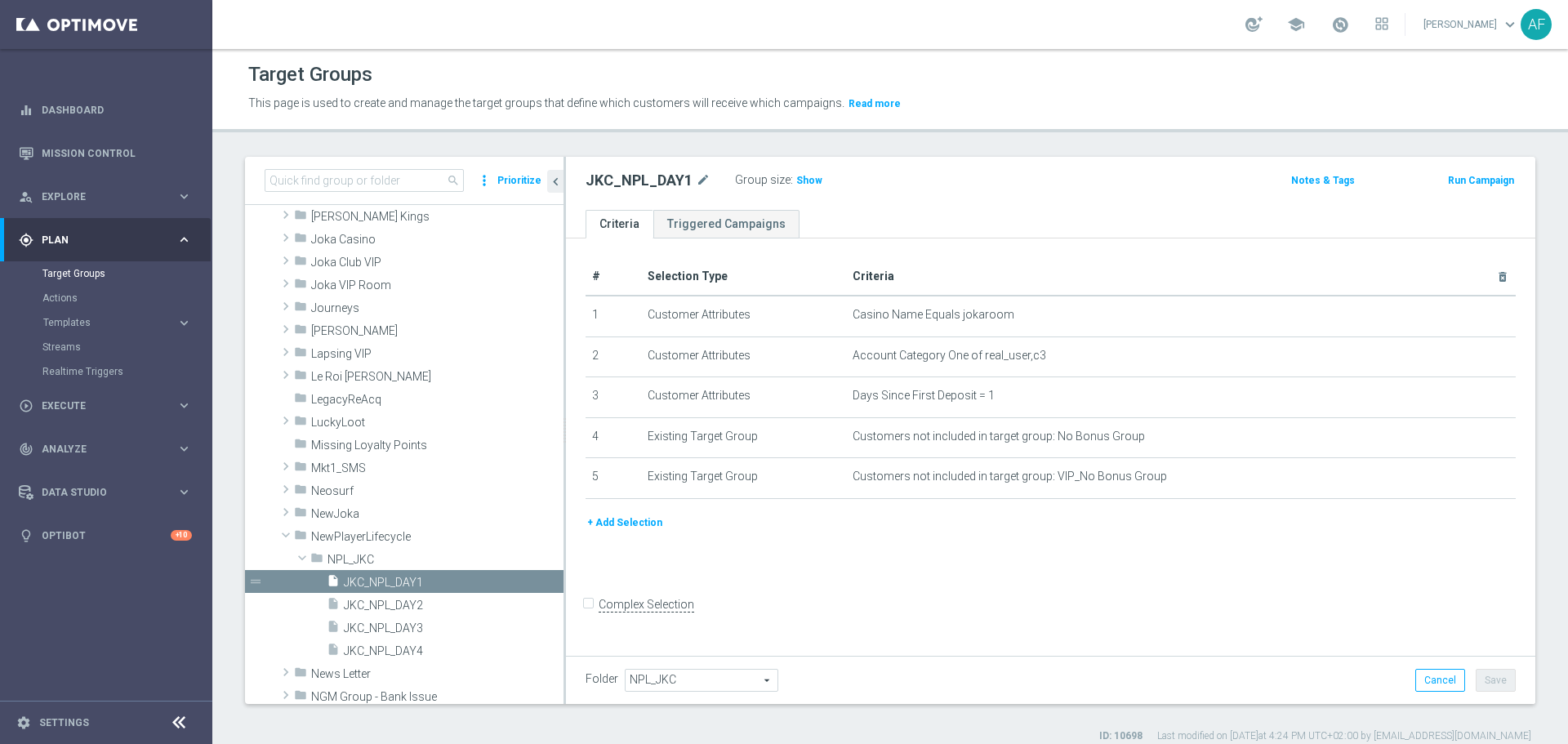
click at [970, 121] on header "Target Groups This page is used to create and manage the target groups that def…" at bounding box center [890, 90] width 1356 height 83
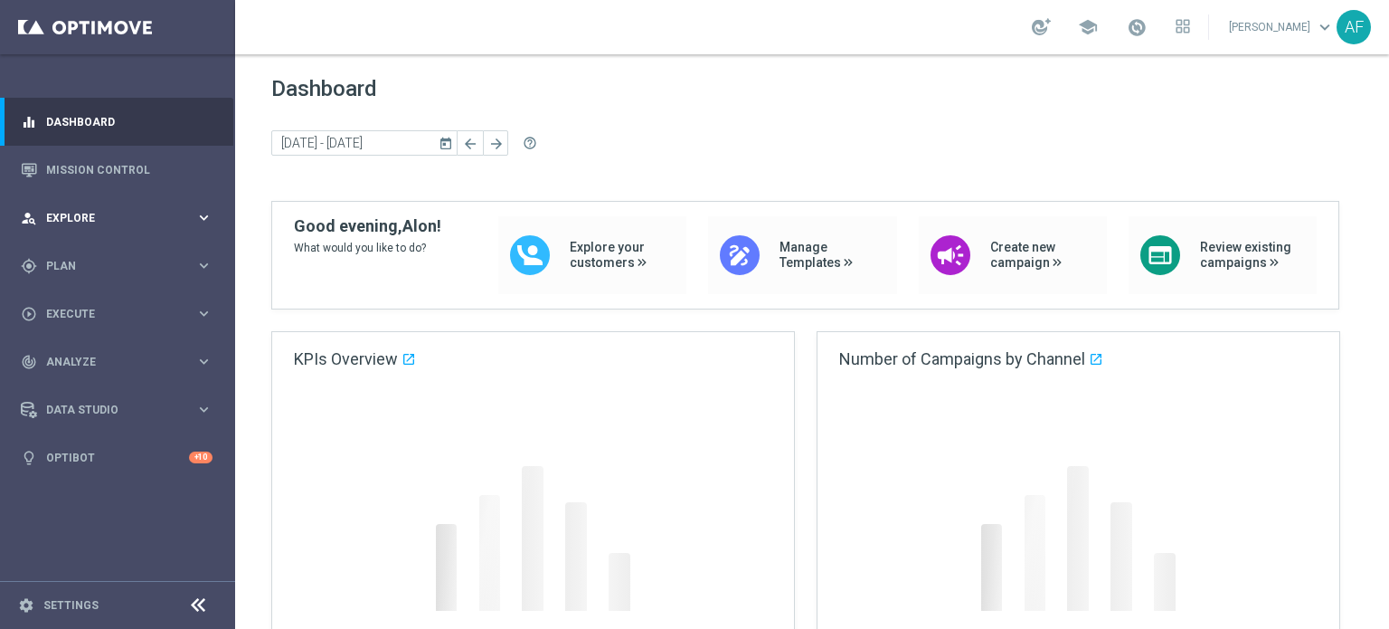
click at [105, 216] on span "Explore" at bounding box center [120, 218] width 149 height 11
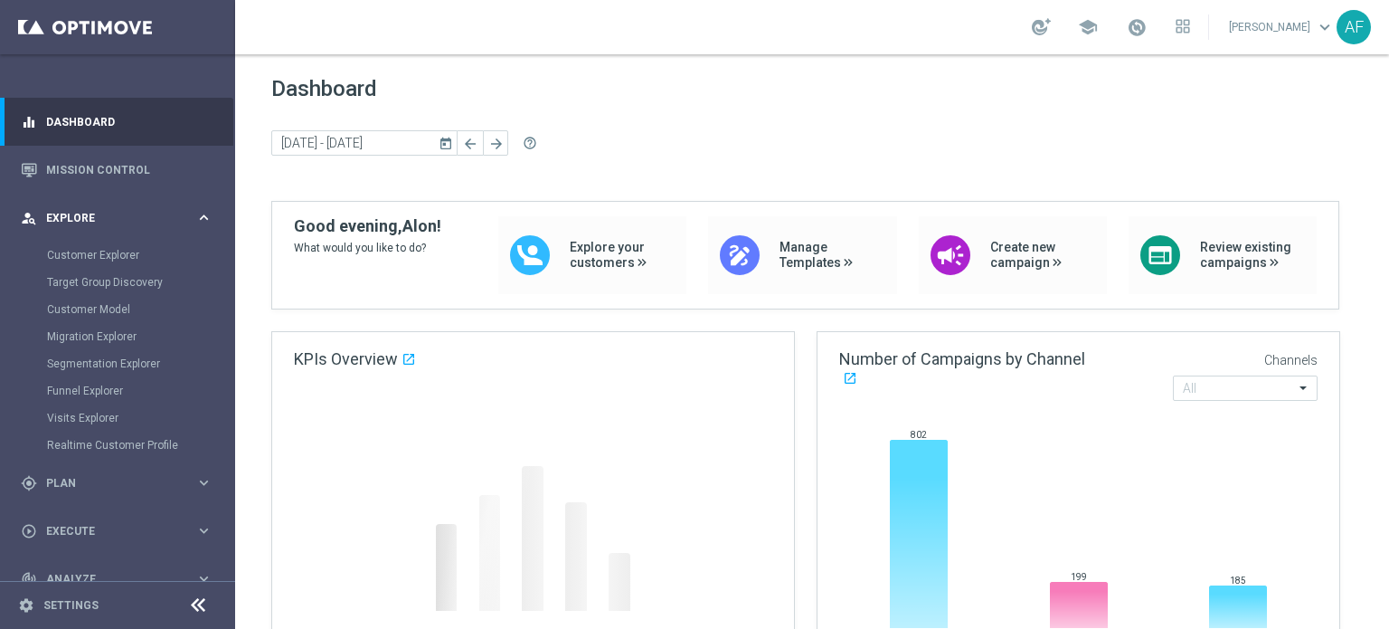
click at [100, 223] on div "person_search Explore" at bounding box center [108, 218] width 175 height 16
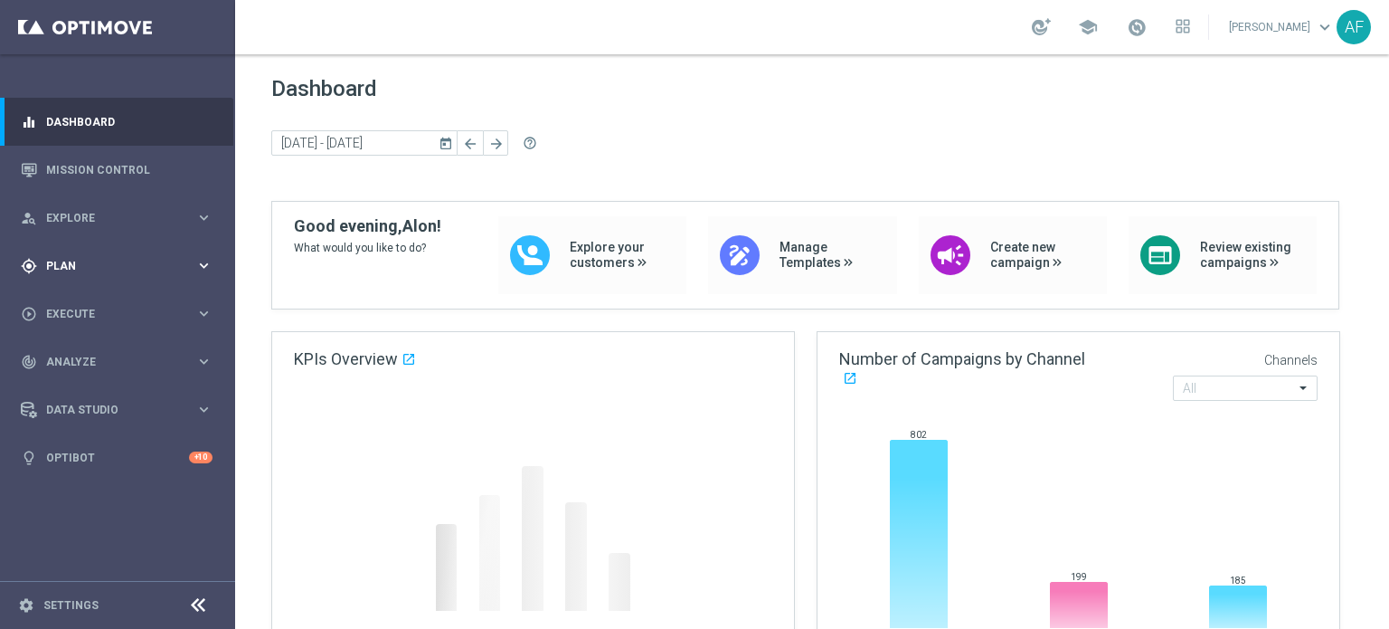
click at [94, 286] on div "gps_fixed Plan keyboard_arrow_right" at bounding box center [116, 265] width 233 height 48
click at [104, 362] on span "Templates" at bounding box center [112, 357] width 129 height 11
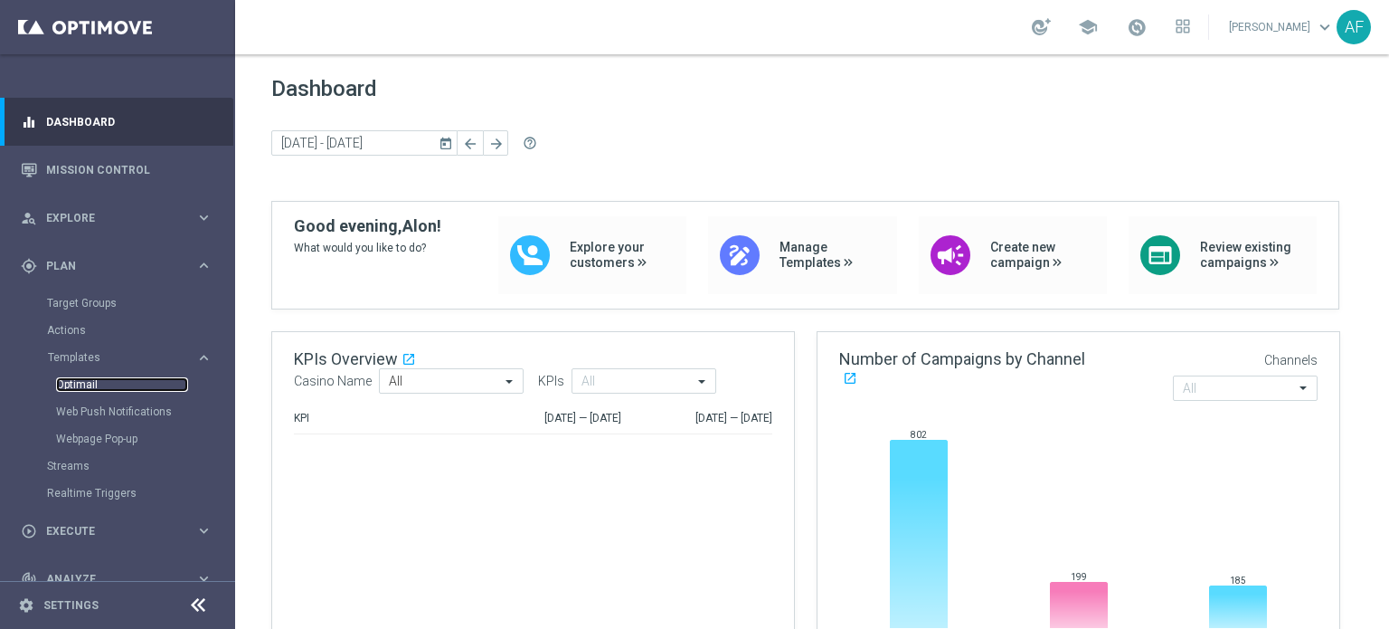
click at [91, 381] on link "Optimail" at bounding box center [122, 384] width 132 height 14
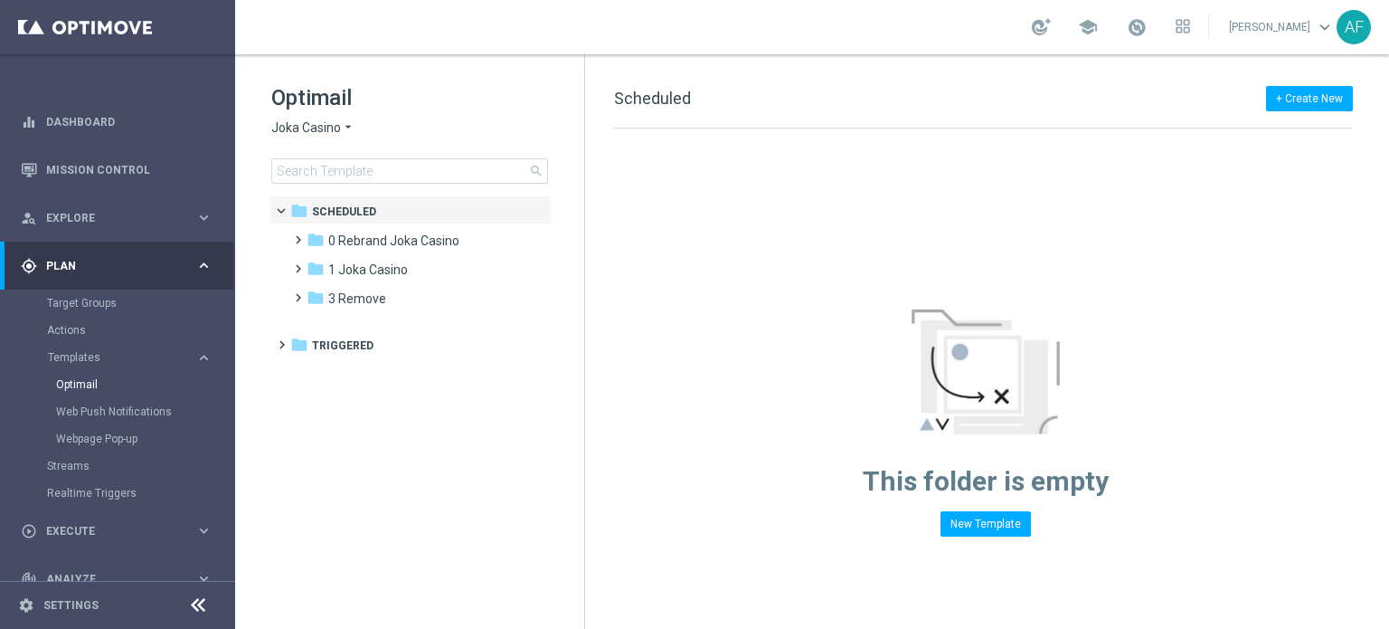
click at [345, 126] on icon "arrow_drop_down" at bounding box center [348, 127] width 14 height 17
drag, startPoint x: 409, startPoint y: 102, endPoint x: 392, endPoint y: 148, distance: 48.9
click at [410, 102] on h1 "Optimail" at bounding box center [409, 97] width 277 height 29
click at [383, 174] on input at bounding box center [409, 170] width 277 height 25
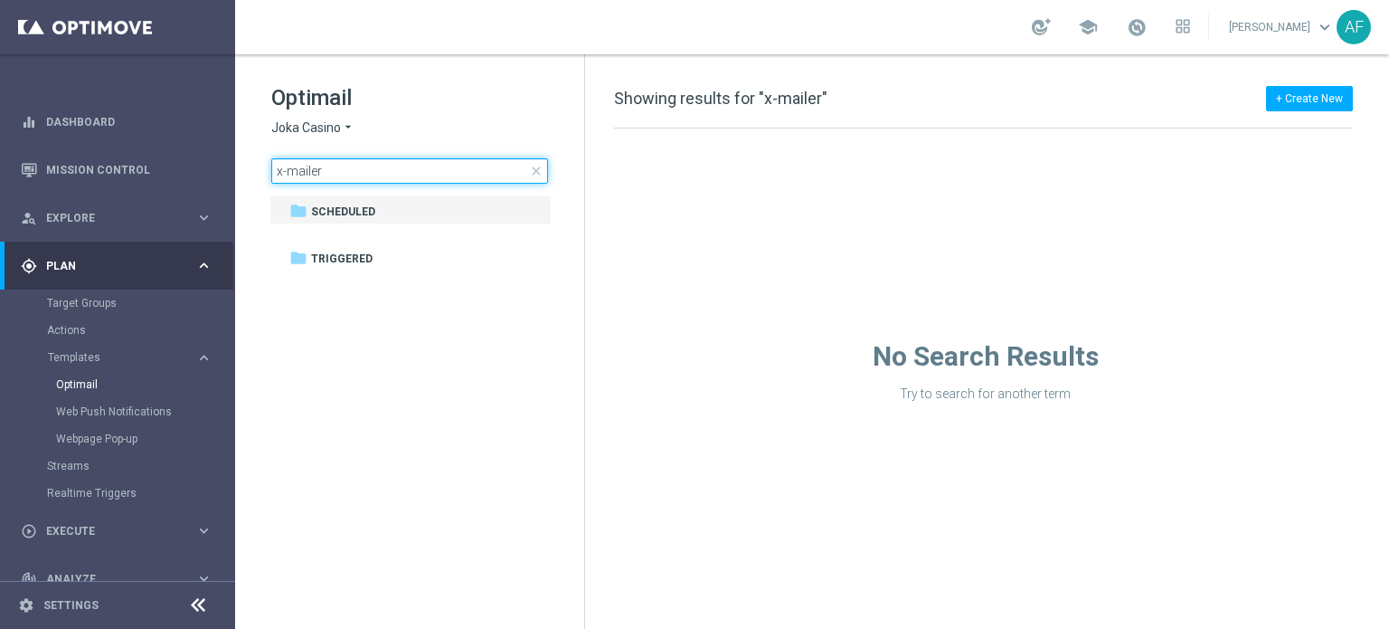
drag, startPoint x: 364, startPoint y: 168, endPoint x: 251, endPoint y: 172, distance: 114.0
click at [251, 172] on div "Optimail Joka Casino arrow_drop_down × Joka Casino x-mailer close folder 1 Fold…" at bounding box center [409, 178] width 349 height 249
drag, startPoint x: 329, startPoint y: 110, endPoint x: 331, endPoint y: 120, distance: 10.1
click at [331, 115] on div "Optimail Joka Casino arrow_drop_down × Joka Casino x-mailer close" at bounding box center [427, 133] width 313 height 100
click at [330, 126] on span "Joka Casino" at bounding box center [306, 127] width 70 height 17
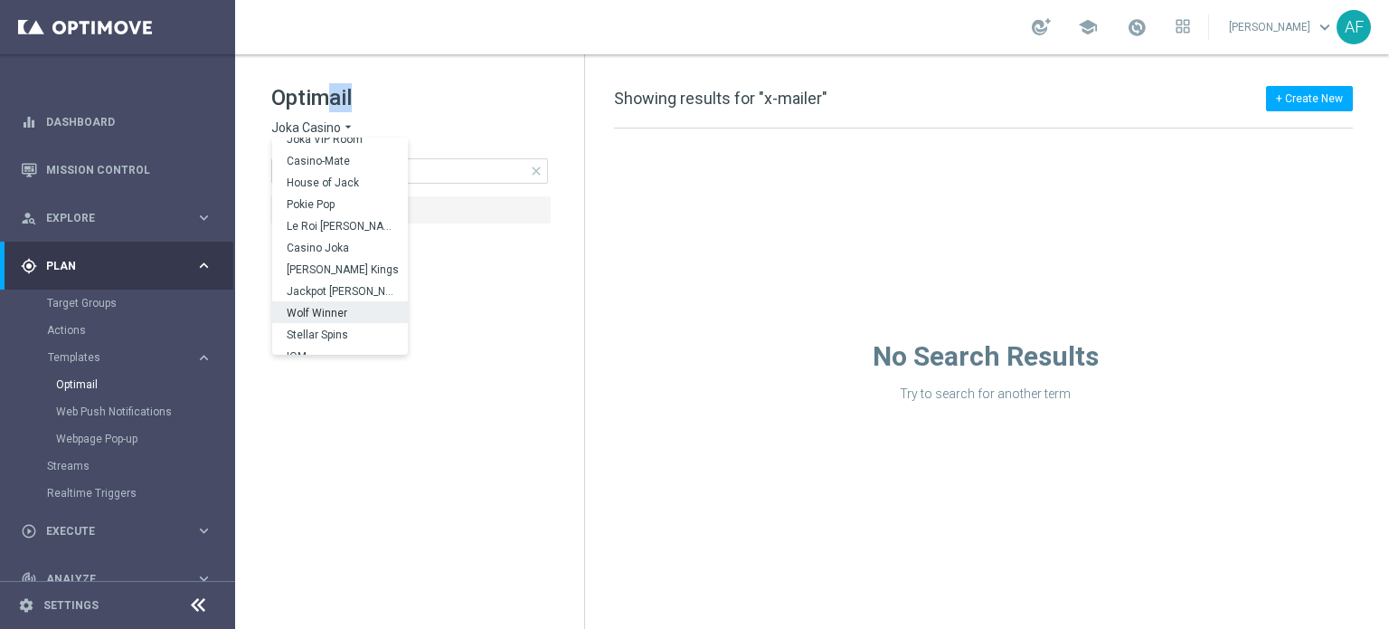
scroll to position [65, 0]
click at [340, 314] on div "Stellar Spins" at bounding box center [340, 322] width 136 height 22
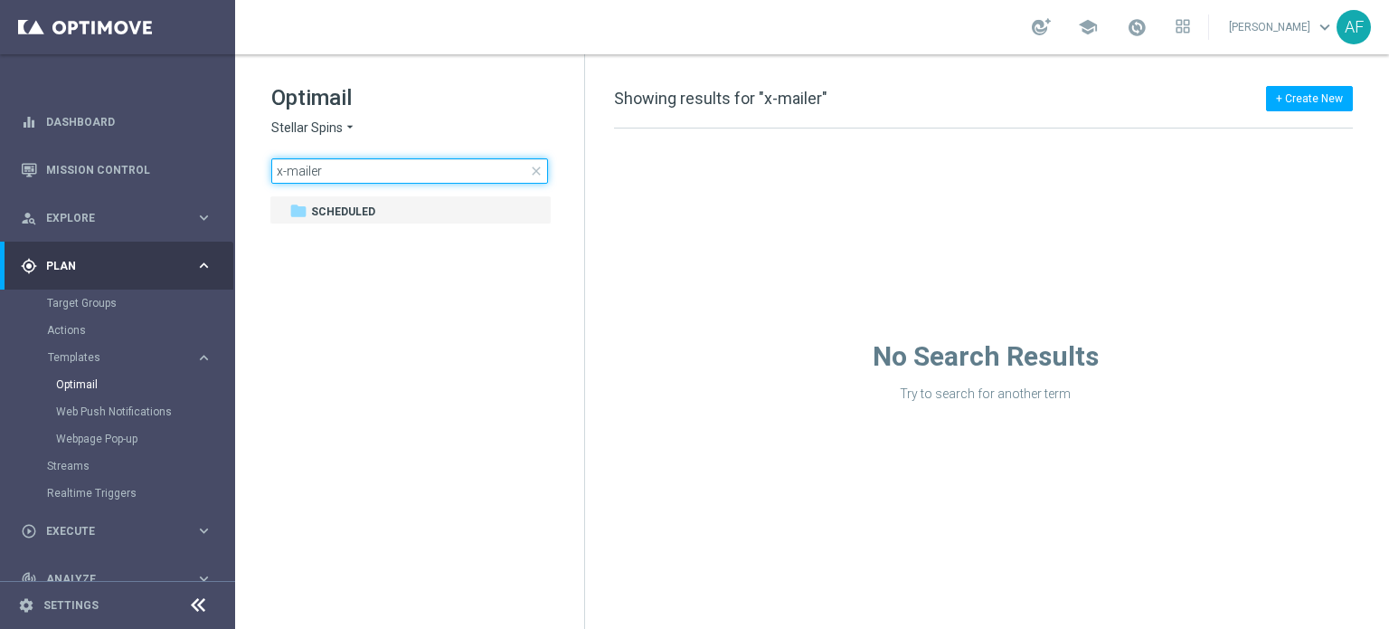
click at [363, 172] on input "x-mailer" at bounding box center [409, 170] width 277 height 25
click at [286, 171] on input "x-mailer" at bounding box center [409, 170] width 277 height 25
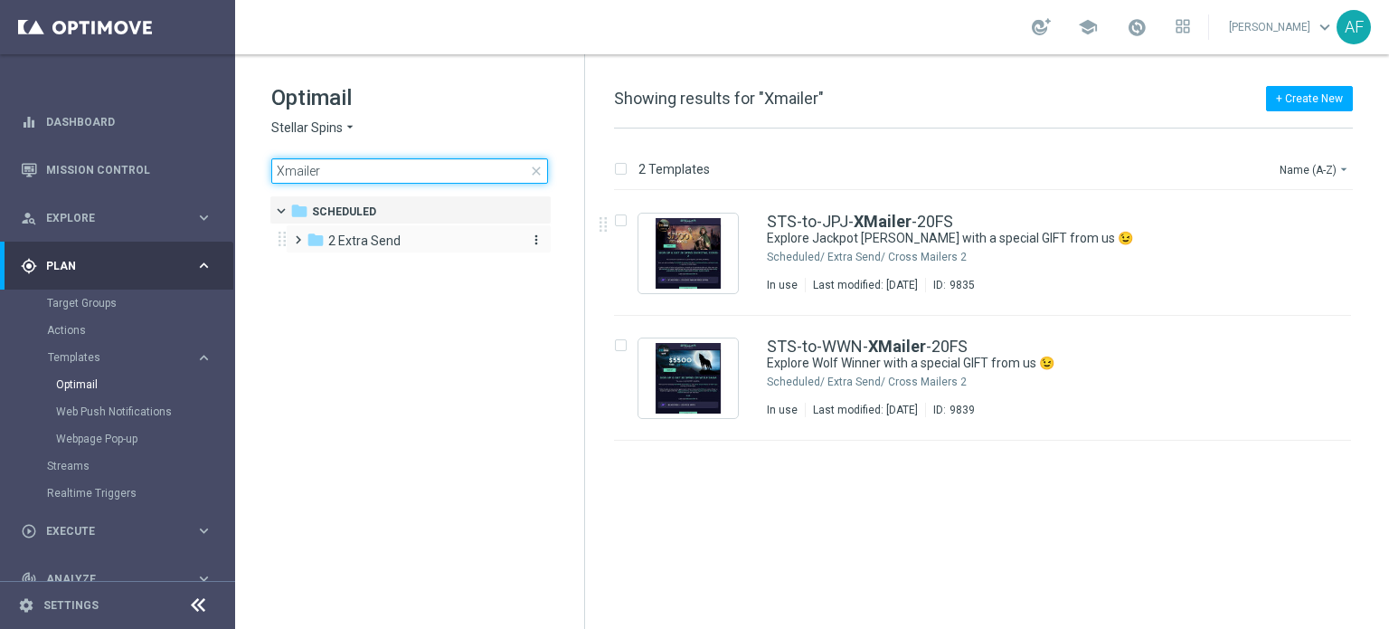
type input "Xmailer"
click at [435, 244] on div "folder 2 Extra Send" at bounding box center [411, 241] width 208 height 21
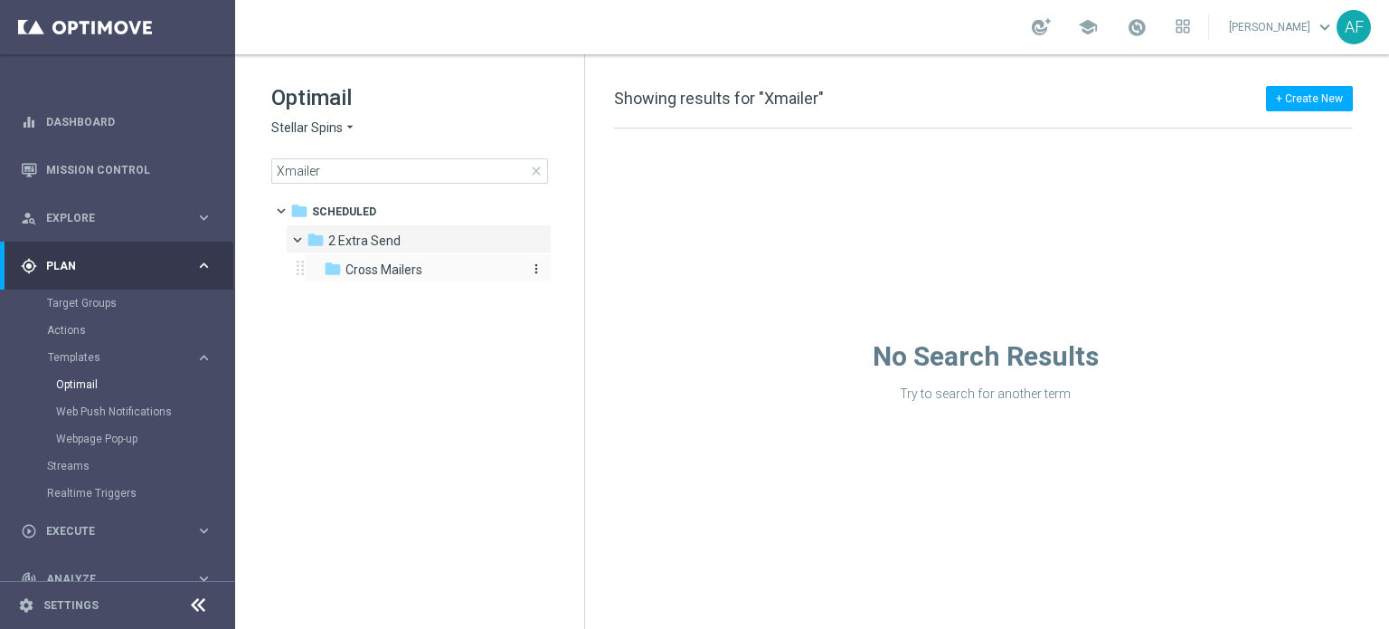
click at [416, 261] on span "Cross Mailers" at bounding box center [383, 269] width 77 height 16
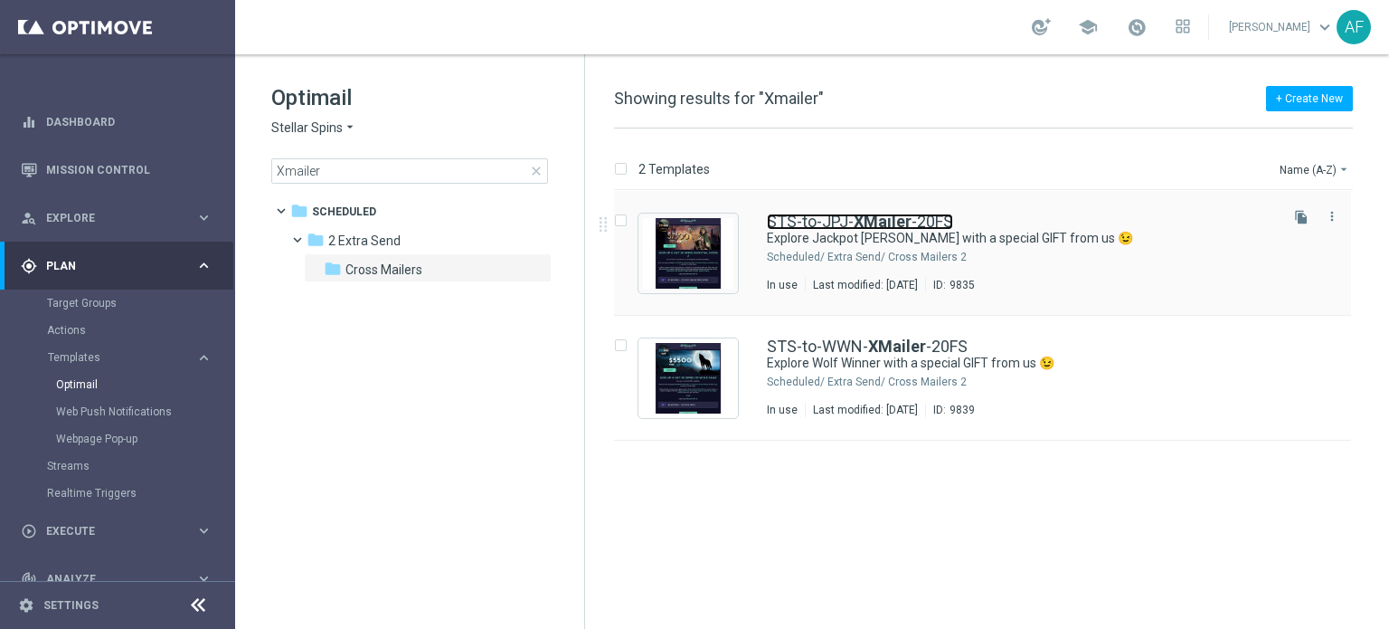
click at [874, 222] on b "XMailer" at bounding box center [883, 221] width 58 height 19
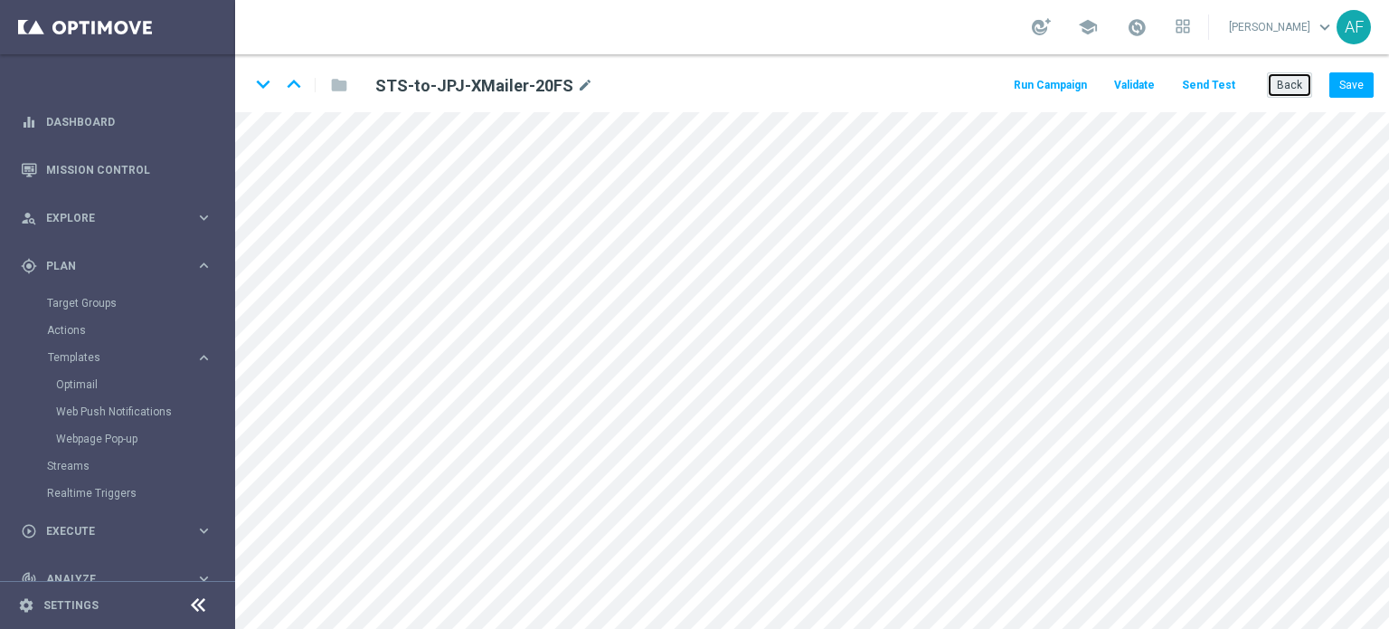
click at [1278, 86] on button "Back" at bounding box center [1289, 84] width 45 height 25
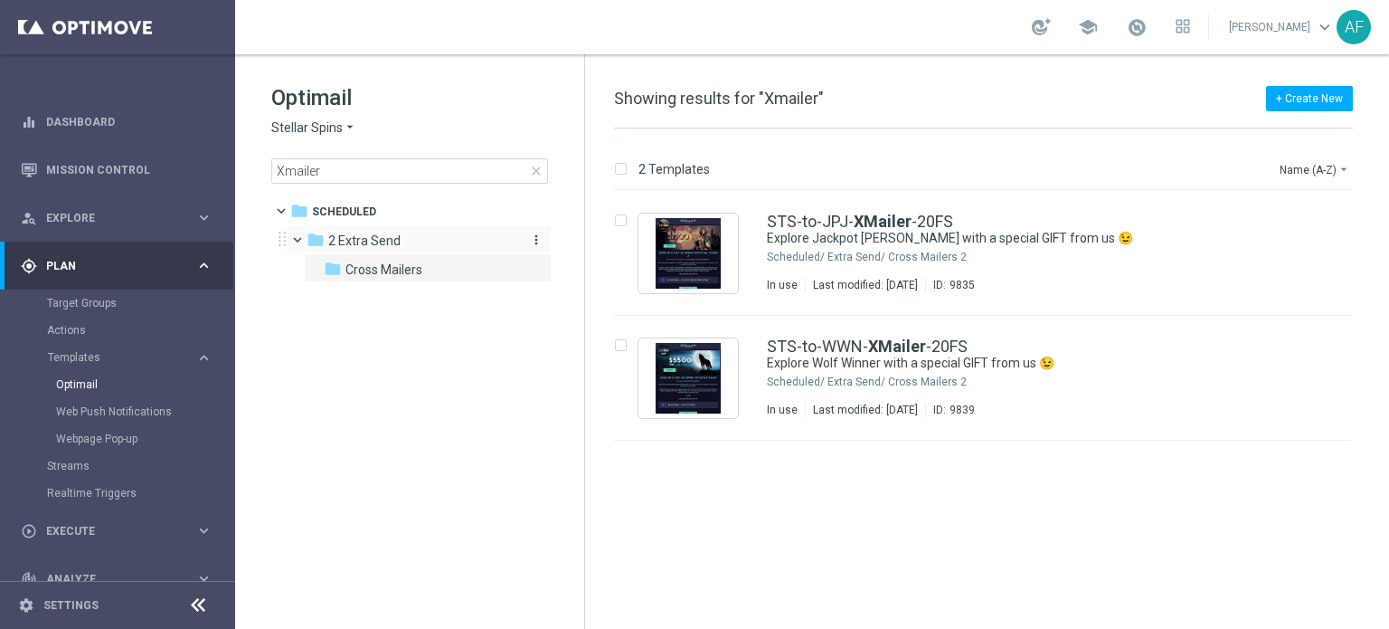
click at [373, 241] on span "2 Extra Send" at bounding box center [364, 240] width 72 height 16
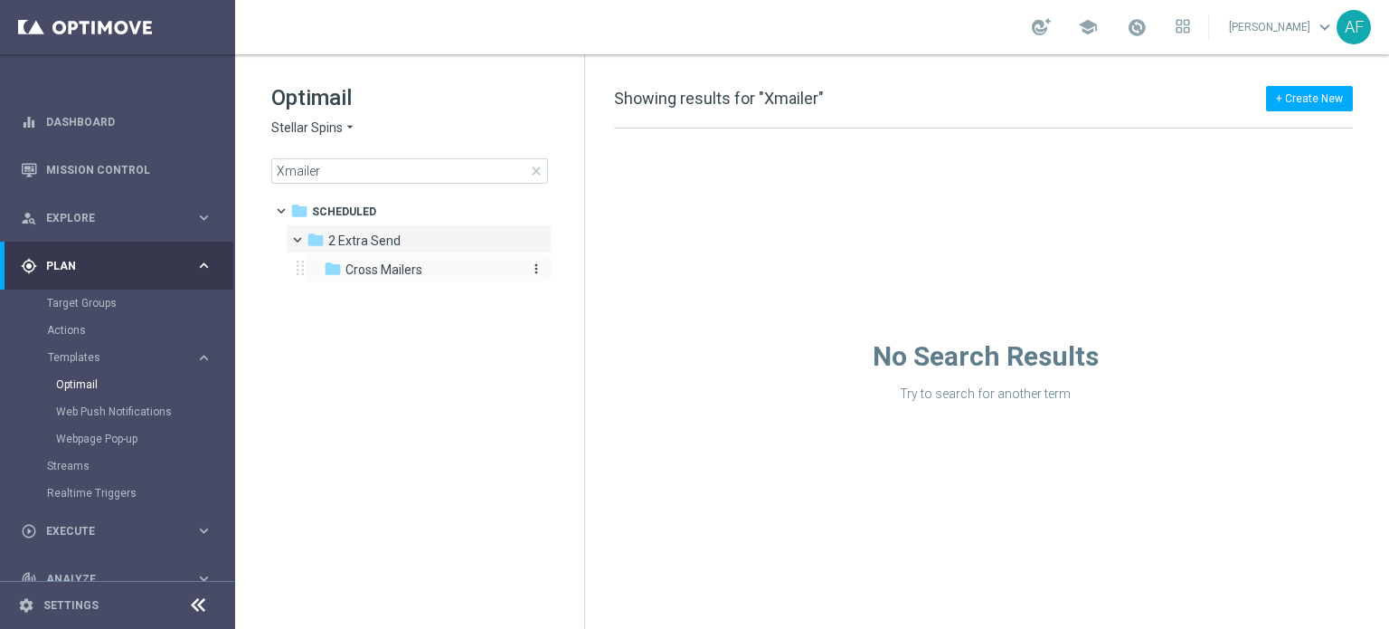
click at [381, 263] on span "Cross Mailers" at bounding box center [383, 269] width 77 height 16
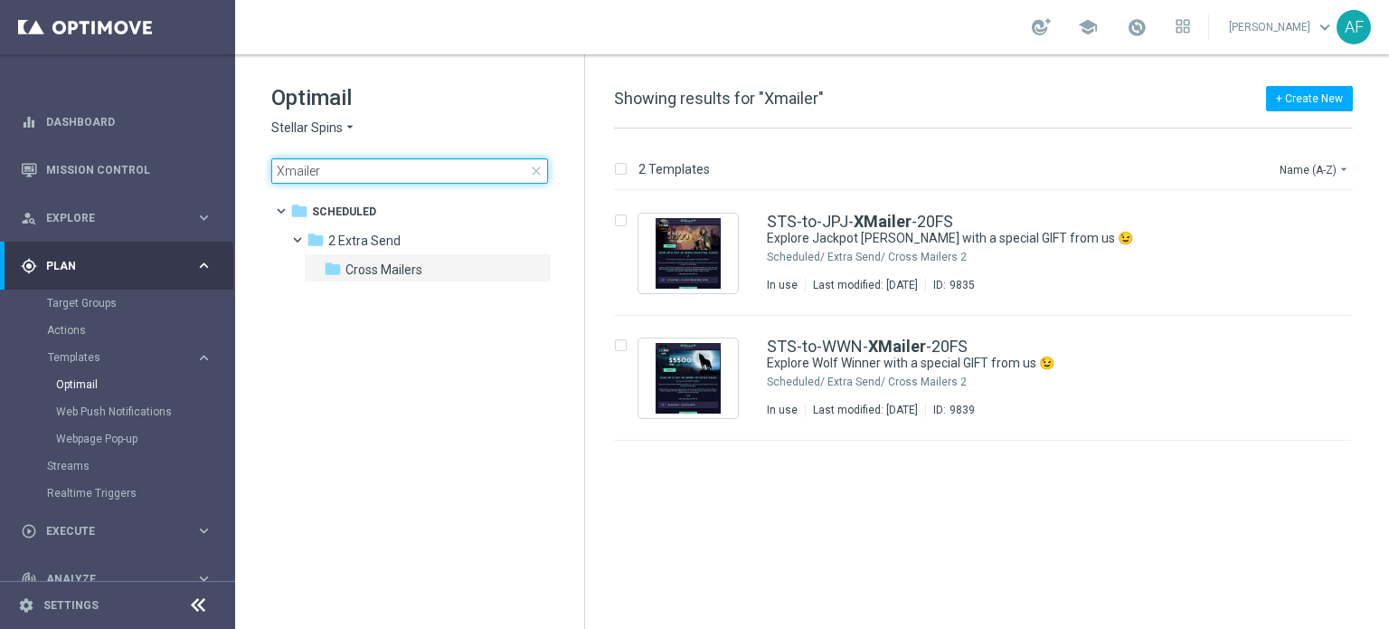
drag, startPoint x: 336, startPoint y: 169, endPoint x: 242, endPoint y: 170, distance: 94.1
click at [242, 170] on div "Optimail Stellar Spins arrow_drop_down × Stellar Spins Xmailer close folder 1 F…" at bounding box center [409, 178] width 349 height 249
click at [284, 171] on input "Xmailer" at bounding box center [409, 170] width 277 height 25
click at [288, 169] on input "Xmailer" at bounding box center [409, 170] width 277 height 25
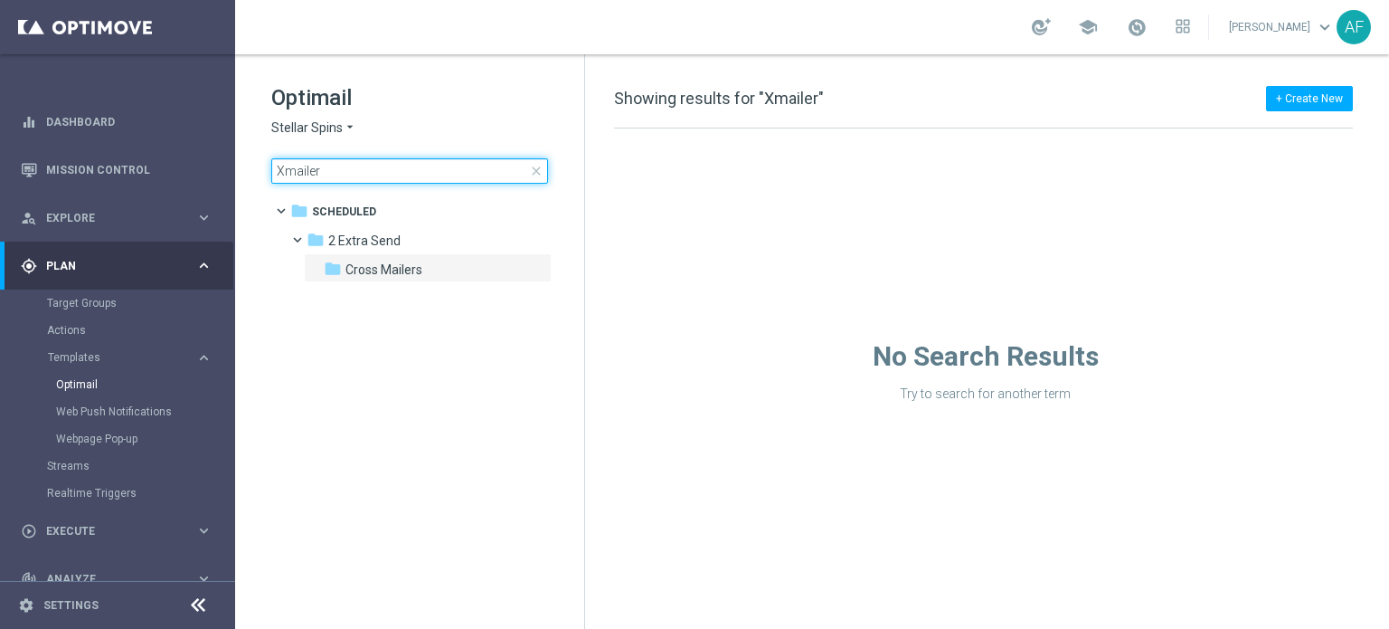
drag, startPoint x: 318, startPoint y: 166, endPoint x: 242, endPoint y: 169, distance: 76.0
click at [242, 169] on div "Optimail Stellar Spins arrow_drop_down × Stellar Spins Xmailer close folder 1 F…" at bounding box center [409, 178] width 349 height 249
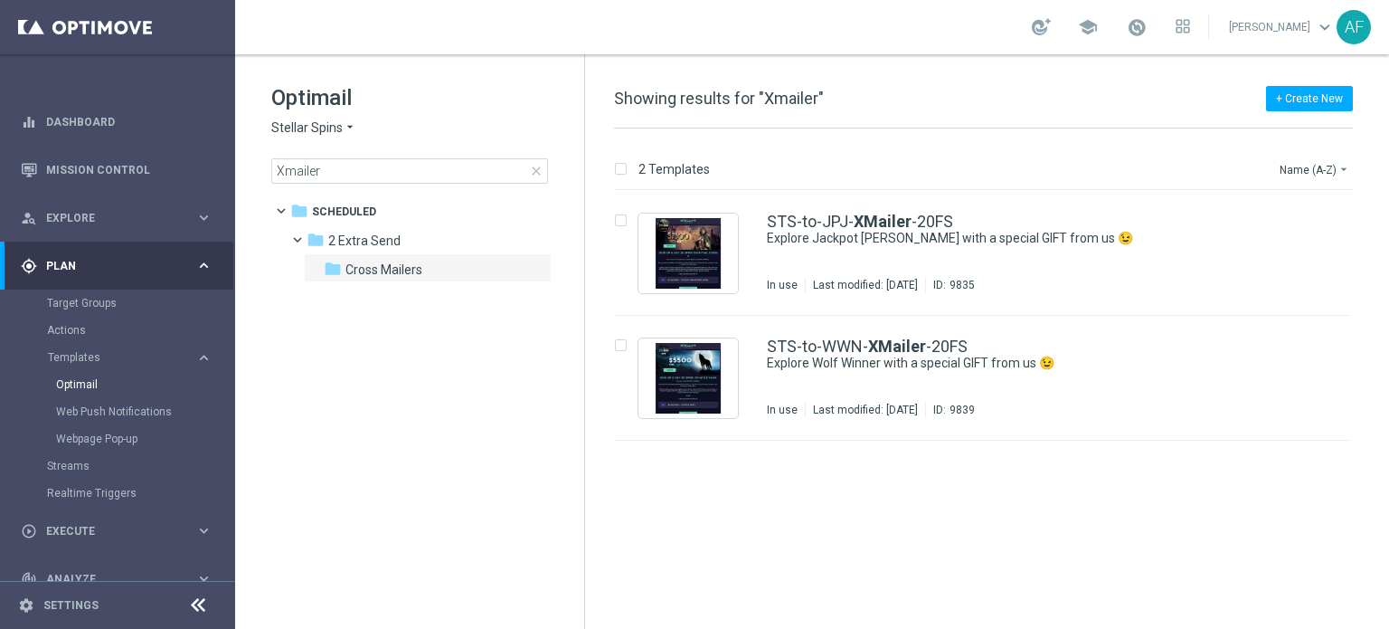
click at [322, 110] on h1 "Optimail" at bounding box center [409, 97] width 277 height 29
click at [324, 119] on span "Stellar Spins" at bounding box center [306, 127] width 71 height 17
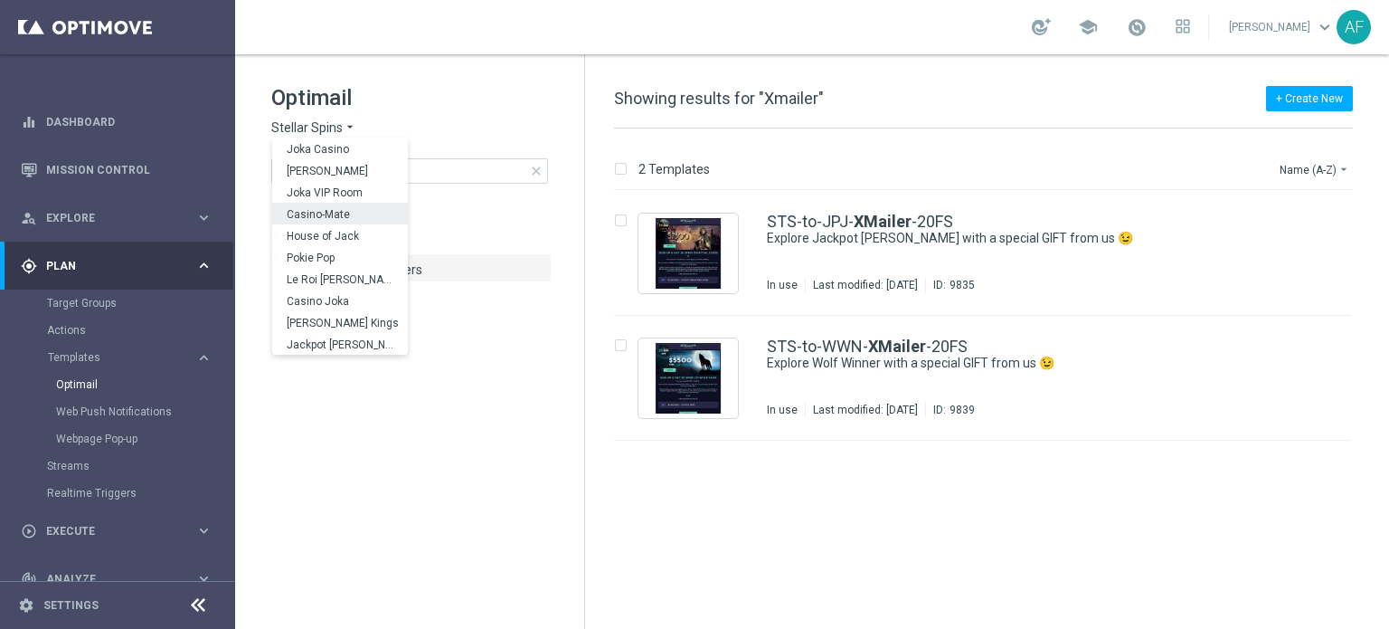
scroll to position [65, 0]
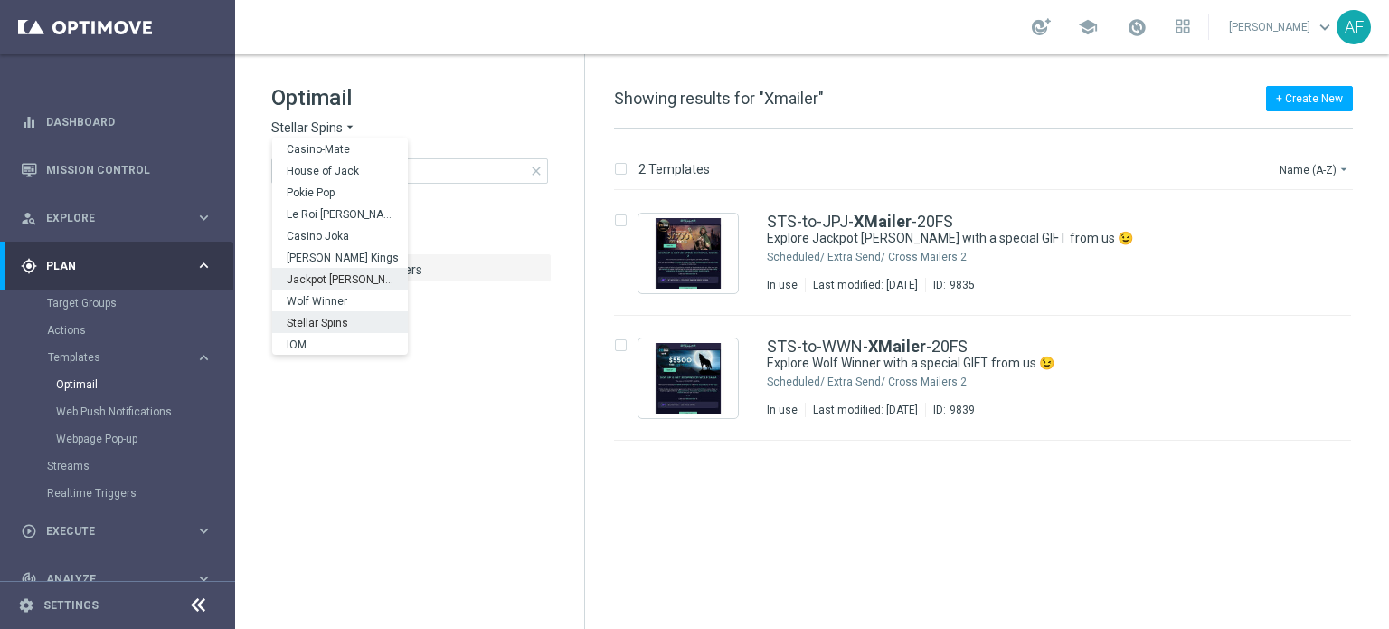
click at [351, 289] on div "Wolf Winner" at bounding box center [340, 300] width 136 height 22
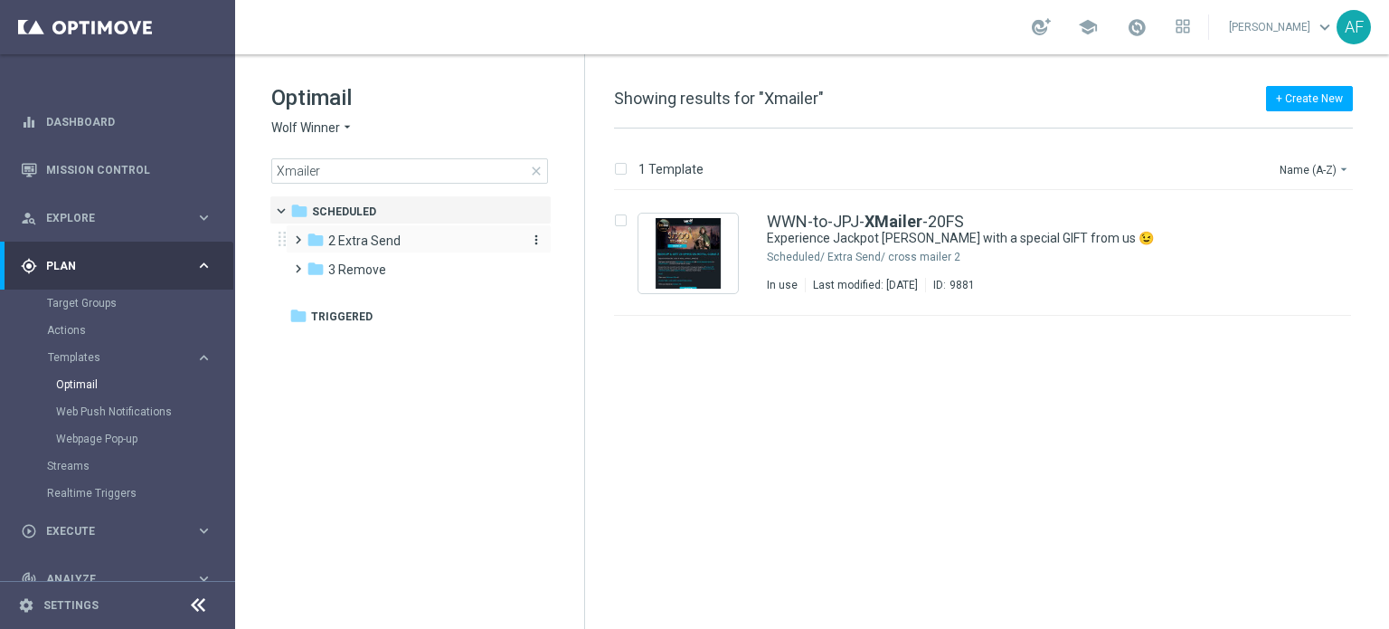
click at [361, 241] on span "2 Extra Send" at bounding box center [364, 240] width 72 height 16
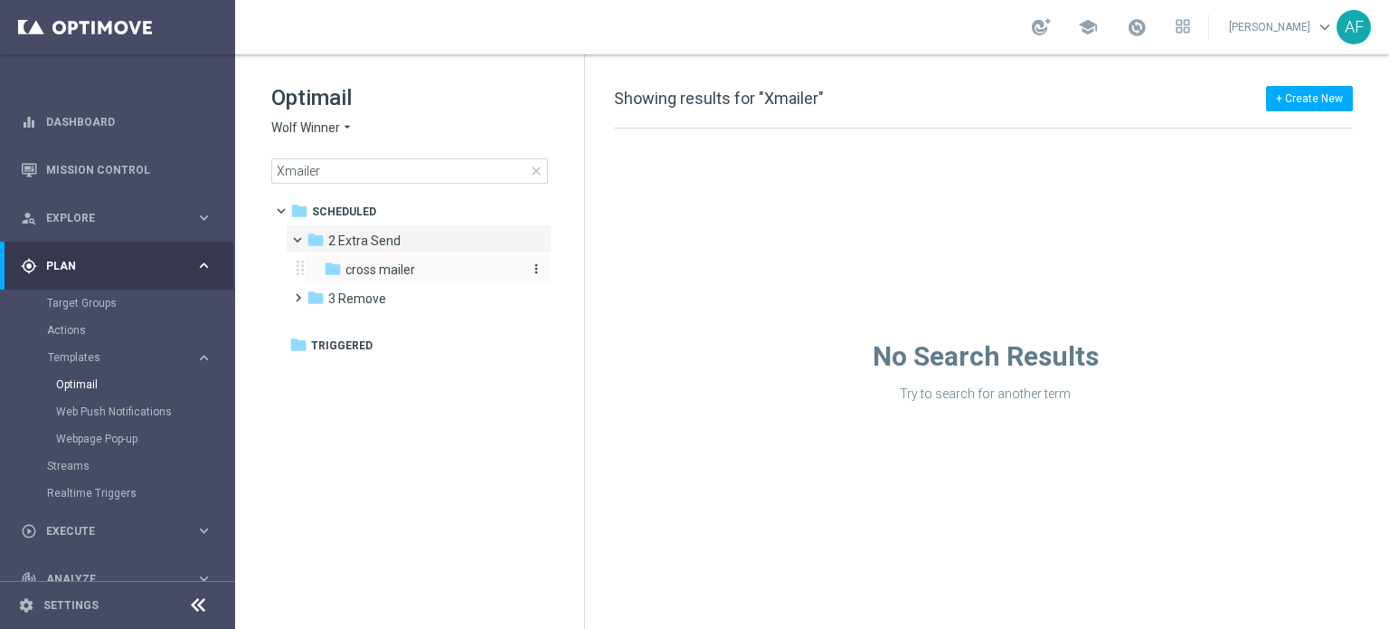
click at [364, 268] on span "cross mailer" at bounding box center [380, 269] width 70 height 16
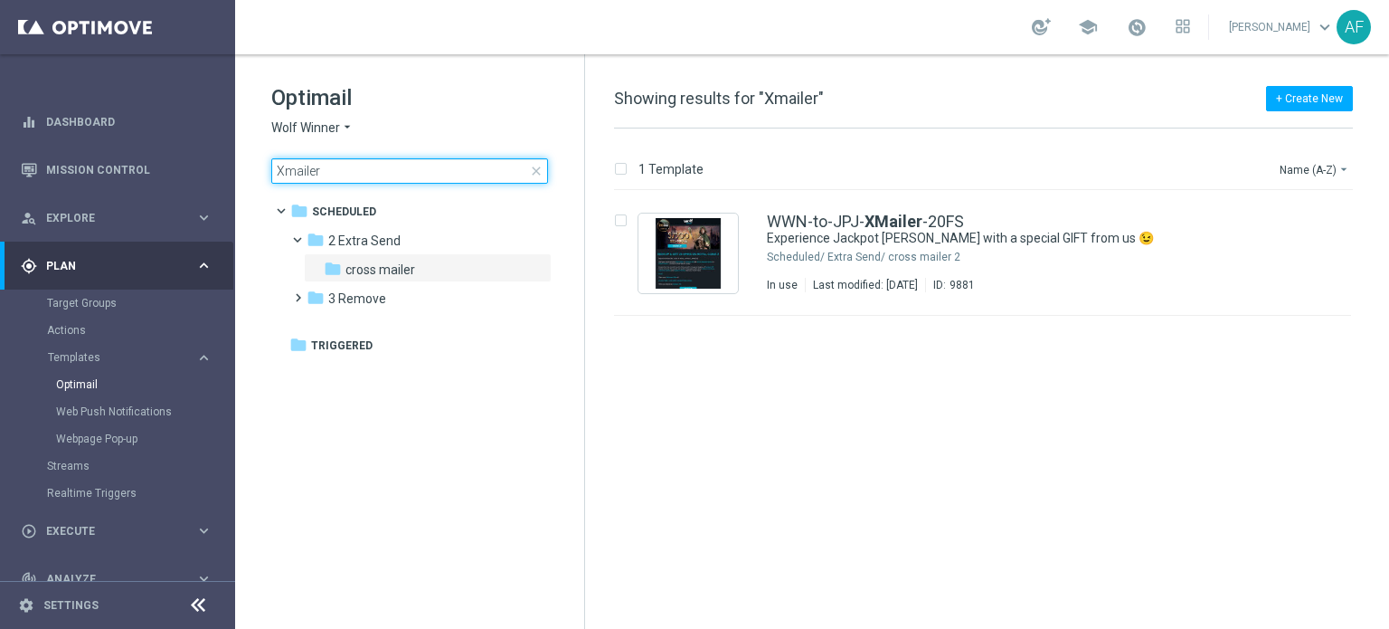
click at [283, 172] on input "Xmailer" at bounding box center [409, 170] width 277 height 25
click at [340, 124] on icon "arrow_drop_down" at bounding box center [347, 127] width 14 height 17
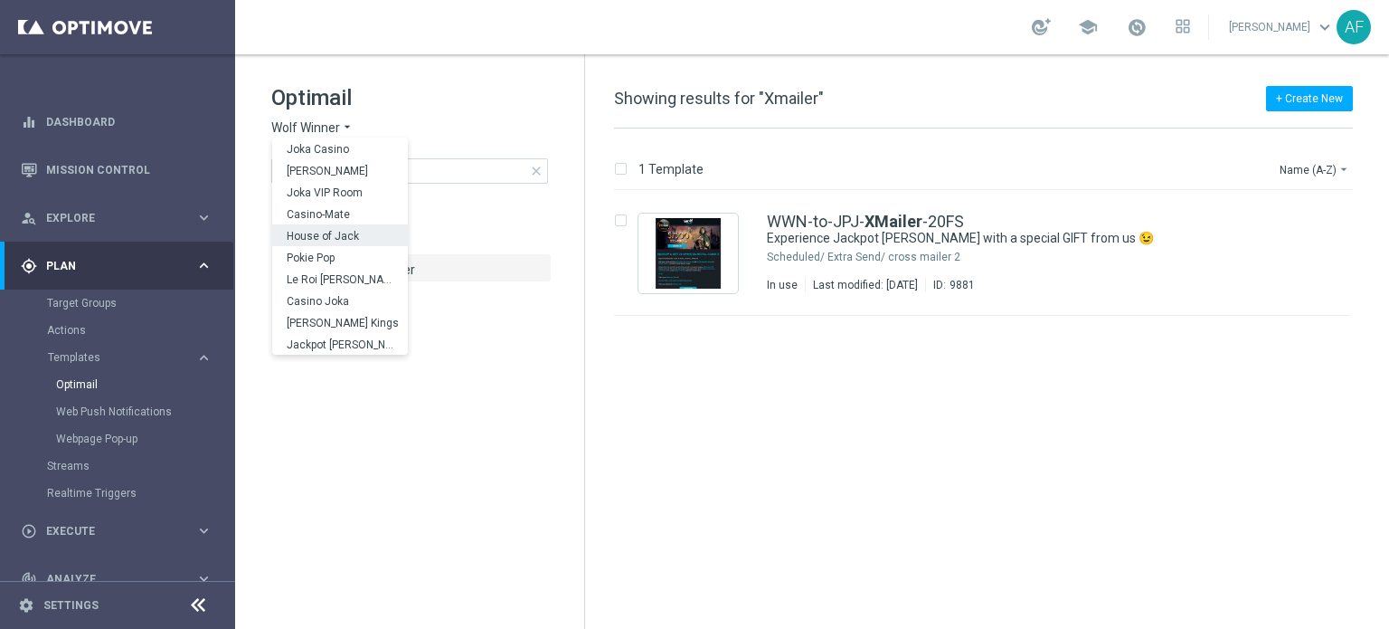
scroll to position [65, 0]
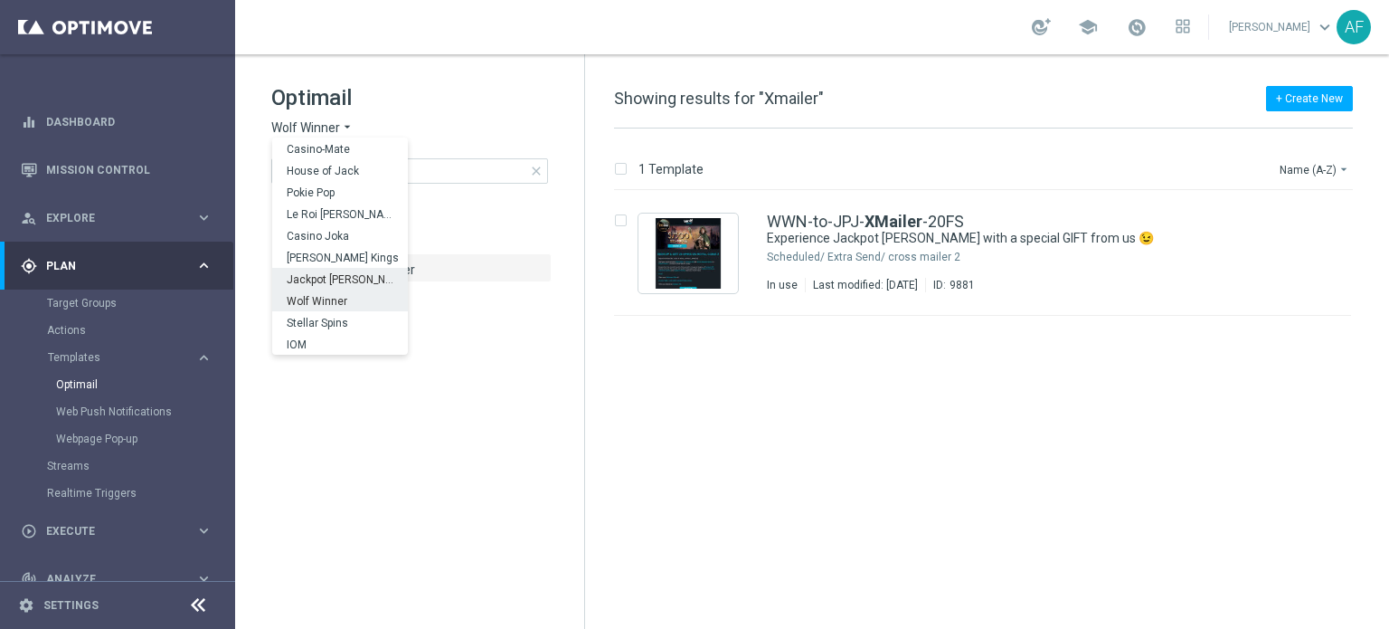
click at [0, 0] on span "Jackpot [PERSON_NAME]" at bounding box center [0, 0] width 0 height 0
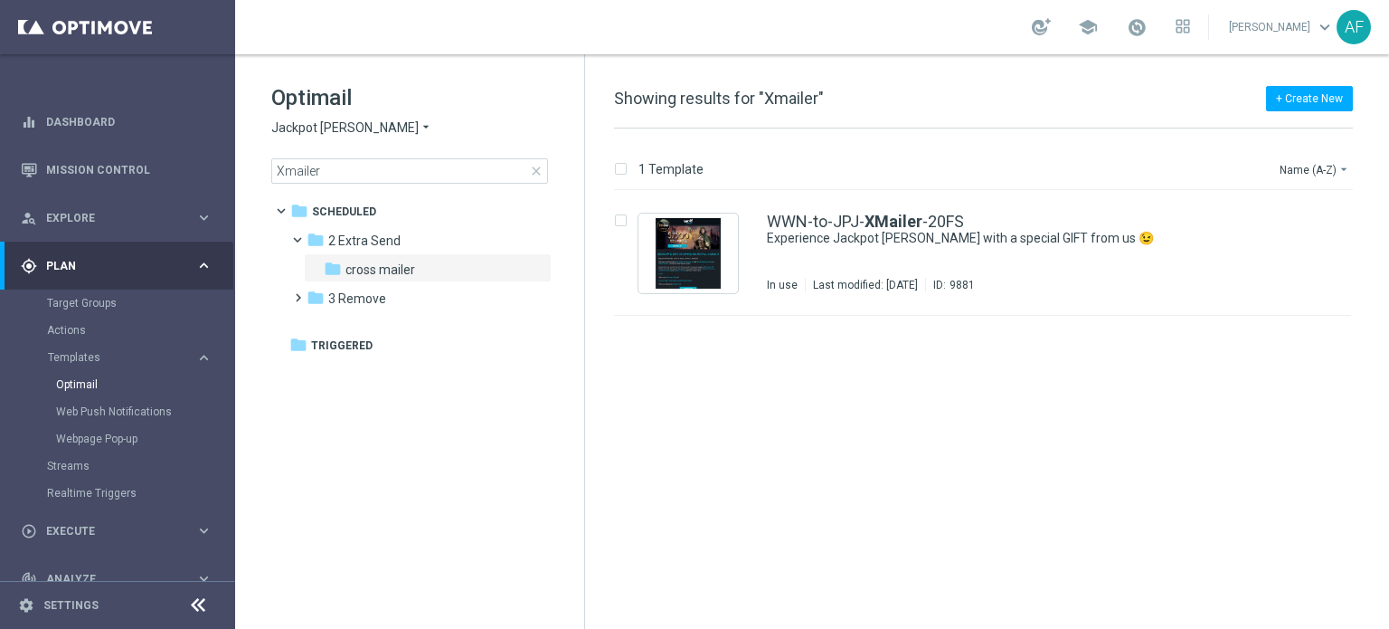
click at [327, 130] on span "Jackpot [PERSON_NAME]" at bounding box center [344, 127] width 147 height 17
drag, startPoint x: 459, startPoint y: 87, endPoint x: 440, endPoint y: 118, distance: 37.4
click at [460, 87] on h1 "Optimail" at bounding box center [409, 97] width 277 height 29
click at [398, 171] on input "Xmailer" at bounding box center [409, 170] width 277 height 25
click at [380, 262] on span "cross mailer" at bounding box center [380, 269] width 70 height 16
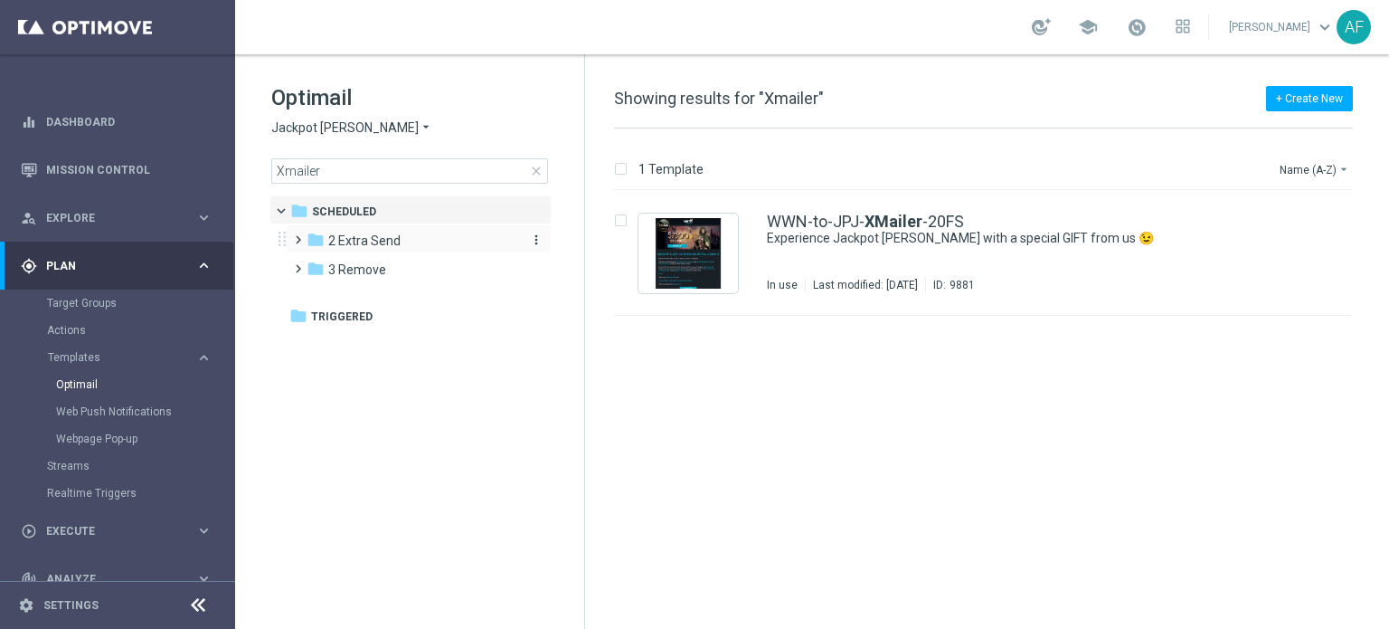
click at [383, 249] on div "folder 2 Extra Send" at bounding box center [411, 241] width 208 height 21
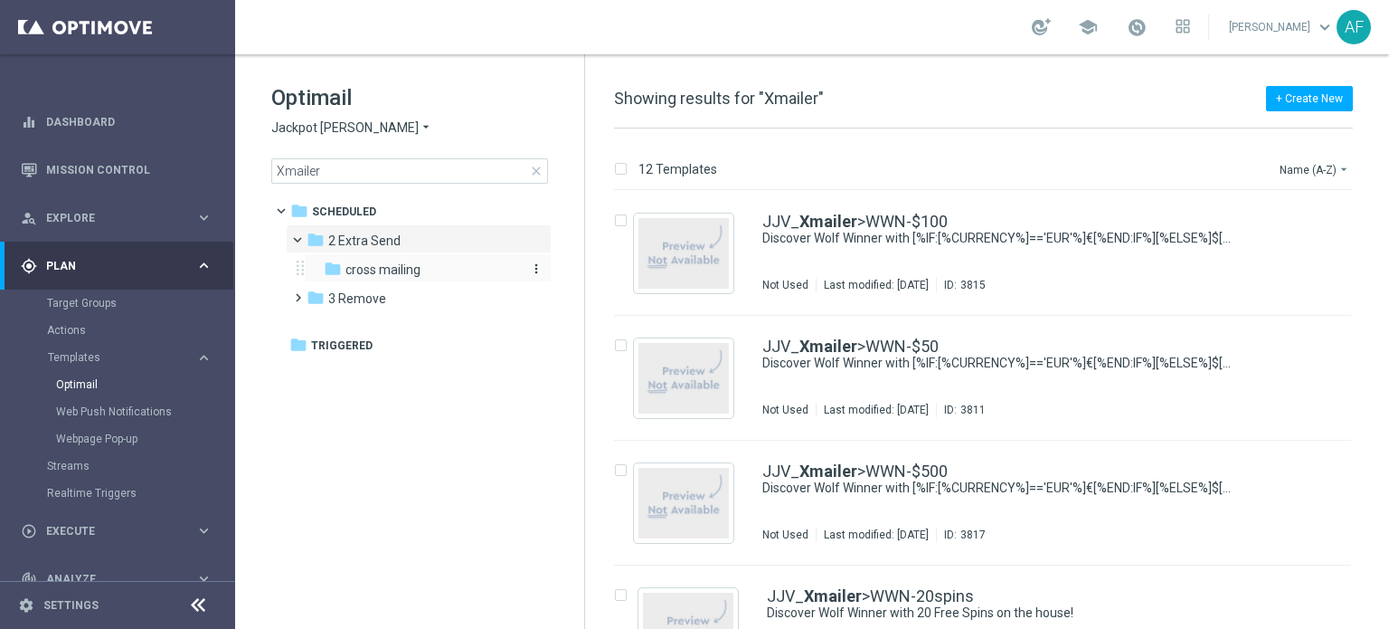
click at [408, 265] on span "cross mailing" at bounding box center [382, 269] width 75 height 16
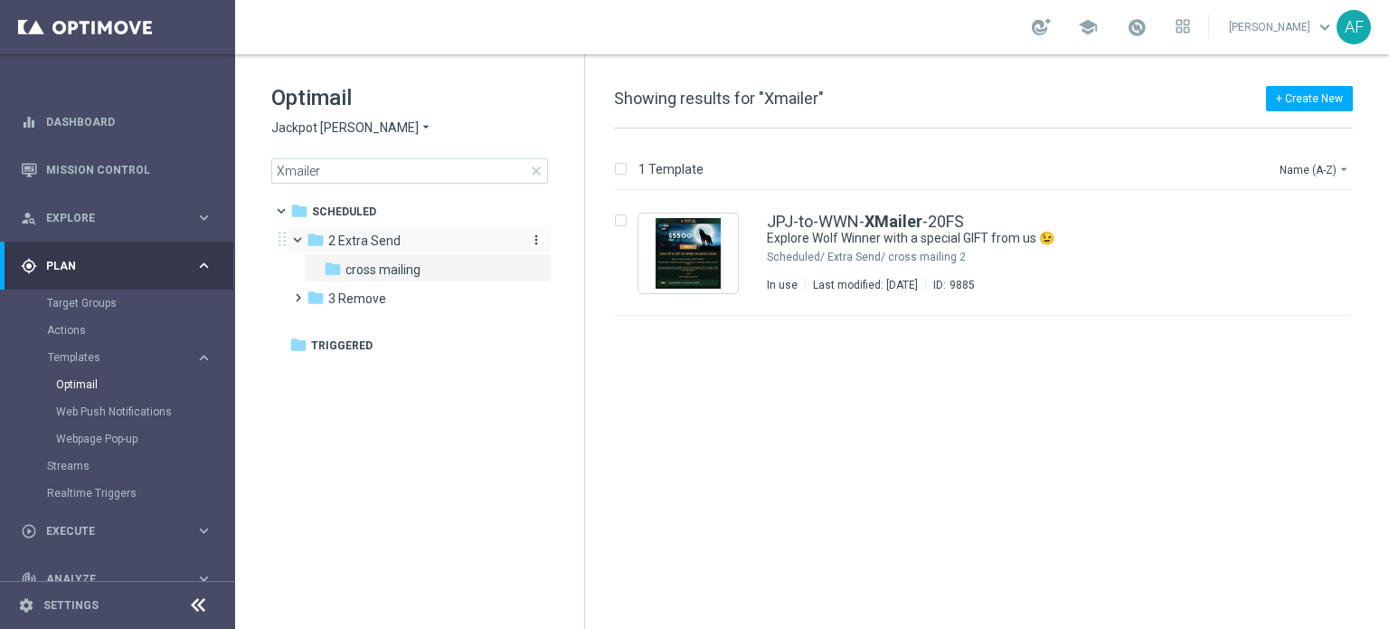
click at [402, 240] on div "folder 2 Extra Send" at bounding box center [411, 241] width 208 height 21
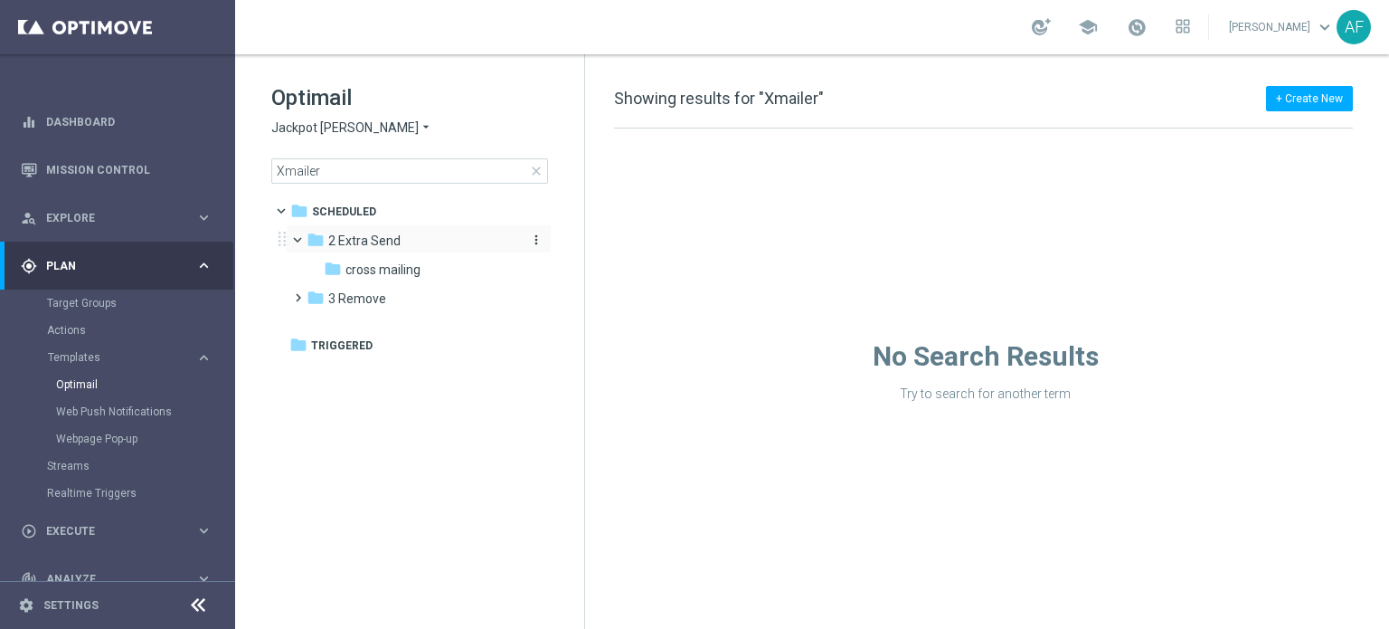
click at [359, 242] on span "2 Extra Send" at bounding box center [364, 240] width 72 height 16
click at [326, 174] on input "Xmailer" at bounding box center [409, 170] width 277 height 25
click at [285, 170] on input "Xmailer" at bounding box center [409, 170] width 277 height 25
drag, startPoint x: 322, startPoint y: 176, endPoint x: 298, endPoint y: 174, distance: 23.7
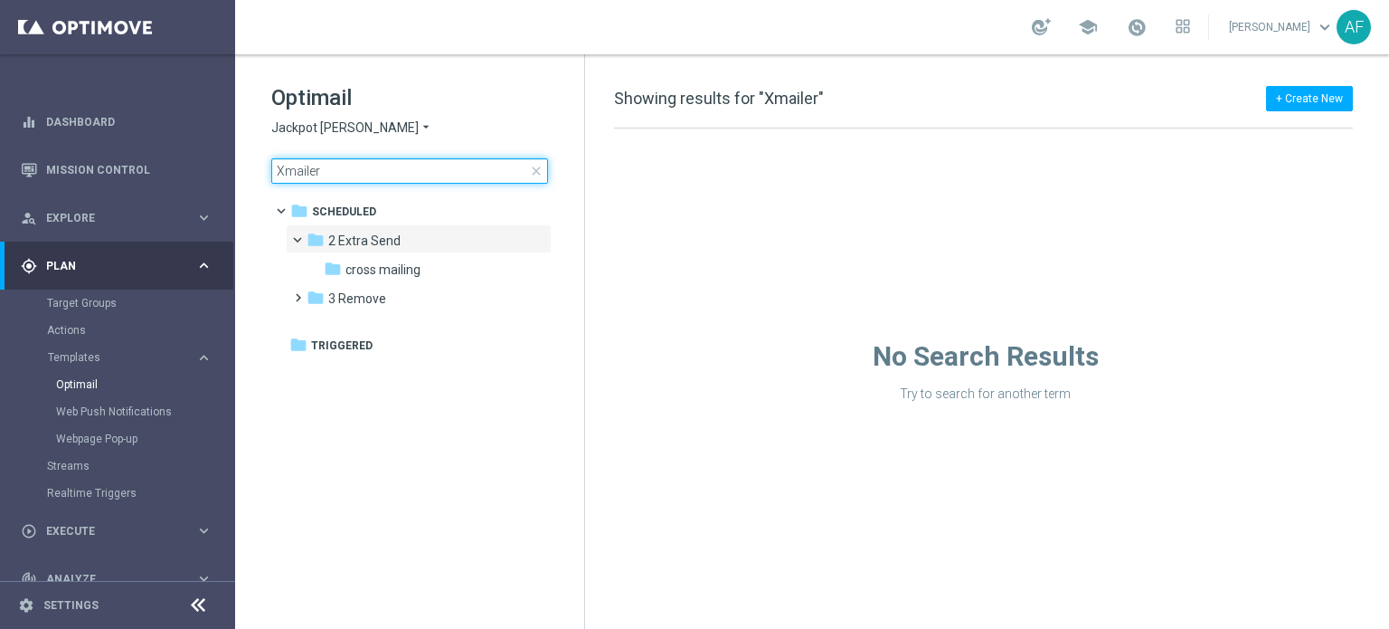
click at [298, 174] on input "Xmailer" at bounding box center [409, 170] width 277 height 25
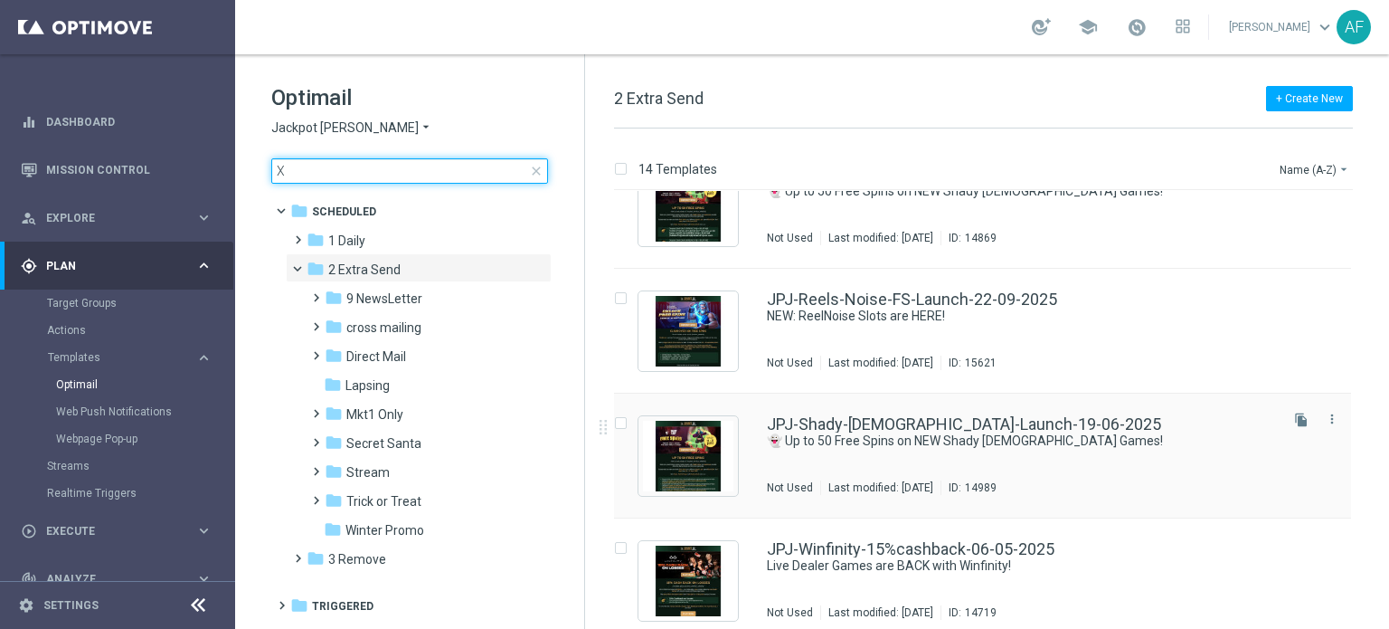
scroll to position [1309, 0]
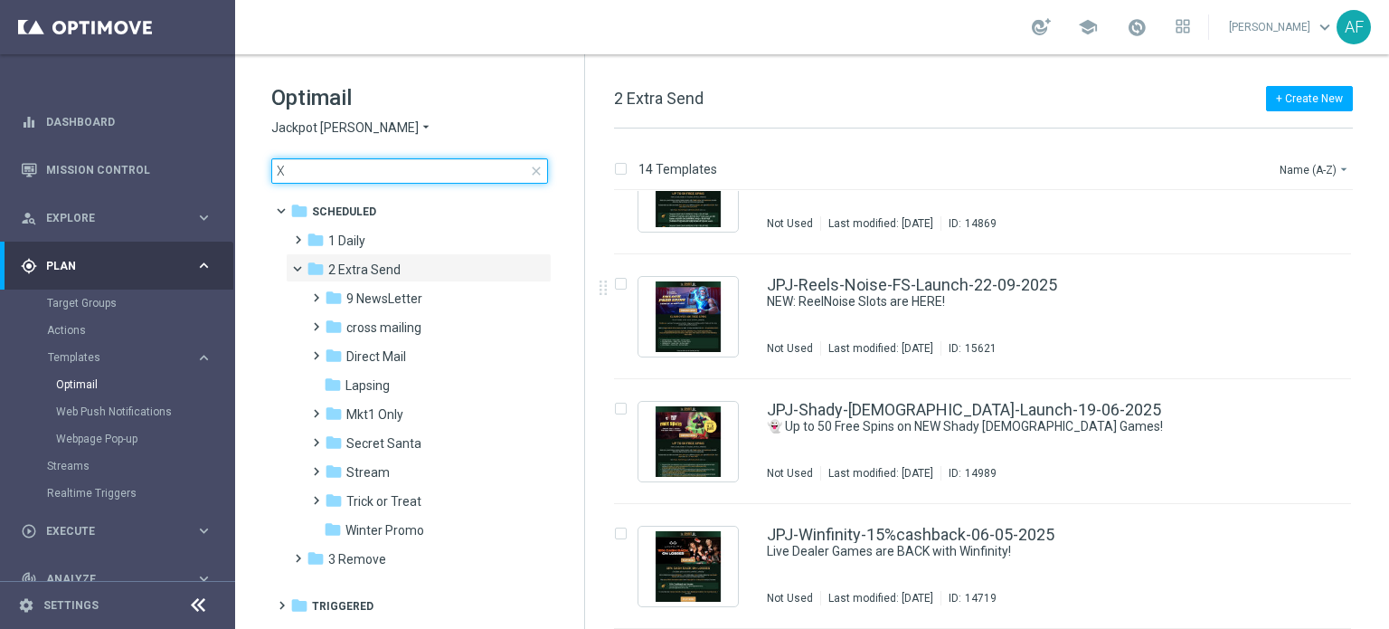
type input "X"
click at [335, 128] on span "Jackpot [PERSON_NAME]" at bounding box center [344, 127] width 147 height 17
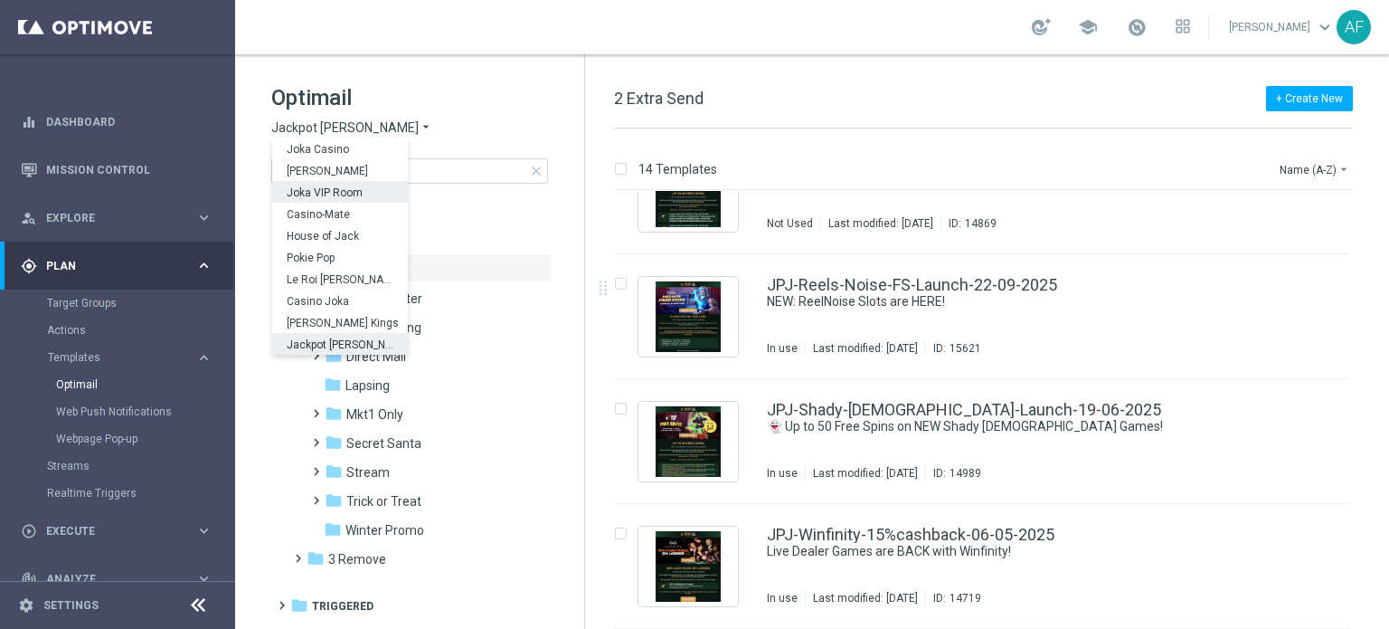
click at [0, 0] on span "Joka VIP Room" at bounding box center [0, 0] width 0 height 0
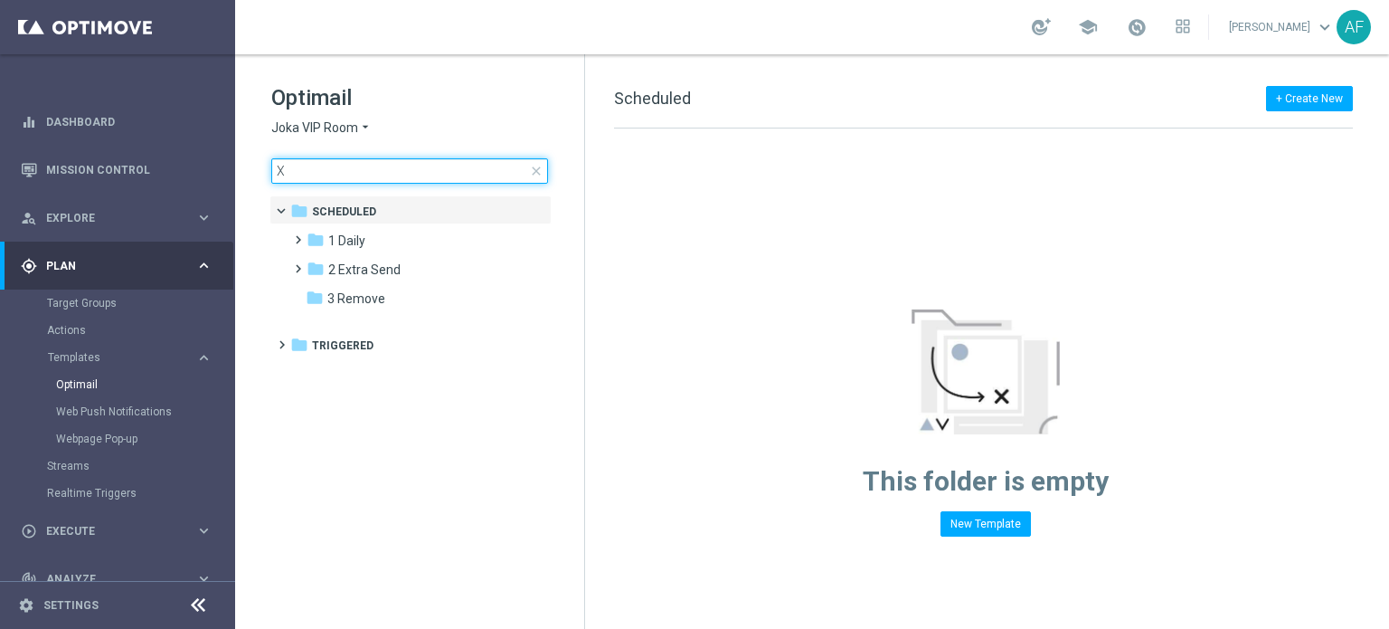
click at [336, 167] on input "X" at bounding box center [409, 170] width 277 height 25
click at [334, 245] on span "1 Daily" at bounding box center [346, 240] width 37 height 16
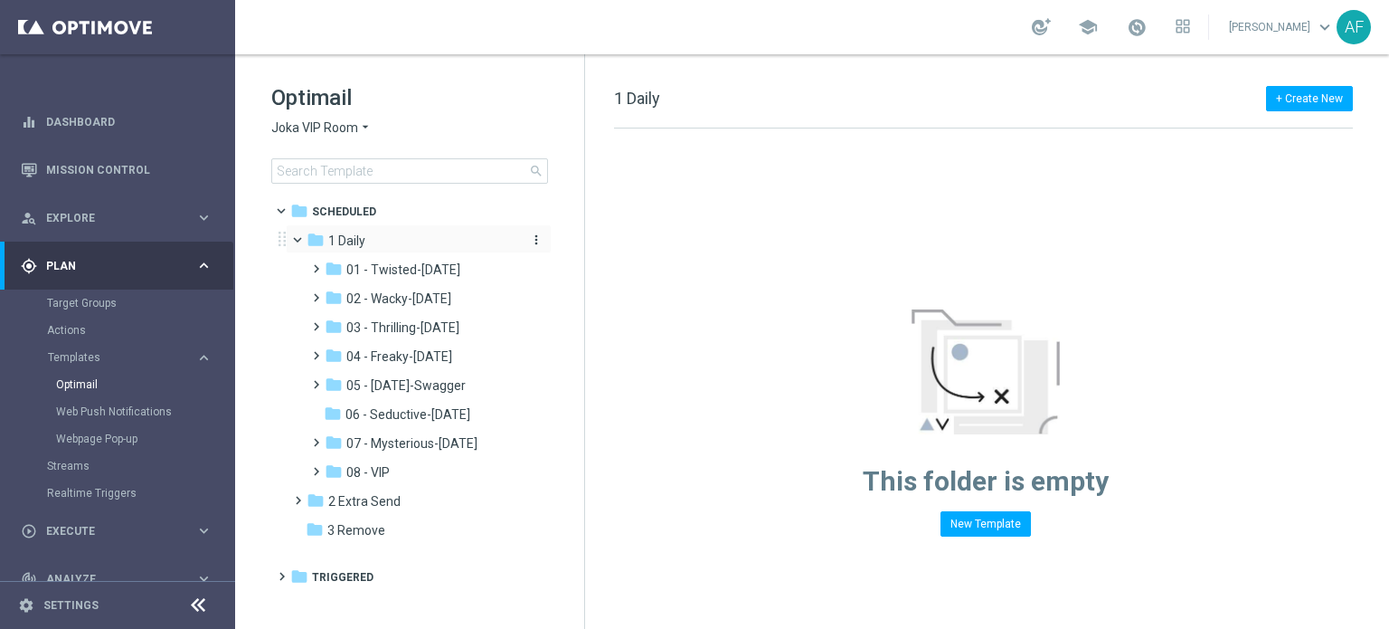
click at [342, 243] on span "1 Daily" at bounding box center [346, 240] width 37 height 16
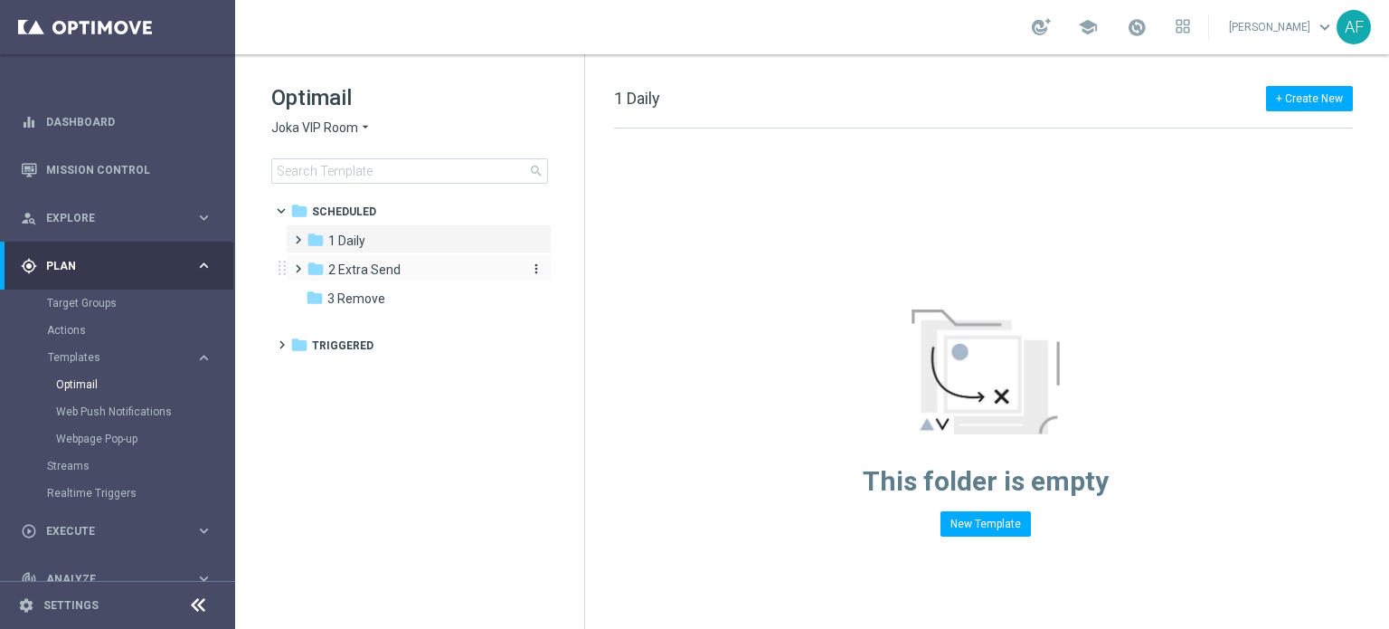
click at [354, 272] on span "2 Extra Send" at bounding box center [364, 269] width 72 height 16
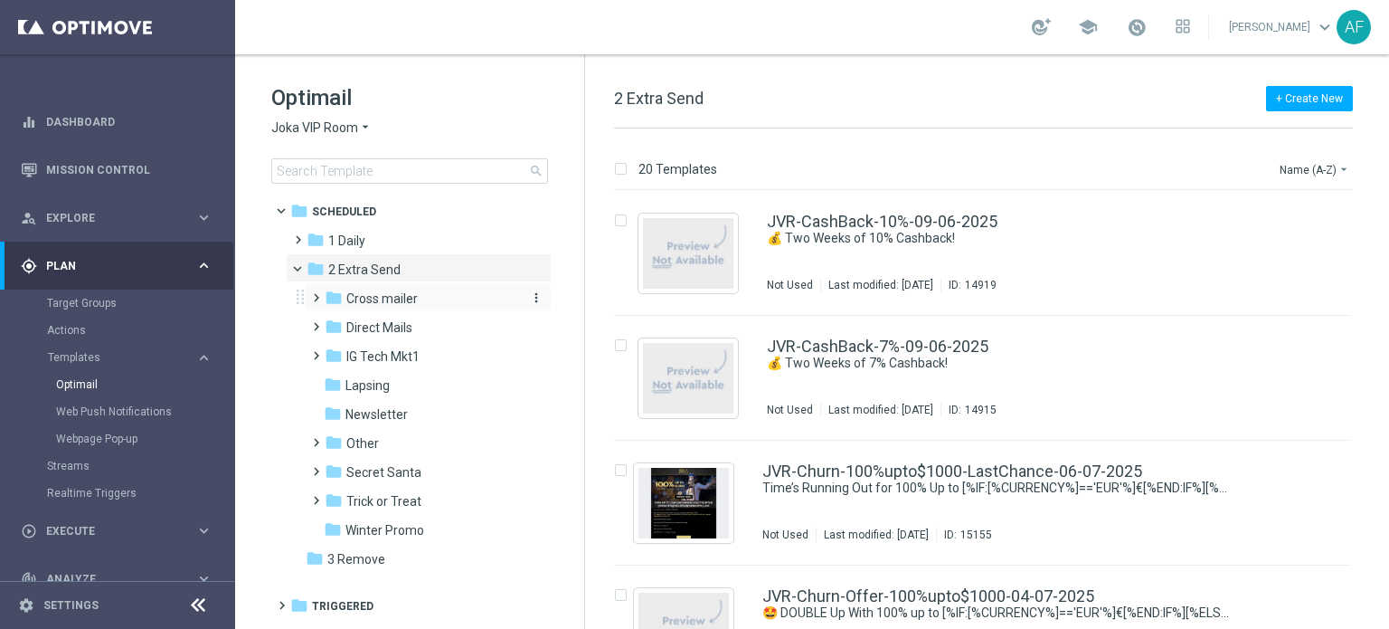
click at [392, 299] on span "Cross mailer" at bounding box center [381, 298] width 71 height 16
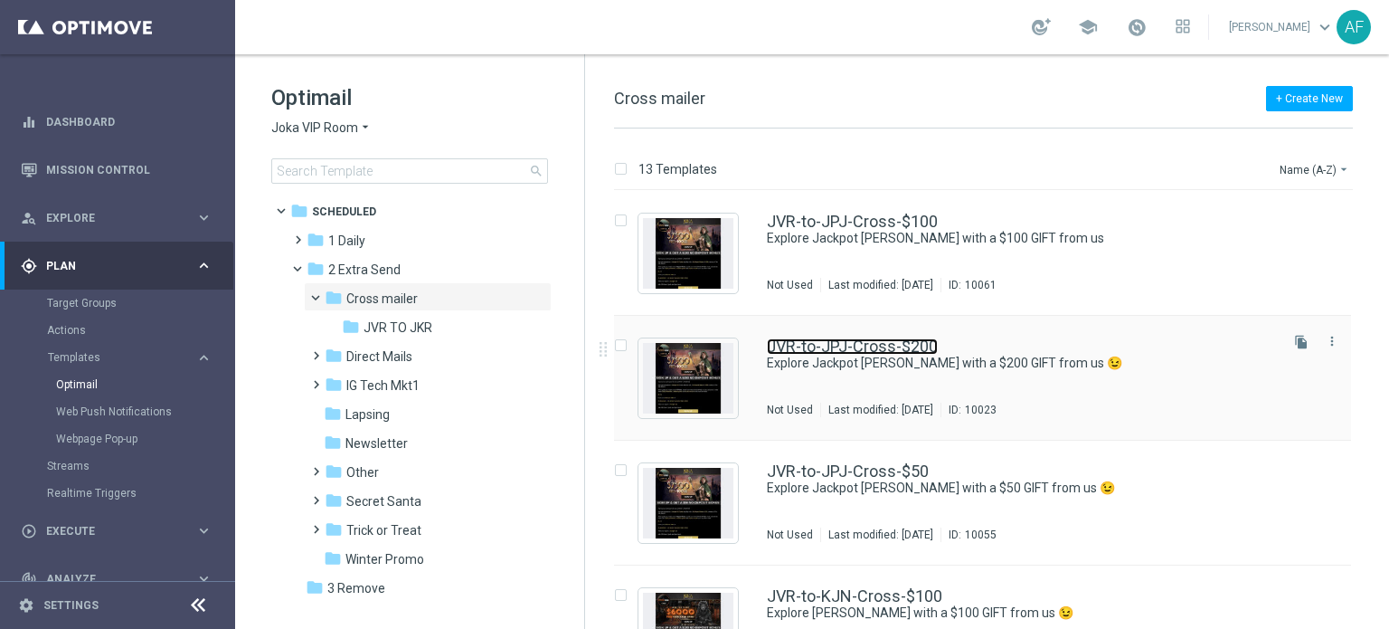
click at [831, 345] on link "JVR-to-JPJ-Cross-$200" at bounding box center [852, 346] width 171 height 16
